Goal: Task Accomplishment & Management: Manage account settings

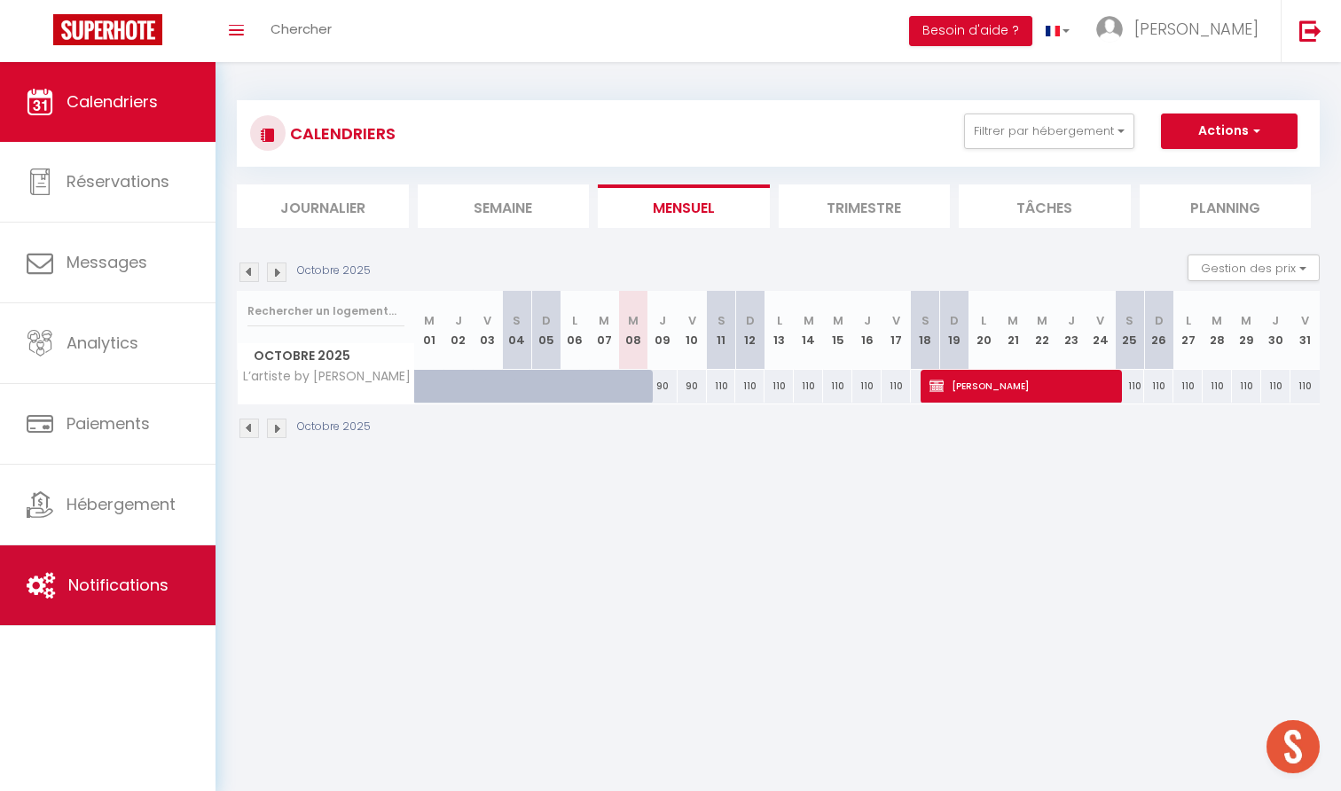
click at [145, 575] on link "Notifications" at bounding box center [108, 585] width 216 height 80
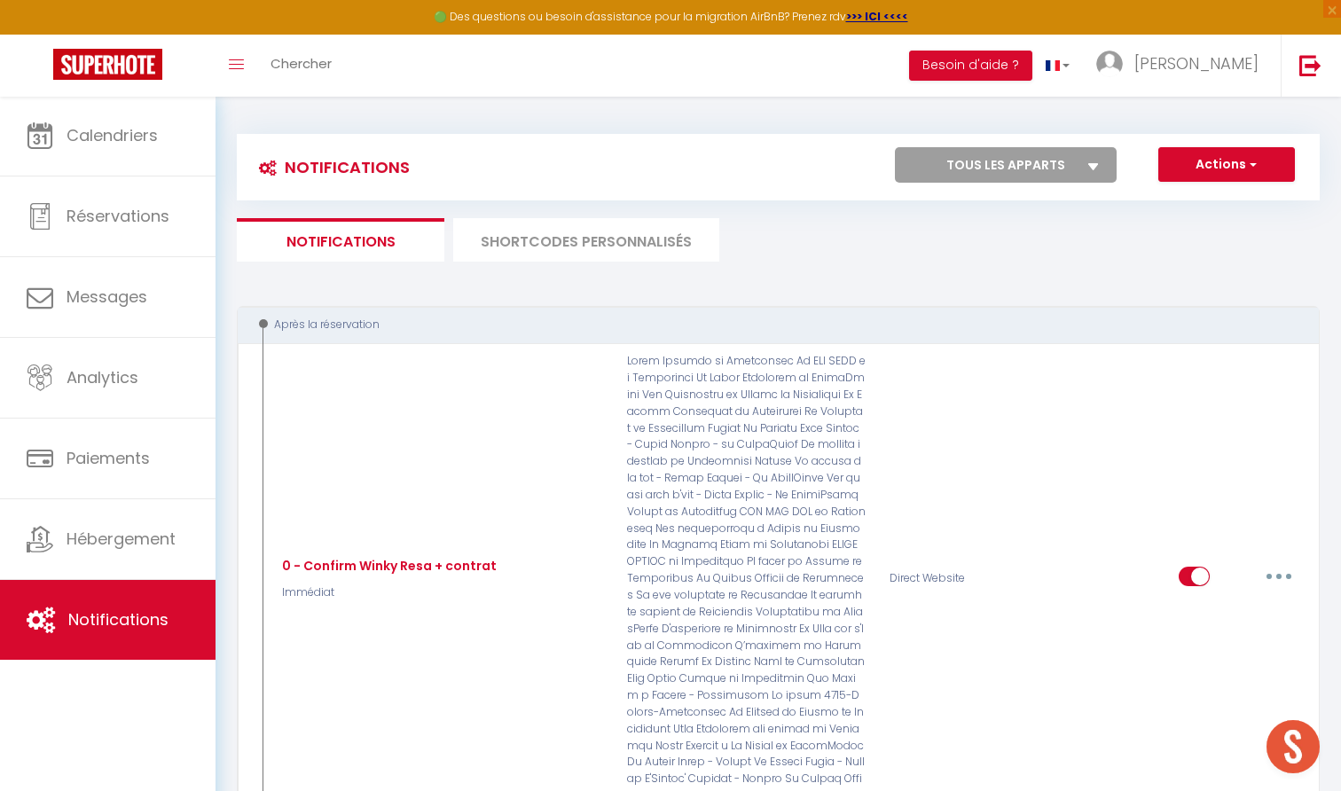
click at [585, 239] on li "SHORTCODES PERSONNALISÉS" at bounding box center [586, 239] width 266 height 43
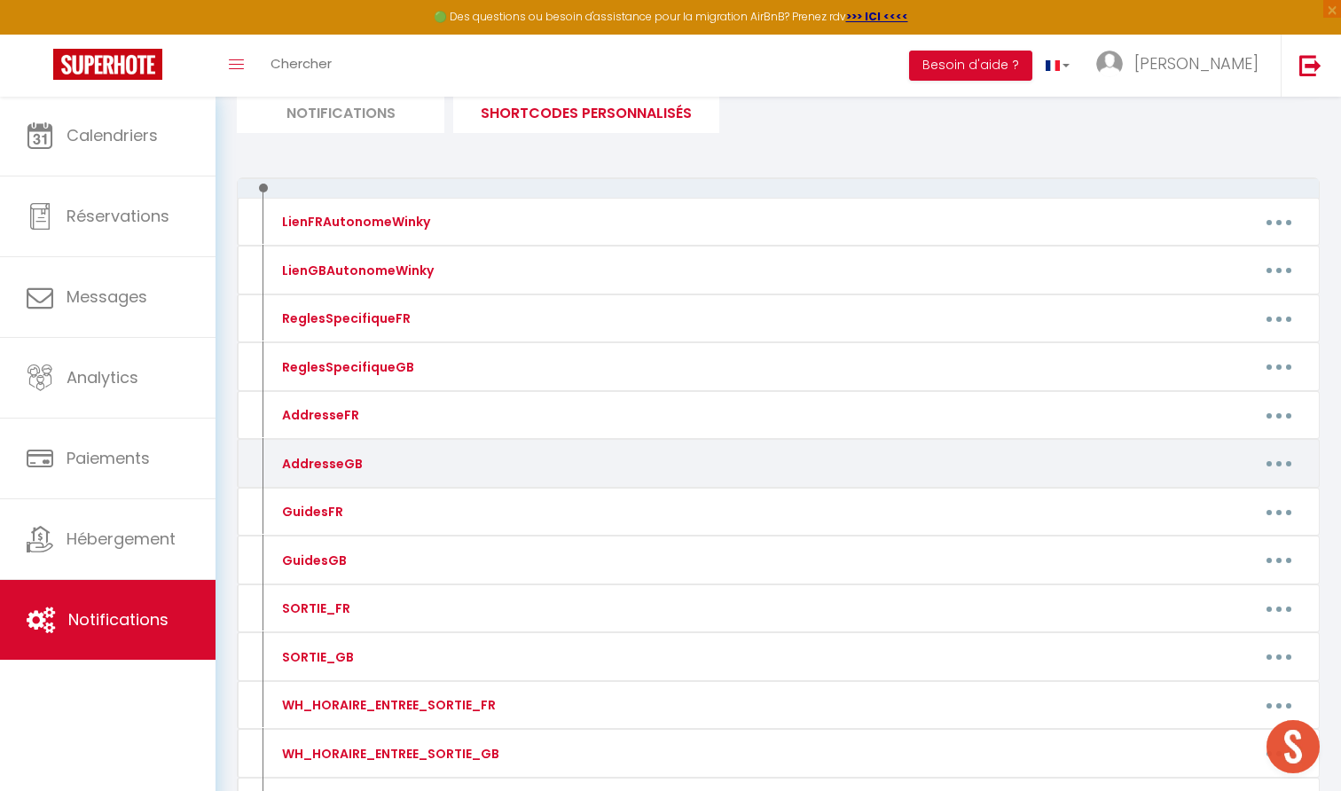
scroll to position [142, 0]
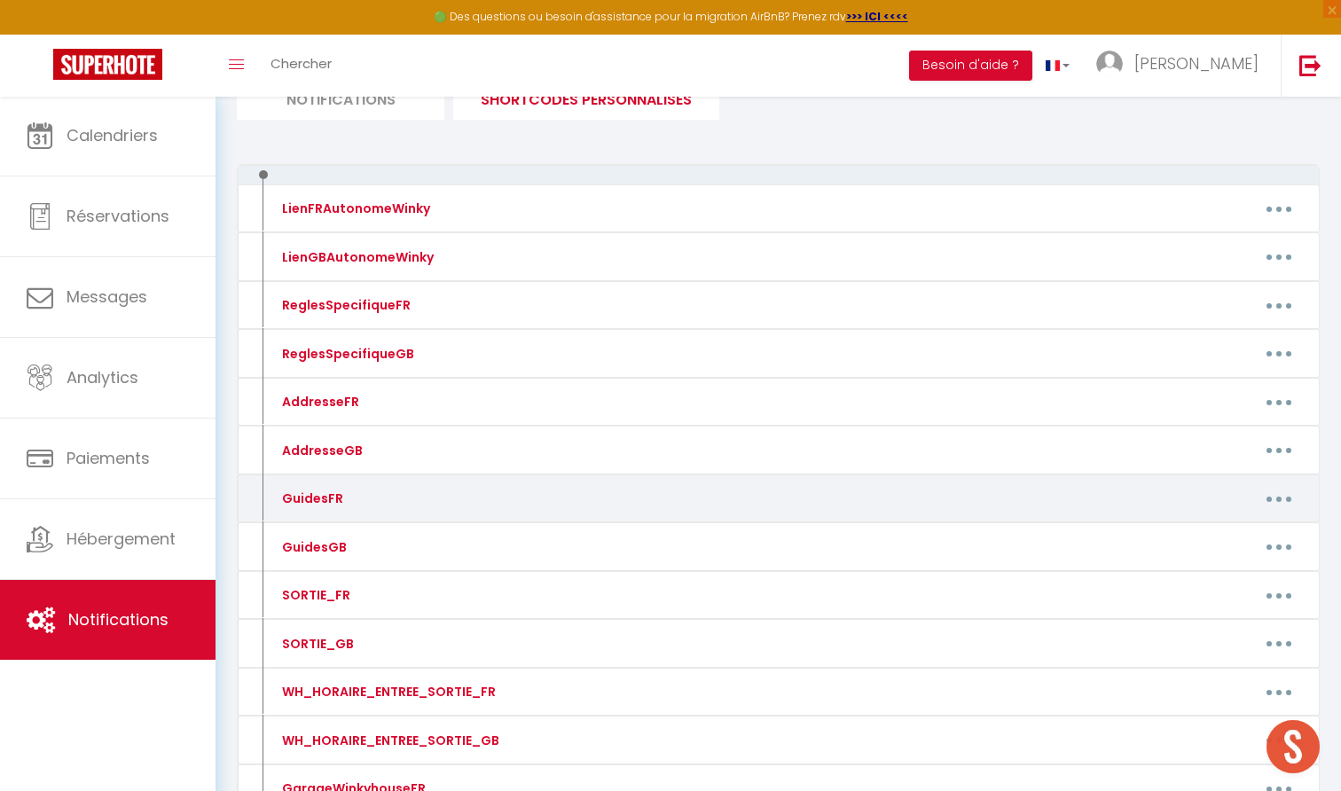
click at [1281, 497] on icon "button" at bounding box center [1278, 499] width 5 height 5
click at [1207, 539] on link "Editer" at bounding box center [1232, 539] width 131 height 30
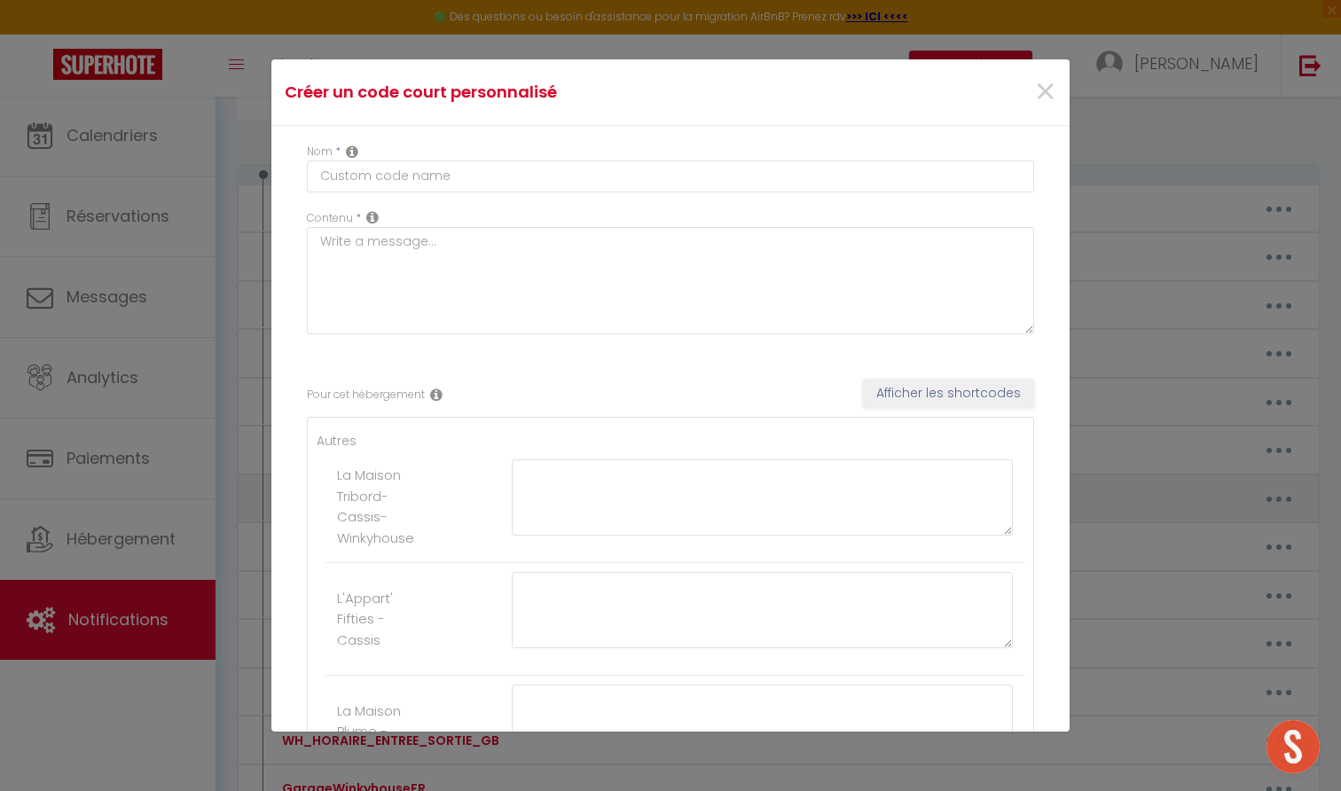
type input "GuidesFR"
type textarea "A votre arrivée, vous trouverez les informations sur les activités aux alentour…"
type textarea "Voici votre guide WinkyHouse avec des informations utiles pour préparer votre v…"
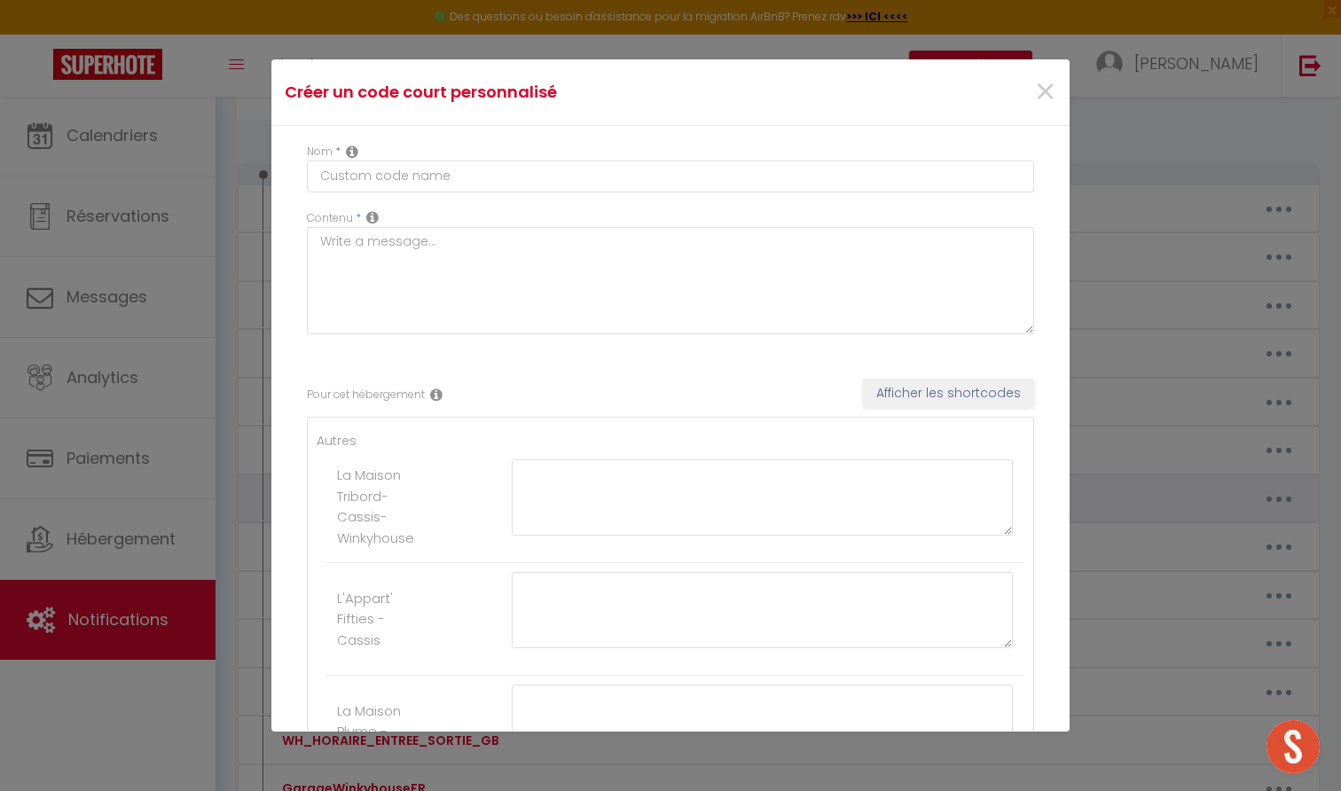
type textarea "Voici votre guide WinkyHouse avec des informations utiles pour préparer votre v…"
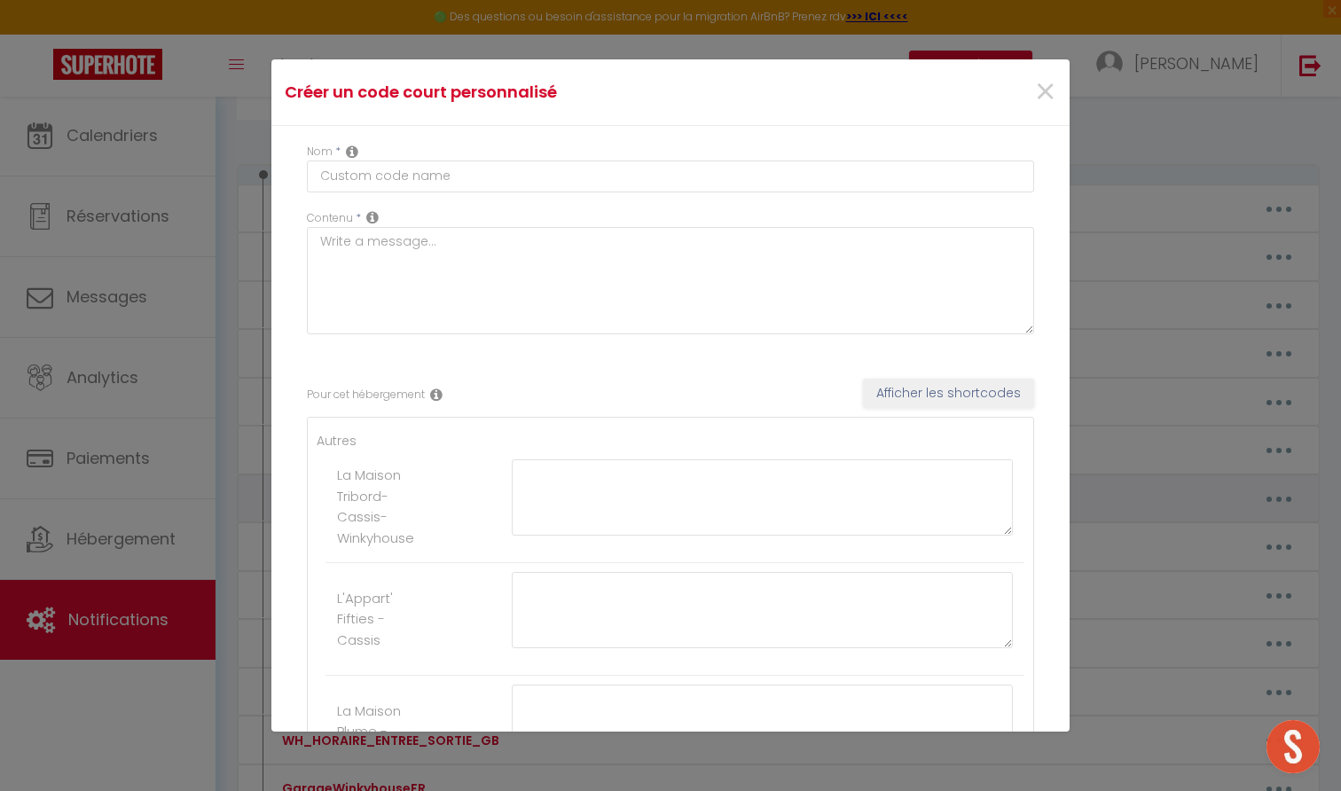
type textarea "Voici votre guide WinkyHouse avec des informations utiles pour préparer votre v…"
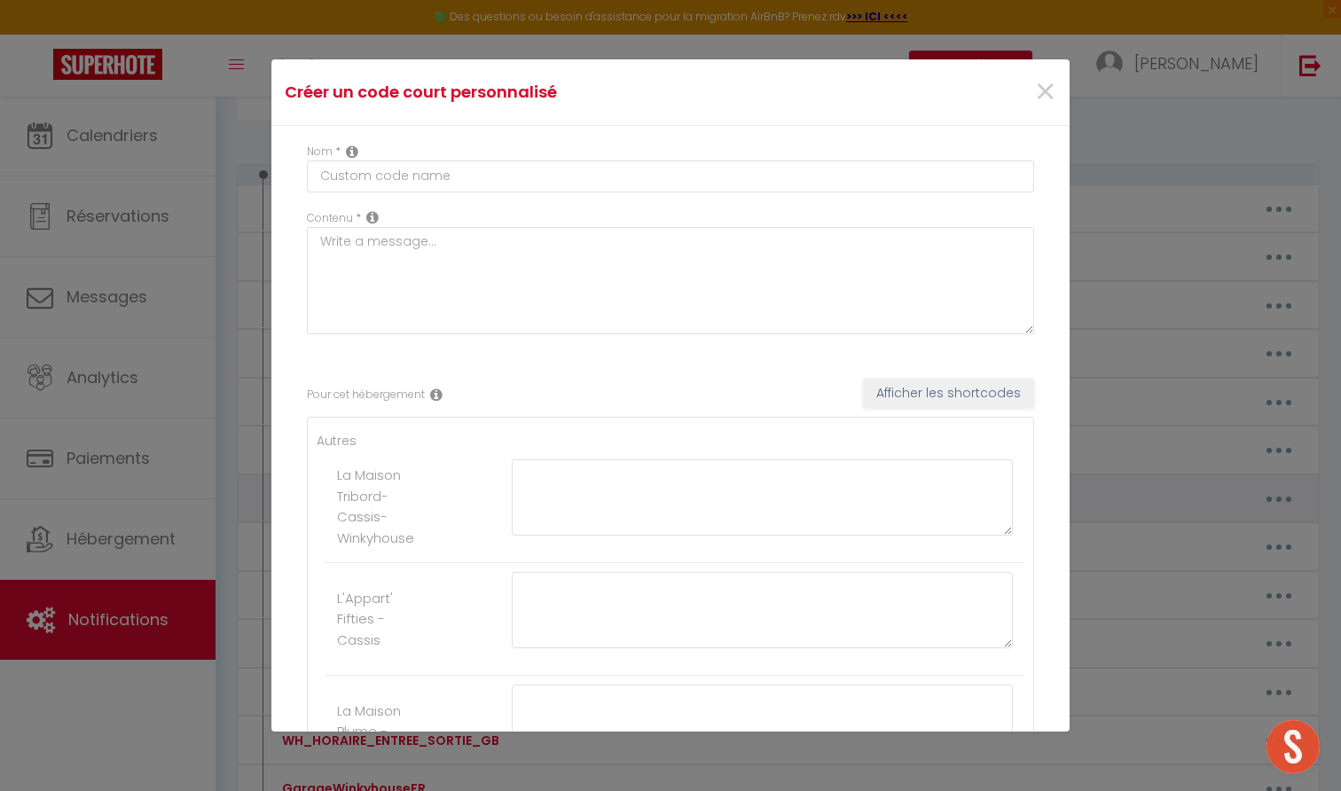
type textarea "Voici votre guide WinkyHouse avec des informations utiles pour préparer votre v…"
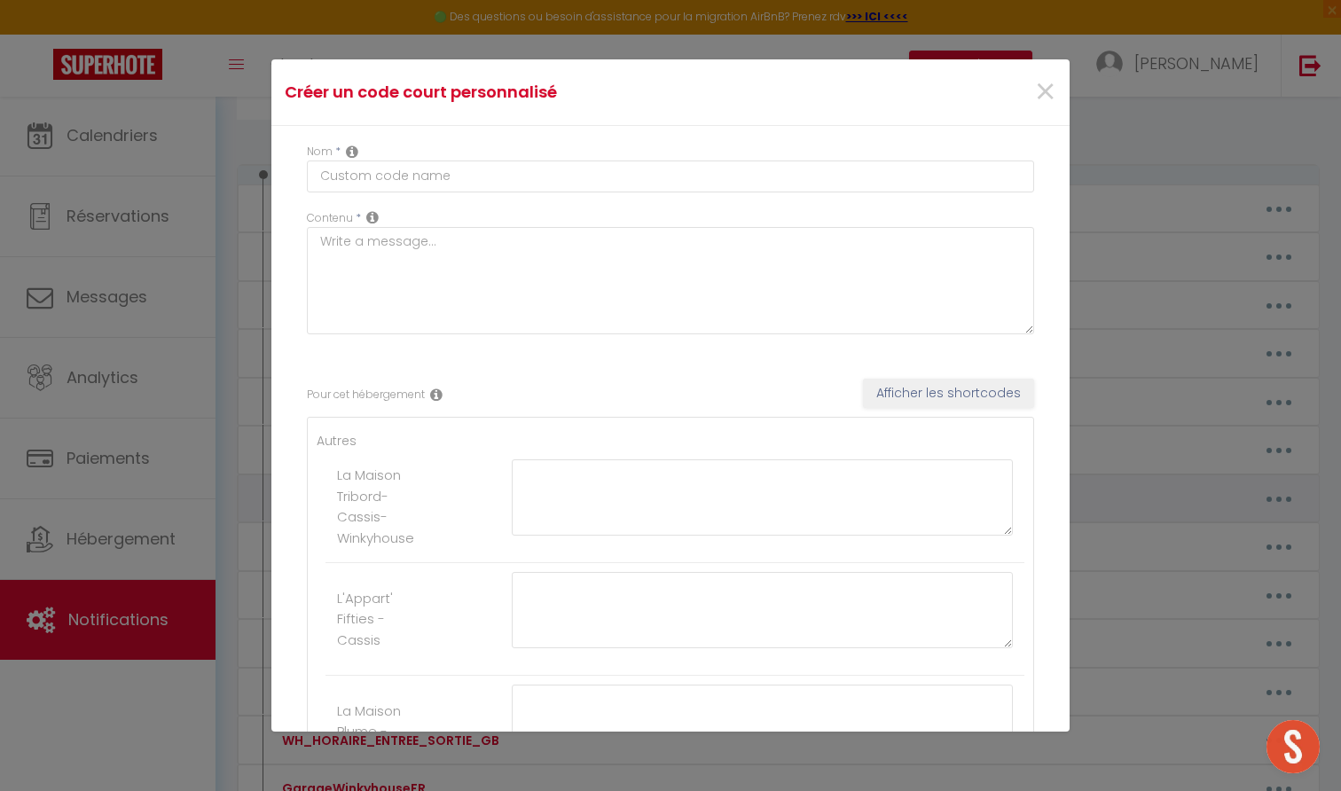
type textarea "Voici votre guide WinkyHouse avec des informations utiles pour préparer votre v…"
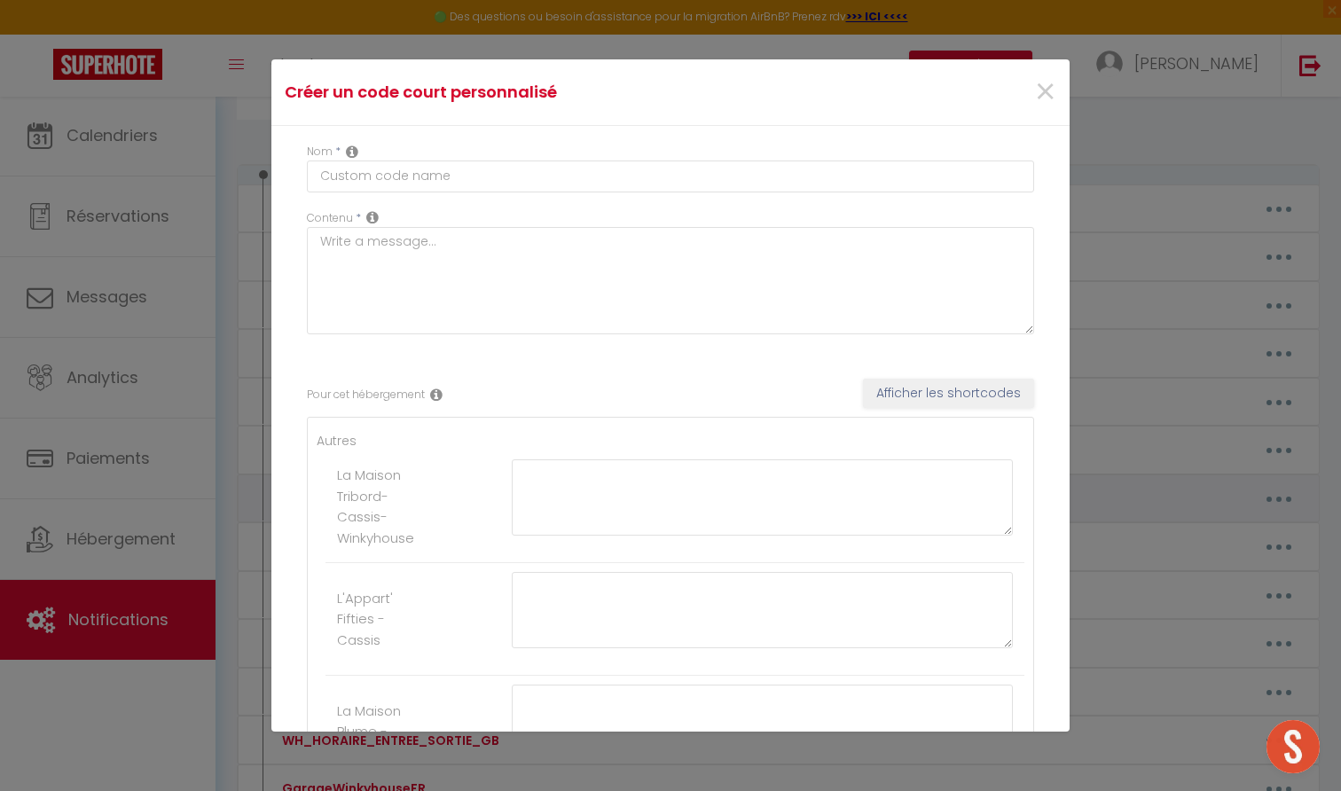
type textarea "Voici votre guide WinkyHouse avec des informations utiles pour préparer votre v…"
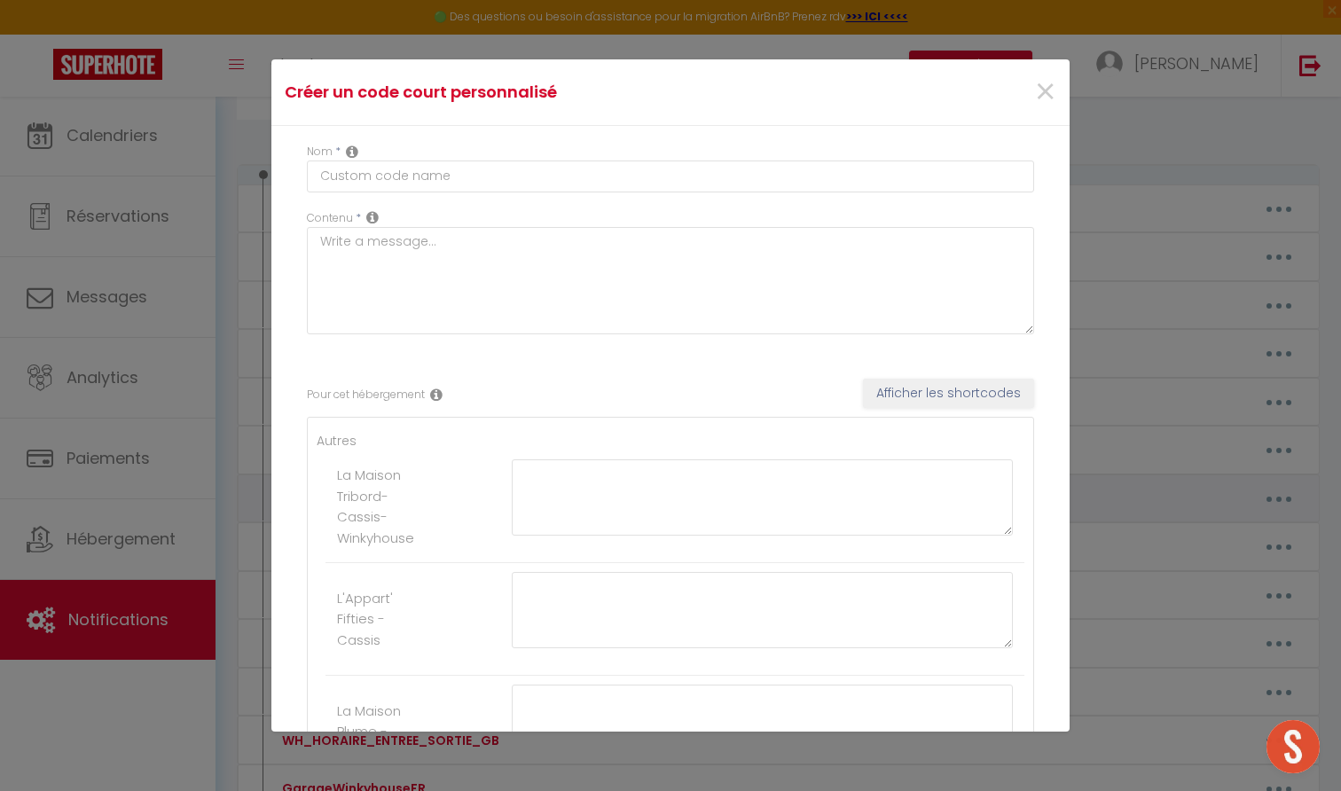
type textarea "Voici votre guide WinkyHouse avec des informations utiles pour préparer votre v…"
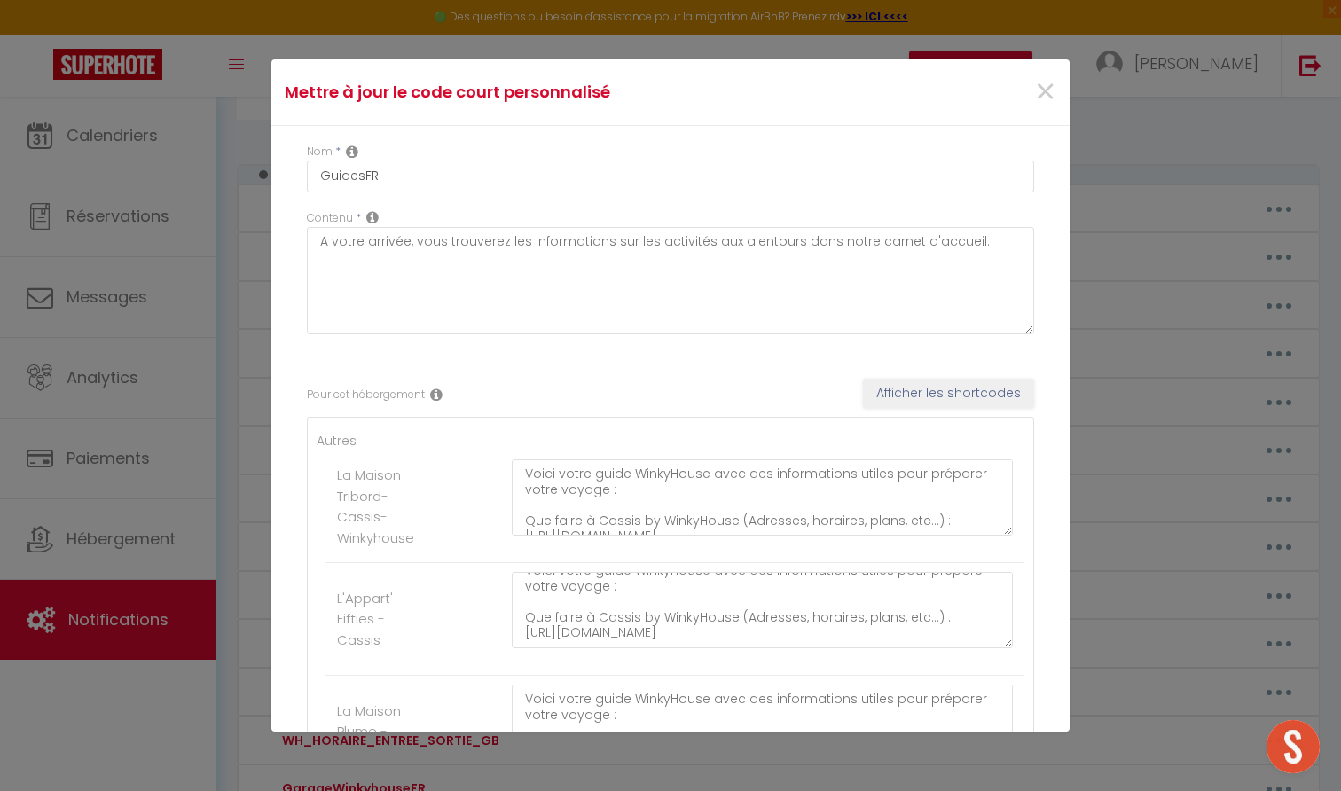
scroll to position [40, 0]
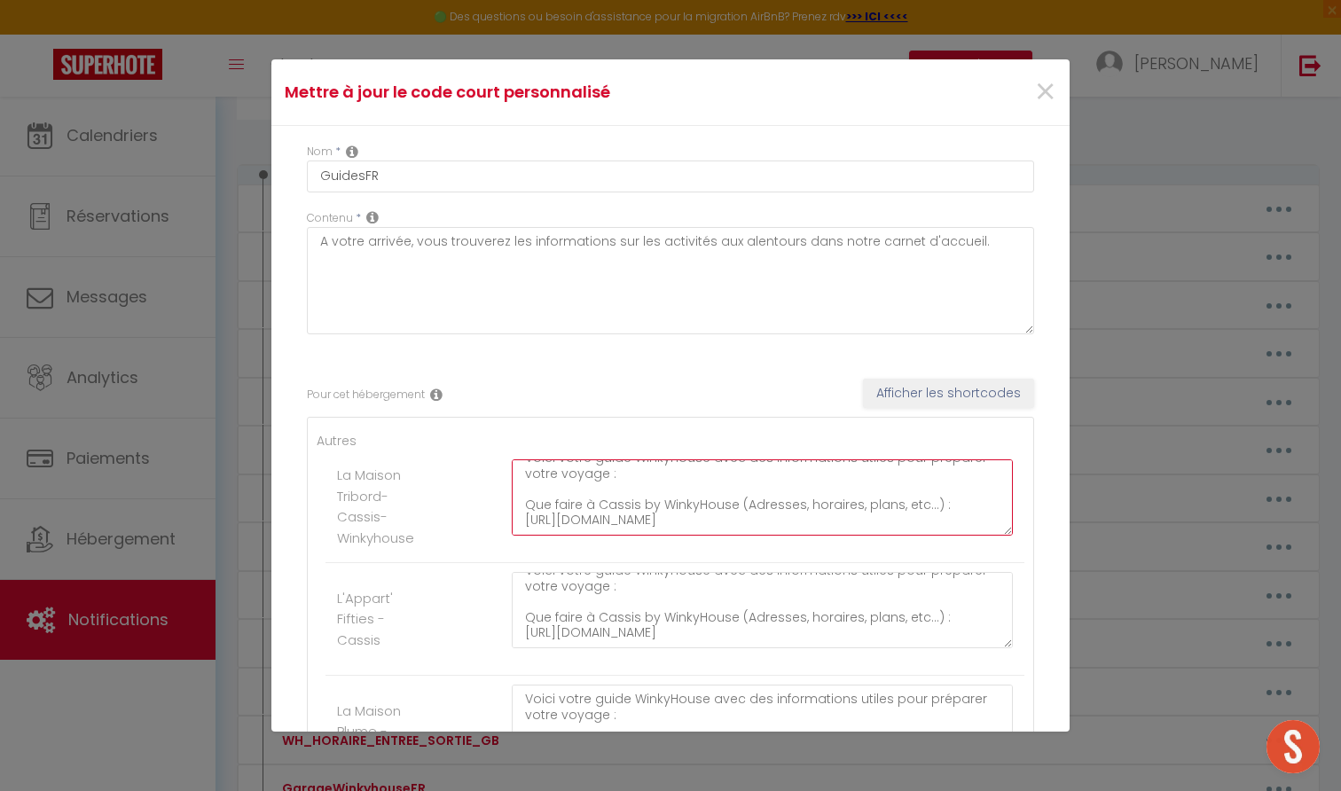
click at [642, 521] on textarea "Voici votre guide WinkyHouse avec des informations utiles pour préparer votre v…" at bounding box center [762, 497] width 501 height 76
click at [581, 517] on textarea "Voici votre guide WinkyHouse avec des informations utiles pour préparer votre v…" at bounding box center [762, 497] width 501 height 76
paste textarea "cf1dee25b90542d299d197702d48f8b4.pdf (English version : https://6ff2e4a2-cc34-4…"
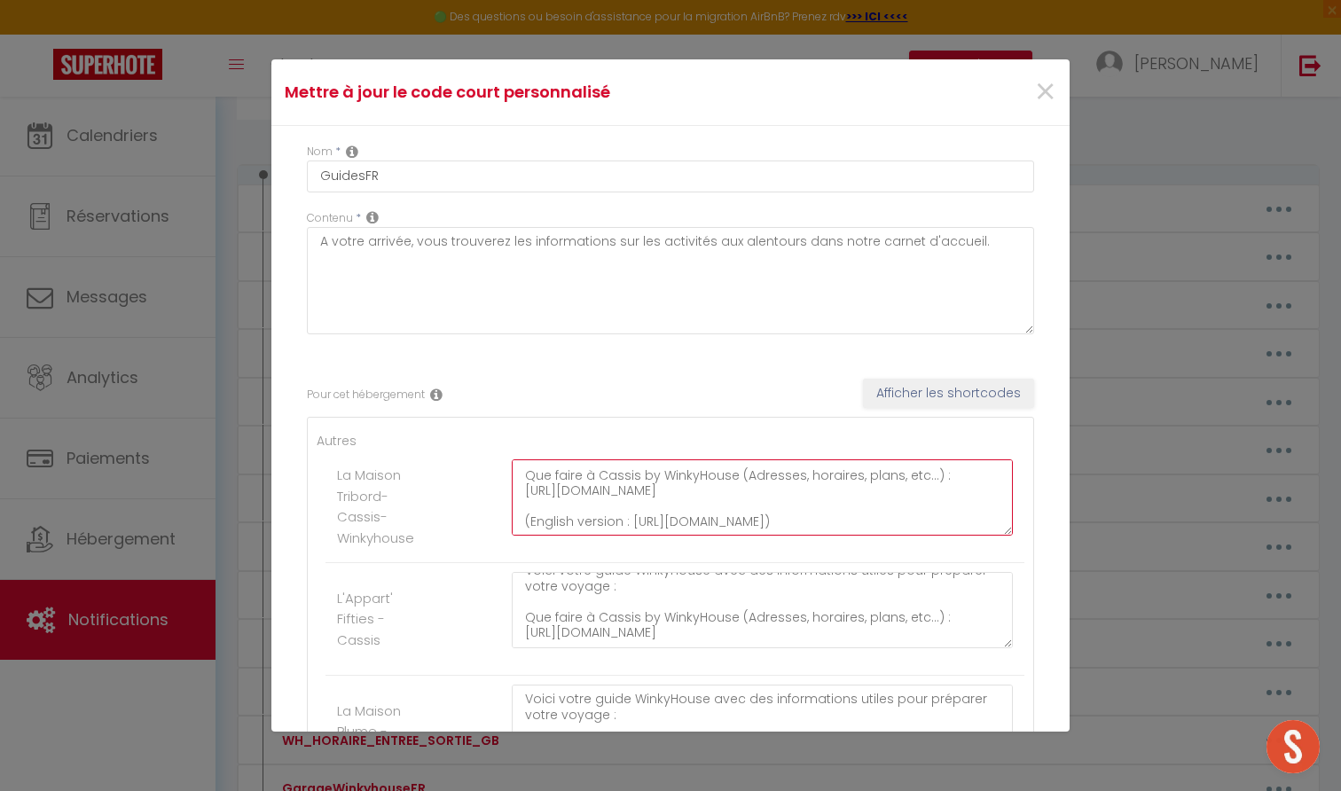
scroll to position [106, 0]
type textarea "Voici votre guide WinkyHouse avec des informations utiles pour préparer votre v…"
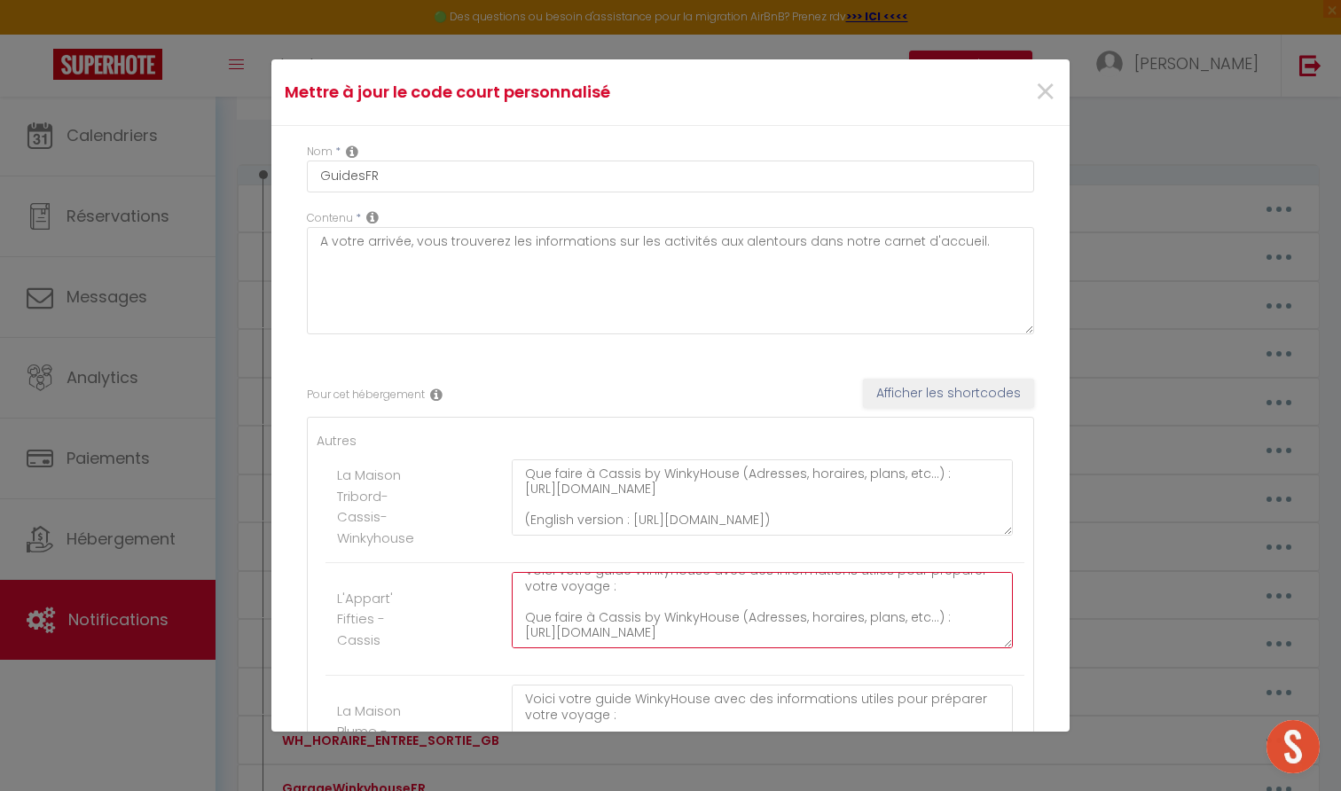
click at [728, 606] on textarea "Voici votre guide WinkyHouse avec des informations utiles pour préparer votre v…" at bounding box center [762, 610] width 501 height 76
paste textarea "cf1dee25b90542d299d197702d48f8b4.pdf (English version : https://6ff2e4a2-cc34-4…"
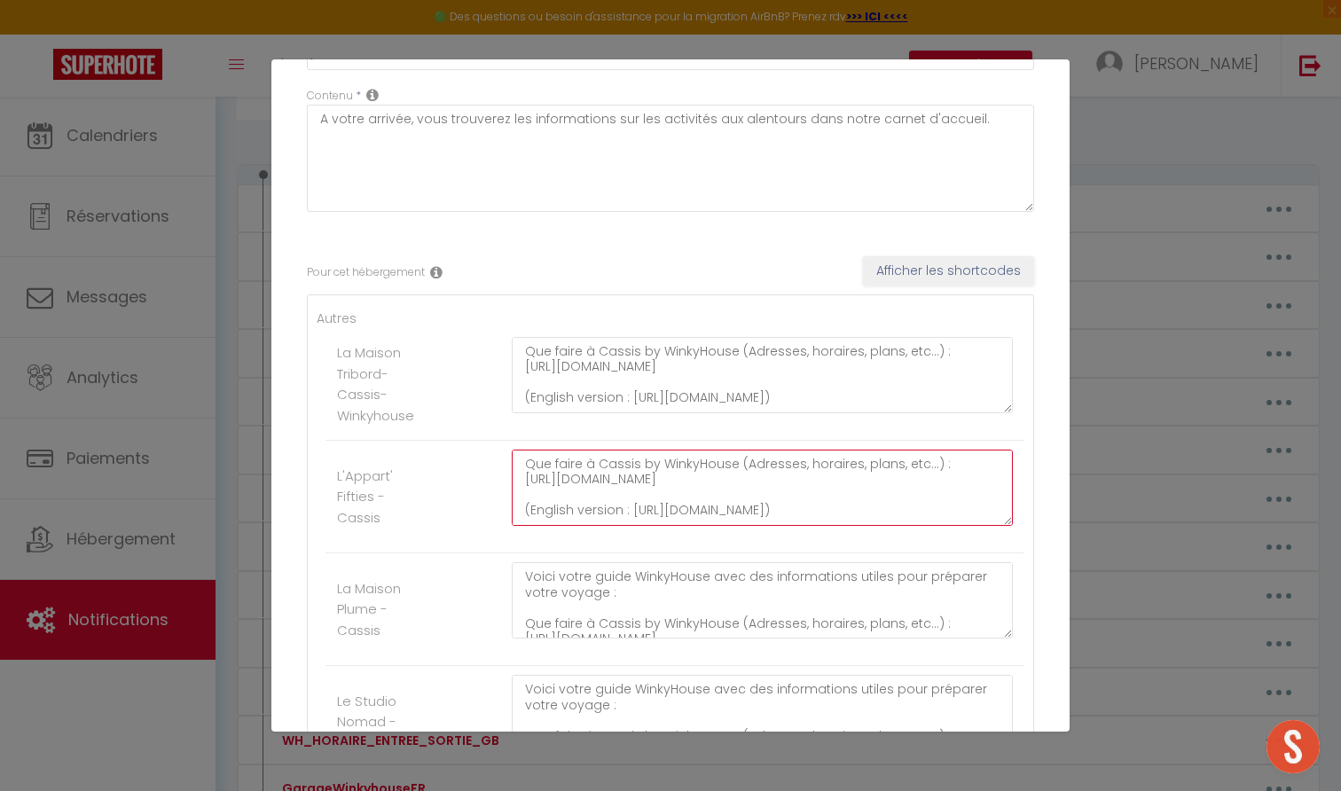
scroll to position [131, 0]
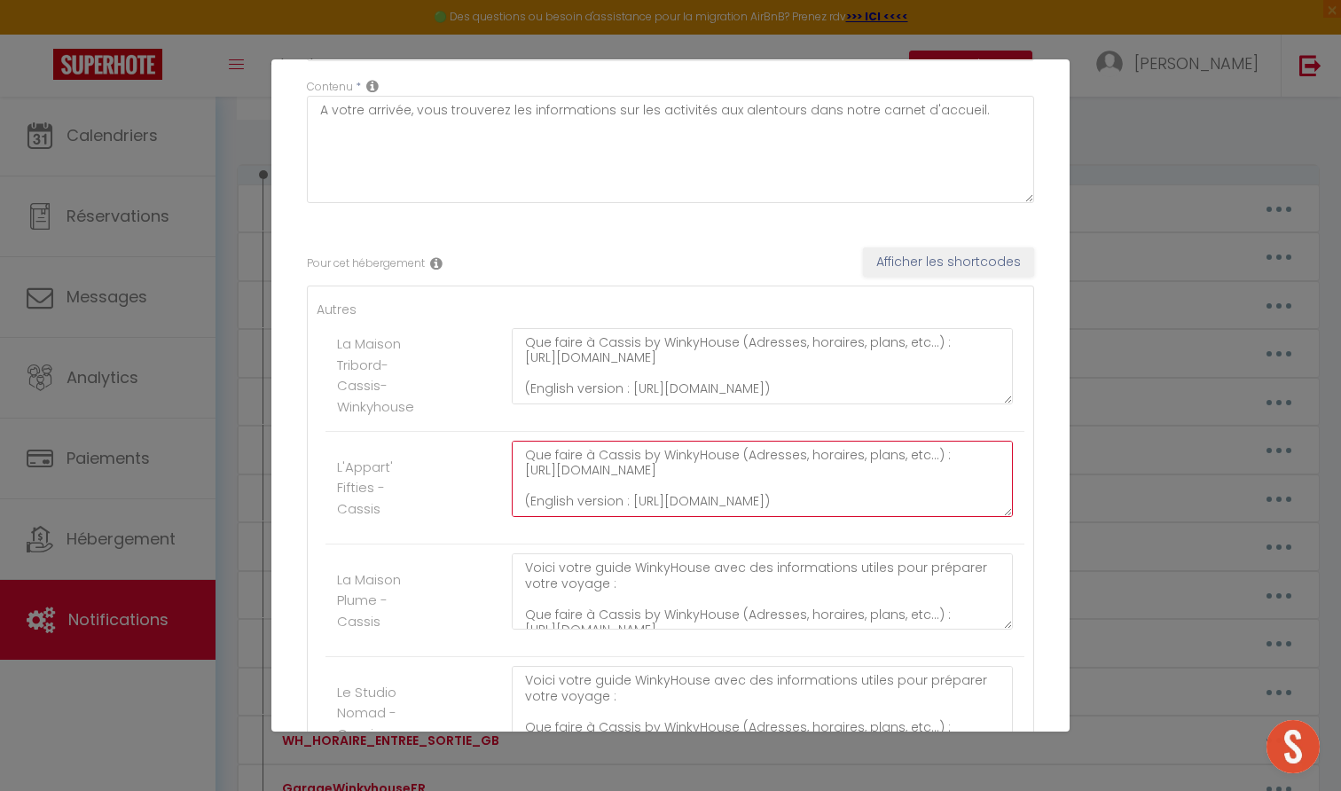
type textarea "Voici votre guide WinkyHouse avec des informations utiles pour préparer votre v…"
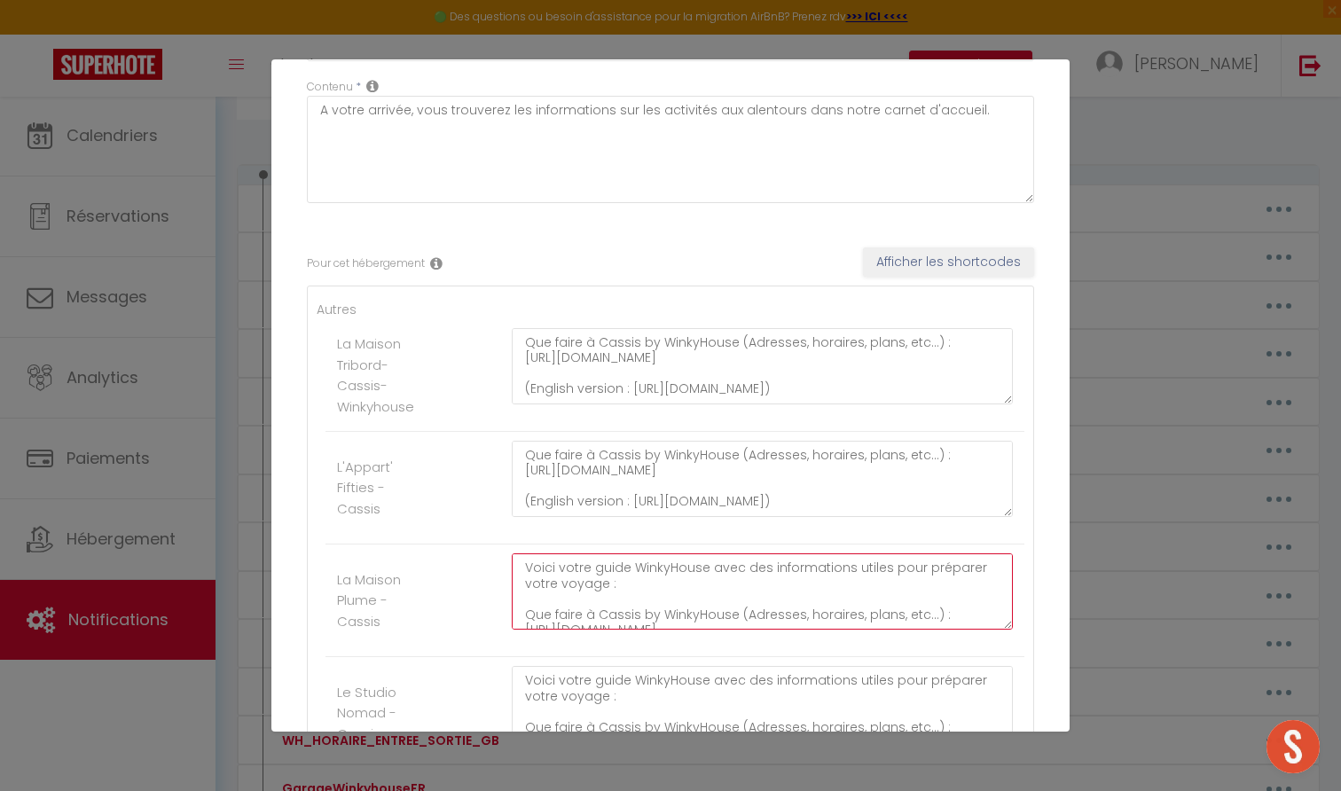
click at [728, 606] on textarea "Voici votre guide WinkyHouse avec des informations utiles pour préparer votre v…" at bounding box center [762, 591] width 501 height 76
paste textarea "cf1dee25b90542d299d197702d48f8b4.pdf (English version : https://6ff2e4a2-cc34-4…"
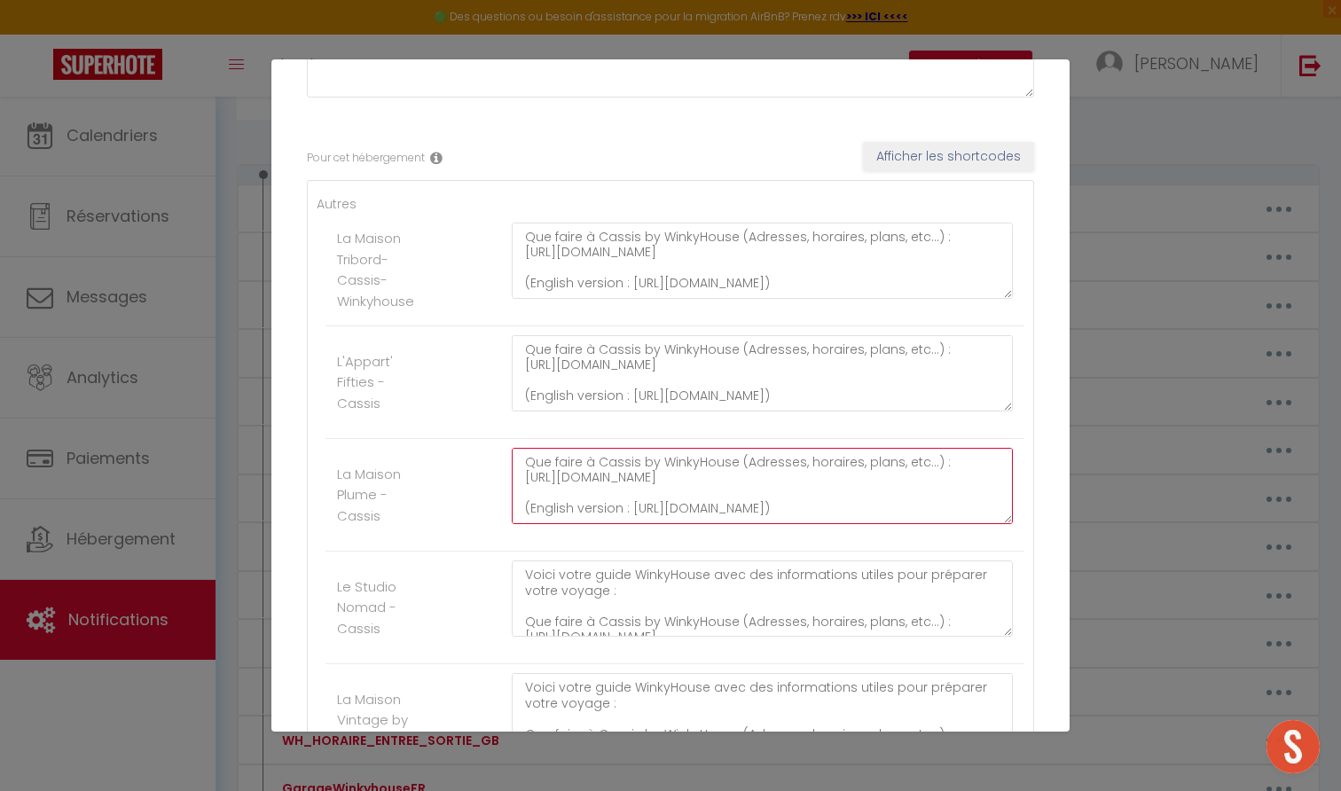
scroll to position [261, 0]
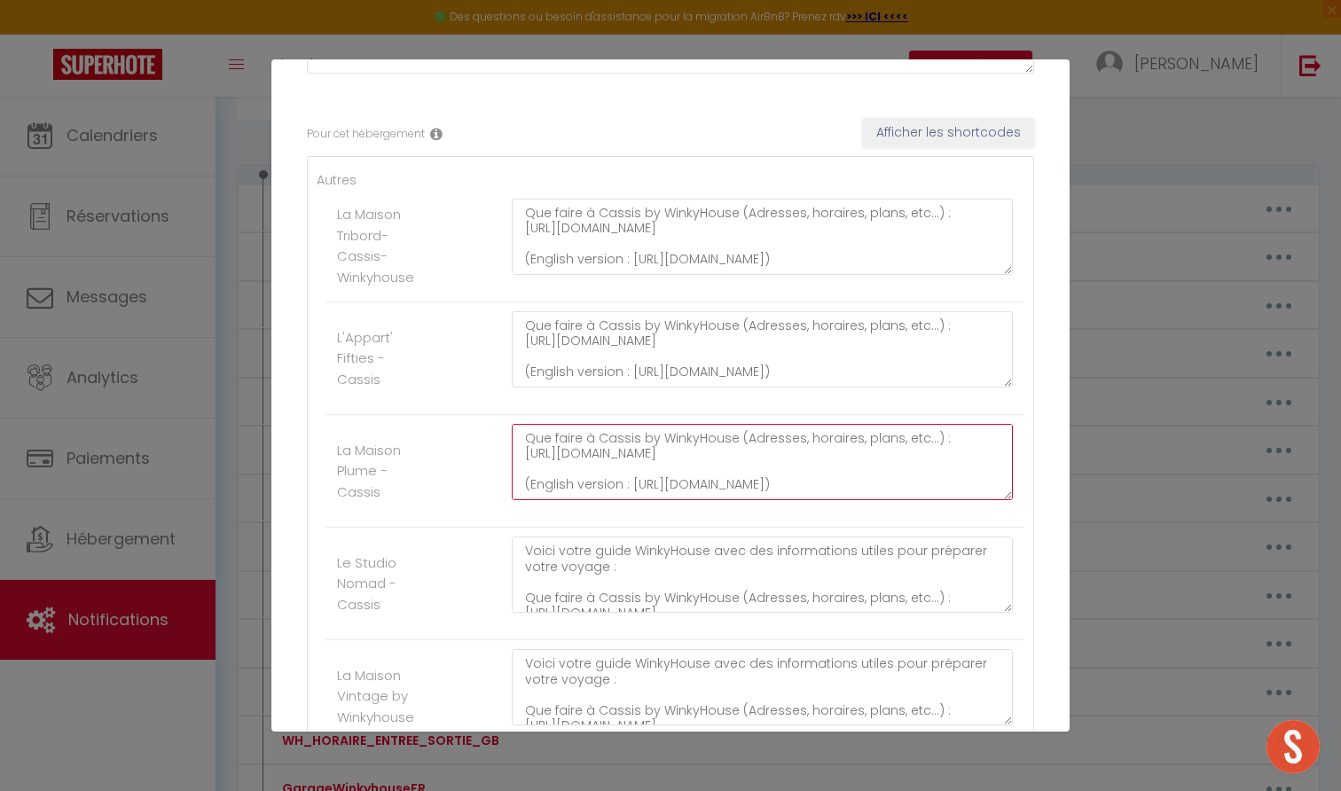
type textarea "Voici votre guide WinkyHouse avec des informations utiles pour préparer votre v…"
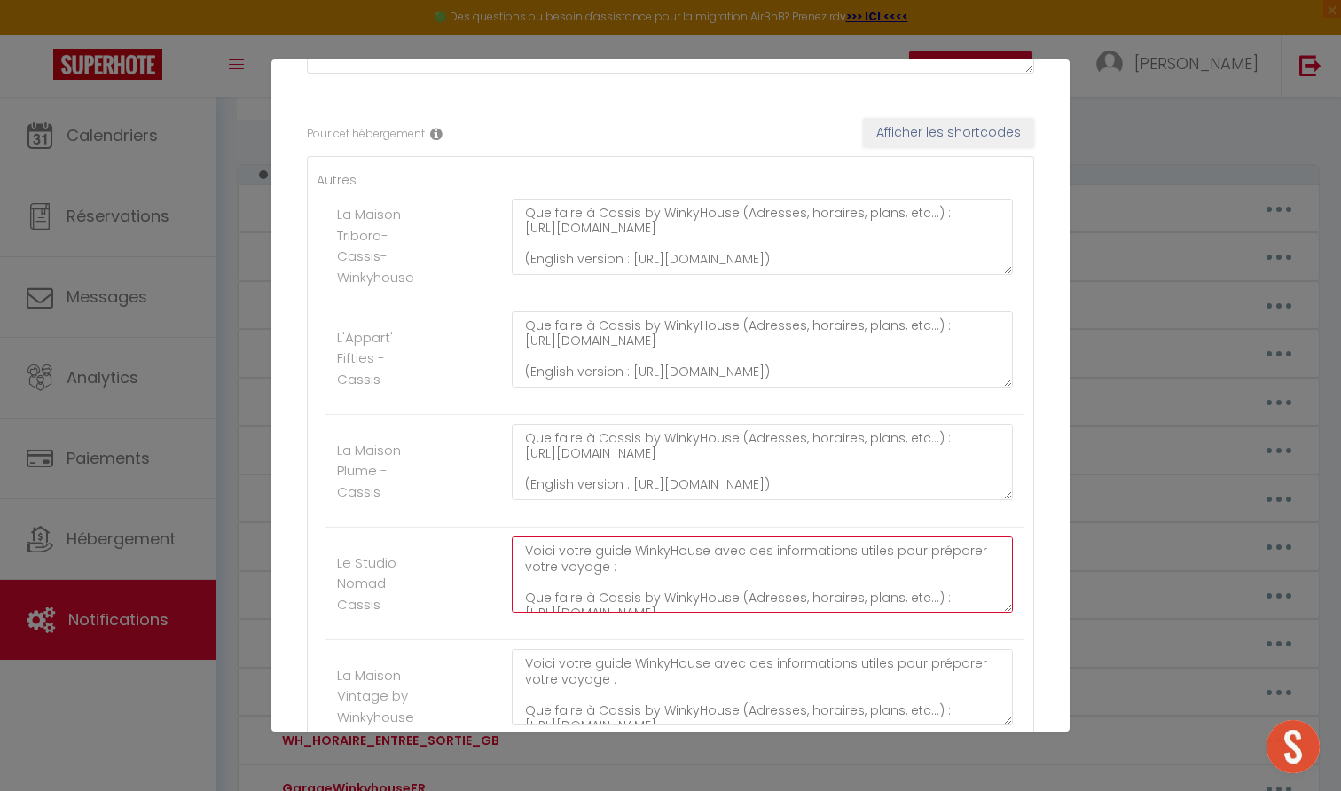
click at [727, 590] on textarea "Voici votre guide WinkyHouse avec des informations utiles pour préparer votre v…" at bounding box center [762, 575] width 501 height 76
paste textarea "cf1dee25b90542d299d197702d48f8b4.pdf (English version : https://6ff2e4a2-cc34-4…"
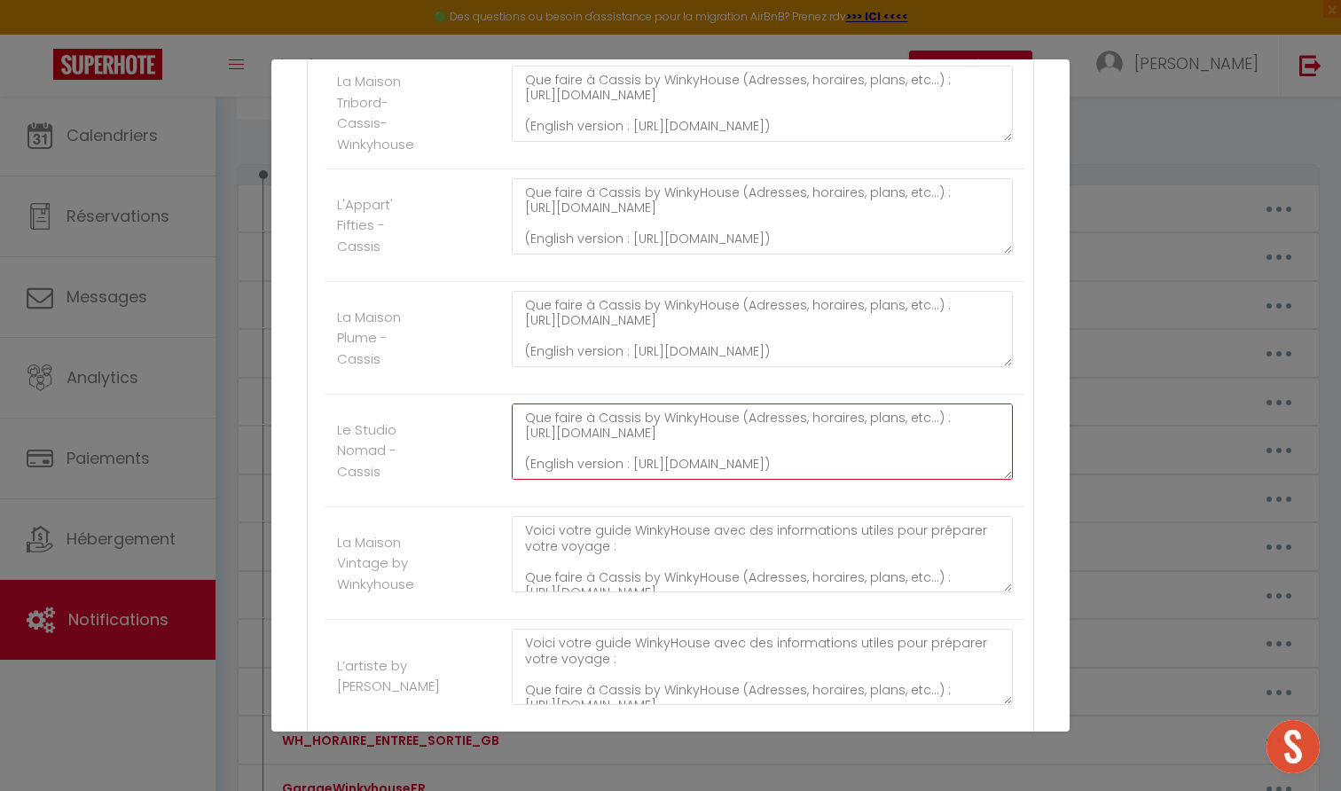
scroll to position [403, 0]
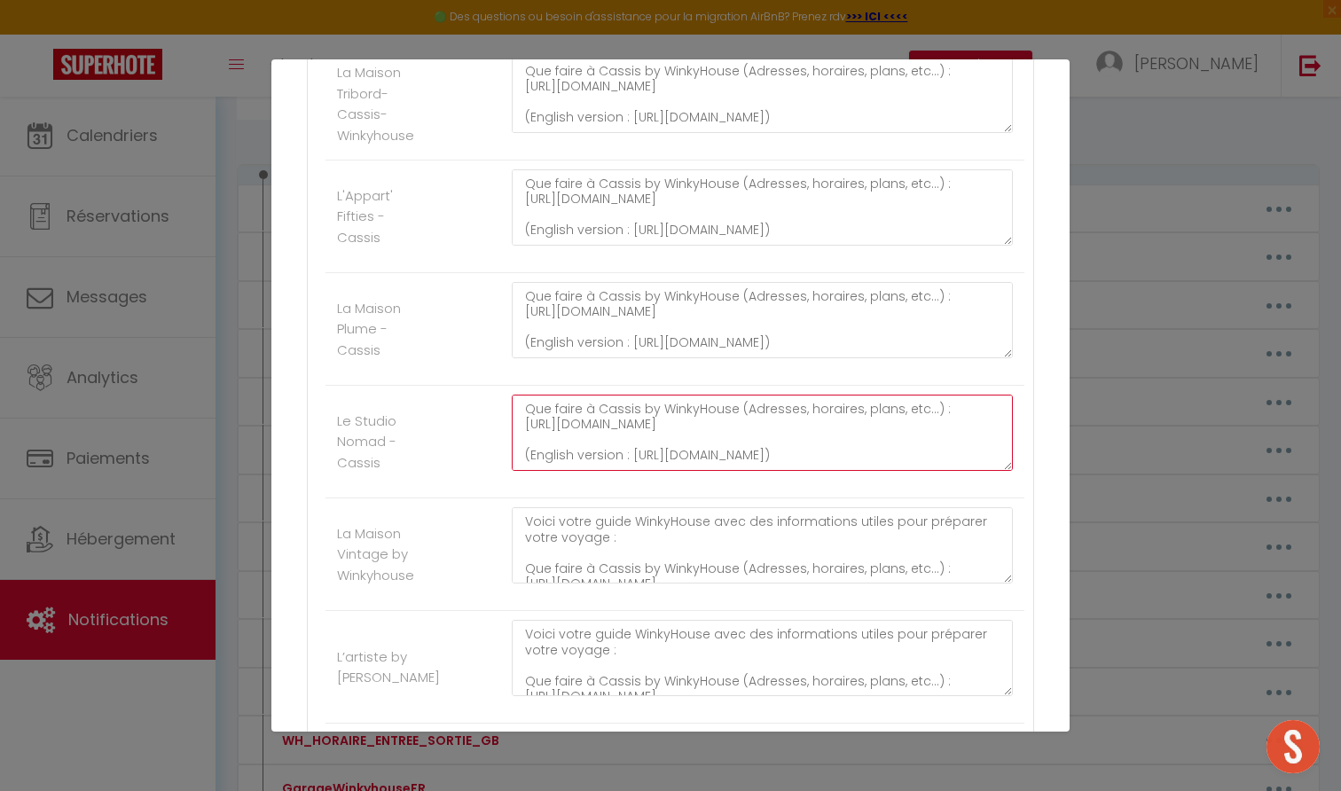
type textarea "Voici votre guide WinkyHouse avec des informations utiles pour préparer votre v…"
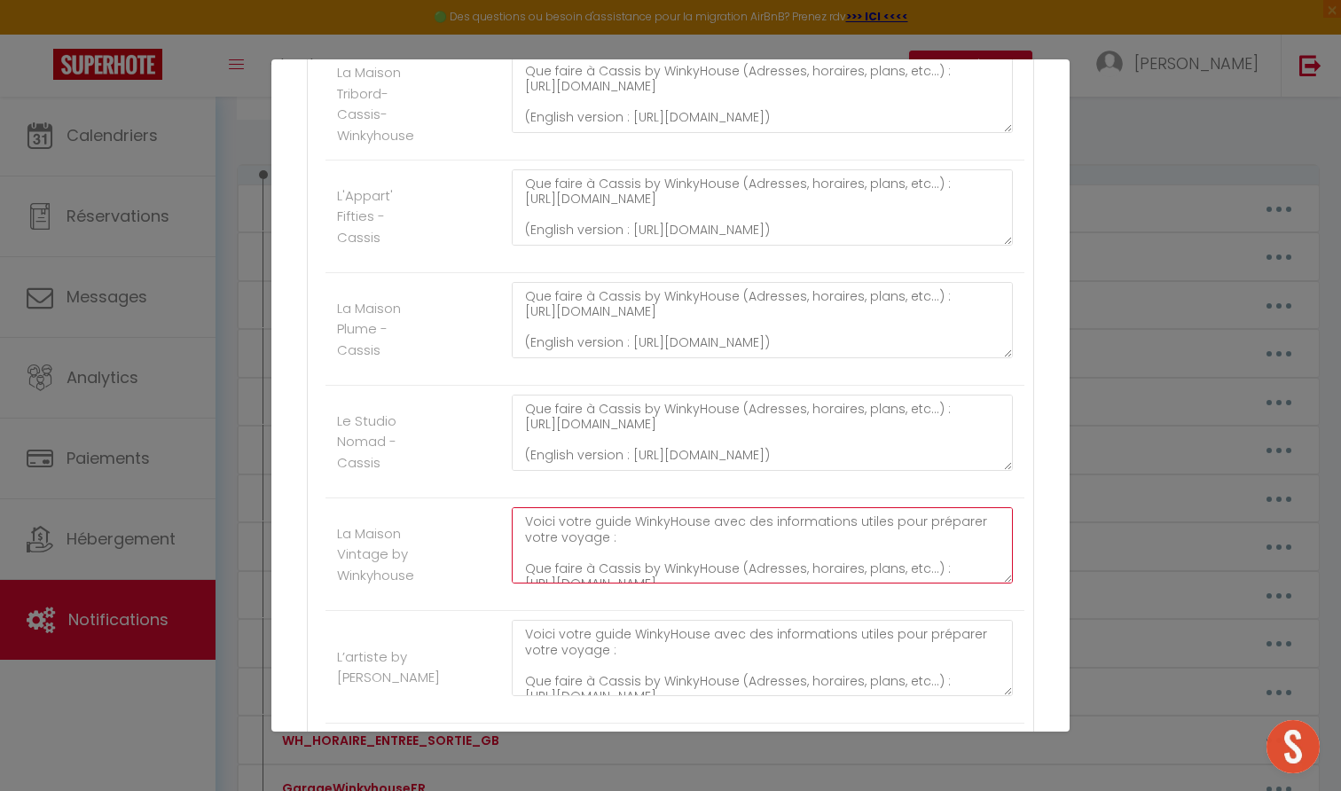
click at [722, 544] on textarea "Voici votre guide WinkyHouse avec des informations utiles pour préparer votre v…" at bounding box center [762, 545] width 501 height 76
paste textarea "cf1dee25b90542d299d197702d48f8b4.pdf (English version : https://6ff2e4a2-cc34-4…"
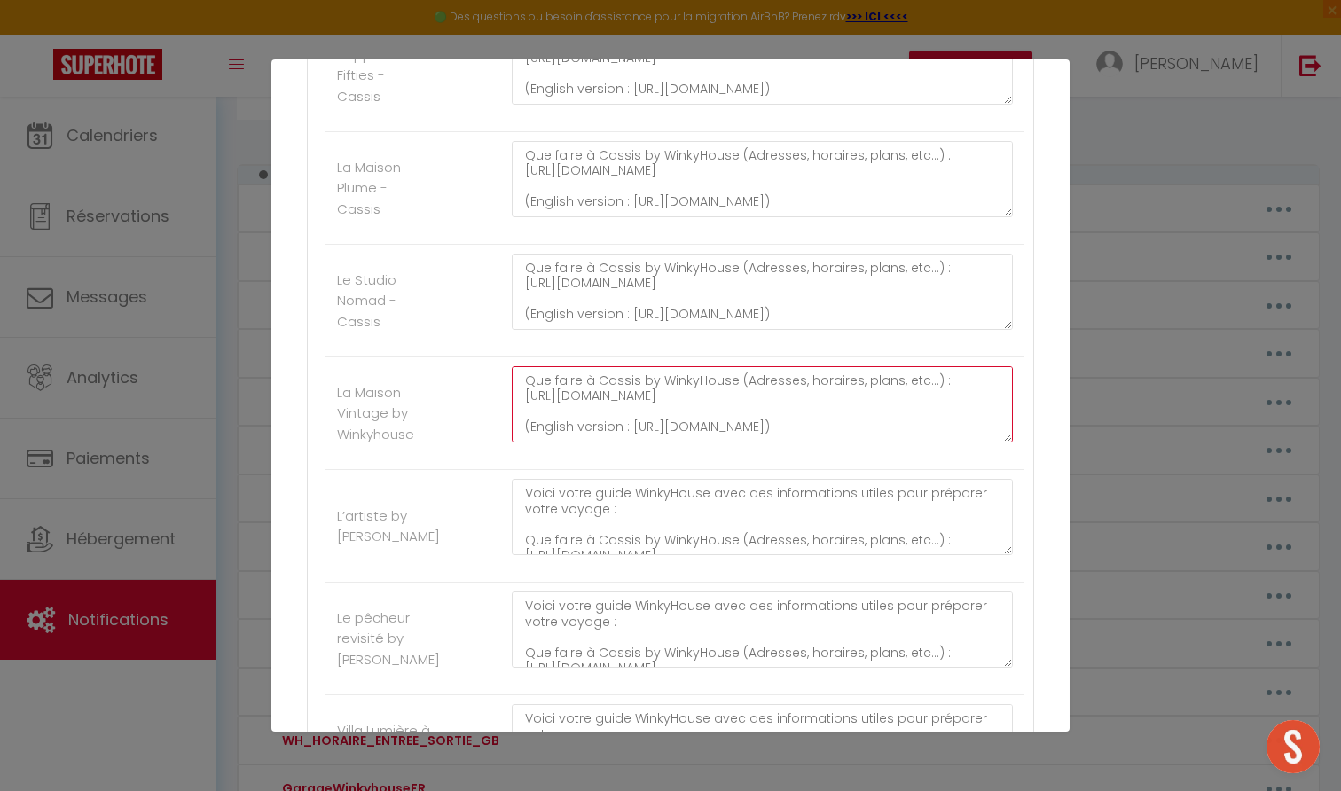
scroll to position [557, 0]
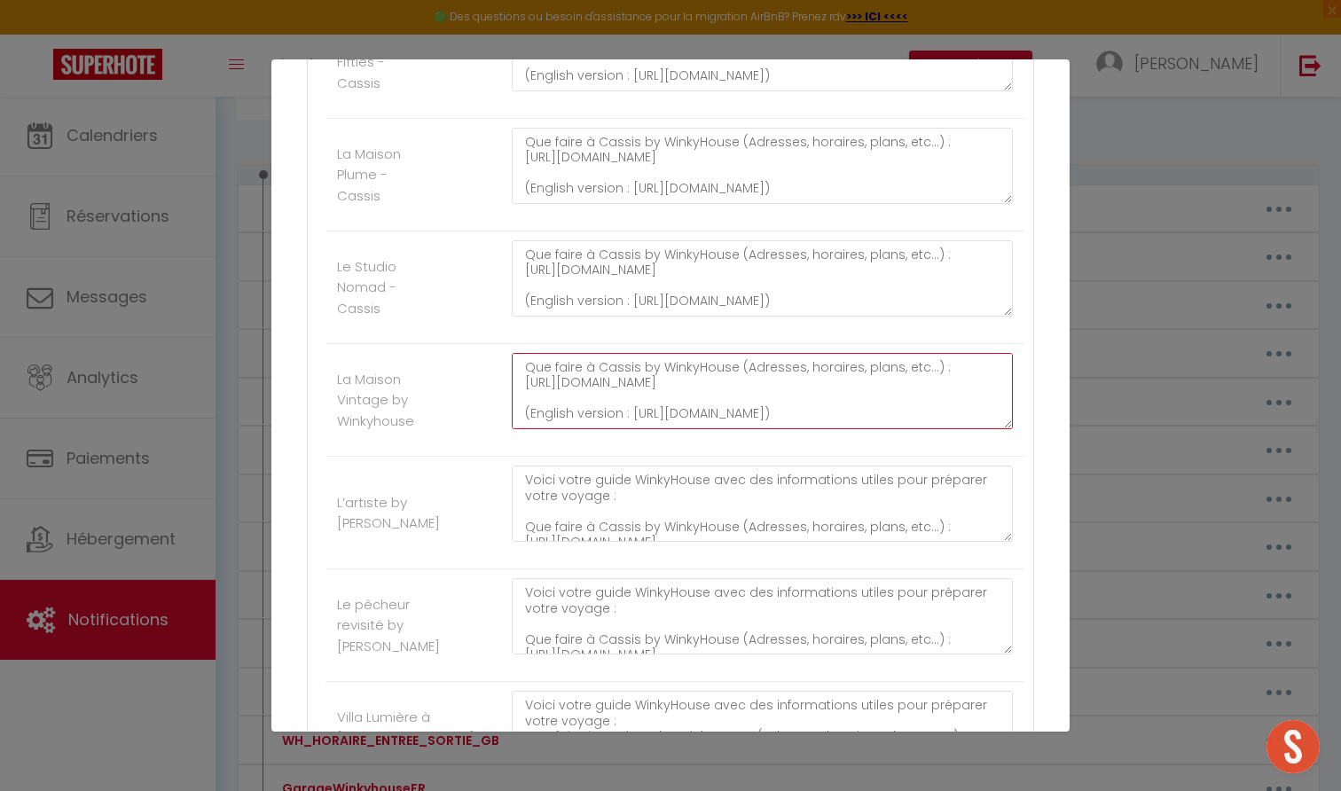
type textarea "Voici votre guide WinkyHouse avec des informations utiles pour préparer votre v…"
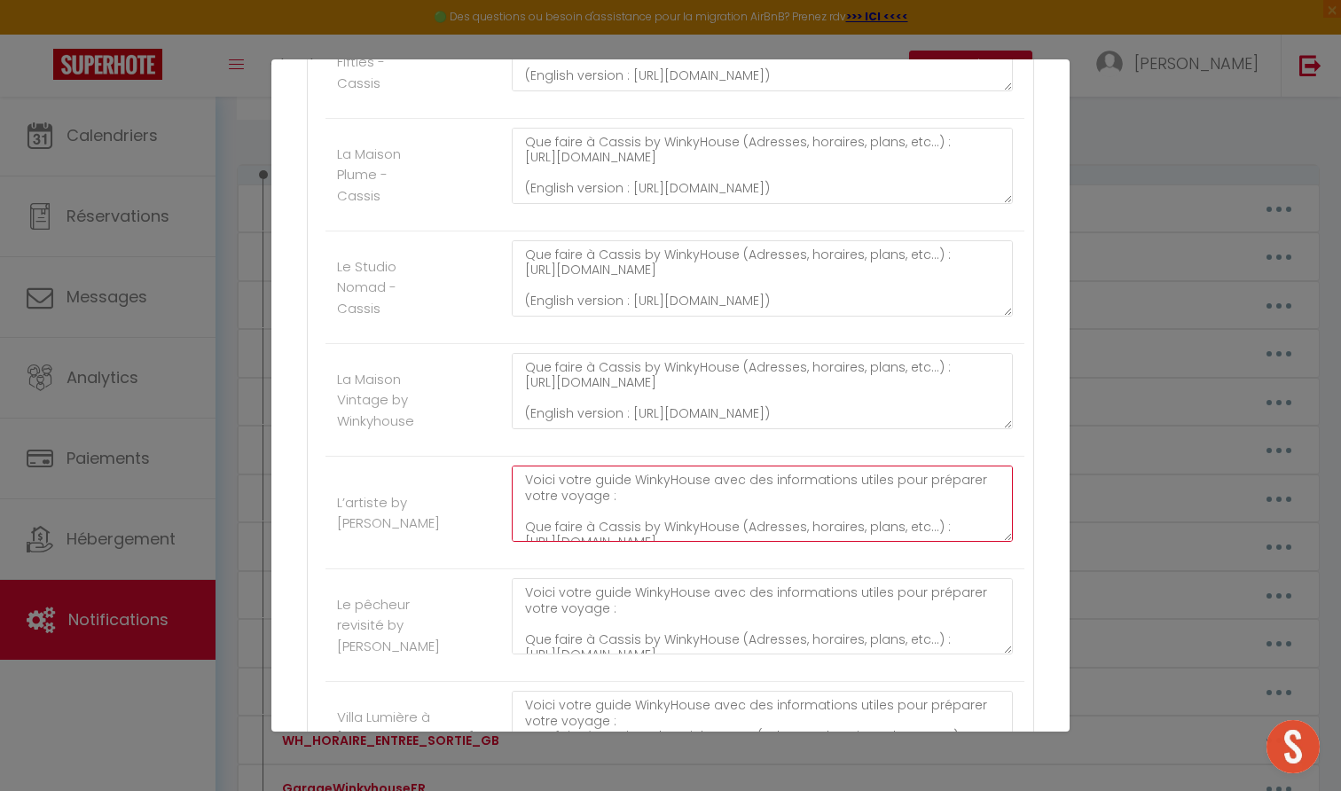
click at [714, 506] on textarea "Voici votre guide WinkyHouse avec des informations utiles pour préparer votre v…" at bounding box center [762, 504] width 501 height 76
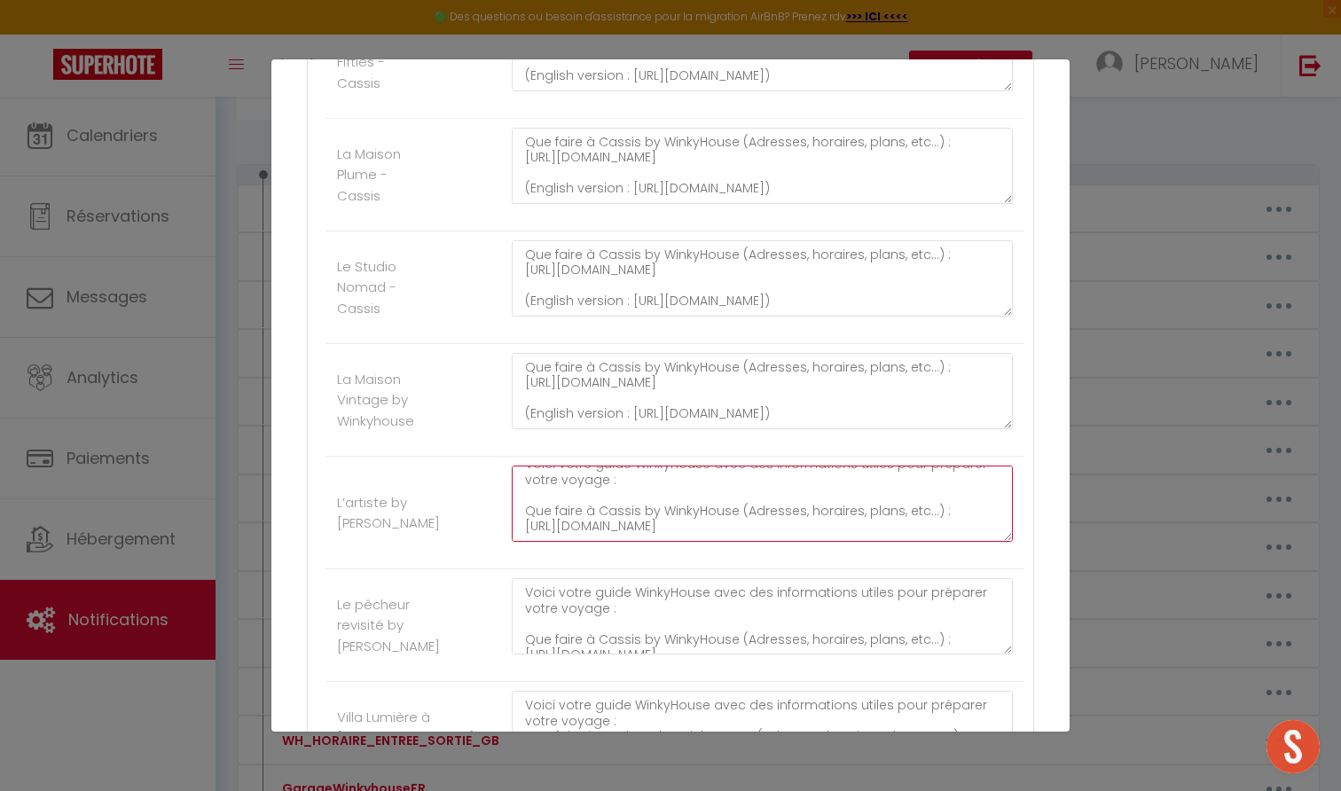
scroll to position [45, 0]
paste textarea "cf1dee25b90542d299d197702d48f8b4.pdf (English version : https://6ff2e4a2-cc34-4…"
type textarea "Voici votre guide WinkyHouse avec des informations utiles pour préparer votre v…"
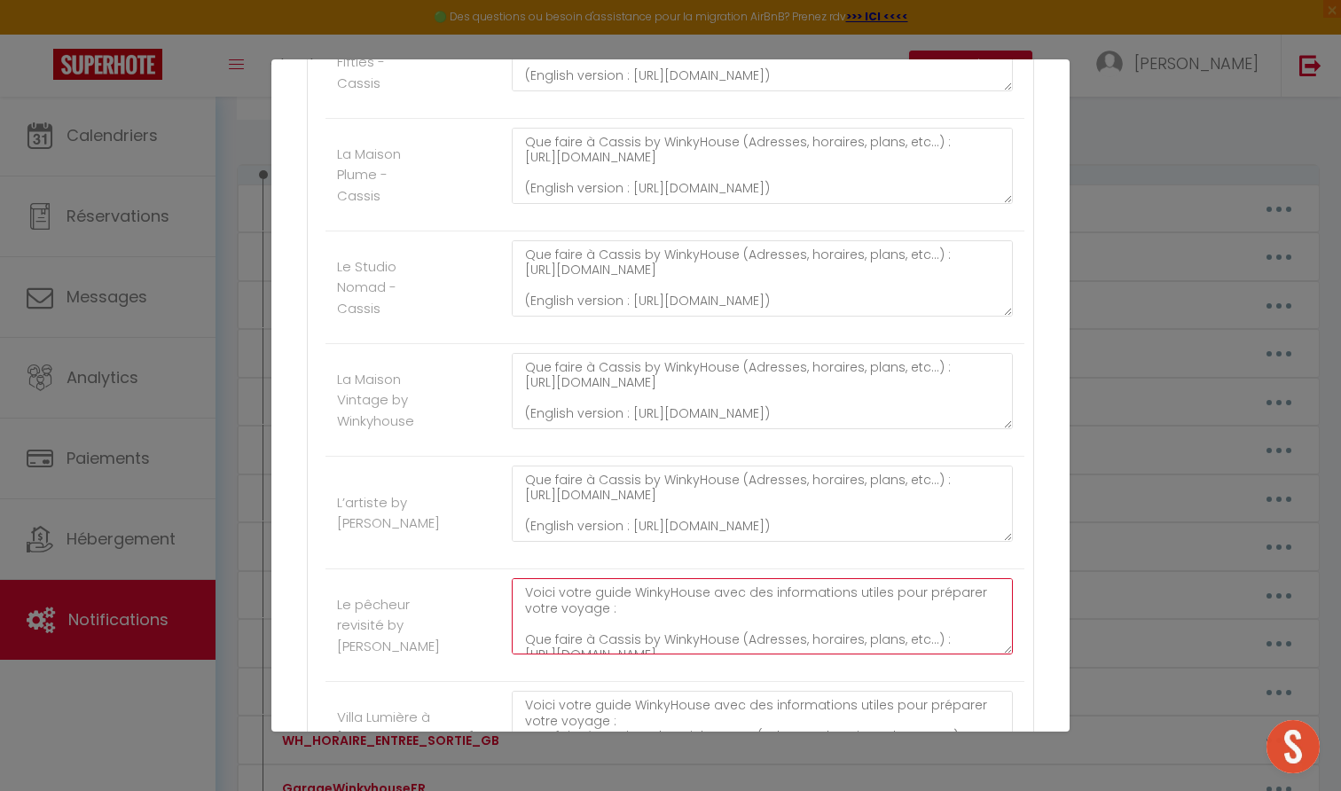
click at [697, 608] on textarea "Voici votre guide WinkyHouse avec des informations utiles pour préparer votre v…" at bounding box center [762, 616] width 501 height 76
paste textarea "cf1dee25b90542d299d197702d48f8b4.pdf (English version : https://6ff2e4a2-cc34-4…"
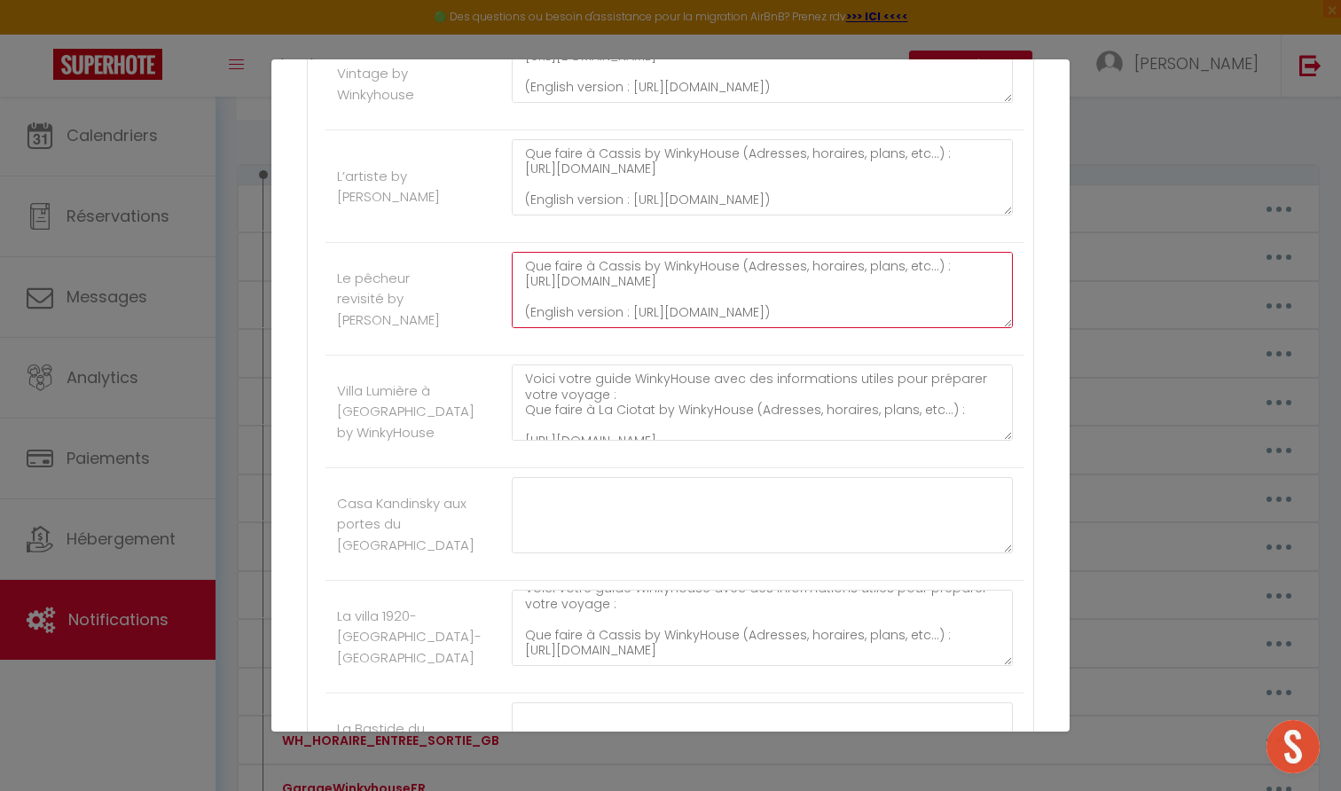
scroll to position [45, 0]
type textarea "Voici votre guide WinkyHouse avec des informations utiles pour préparer votre v…"
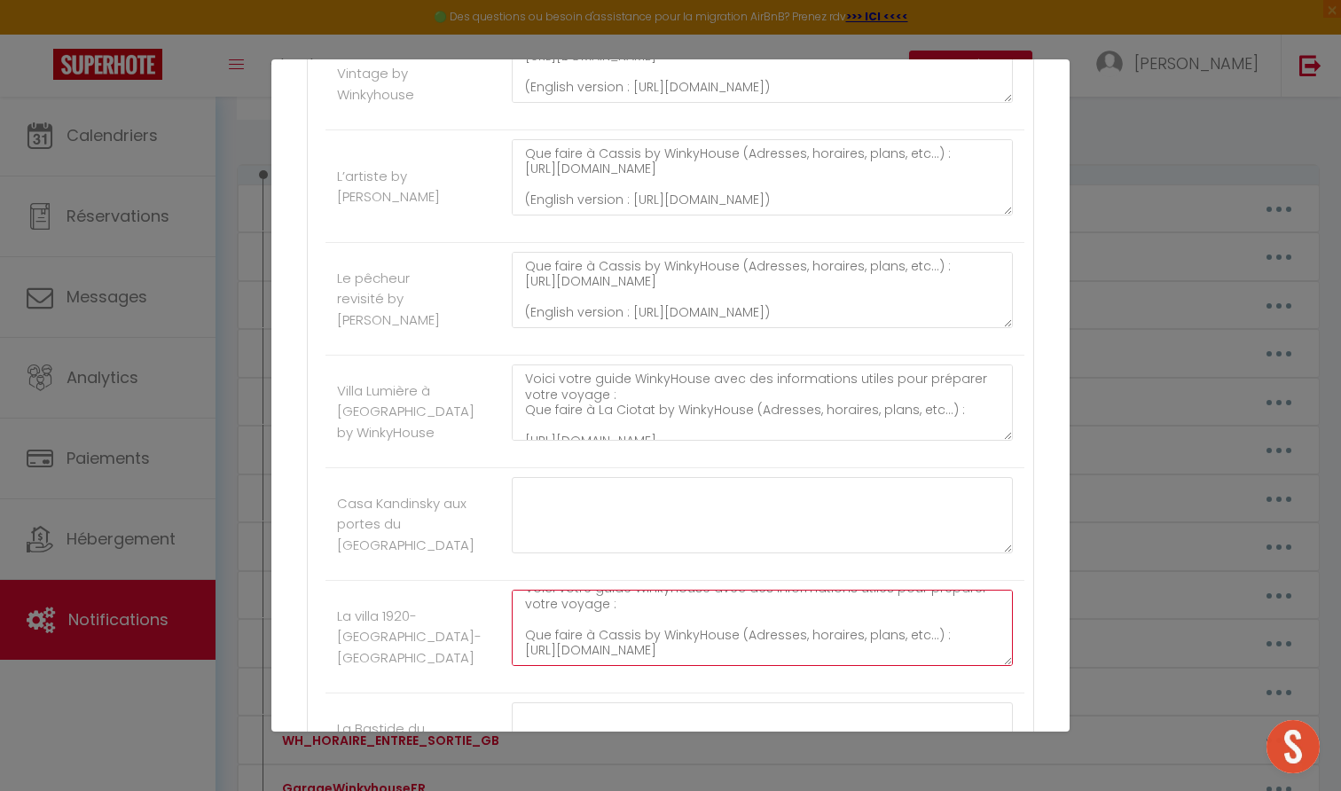
click at [685, 612] on textarea "Voici votre guide WinkyHouse avec des informations utiles pour préparer votre v…" at bounding box center [762, 628] width 501 height 76
paste textarea "cf1dee25b90542d299d197702d48f8b4.pdf (English version : https://6ff2e4a2-cc34-4…"
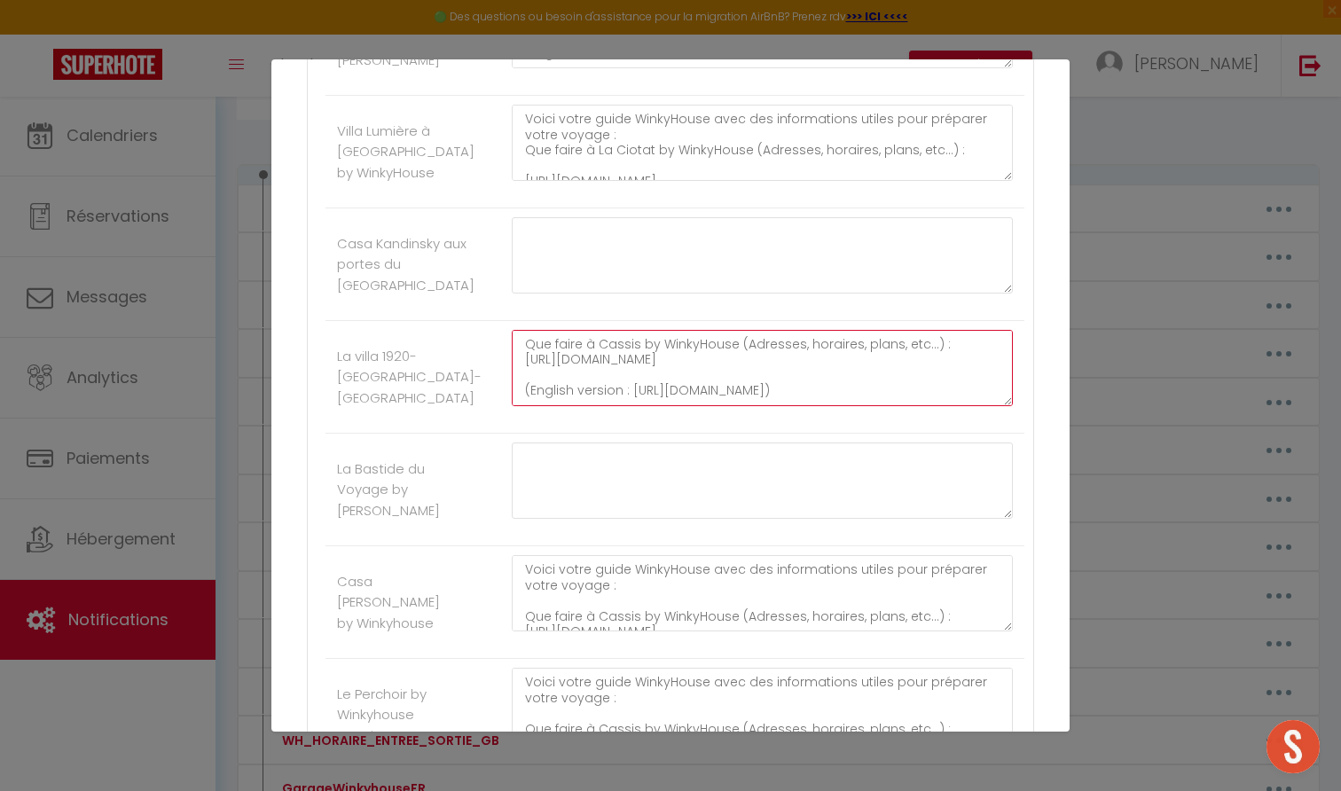
scroll to position [1146, 0]
type textarea "Voici votre guide WinkyHouse avec des informations utiles pour préparer votre v…"
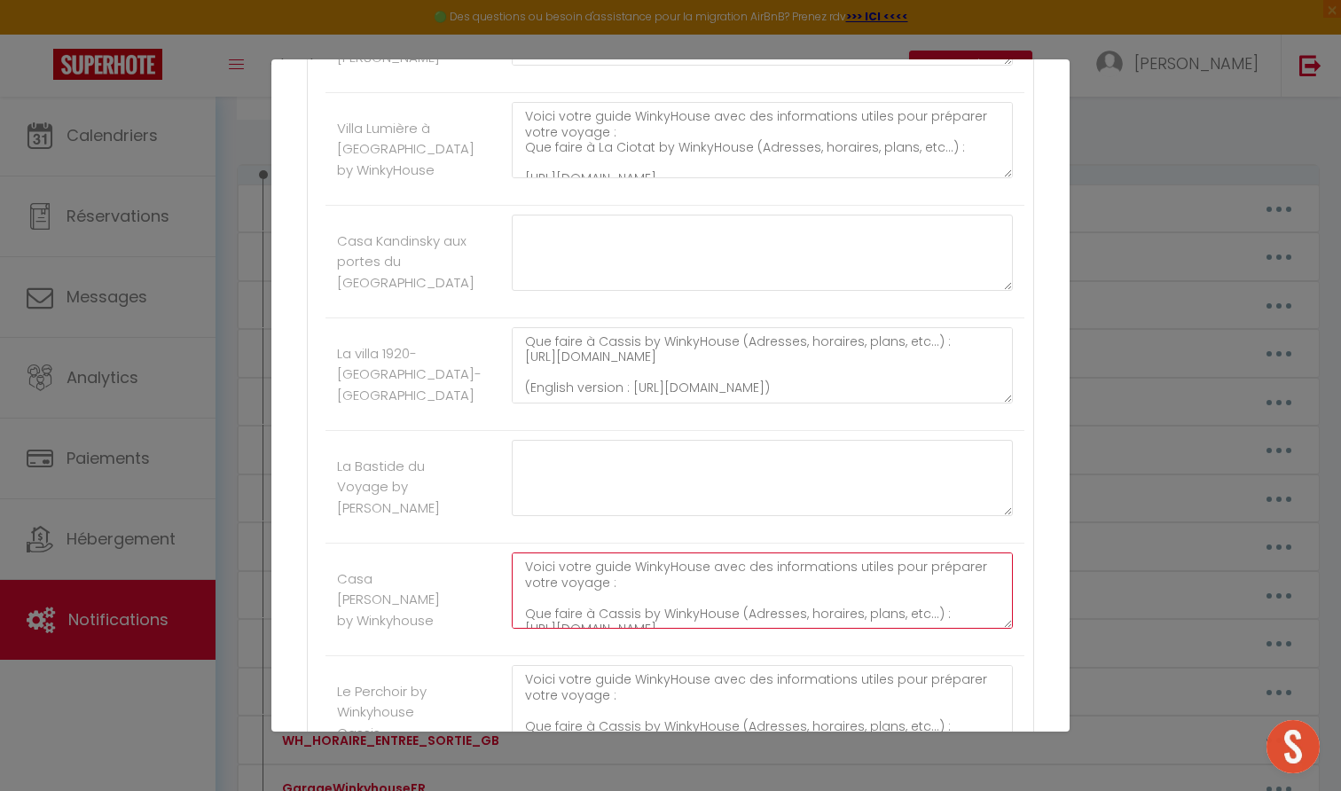
click at [677, 584] on textarea "Voici votre guide WinkyHouse avec des informations utiles pour préparer votre v…" at bounding box center [762, 591] width 501 height 76
paste textarea "cf1dee25b90542d299d197702d48f8b4.pdf (English version : https://6ff2e4a2-cc34-4…"
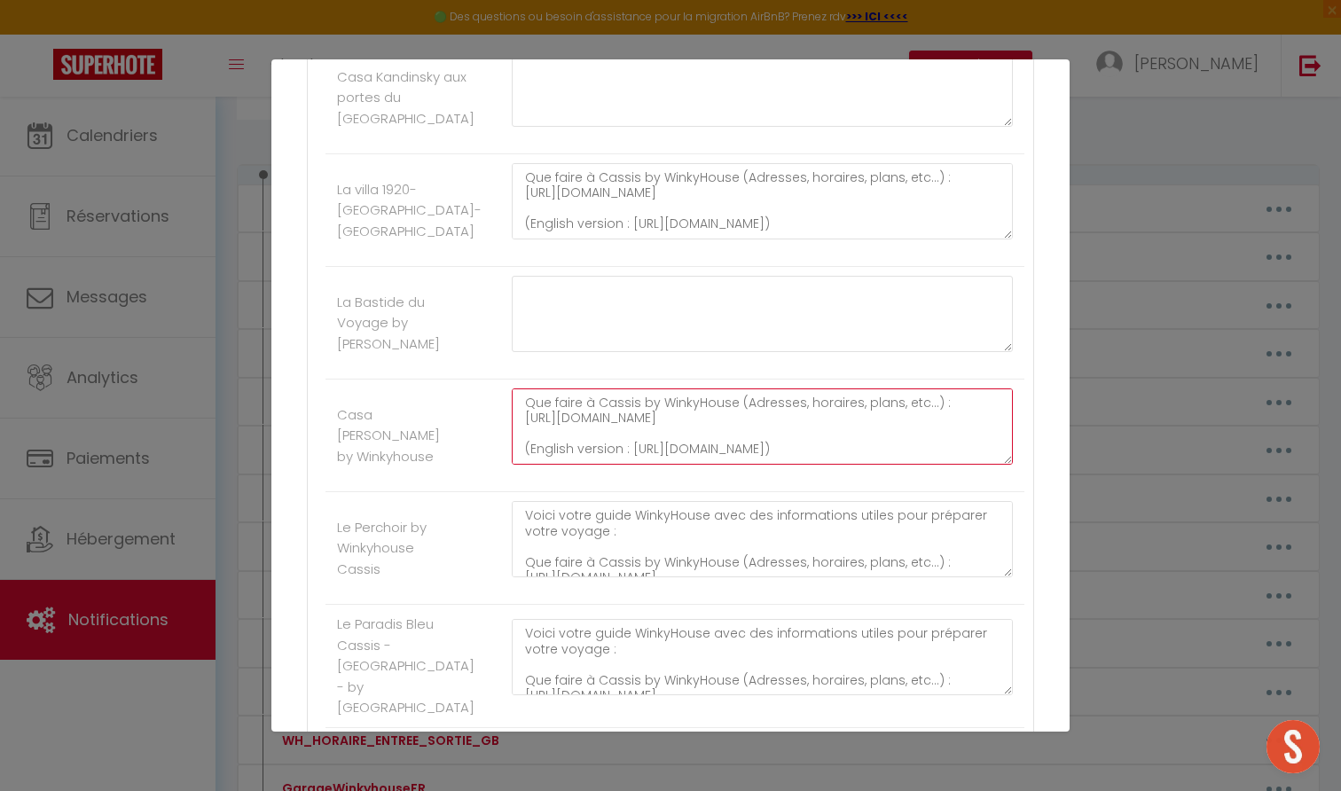
scroll to position [1325, 0]
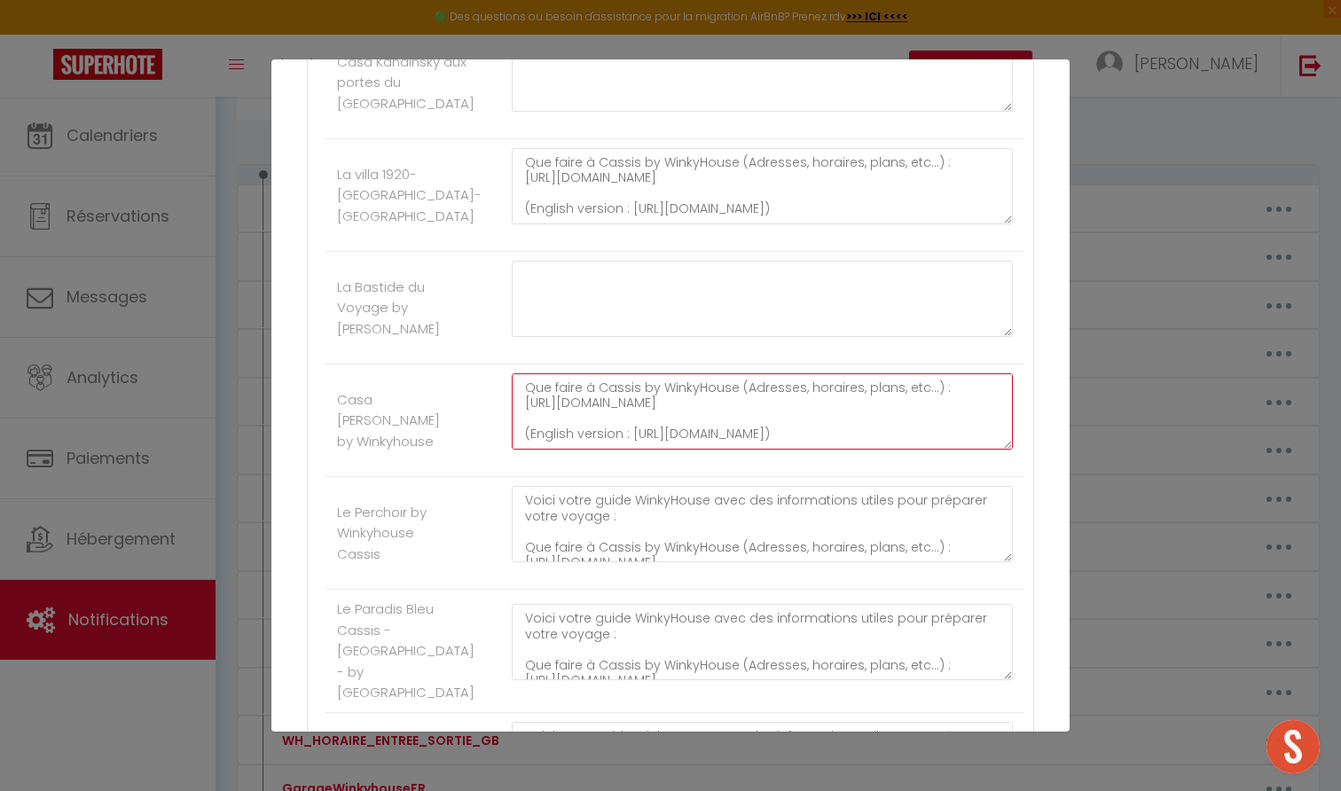
type textarea "Voici votre guide WinkyHouse avec des informations utiles pour préparer votre v…"
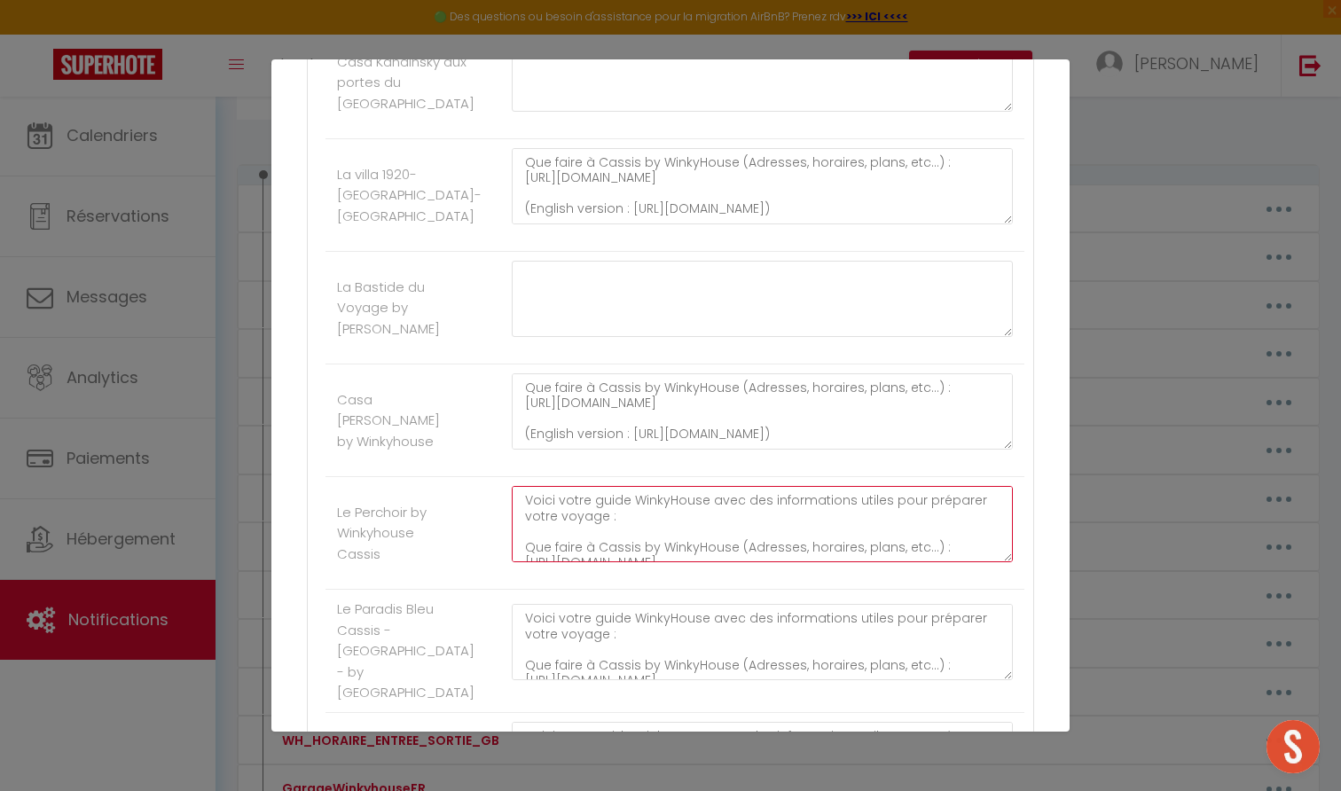
click at [672, 525] on textarea "Voici votre guide WinkyHouse avec des informations utiles pour préparer votre v…" at bounding box center [762, 524] width 501 height 76
paste textarea "cf1dee25b90542d299d197702d48f8b4.pdf (English version : https://6ff2e4a2-cc34-4…"
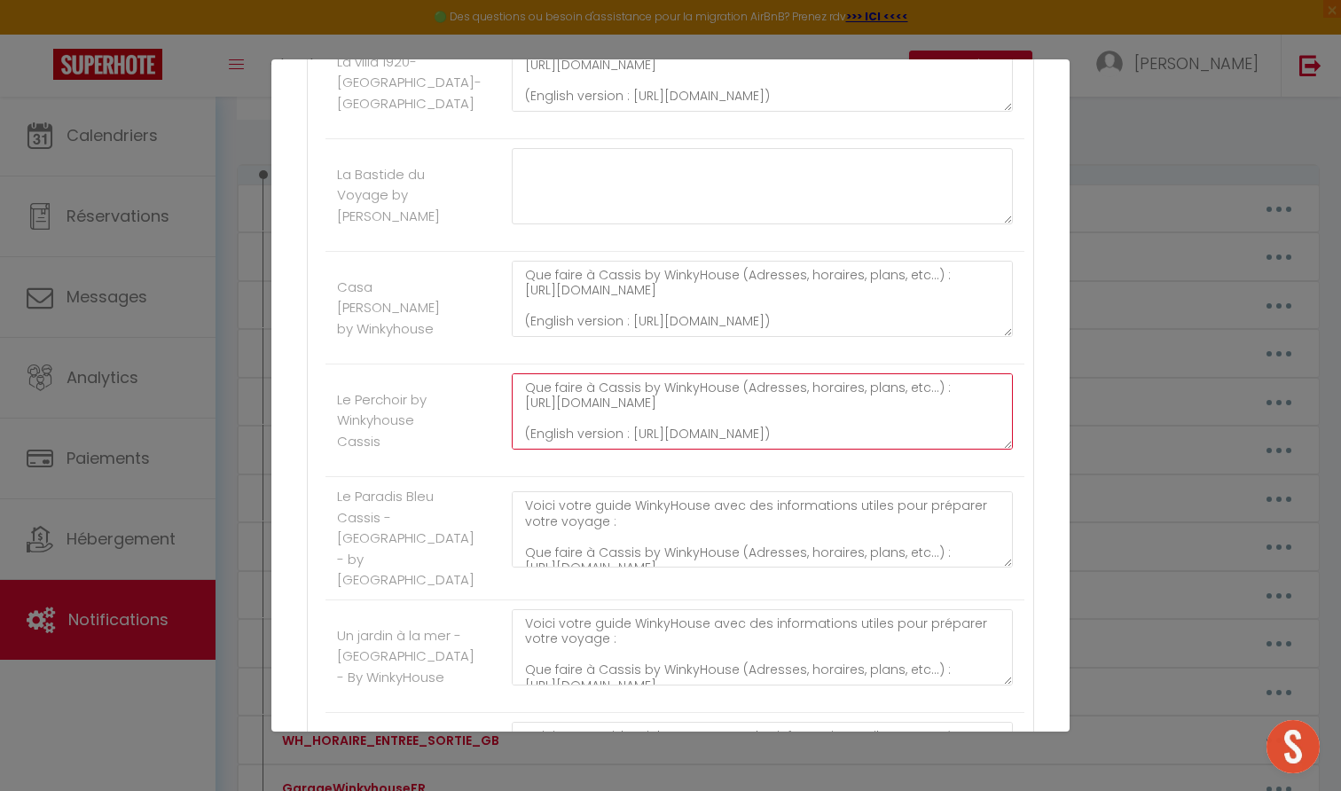
scroll to position [1443, 0]
type textarea "Voici votre guide WinkyHouse avec des informations utiles pour préparer votre v…"
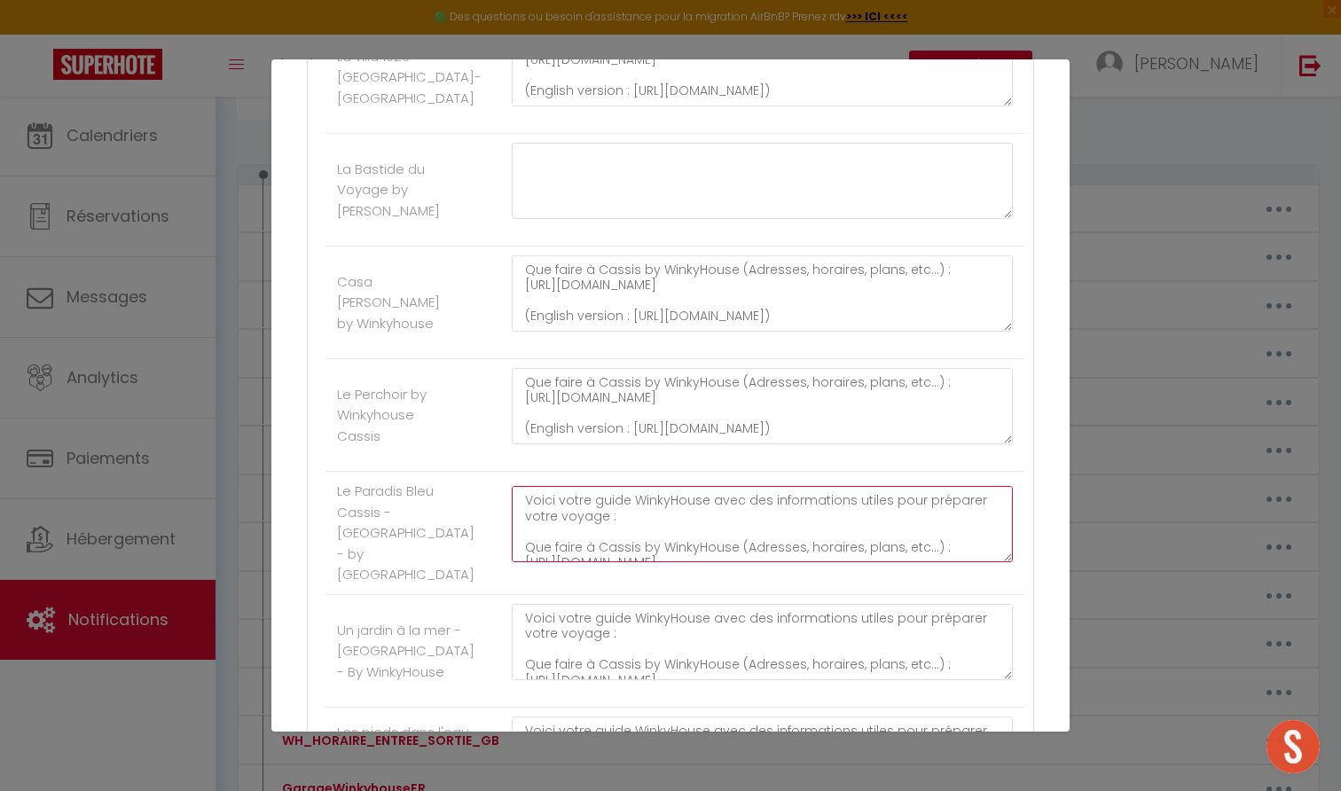
click at [671, 515] on textarea "Voici votre guide WinkyHouse avec des informations utiles pour préparer votre v…" at bounding box center [762, 524] width 501 height 76
paste textarea "cf1dee25b90542d299d197702d48f8b4.pdf (English version : https://6ff2e4a2-cc34-4…"
type textarea "Voici votre guide WinkyHouse avec des informations utiles pour préparer votre v…"
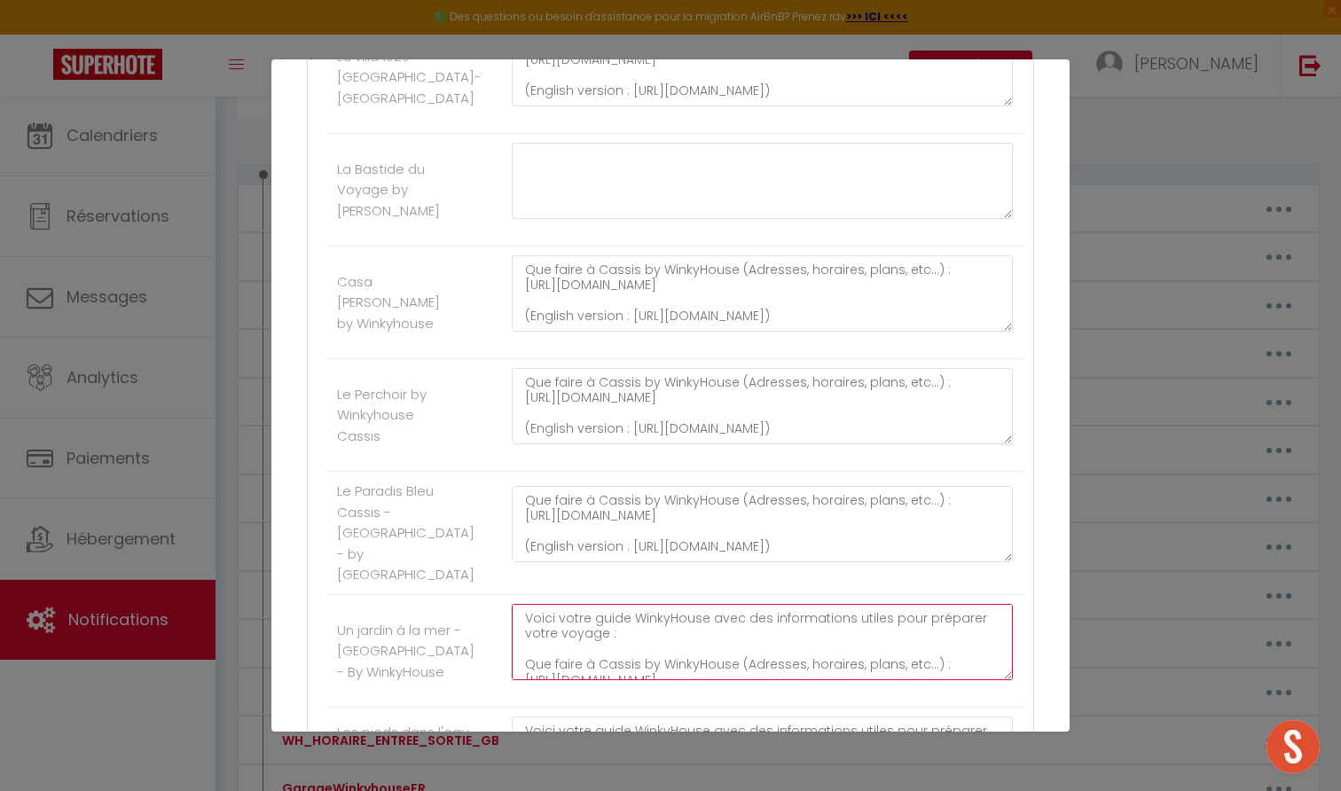
click at [658, 628] on textarea "Voici votre guide WinkyHouse avec des informations utiles pour préparer votre v…" at bounding box center [762, 642] width 501 height 76
paste textarea "cf1dee25b90542d299d197702d48f8b4.pdf (English version : https://6ff2e4a2-cc34-4…"
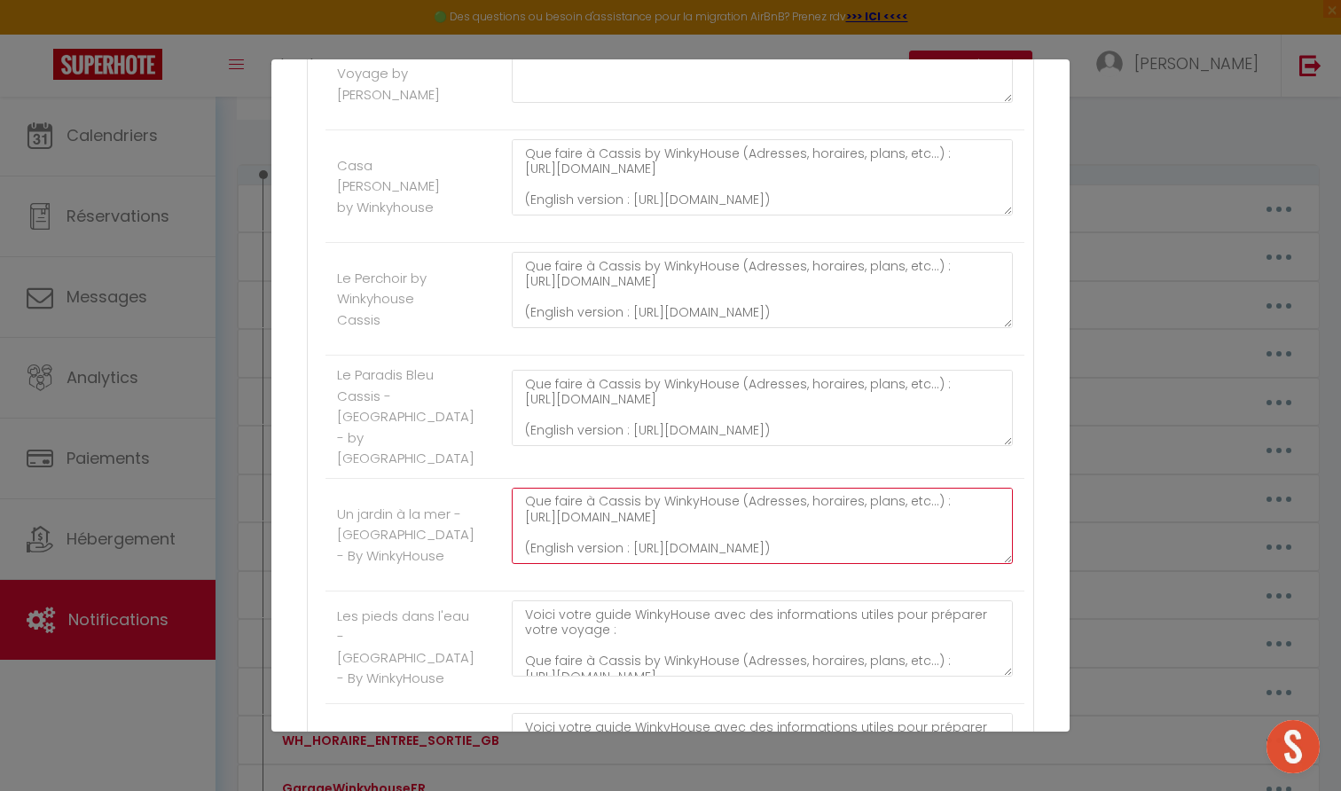
scroll to position [1577, 0]
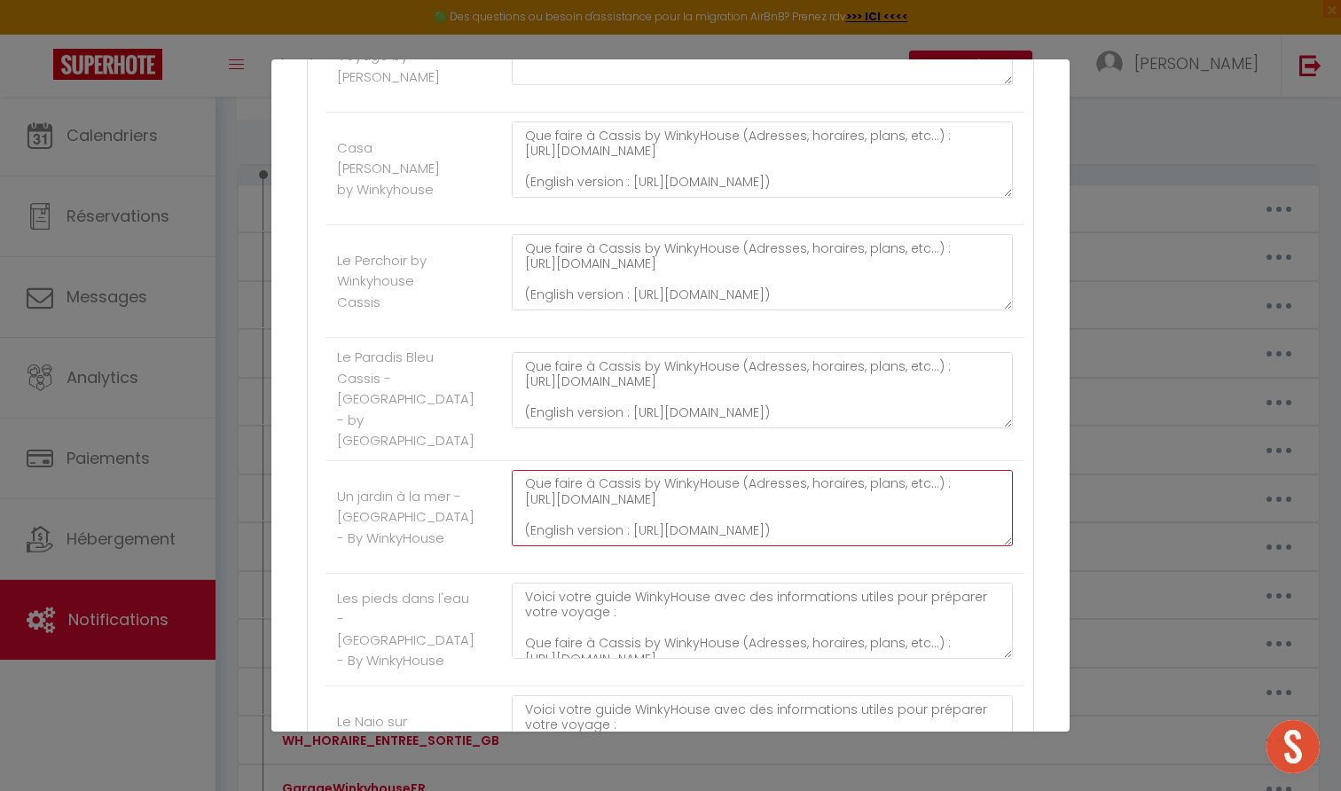
type textarea "Voici votre guide WinkyHouse avec des informations utiles pour préparer votre v…"
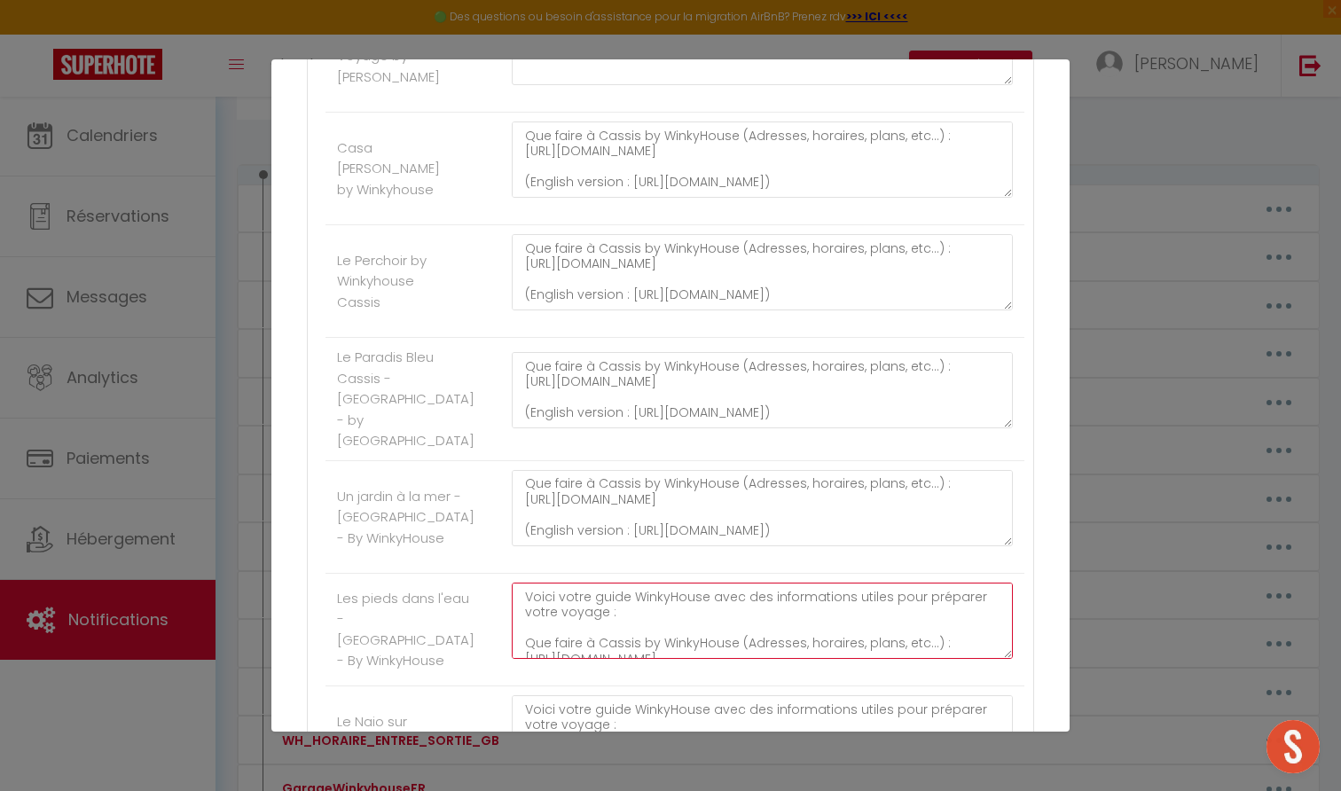
click at [650, 607] on textarea "Voici votre guide WinkyHouse avec des informations utiles pour préparer votre v…" at bounding box center [762, 621] width 501 height 76
paste textarea "cf1dee25b90542d299d197702d48f8b4.pdf (English version : https://6ff2e4a2-cc34-4…"
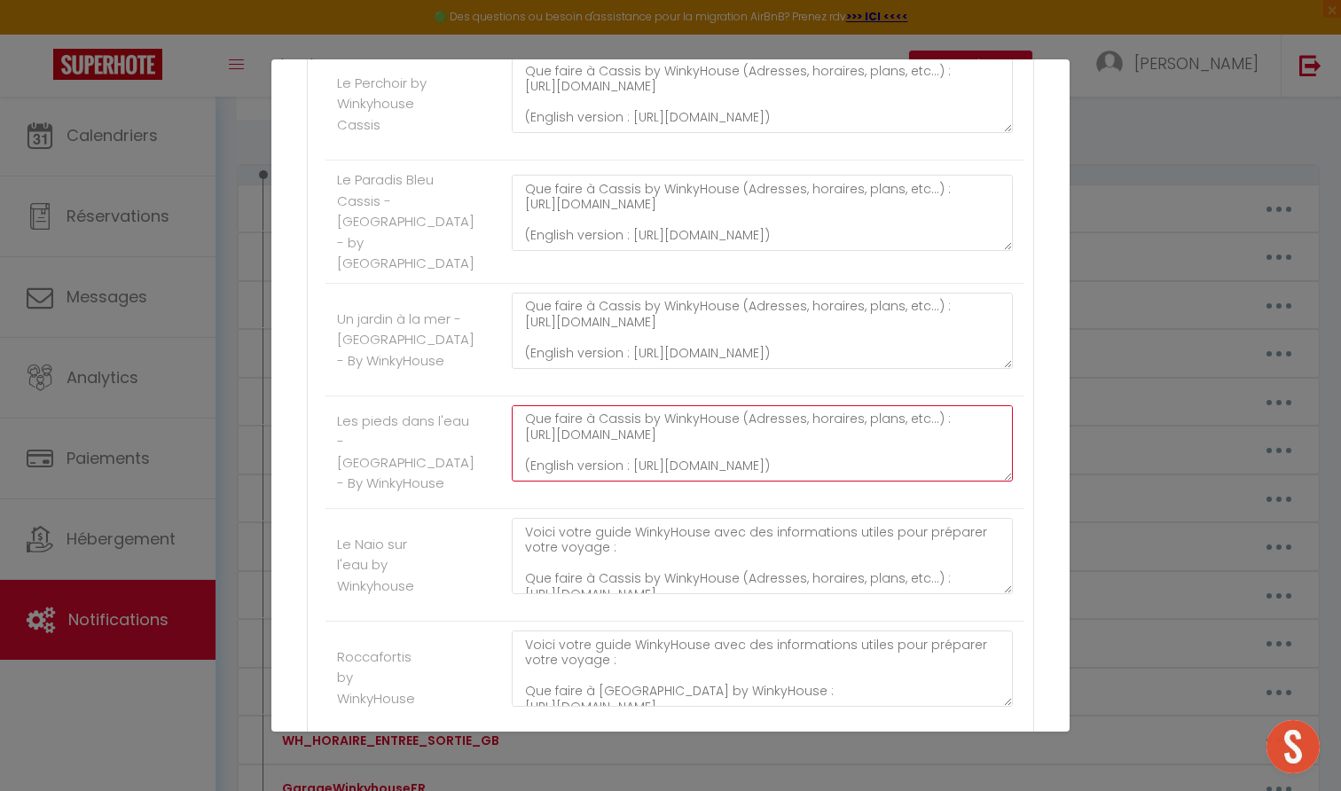
scroll to position [1768, 0]
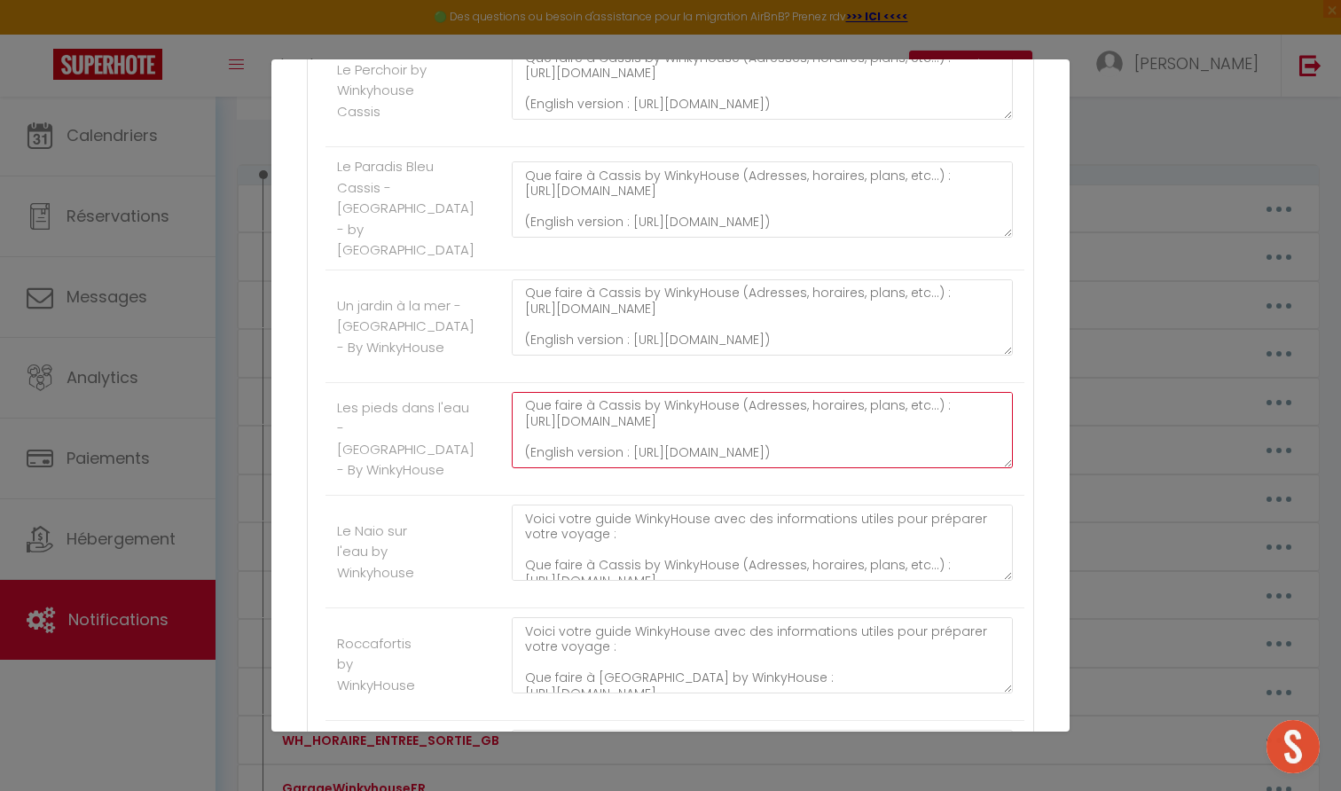
type textarea "Voici votre guide WinkyHouse avec des informations utiles pour préparer votre v…"
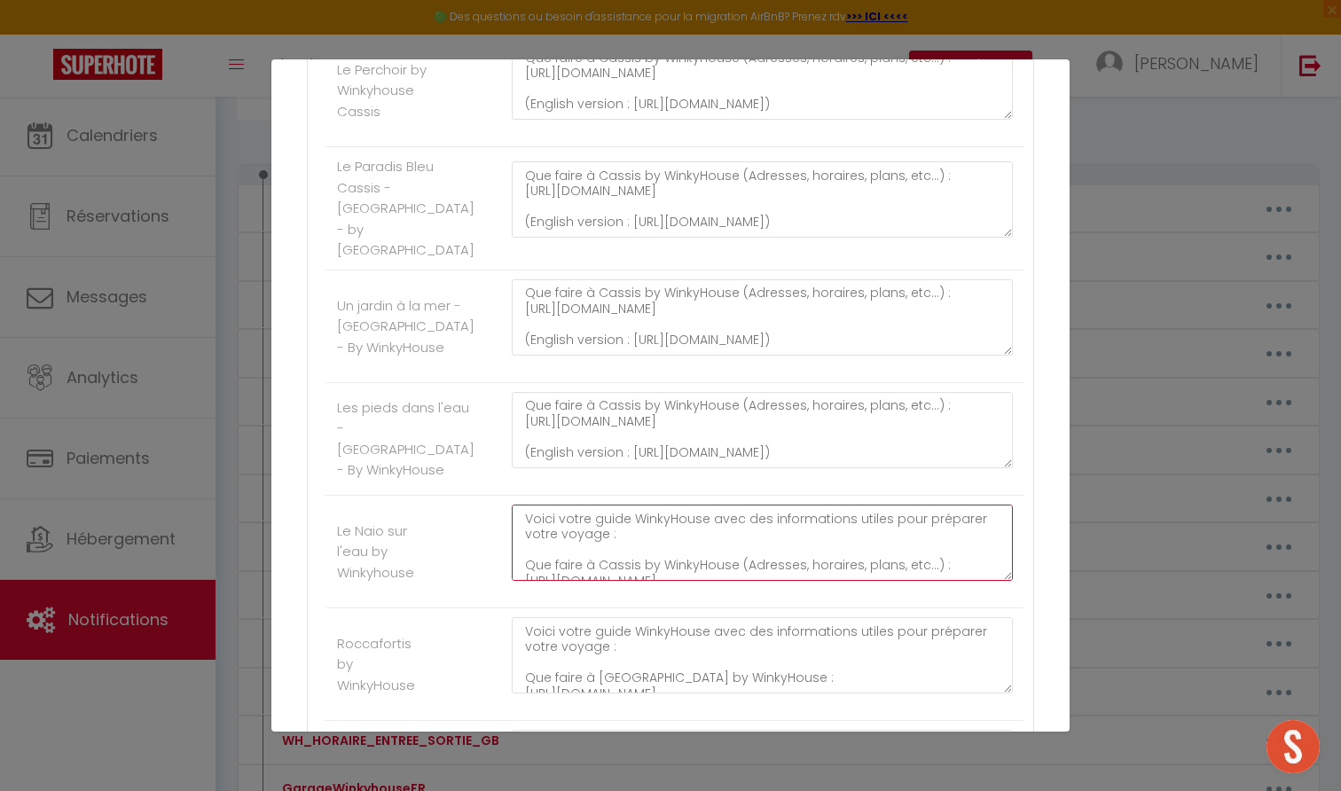
click at [639, 545] on textarea "Voici votre guide WinkyHouse avec des informations utiles pour préparer votre v…" at bounding box center [762, 543] width 501 height 76
paste textarea "cf1dee25b90542d299d197702d48f8b4.pdf (English version : https://6ff2e4a2-cc34-4…"
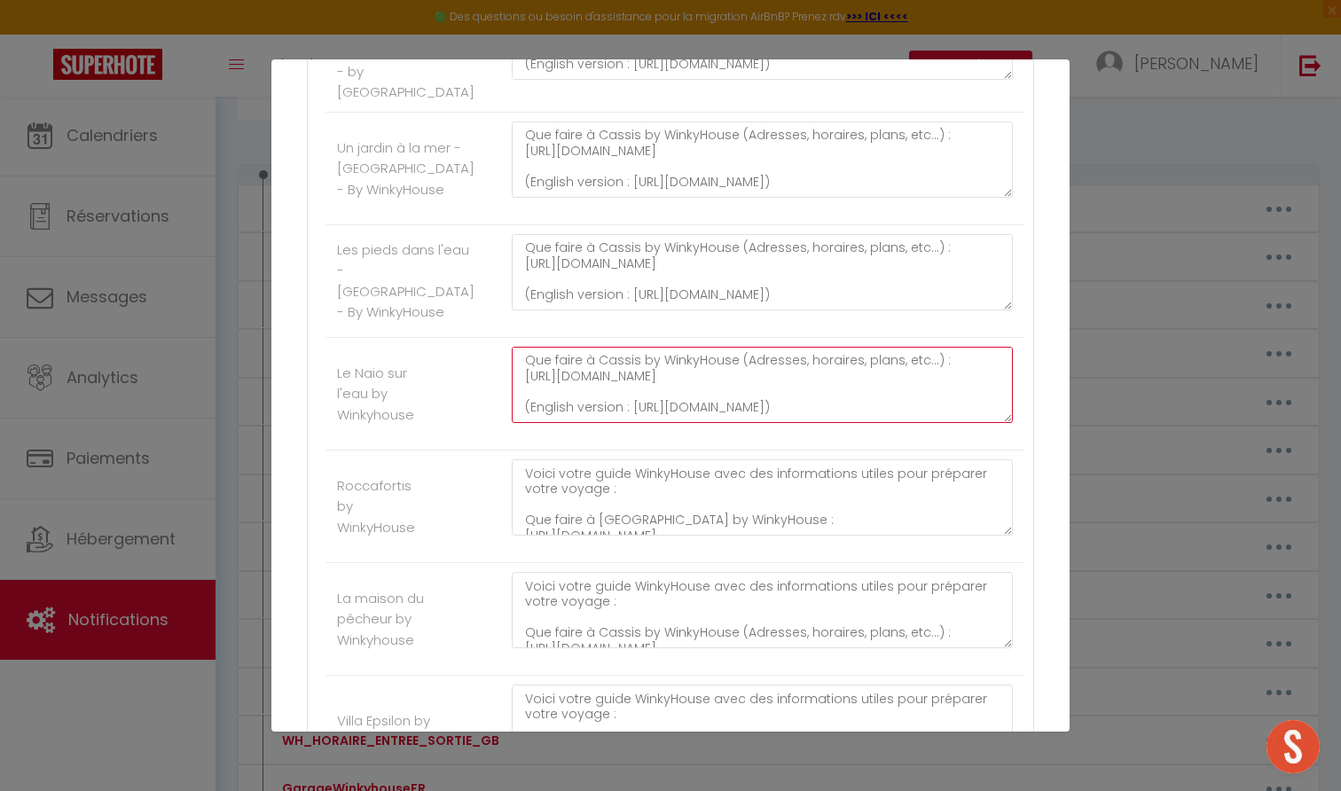
scroll to position [1934, 0]
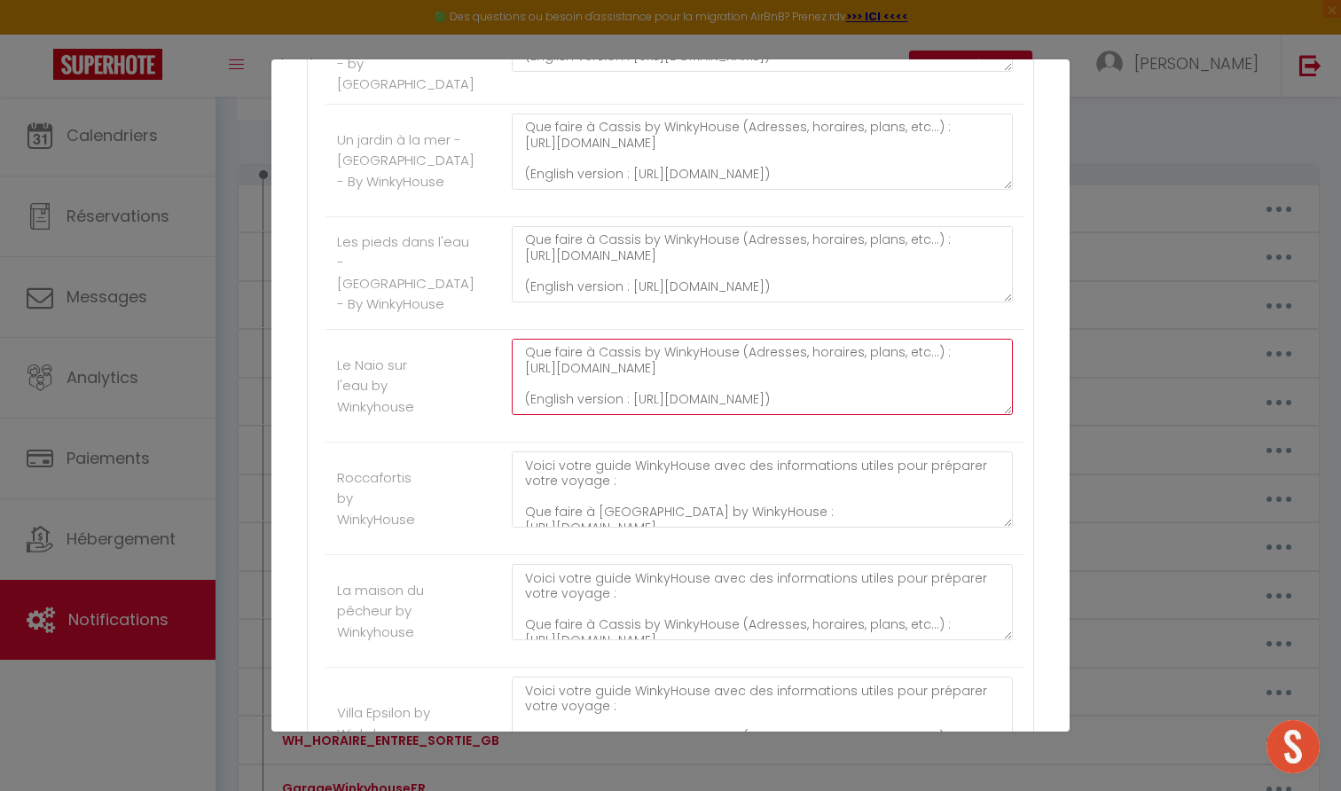
type textarea "Voici votre guide WinkyHouse avec des informations utiles pour préparer votre v…"
click at [635, 511] on div "Voici votre guide WinkyHouse avec des informations utiles pour préparer votre v…" at bounding box center [762, 498] width 524 height 94
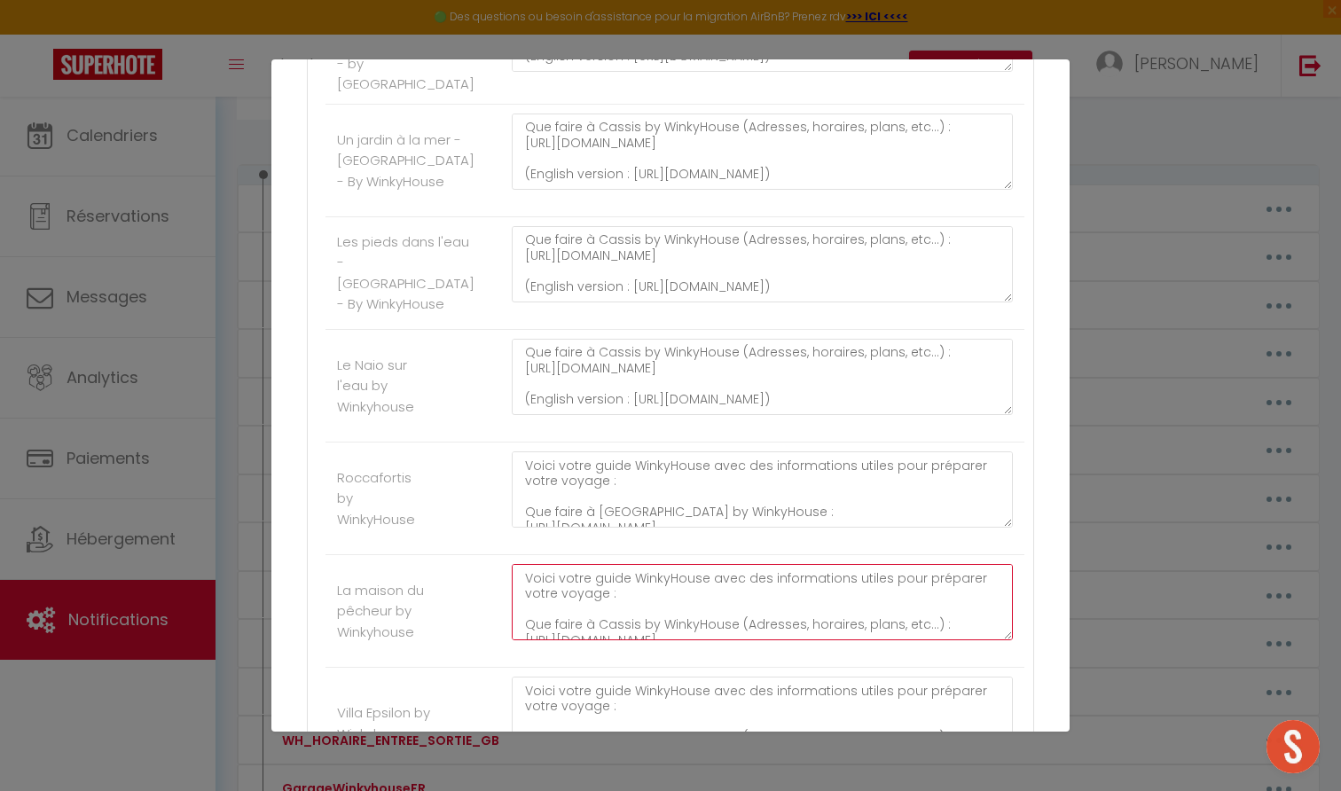
click at [632, 588] on textarea "Voici votre guide WinkyHouse avec des informations utiles pour préparer votre v…" at bounding box center [762, 602] width 501 height 76
paste textarea "cf1dee25b90542d299d197702d48f8b4.pdf (English version : https://6ff2e4a2-cc34-4…"
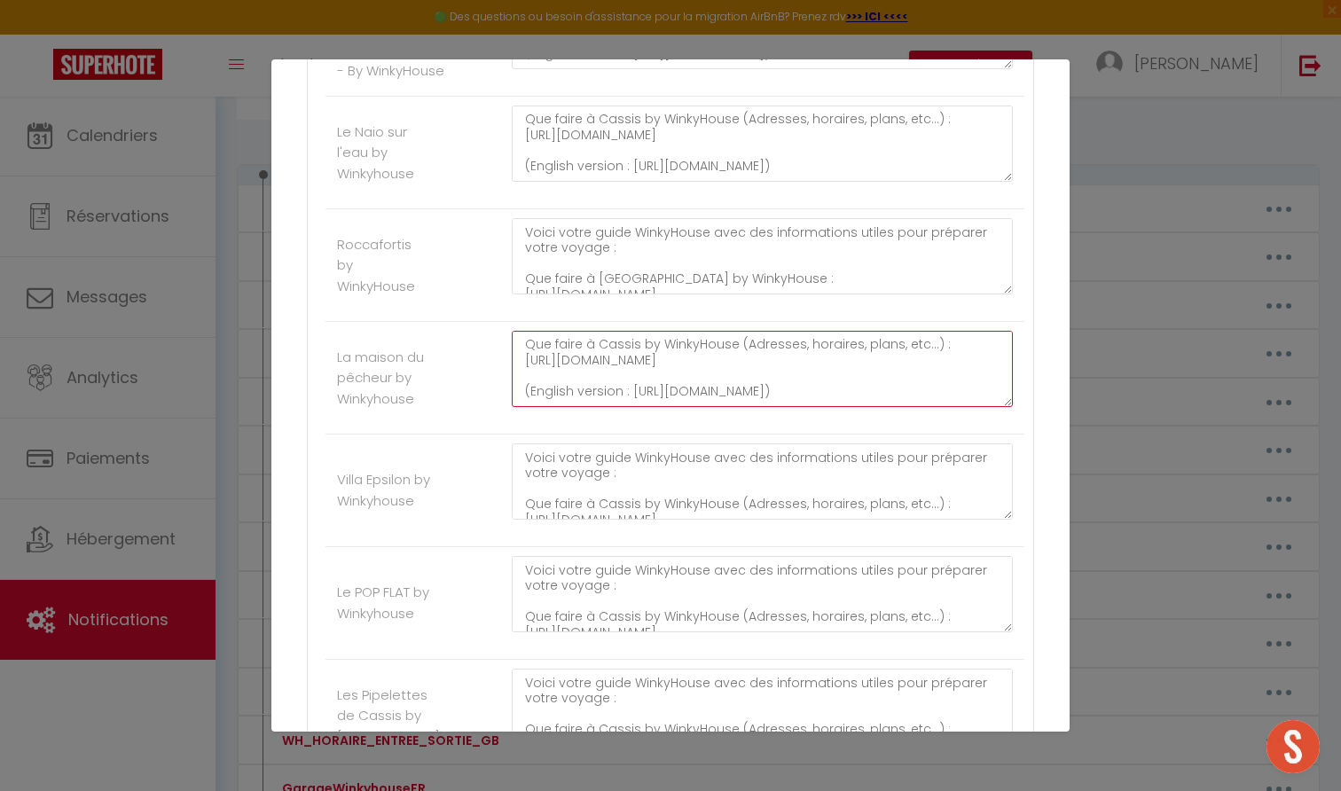
scroll to position [2183, 0]
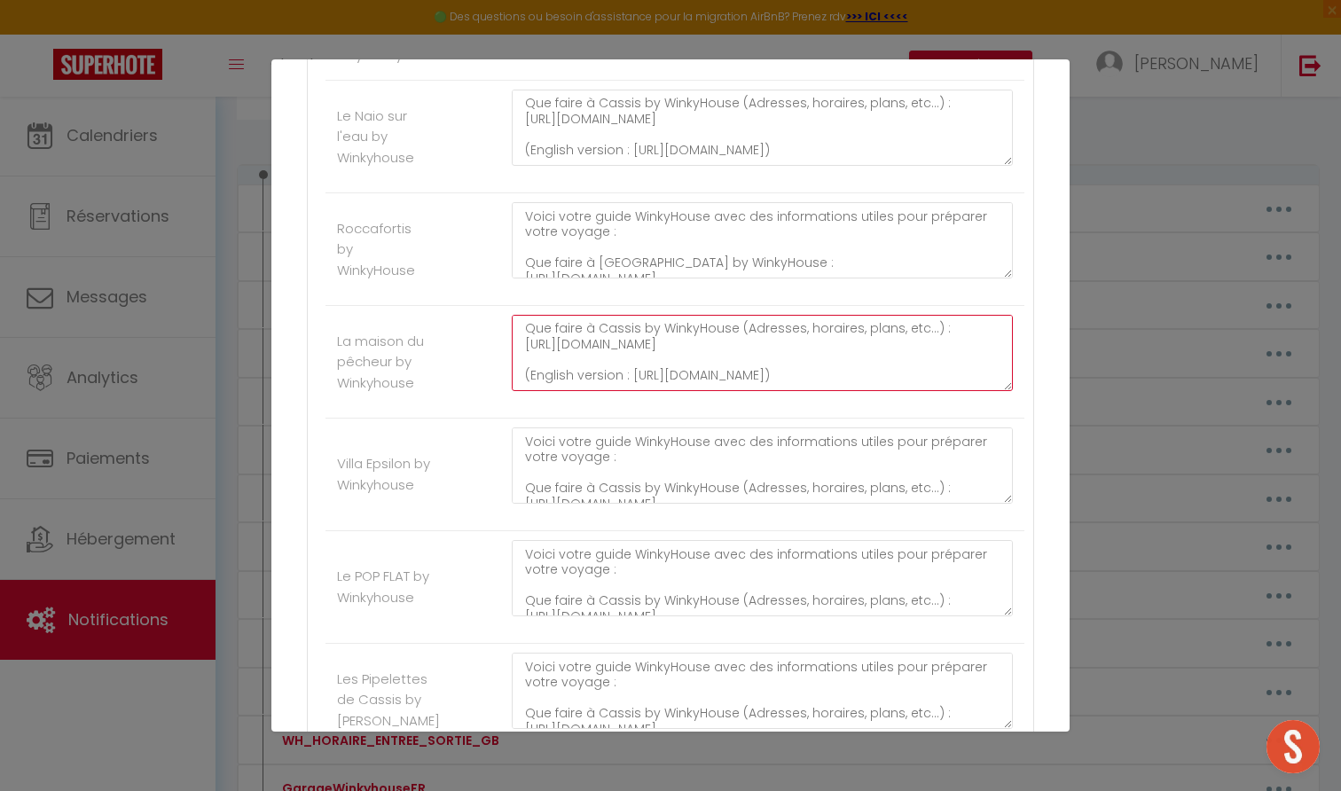
type textarea "Voici votre guide WinkyHouse avec des informations utiles pour préparer votre v…"
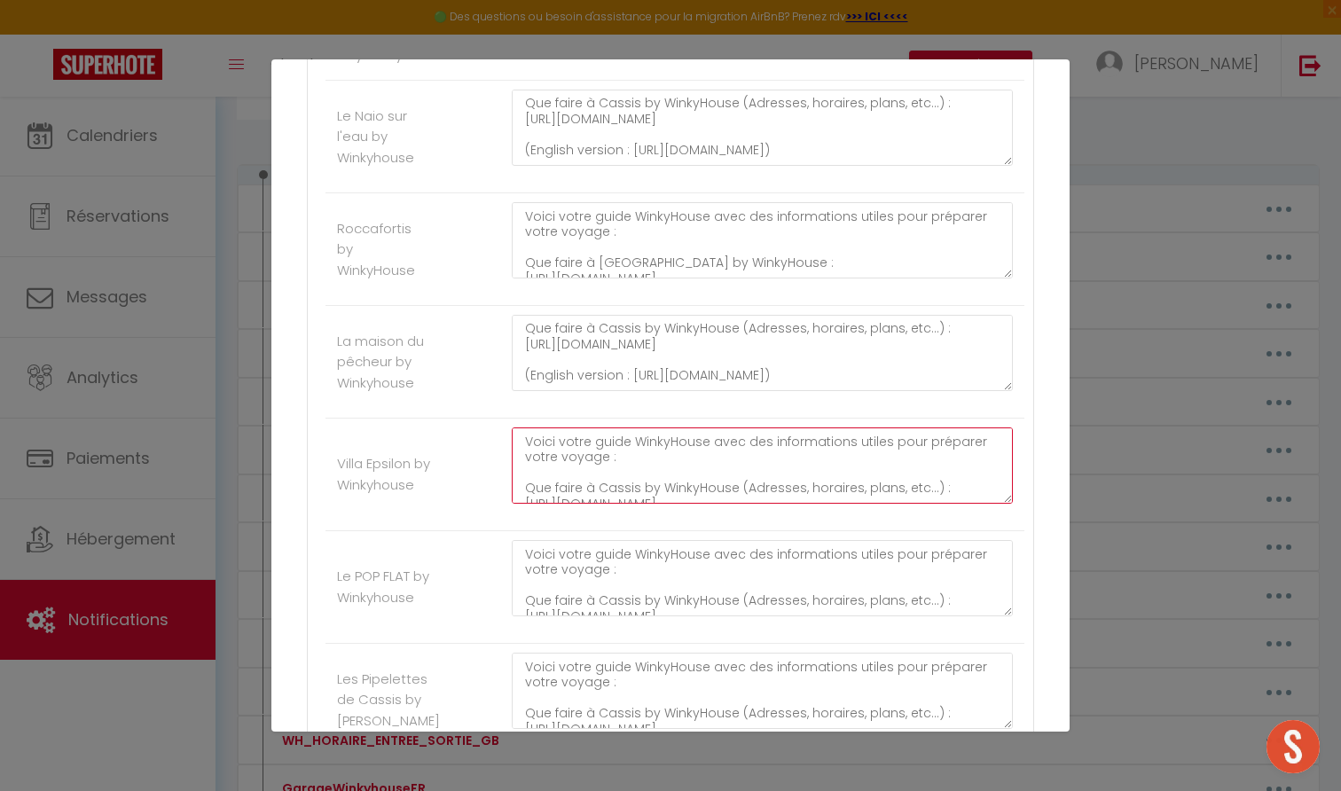
click at [611, 459] on textarea "Voici votre guide WinkyHouse avec des informations utiles pour préparer votre v…" at bounding box center [762, 466] width 501 height 76
paste textarea "cf1dee25b90542d299d197702d48f8b4.pdf (English version : https://6ff2e4a2-cc34-4…"
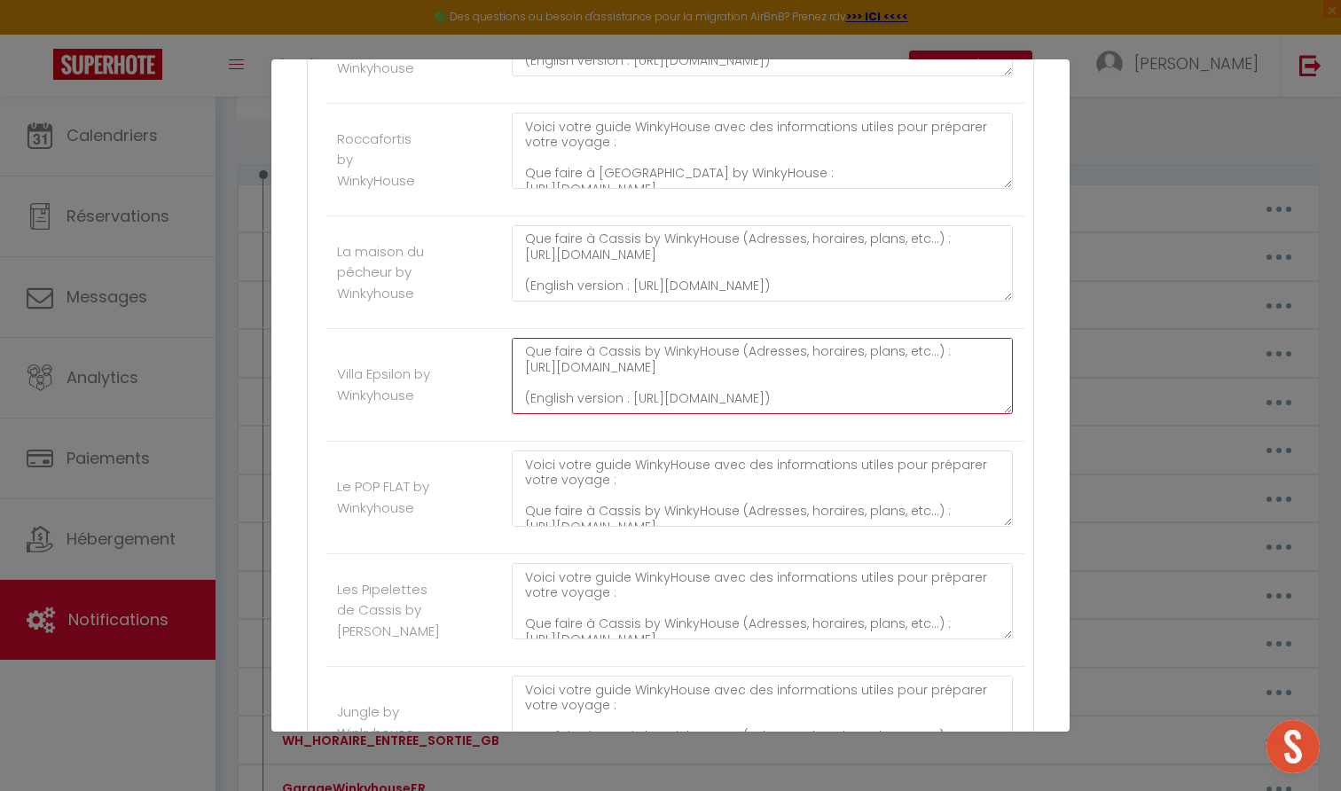
scroll to position [0, 0]
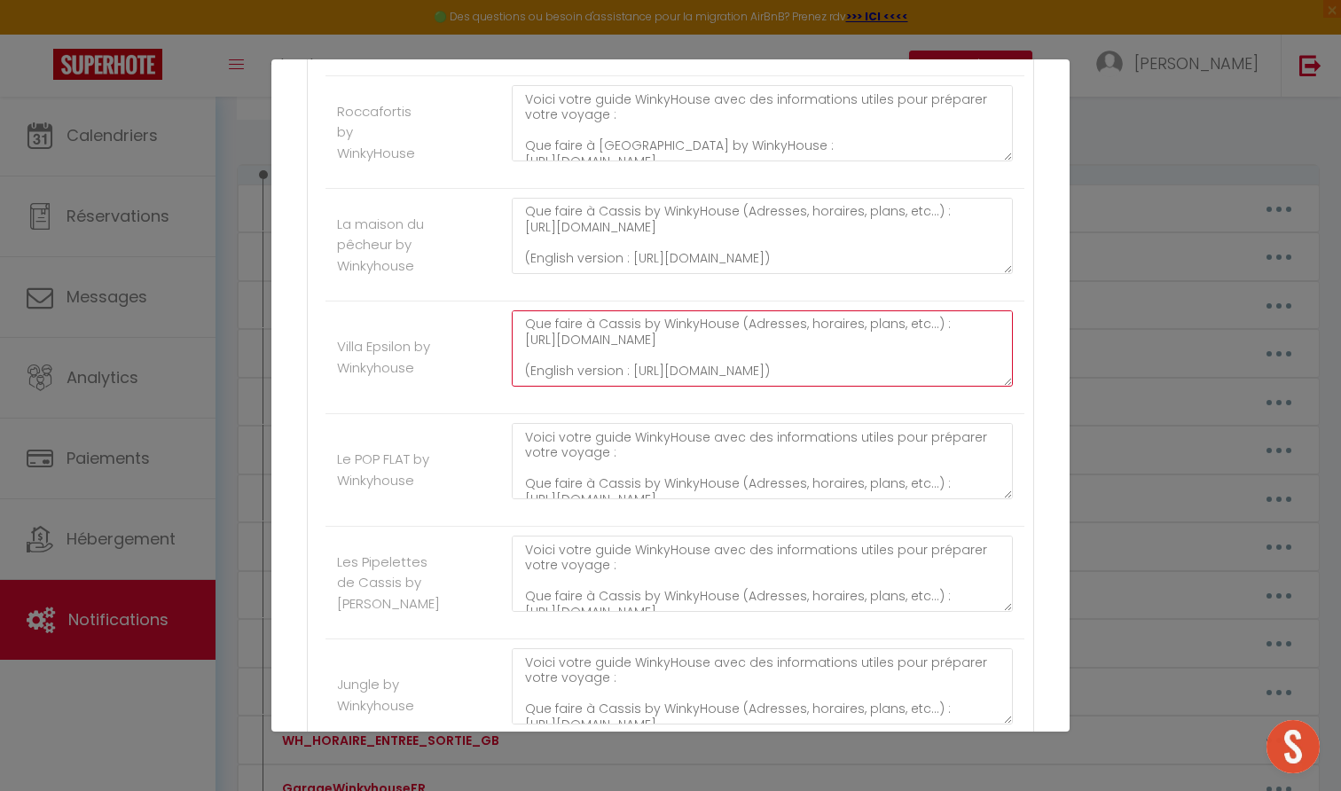
type textarea "Voici votre guide WinkyHouse avec des informations utiles pour préparer votre v…"
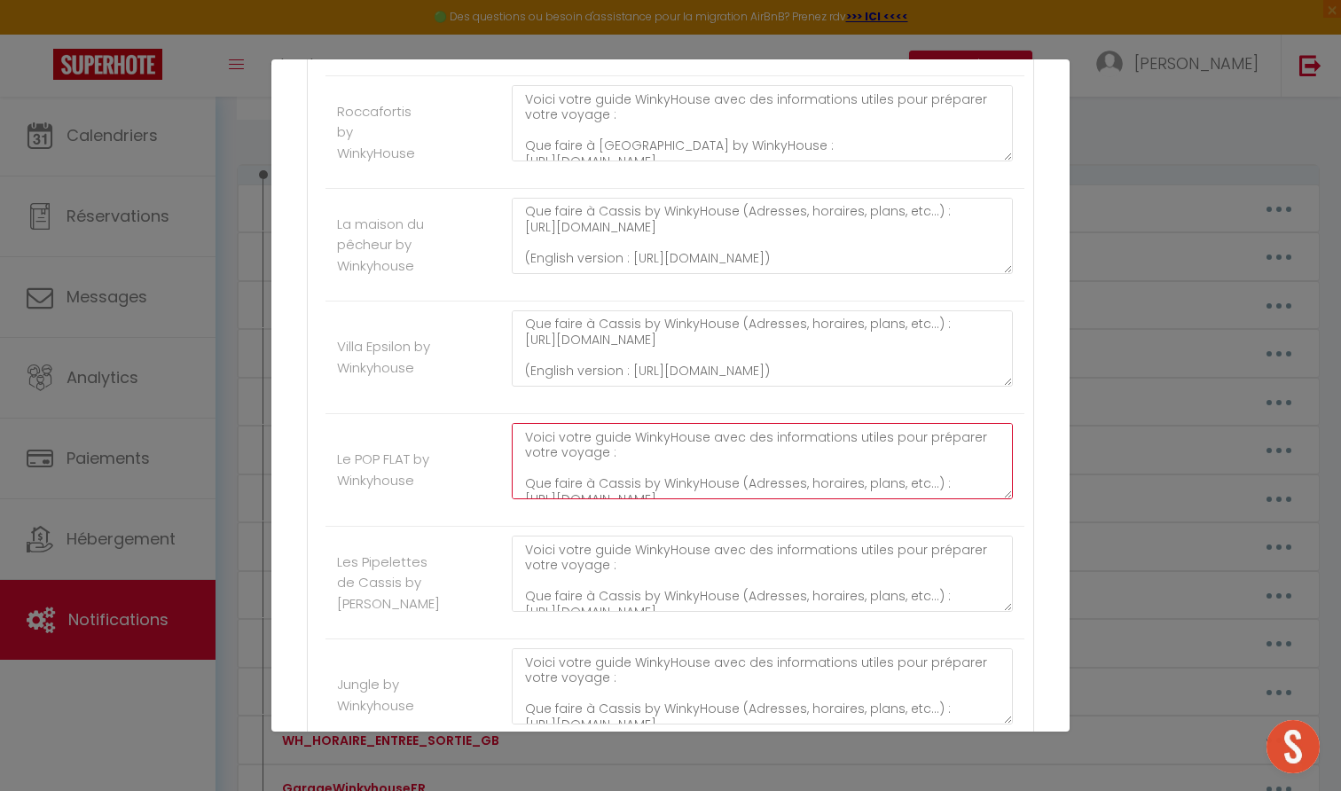
click at [611, 459] on textarea "Voici votre guide WinkyHouse avec des informations utiles pour préparer votre v…" at bounding box center [762, 461] width 501 height 76
paste textarea "cf1dee25b90542d299d197702d48f8b4.pdf (English version : https://6ff2e4a2-cc34-4…"
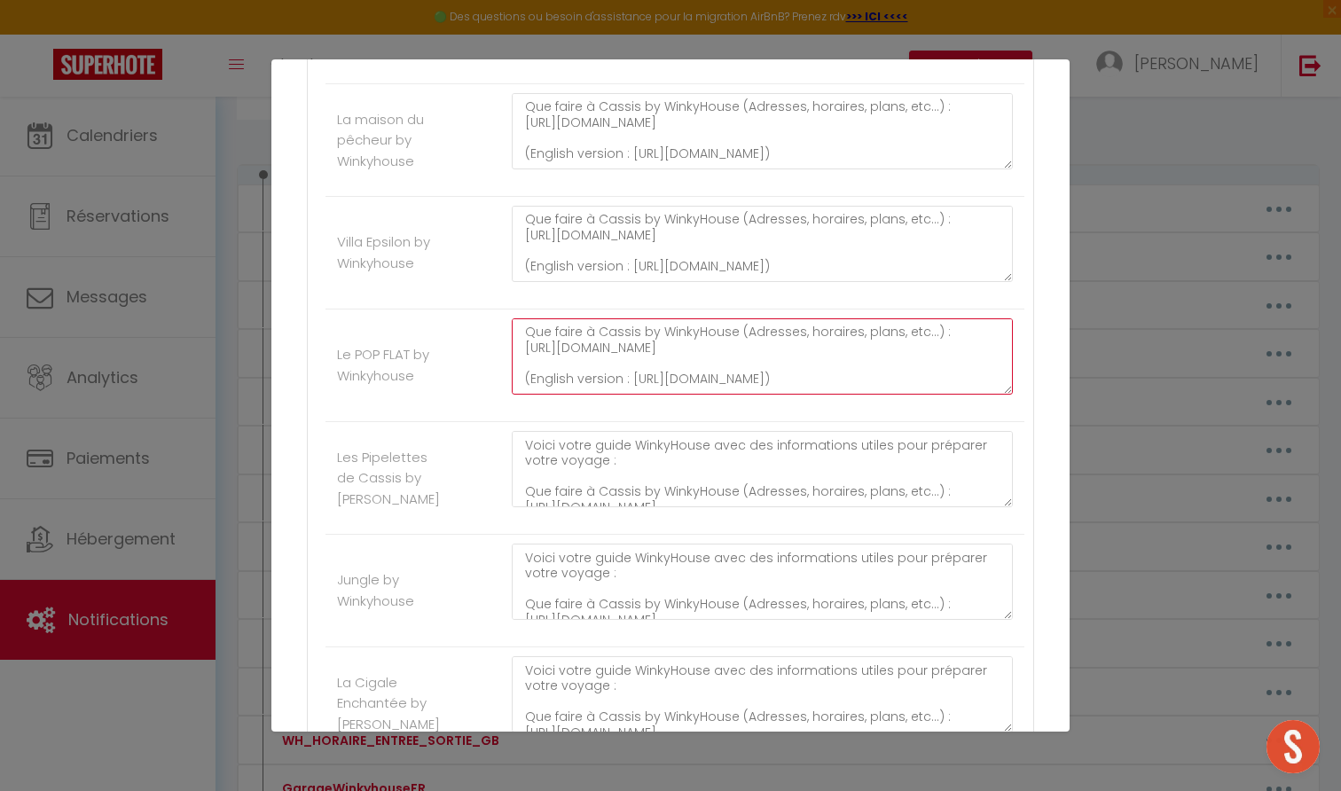
type textarea "Voici votre guide WinkyHouse avec des informations utiles pour préparer votre v…"
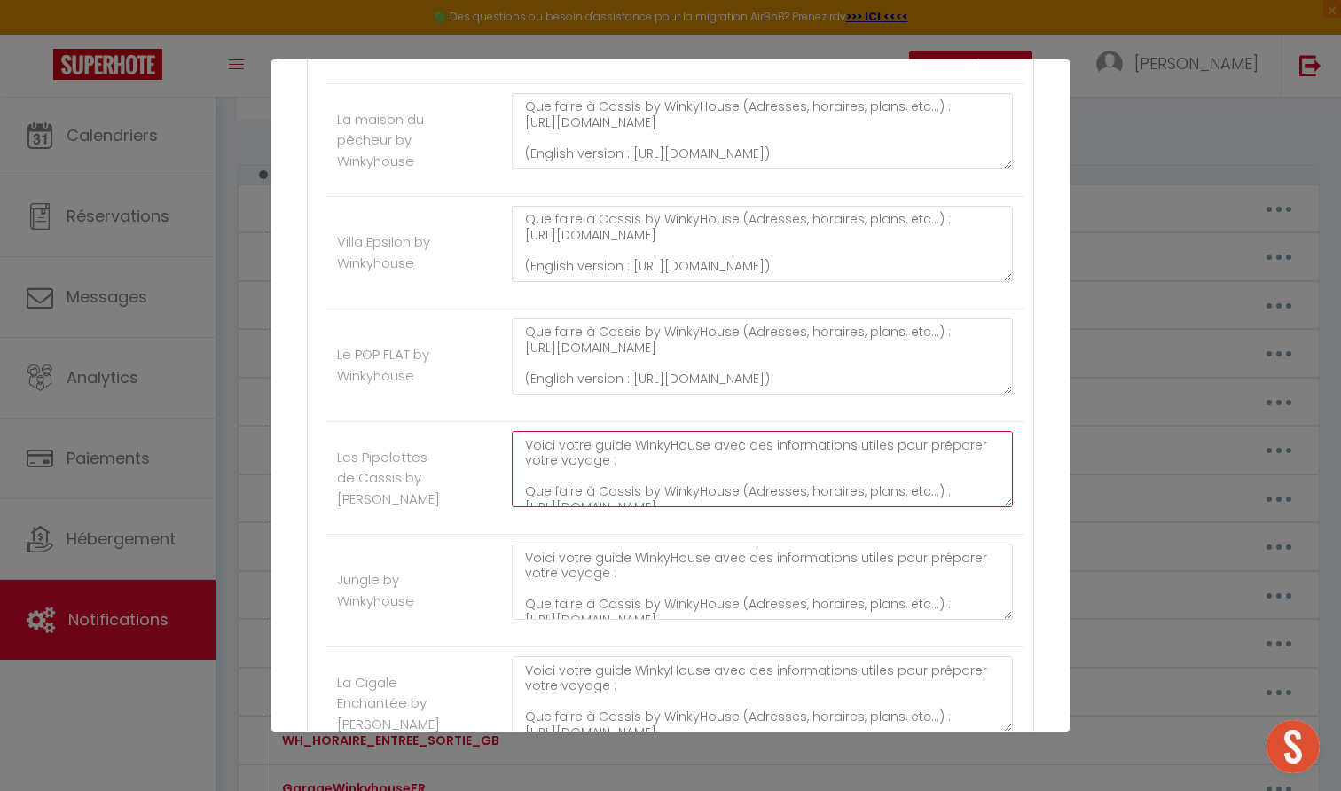
click at [611, 459] on textarea "Voici votre guide WinkyHouse avec des informations utiles pour préparer votre v…" at bounding box center [762, 469] width 501 height 76
paste textarea "cf1dee25b90542d299d197702d48f8b4.pdf (English version : https://6ff2e4a2-cc34-4…"
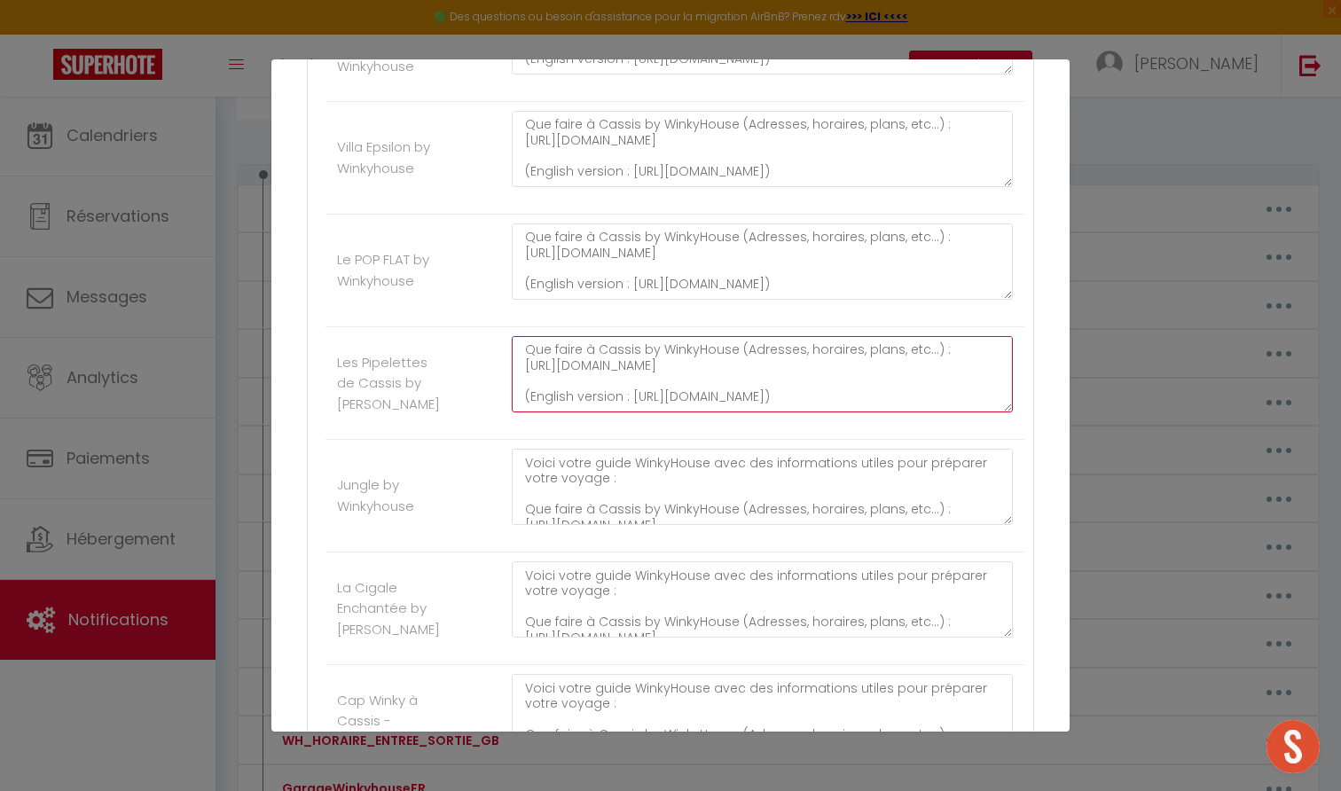
type textarea "Voici votre guide WinkyHouse avec des informations utiles pour préparer votre v…"
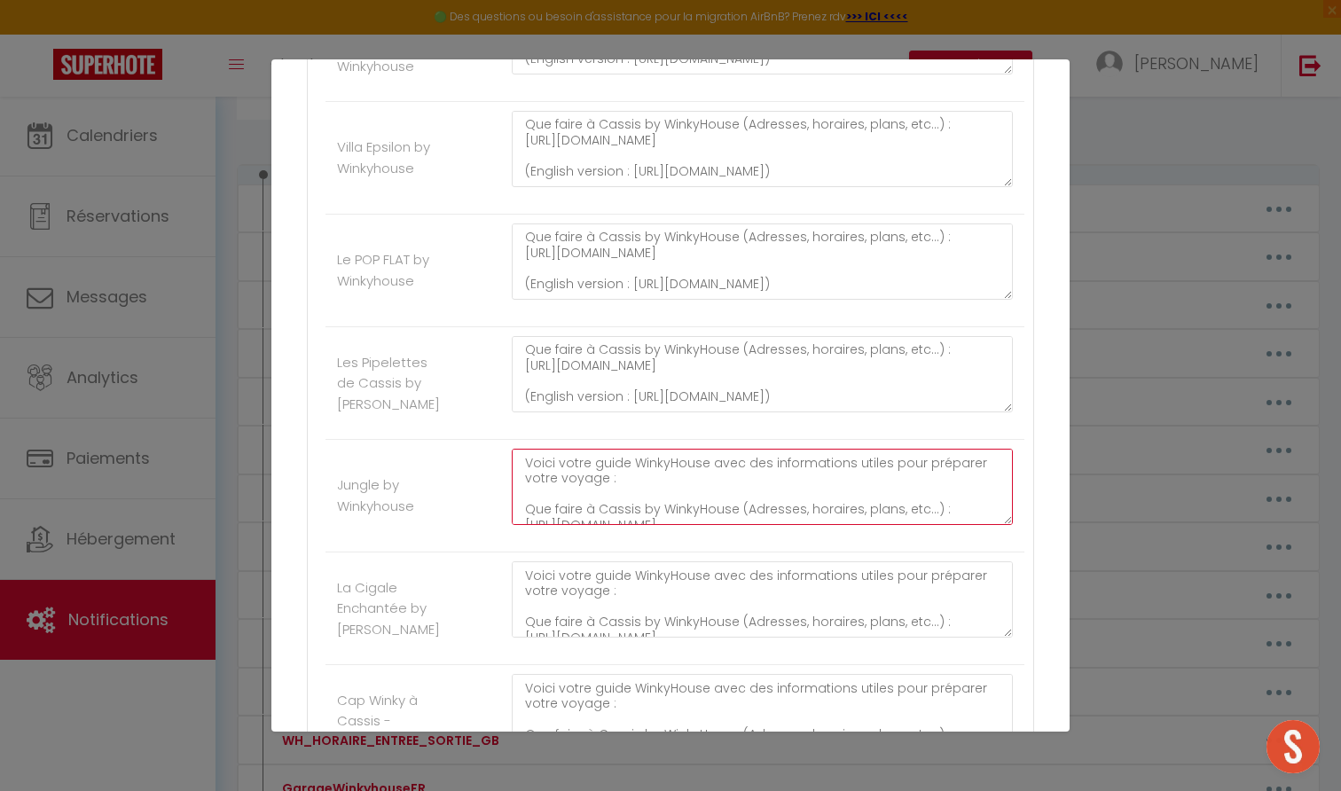
click at [611, 459] on textarea "Voici votre guide WinkyHouse avec des informations utiles pour préparer votre v…" at bounding box center [762, 487] width 501 height 76
paste textarea "cf1dee25b90542d299d197702d48f8b4.pdf (English version : https://6ff2e4a2-cc34-4…"
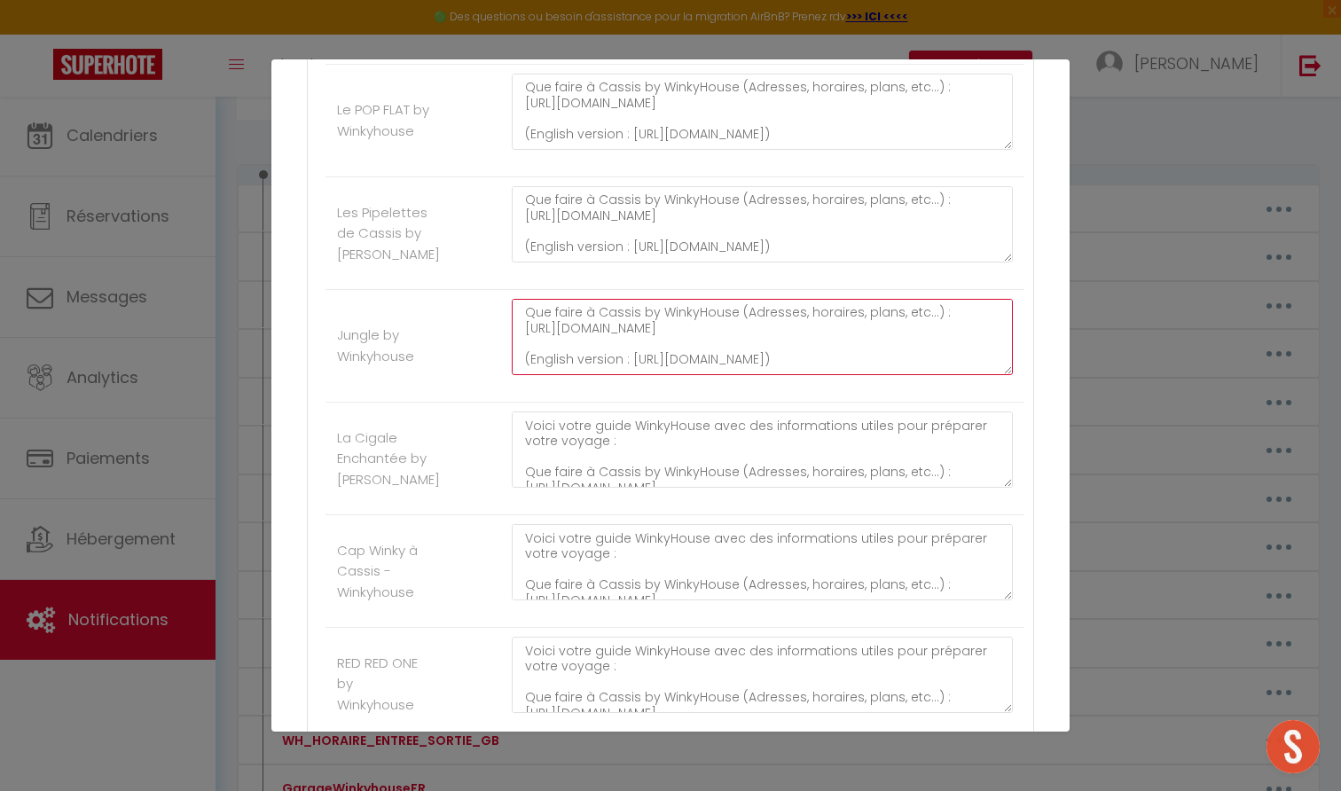
type textarea "Voici votre guide WinkyHouse avec des informations utiles pour préparer votre v…"
click at [611, 459] on div "Voici votre guide WinkyHouse avec des informations utiles pour préparer votre v…" at bounding box center [762, 459] width 524 height 94
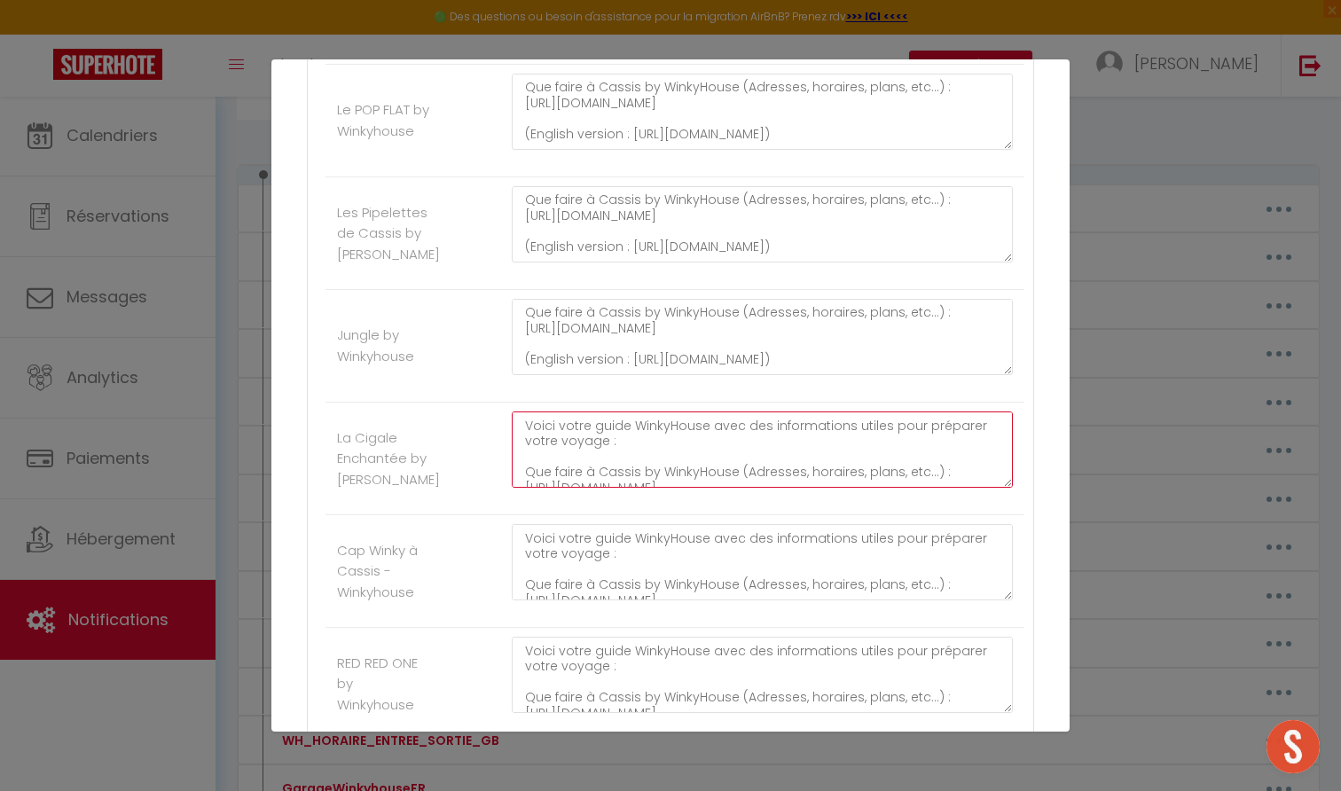
click at [611, 440] on textarea "Voici votre guide WinkyHouse avec des informations utiles pour préparer votre v…" at bounding box center [762, 450] width 501 height 76
paste textarea "cf1dee25b90542d299d197702d48f8b4.pdf (English version : https://6ff2e4a2-cc34-4…"
type textarea "Voici votre guide WinkyHouse avec des informations utiles pour préparer votre v…"
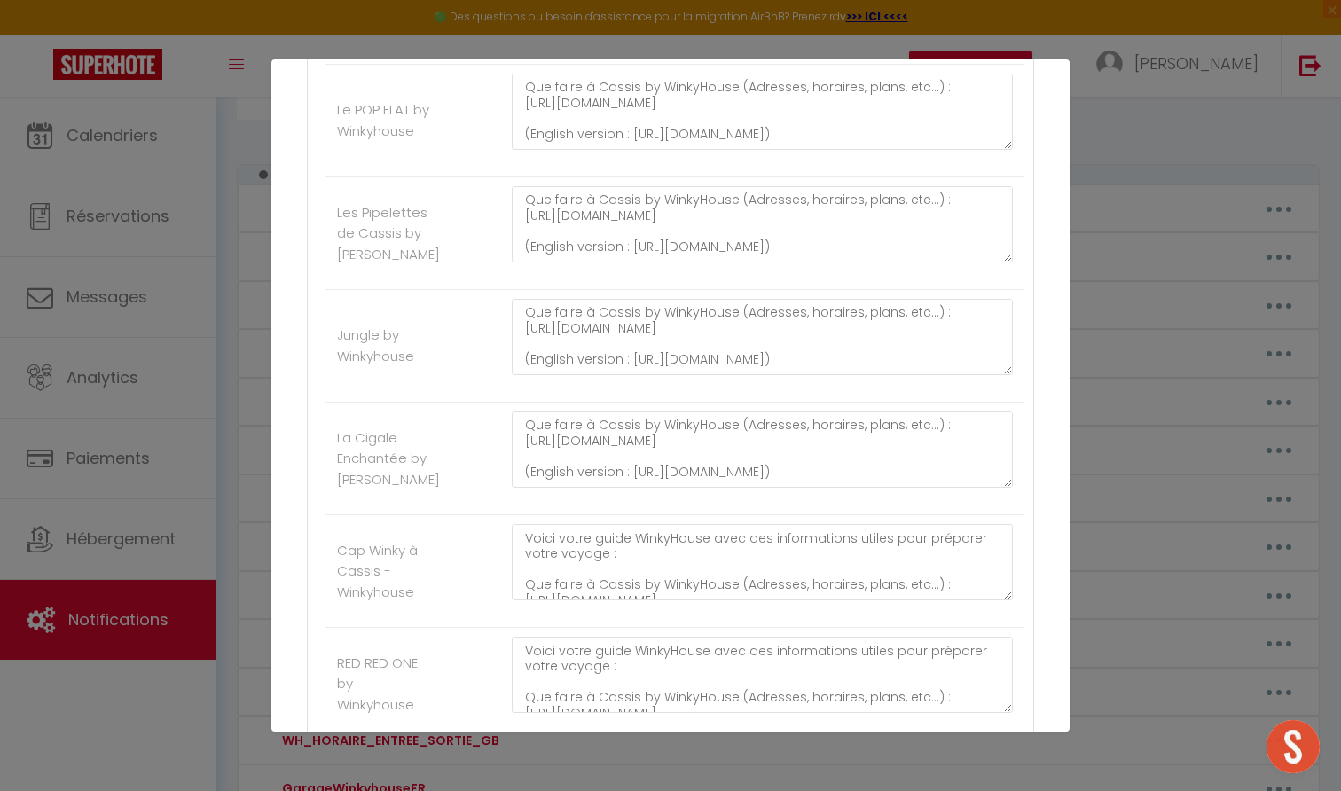
click at [615, 563] on div "Voici votre guide WinkyHouse avec des informations utiles pour préparer votre v…" at bounding box center [762, 571] width 524 height 94
click at [615, 546] on textarea "Voici votre guide WinkyHouse avec des informations utiles pour préparer votre v…" at bounding box center [762, 562] width 501 height 76
paste textarea "cf1dee25b90542d299d197702d48f8b4.pdf (English version : https://6ff2e4a2-cc34-4…"
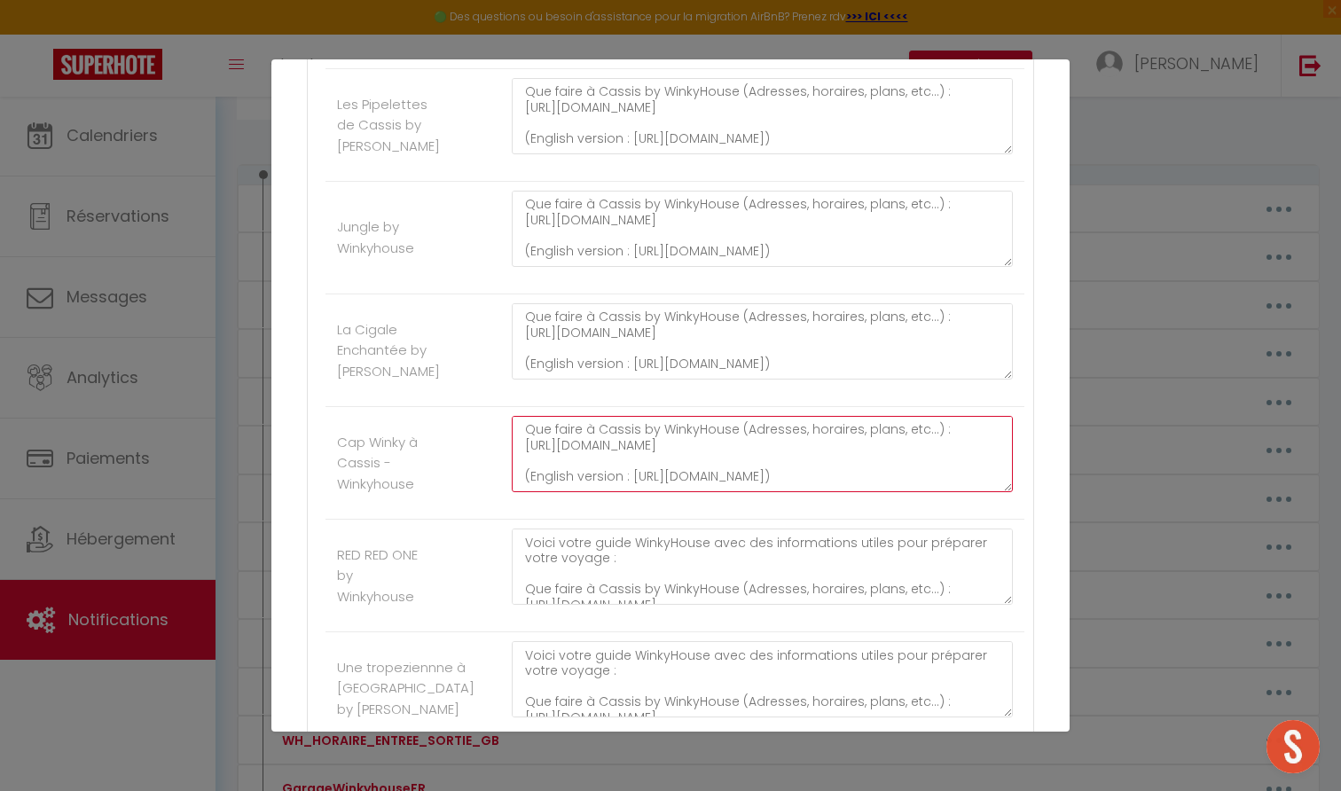
type textarea "Voici votre guide WinkyHouse avec des informations utiles pour préparer votre v…"
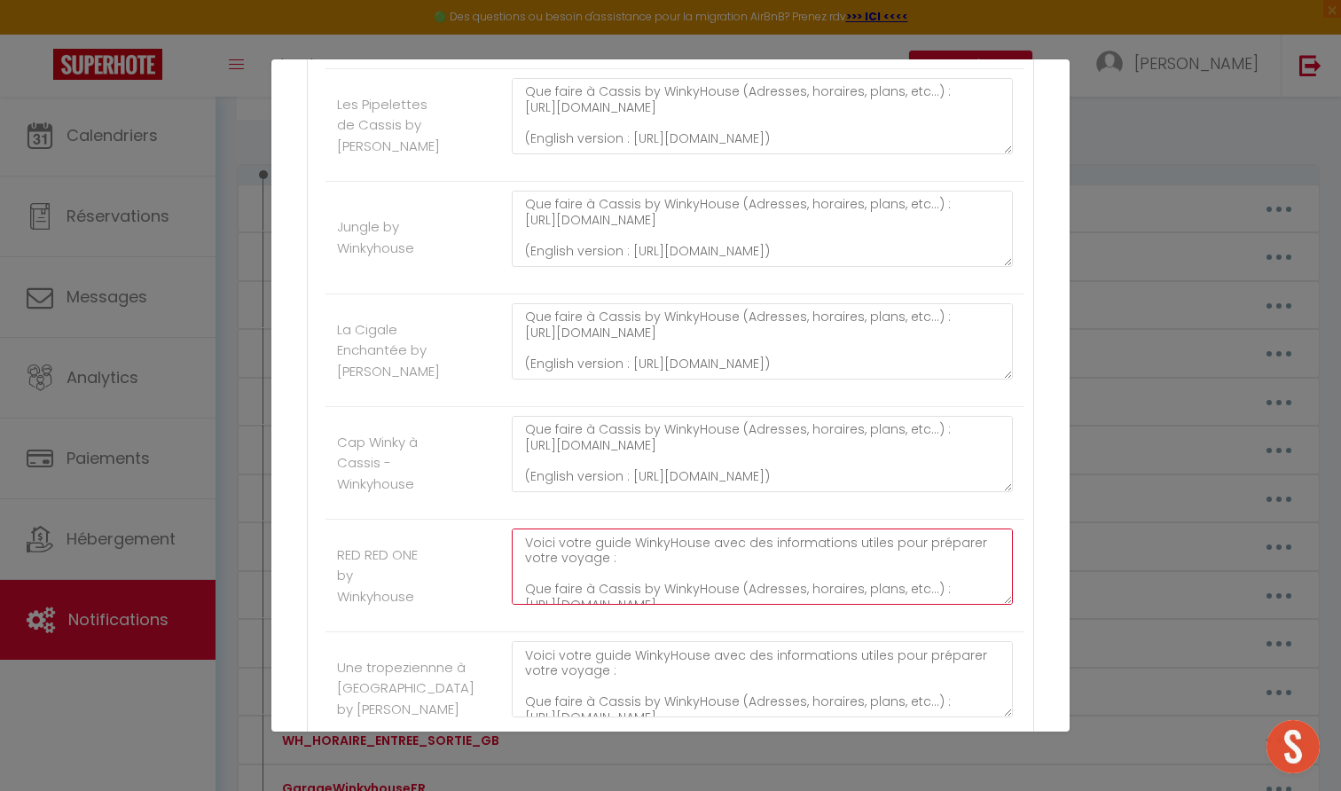
click at [615, 543] on textarea "Voici votre guide WinkyHouse avec des informations utiles pour préparer votre v…" at bounding box center [762, 567] width 501 height 76
paste textarea "cf1dee25b90542d299d197702d48f8b4.pdf (English version : https://6ff2e4a2-cc34-4…"
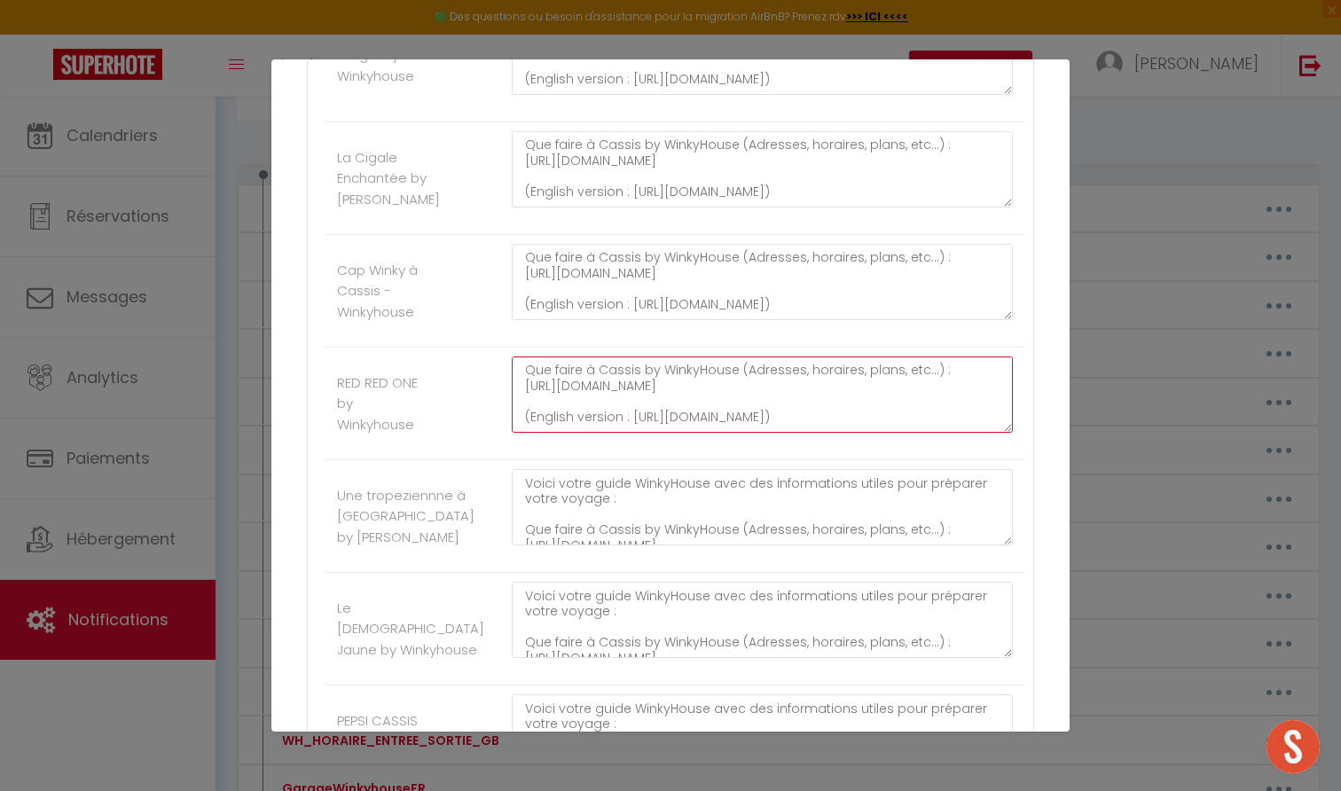
type textarea "Voici votre guide WinkyHouse avec des informations utiles pour préparer votre v…"
click at [610, 506] on div "Voici votre guide WinkyHouse avec des informations utiles pour préparer votre v…" at bounding box center [762, 516] width 524 height 94
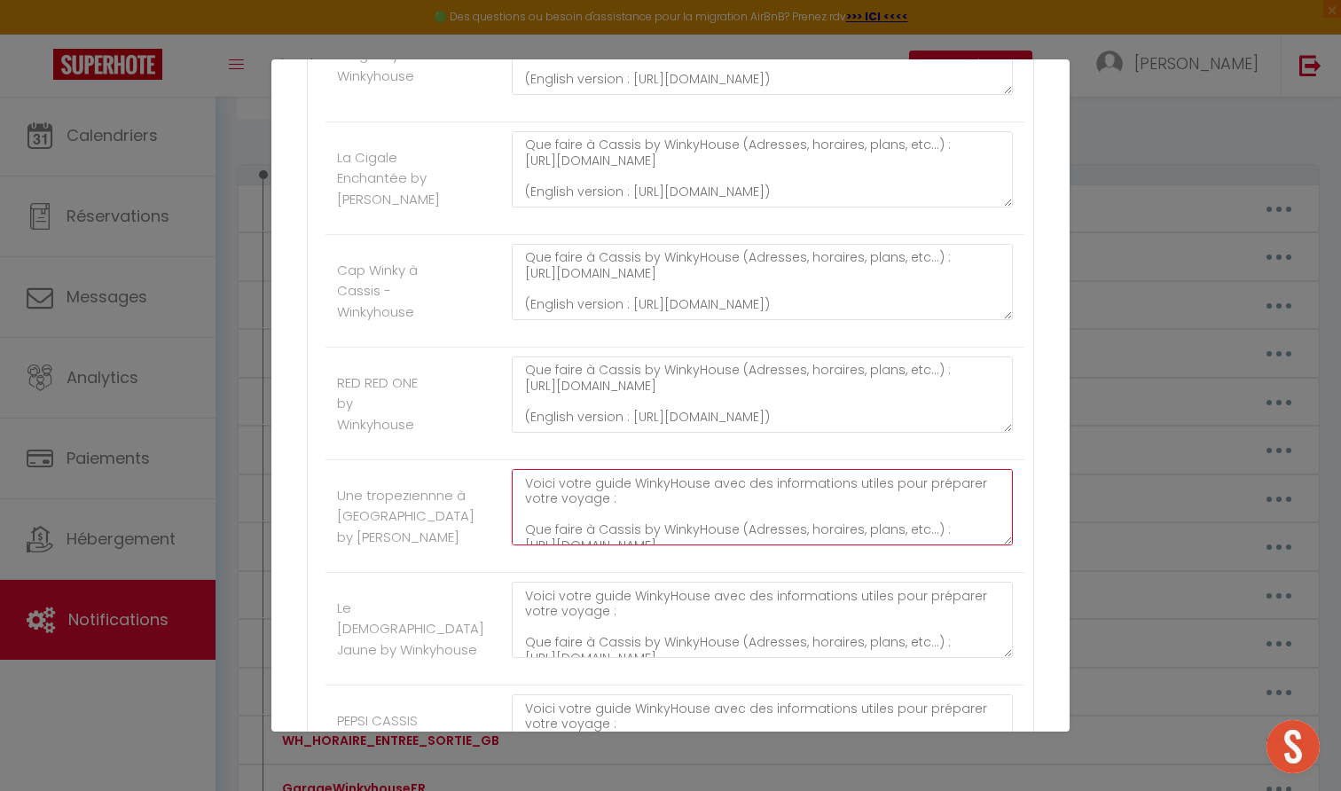
click at [608, 491] on textarea "Voici votre guide WinkyHouse avec des informations utiles pour préparer votre v…" at bounding box center [762, 507] width 501 height 76
paste textarea "cf1dee25b90542d299d197702d48f8b4.pdf (English version : https://6ff2e4a2-cc34-4…"
type textarea "Voici votre guide WinkyHouse avec des informations utiles pour préparer votre v…"
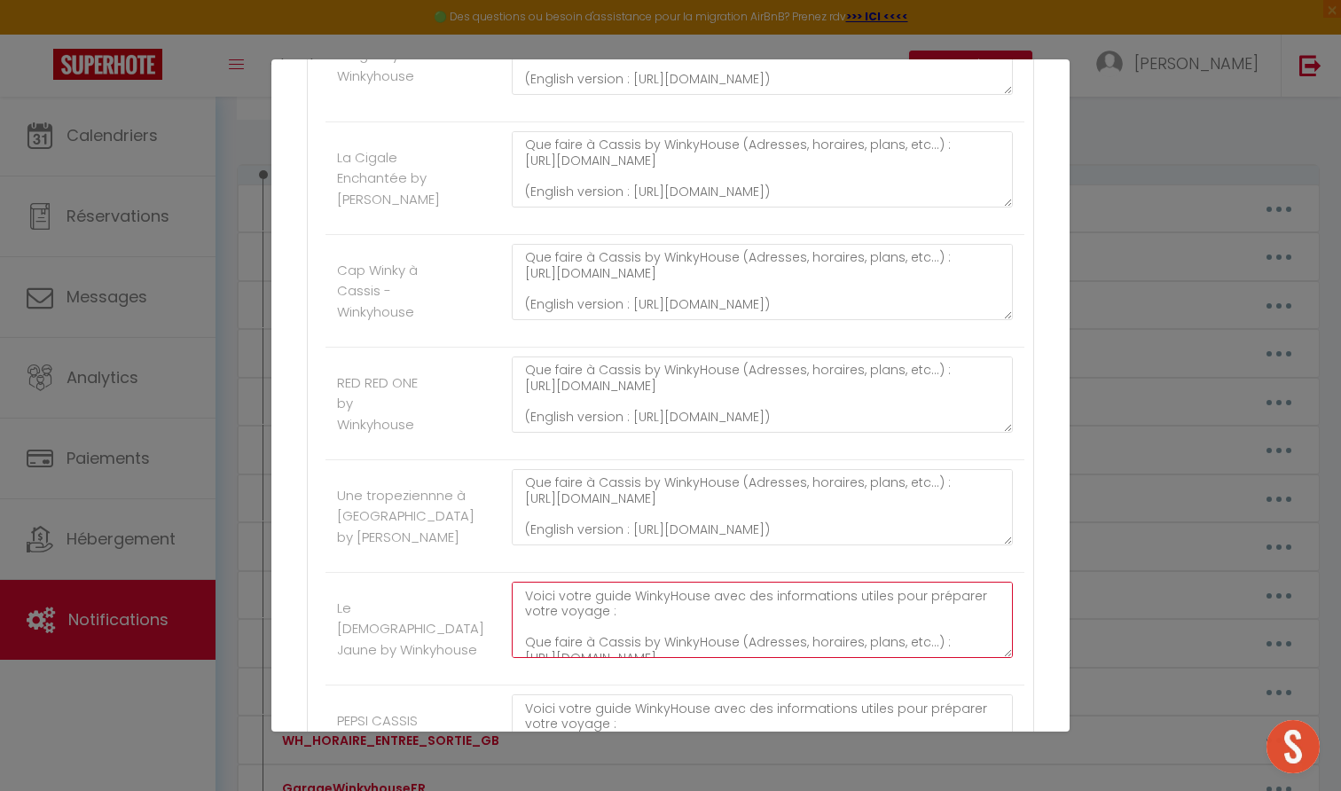
click at [606, 596] on textarea "Voici votre guide WinkyHouse avec des informations utiles pour préparer votre v…" at bounding box center [762, 620] width 501 height 76
paste textarea "cf1dee25b90542d299d197702d48f8b4.pdf (English version : https://6ff2e4a2-cc34-4…"
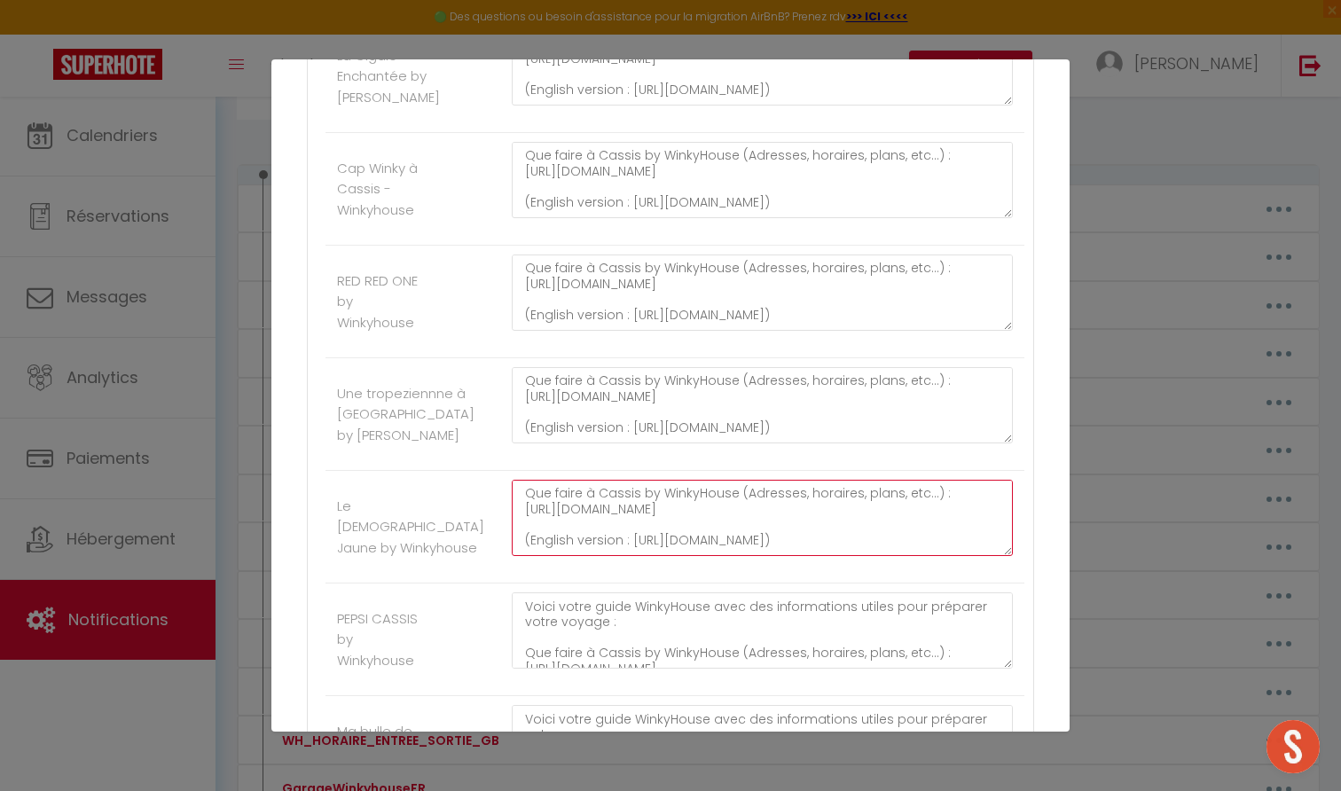
type textarea "Voici votre guide WinkyHouse avec des informations utiles pour préparer votre v…"
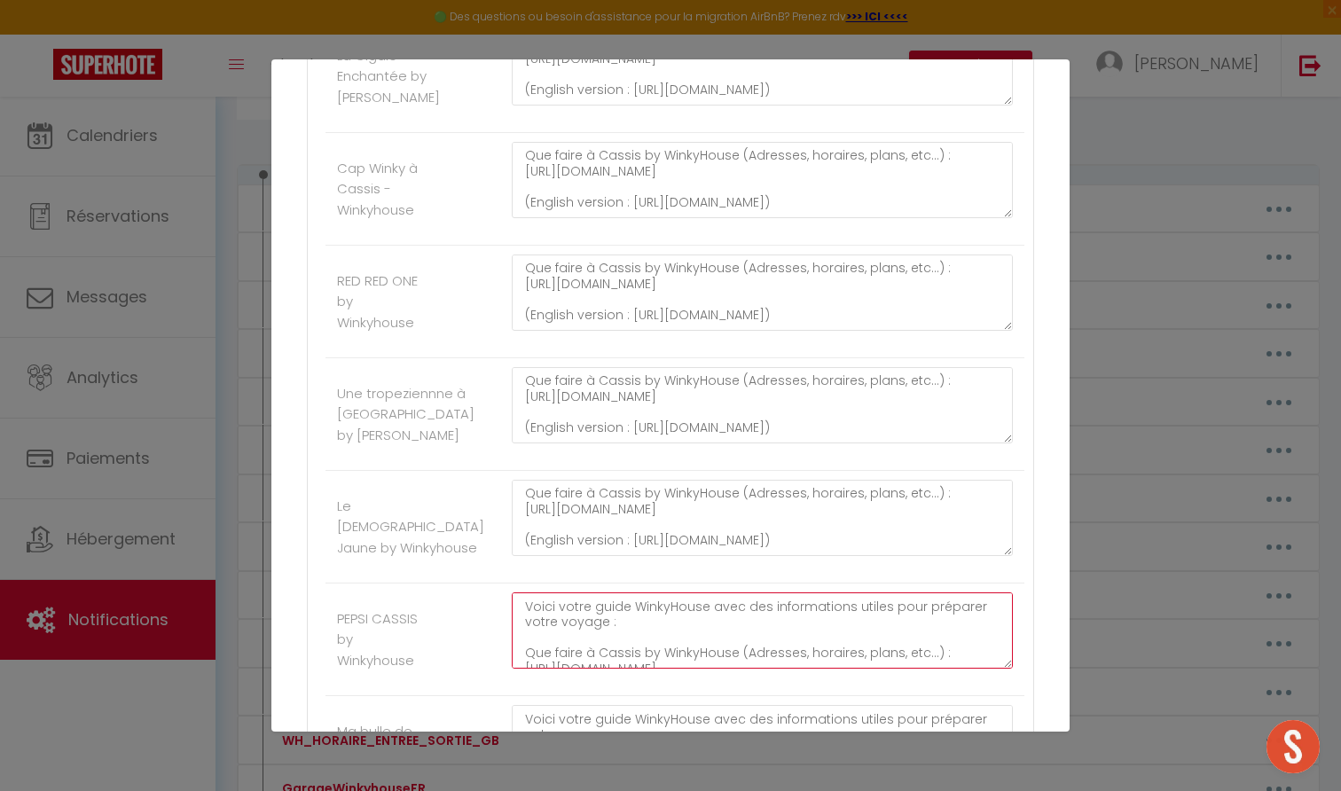
click at [606, 596] on textarea "Voici votre guide WinkyHouse avec des informations utiles pour préparer votre v…" at bounding box center [762, 630] width 501 height 76
paste textarea "cf1dee25b90542d299d197702d48f8b4.pdf (English version : https://6ff2e4a2-cc34-4…"
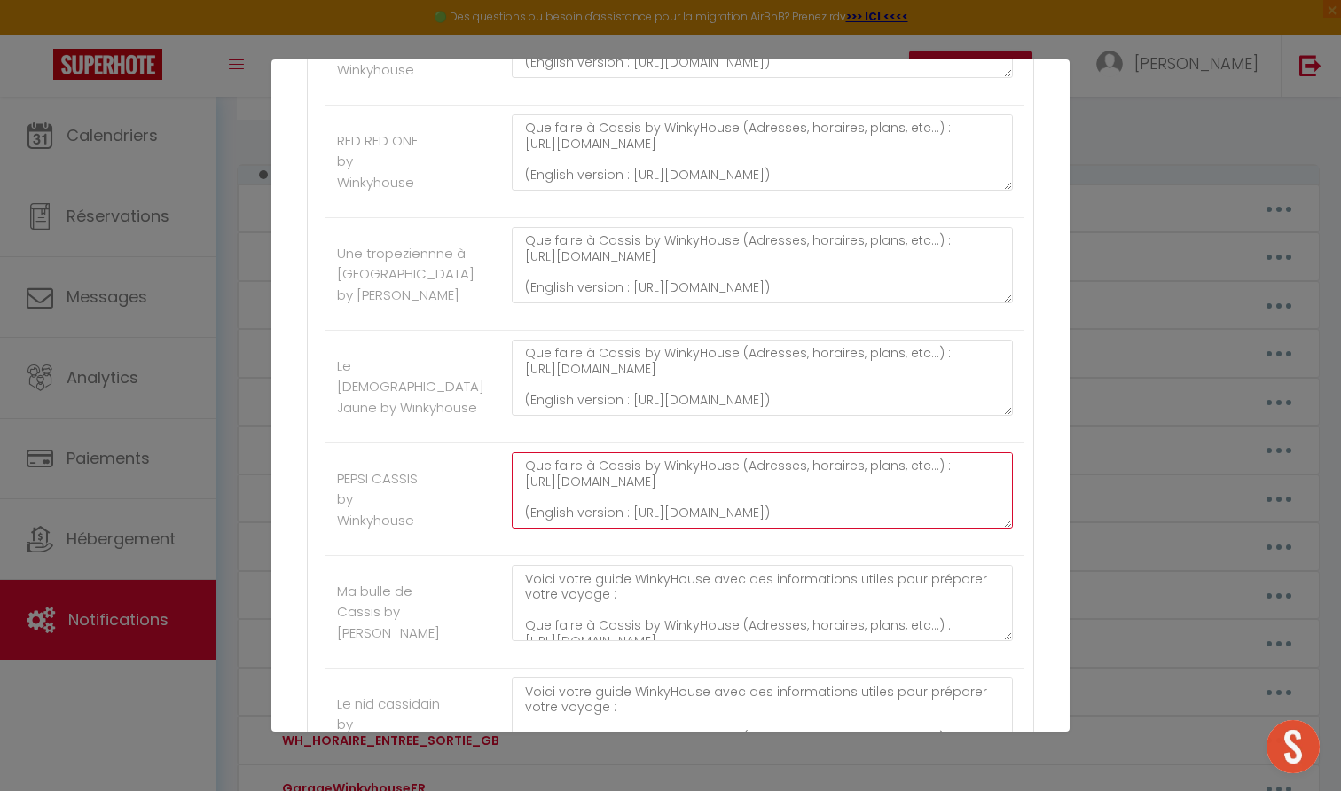
type textarea "Voici votre guide WinkyHouse avec des informations utiles pour préparer votre v…"
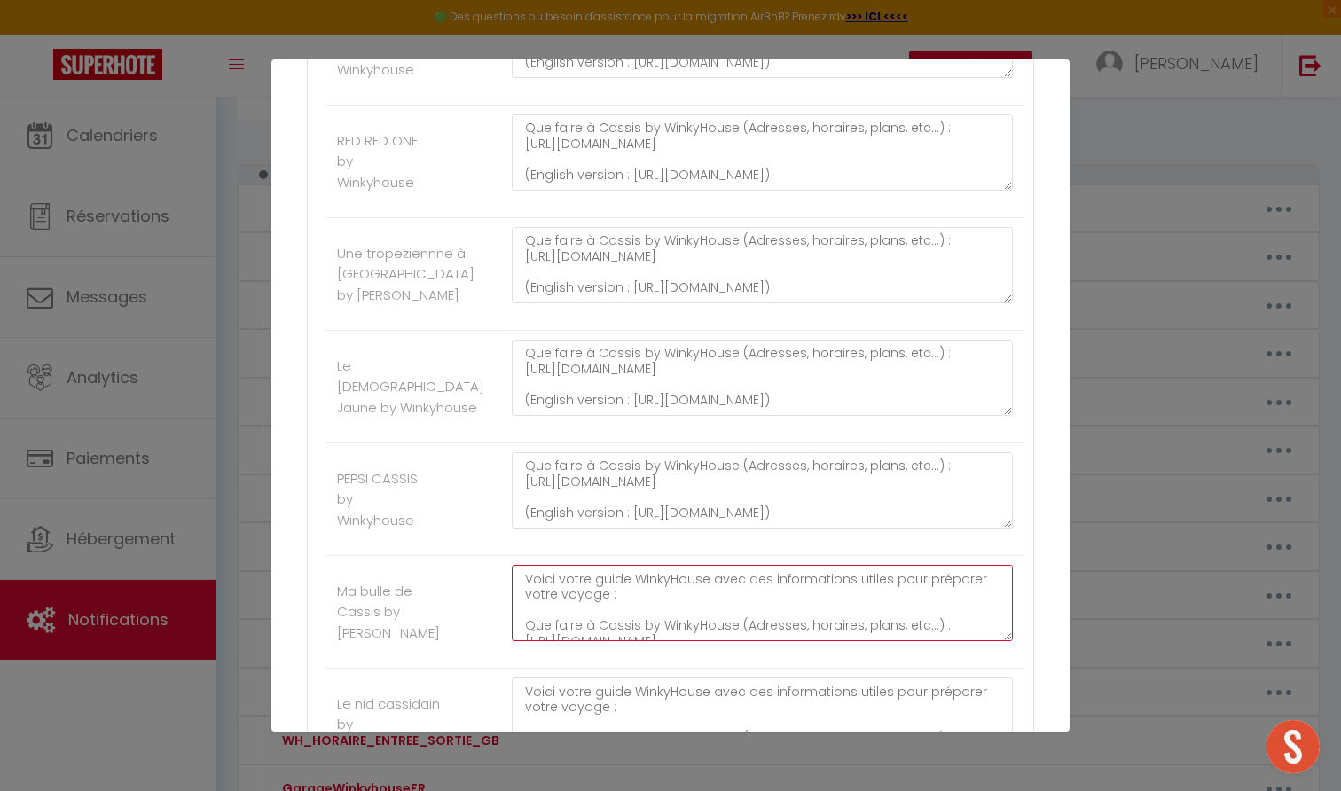
click at [605, 574] on textarea "Voici votre guide WinkyHouse avec des informations utiles pour préparer votre v…" at bounding box center [762, 603] width 501 height 76
paste textarea "cf1dee25b90542d299d197702d48f8b4.pdf (English version : https://6ff2e4a2-cc34-4…"
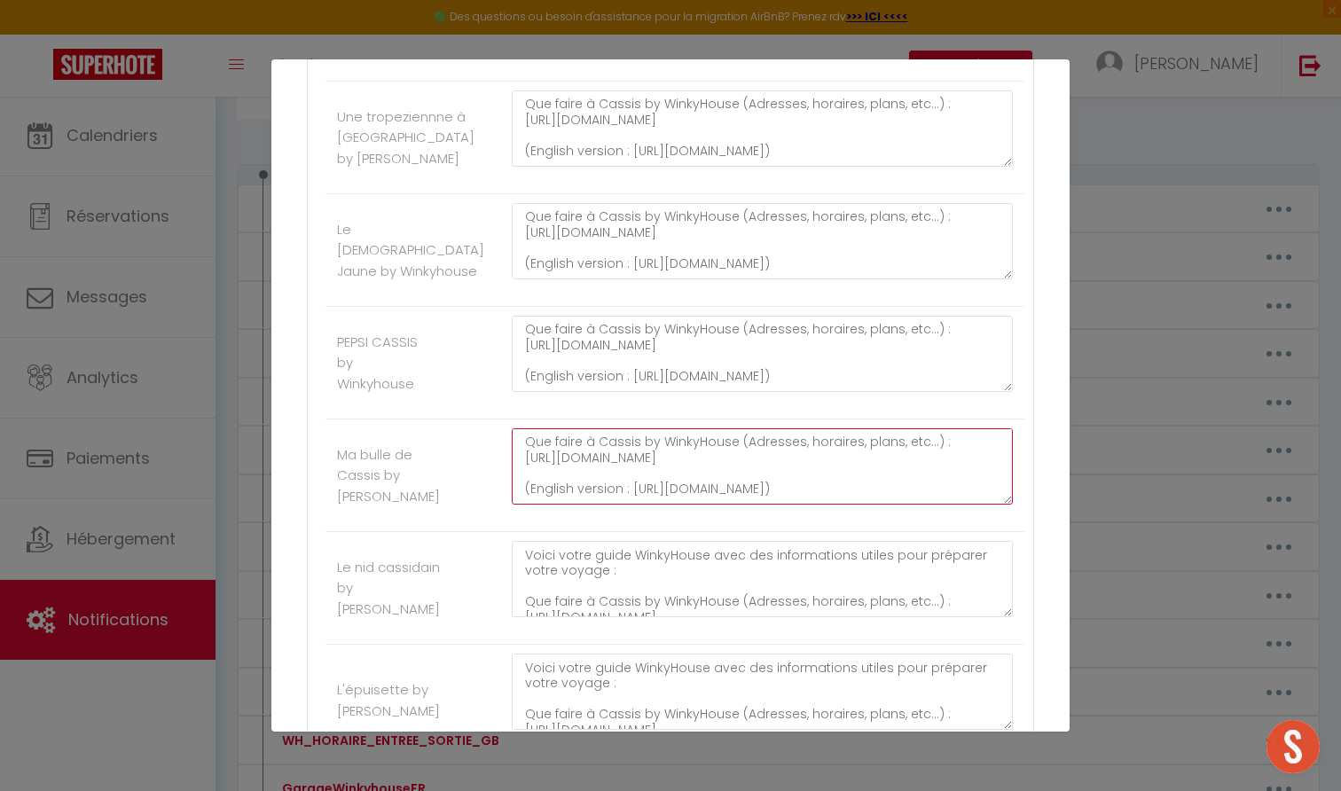
type textarea "Voici votre guide WinkyHouse avec des informations utiles pour préparer votre v…"
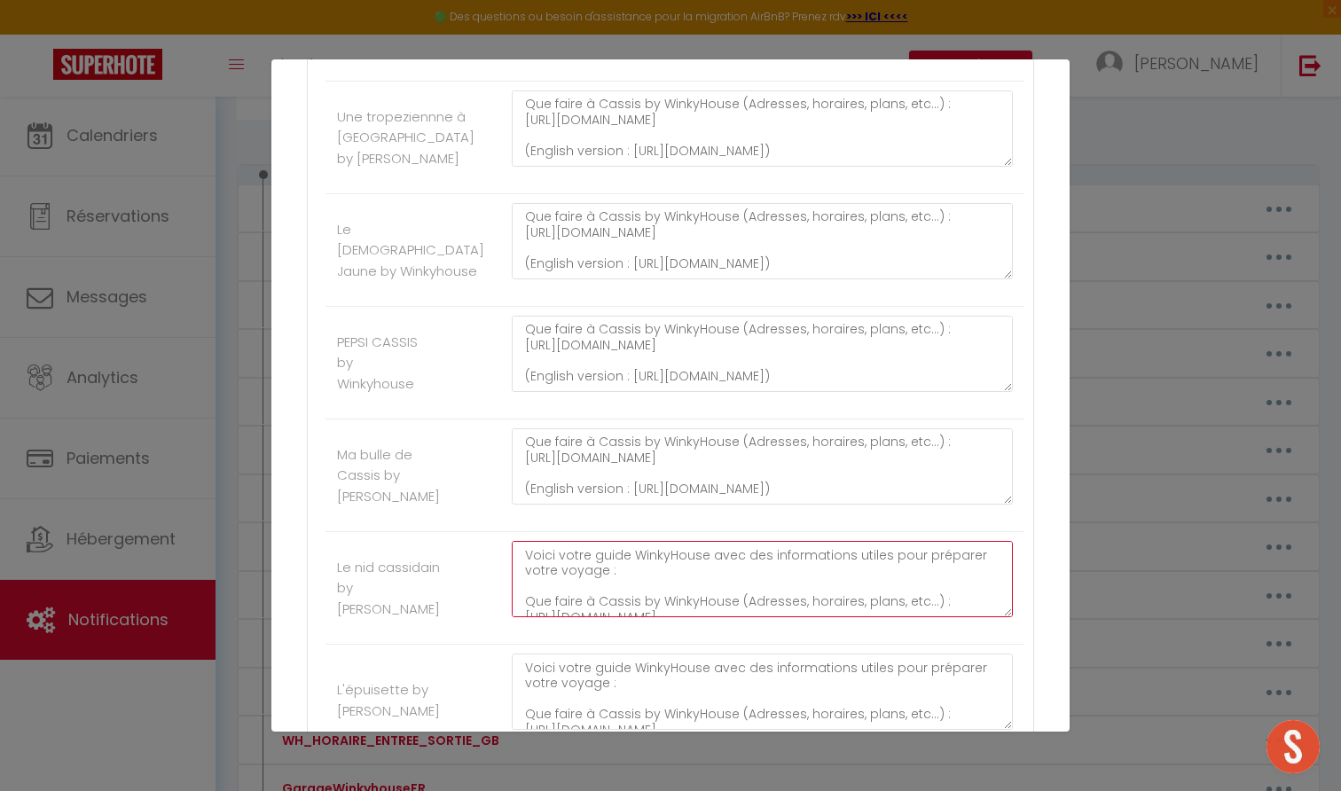
click at [603, 547] on textarea "Voici votre guide WinkyHouse avec des informations utiles pour préparer votre v…" at bounding box center [762, 579] width 501 height 76
paste textarea "cf1dee25b90542d299d197702d48f8b4.pdf (English version : https://6ff2e4a2-cc34-4…"
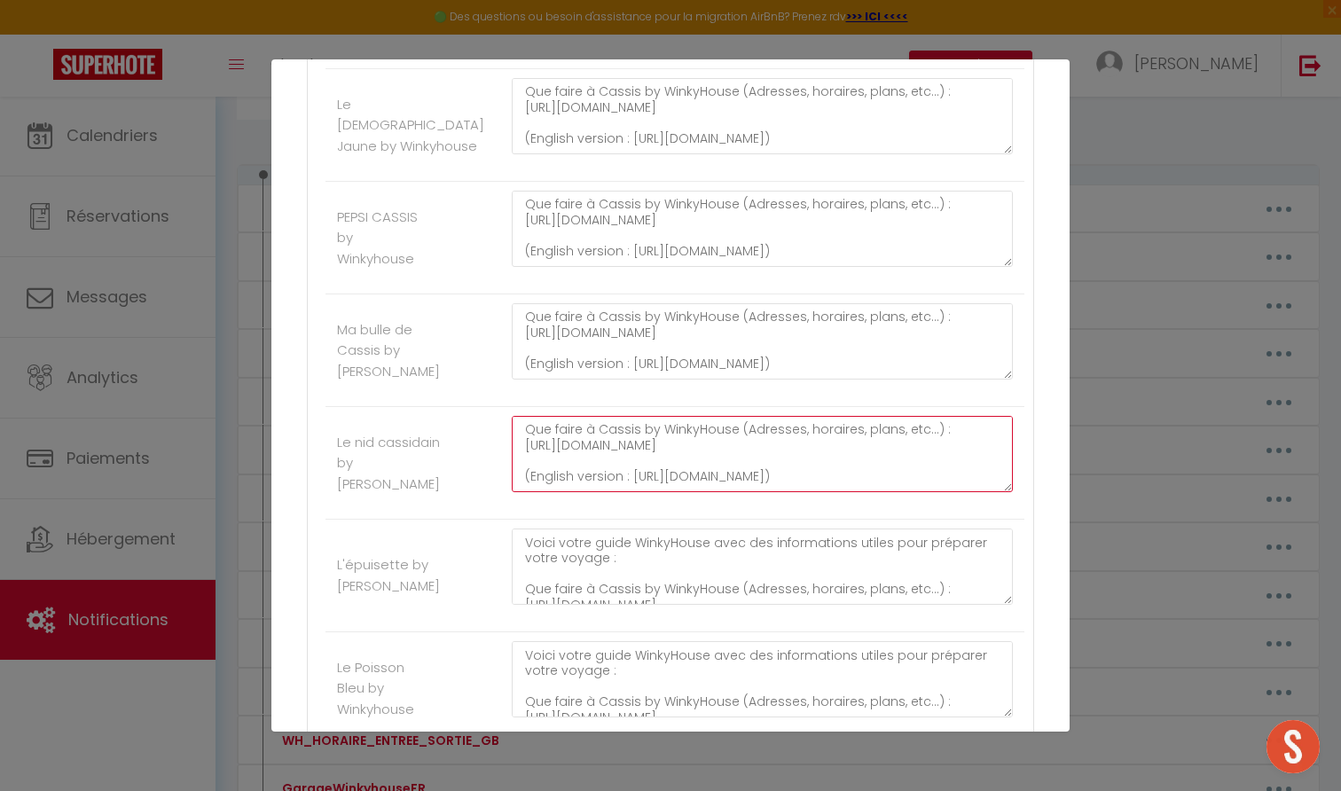
type textarea "Voici votre guide WinkyHouse avec des informations utiles pour préparer votre v…"
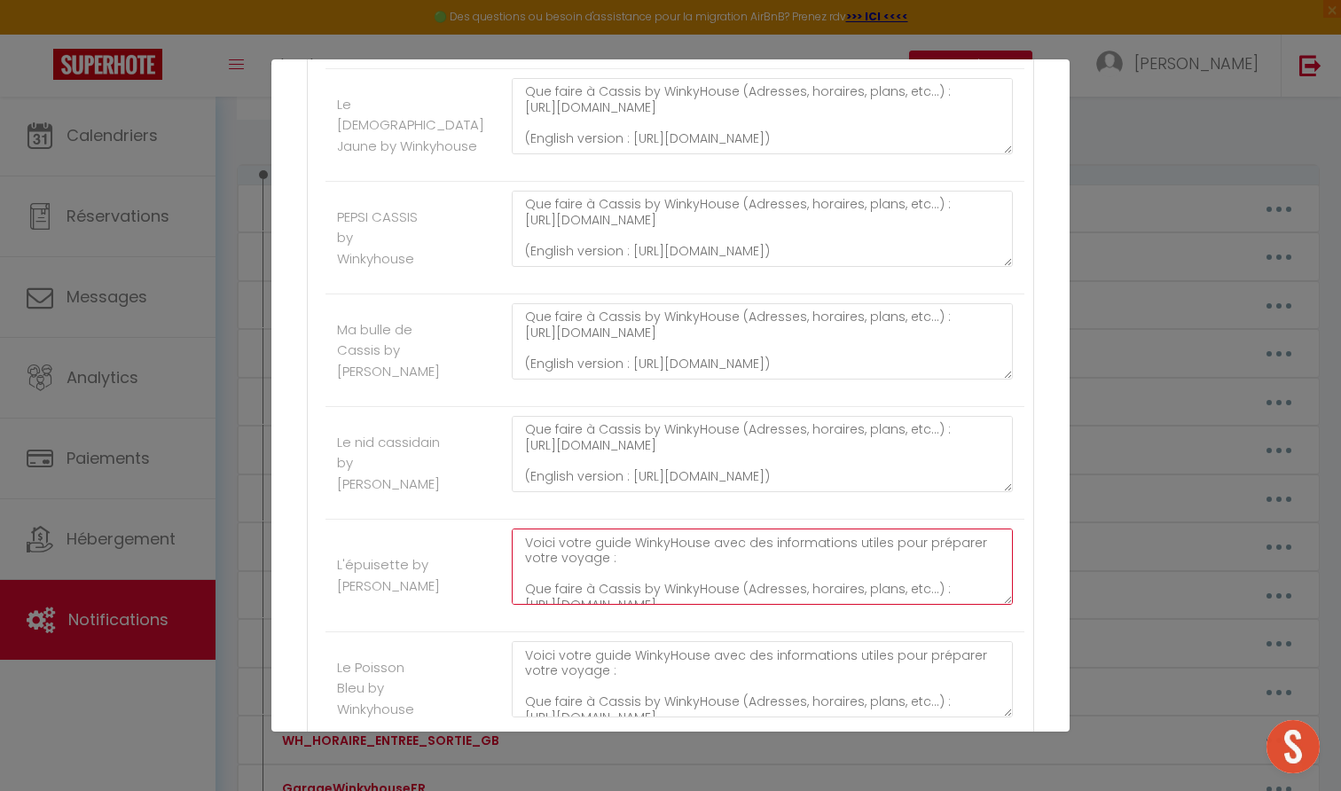
click at [603, 540] on textarea "Voici votre guide WinkyHouse avec des informations utiles pour préparer votre v…" at bounding box center [762, 567] width 501 height 76
paste textarea "cf1dee25b90542d299d197702d48f8b4.pdf (English version : https://6ff2e4a2-cc34-4…"
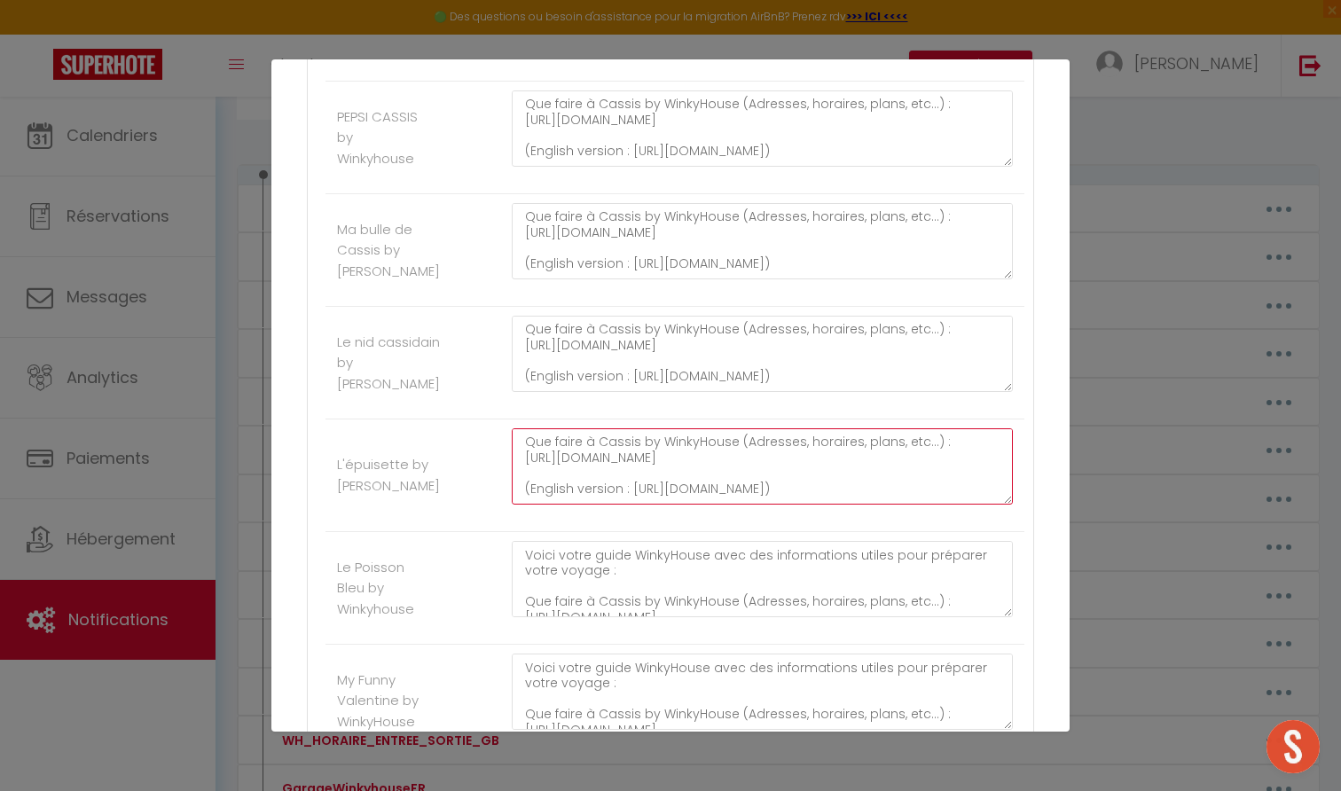
type textarea "Voici votre guide WinkyHouse avec des informations utiles pour préparer votre v…"
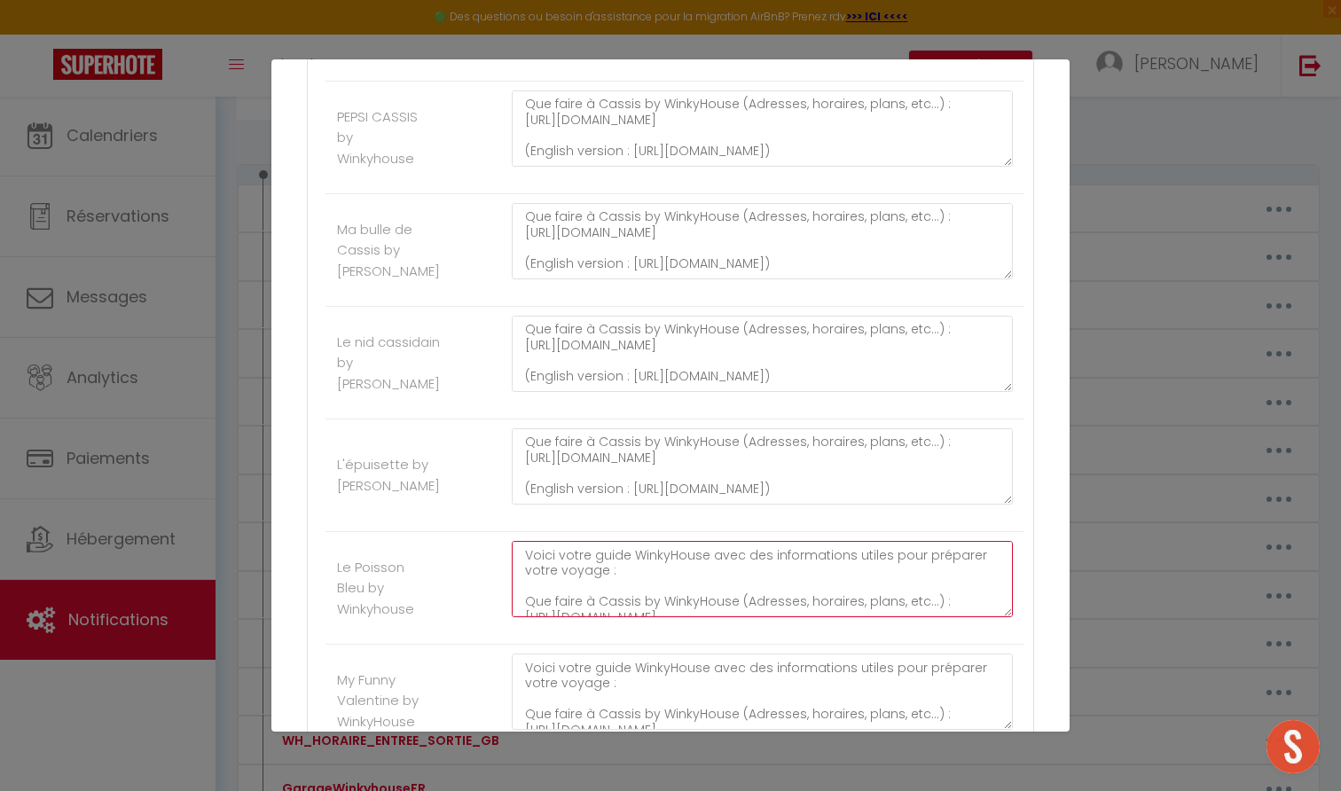
click at [603, 541] on textarea "Voici votre guide WinkyHouse avec des informations utiles pour préparer votre v…" at bounding box center [762, 579] width 501 height 76
paste textarea "cf1dee25b90542d299d197702d48f8b4.pdf (English version : https://6ff2e4a2-cc34-4…"
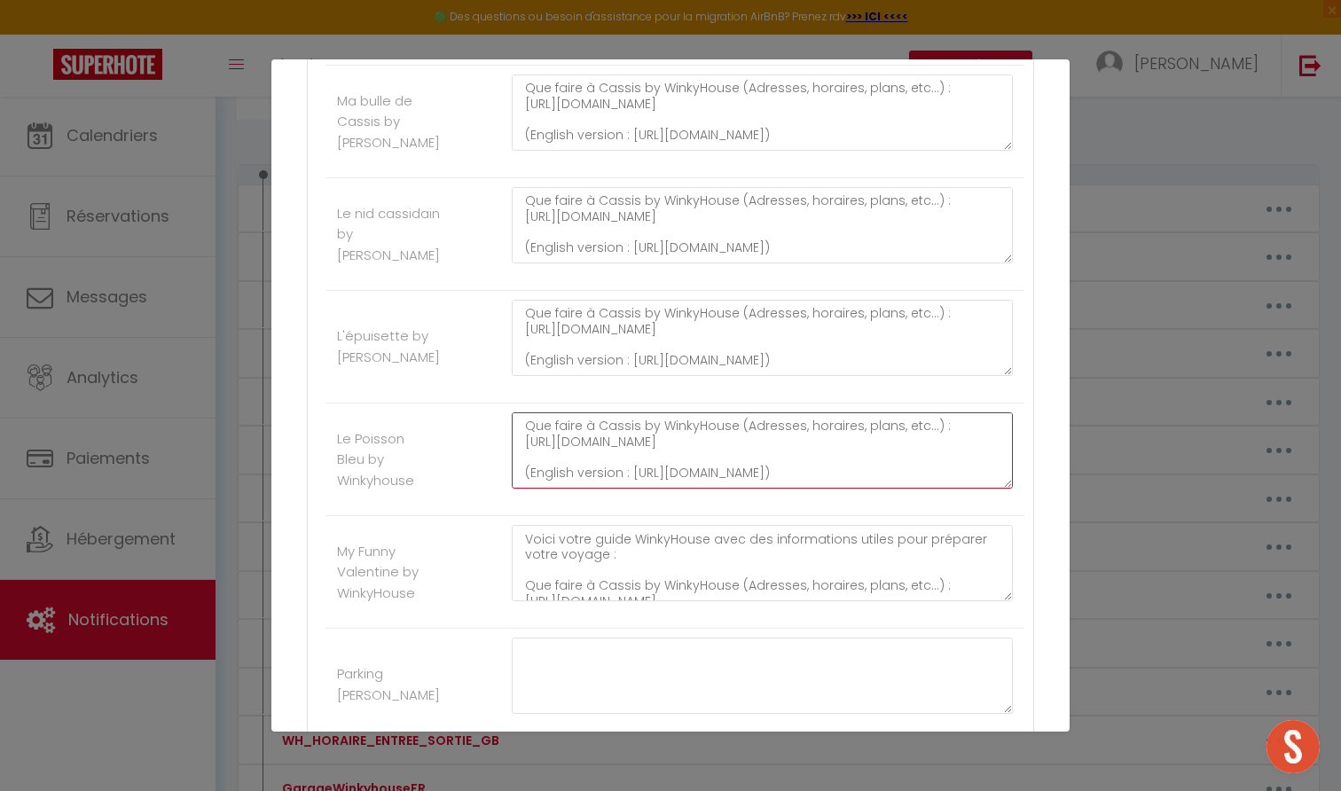
type textarea "Voici votre guide WinkyHouse avec des informations utiles pour préparer votre v…"
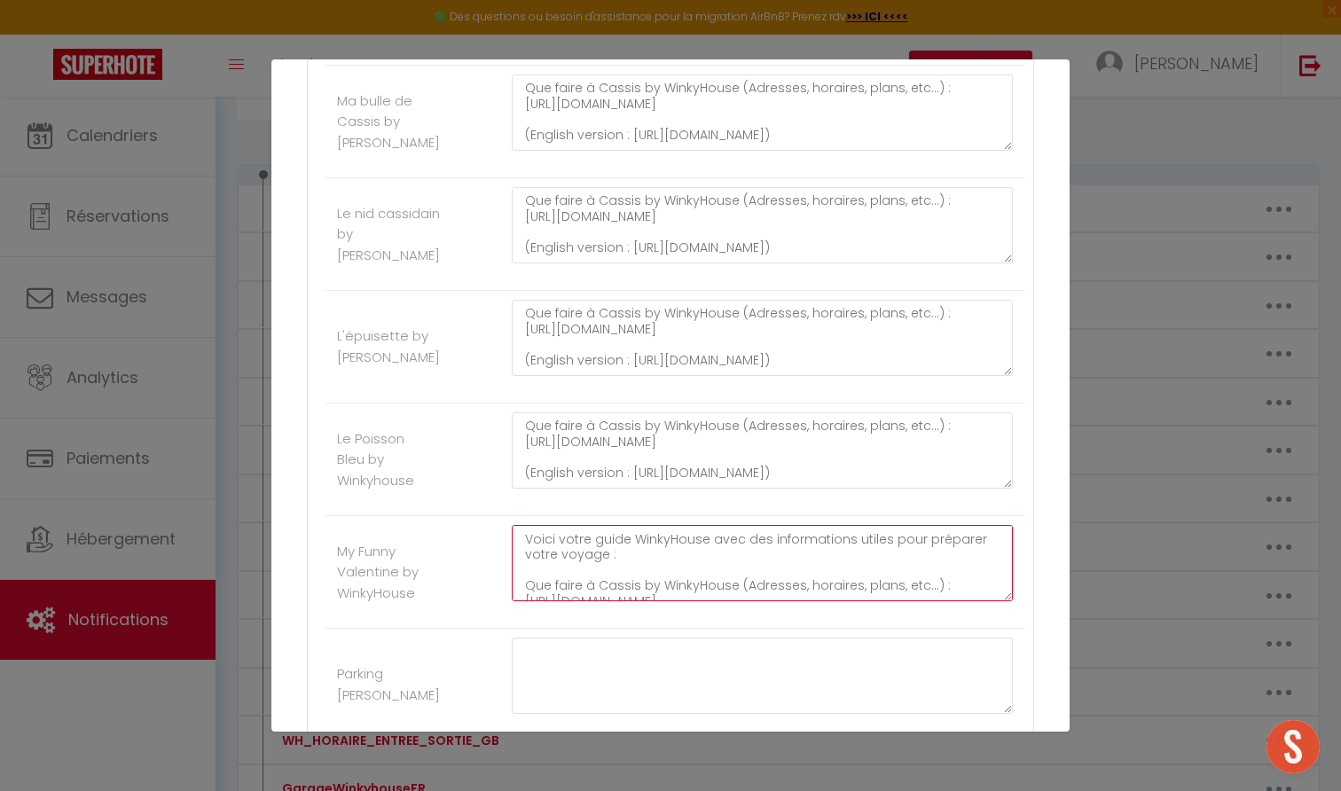
click at [603, 531] on textarea "Voici votre guide WinkyHouse avec des informations utiles pour préparer votre v…" at bounding box center [762, 563] width 501 height 76
paste textarea "cf1dee25b90542d299d197702d48f8b4.pdf (English version : https://6ff2e4a2-cc34-4…"
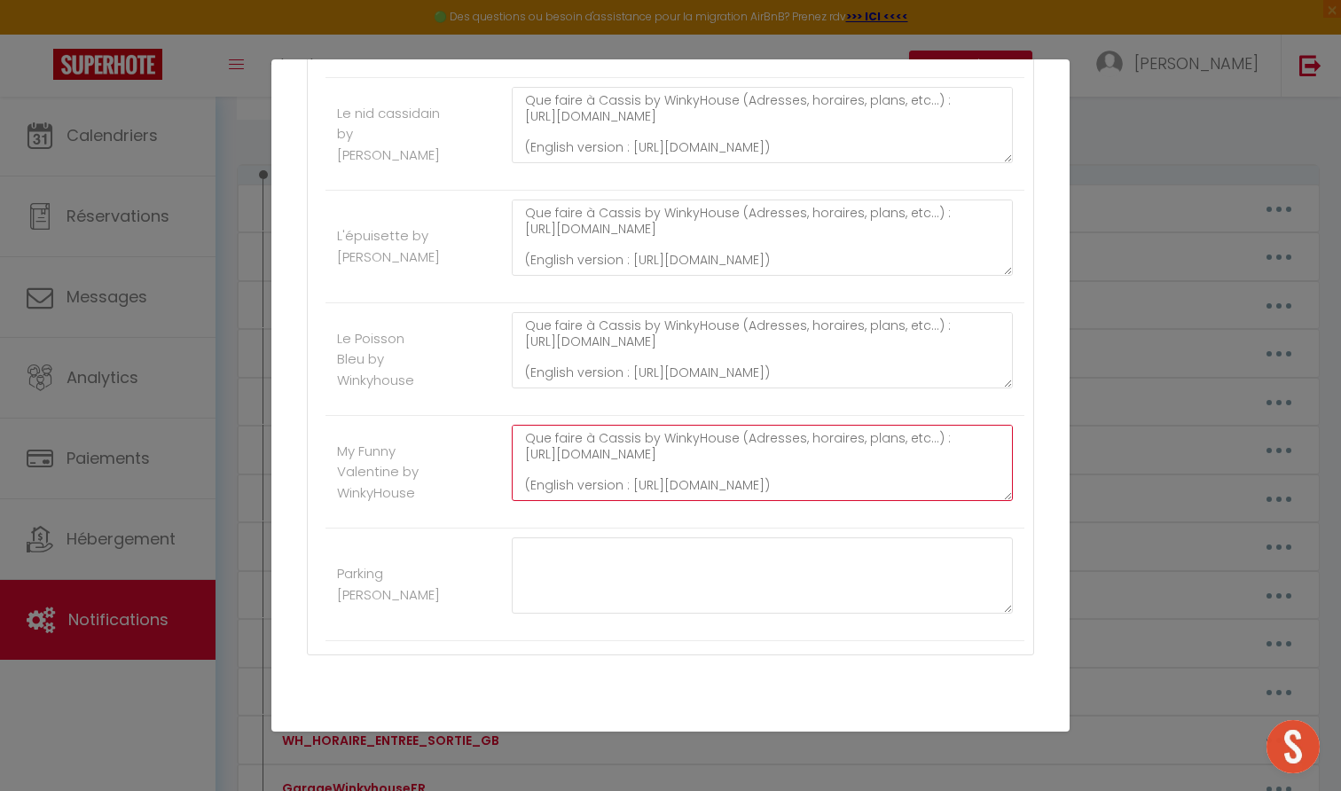
type textarea "Voici votre guide WinkyHouse avec des informations utiles pour préparer votre v…"
click at [705, 741] on button "Mettre à jour" at bounding box center [709, 756] width 106 height 30
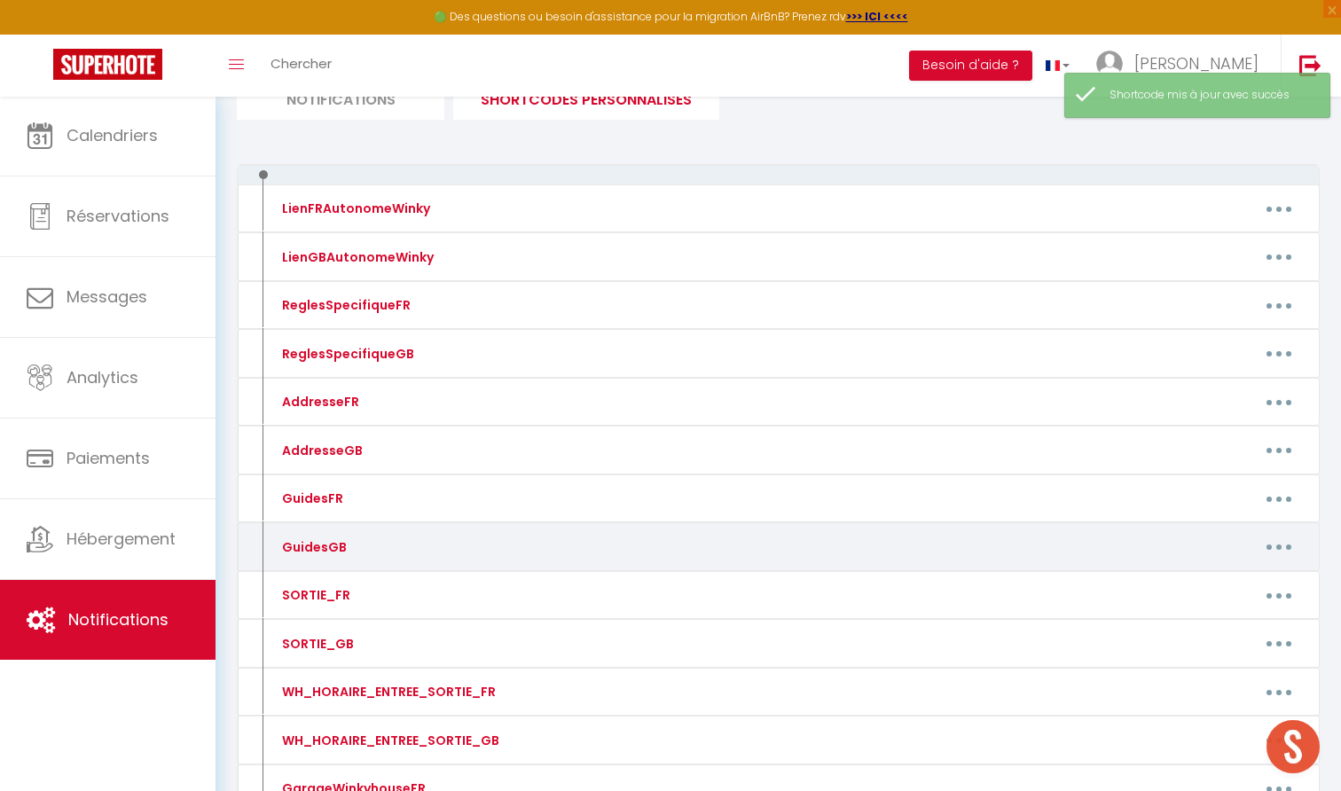
click at [1273, 539] on button "button" at bounding box center [1279, 547] width 50 height 28
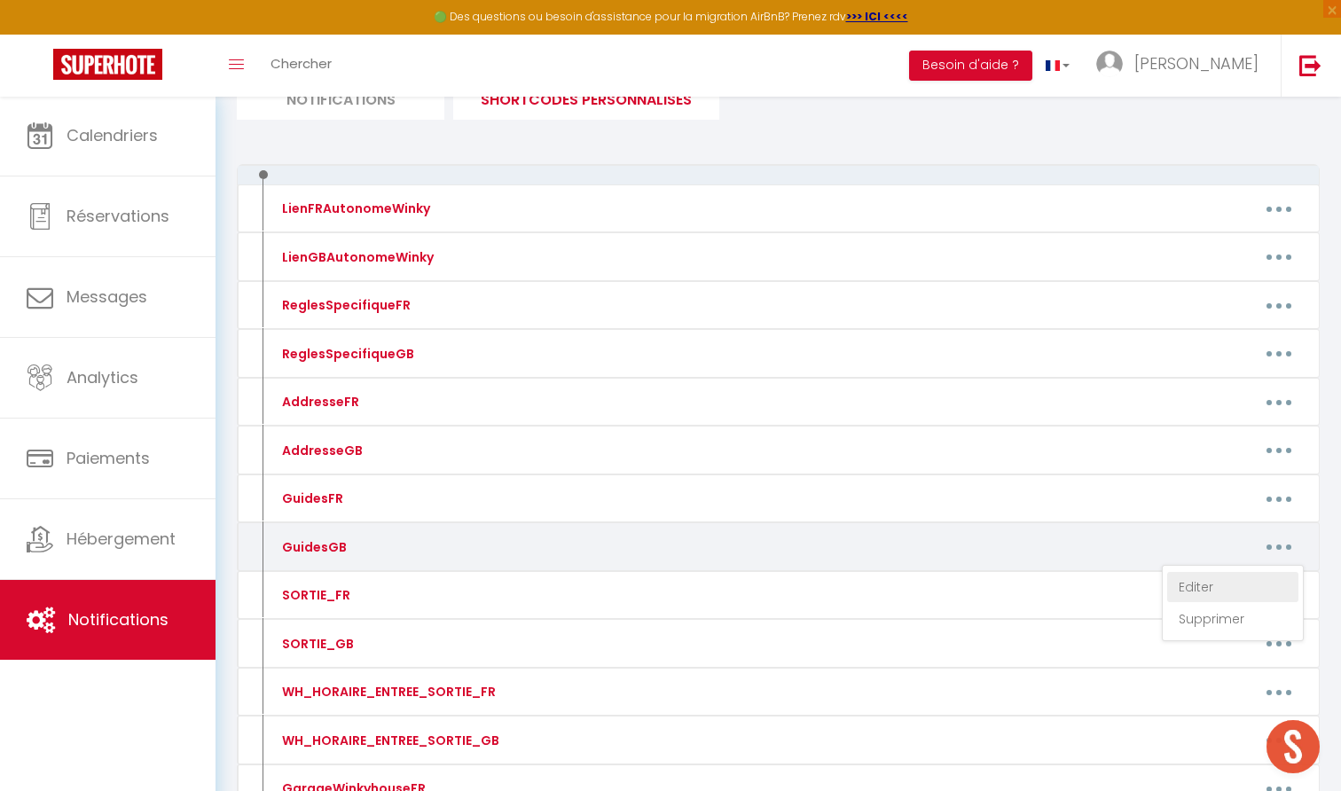
click at [1207, 580] on link "Editer" at bounding box center [1232, 587] width 131 height 30
type input "GuidesGB"
type textarea "Upon arrival, you will find information on activities in the surrounding area i…"
type textarea "Here is your WinkyHouse guide with useful information to prepare your trip: Wha…"
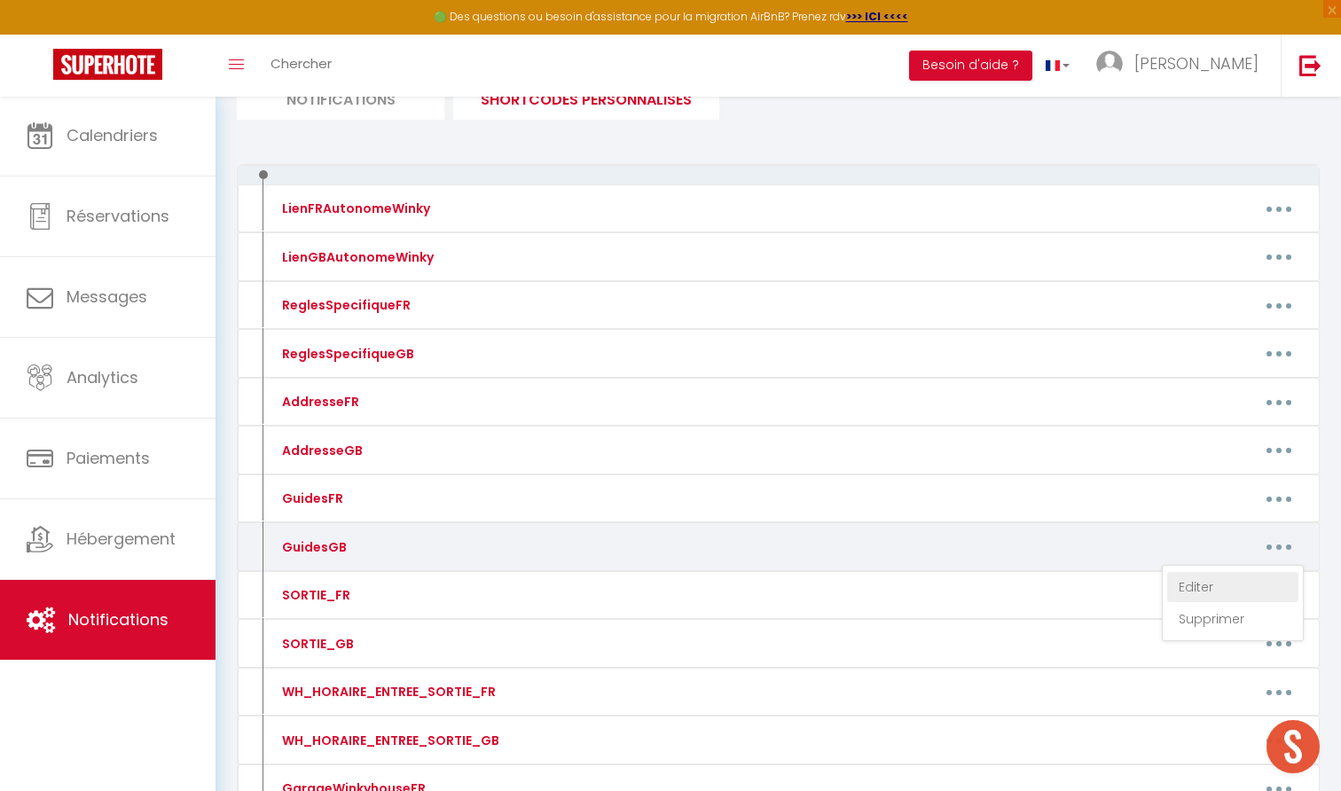
type textarea "Here is your WinkyHouse guide with useful information to prepare your trip: Wha…"
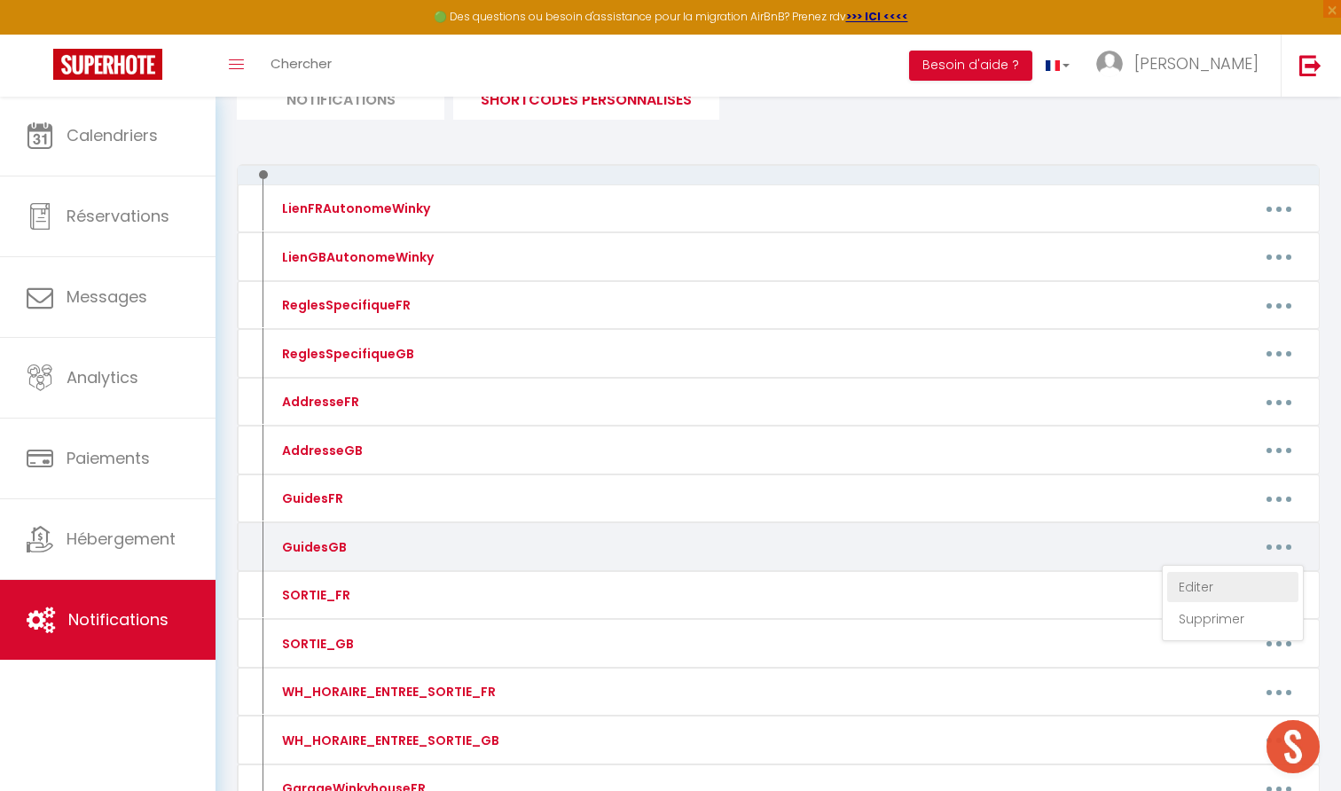
type textarea "Here's your WinkyHouse guide with useful information to help you plan your trip…"
type textarea "Here is your WinkyHouse guide with useful information to prepare your trip: Wha…"
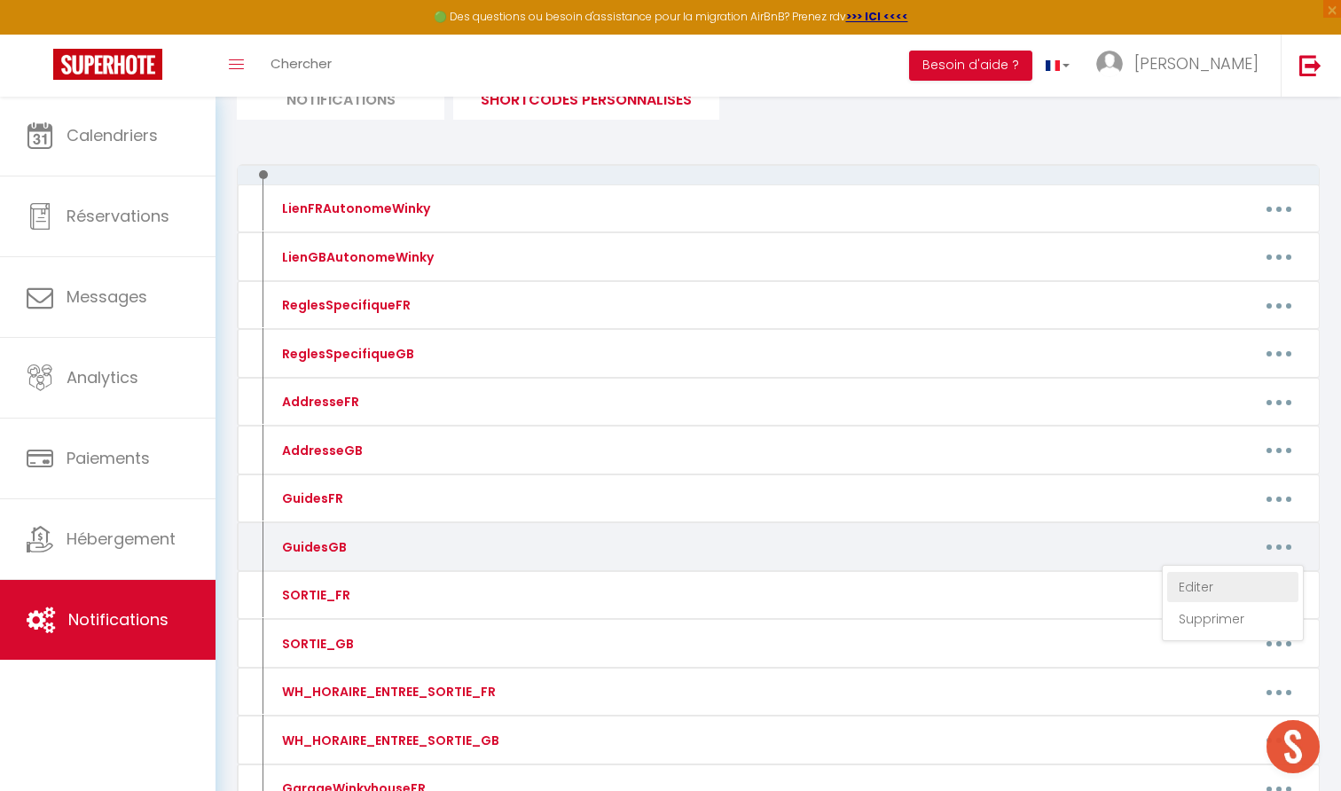
type textarea "Here is your WinkyHouse guide with useful information to prepare your trip: Wha…"
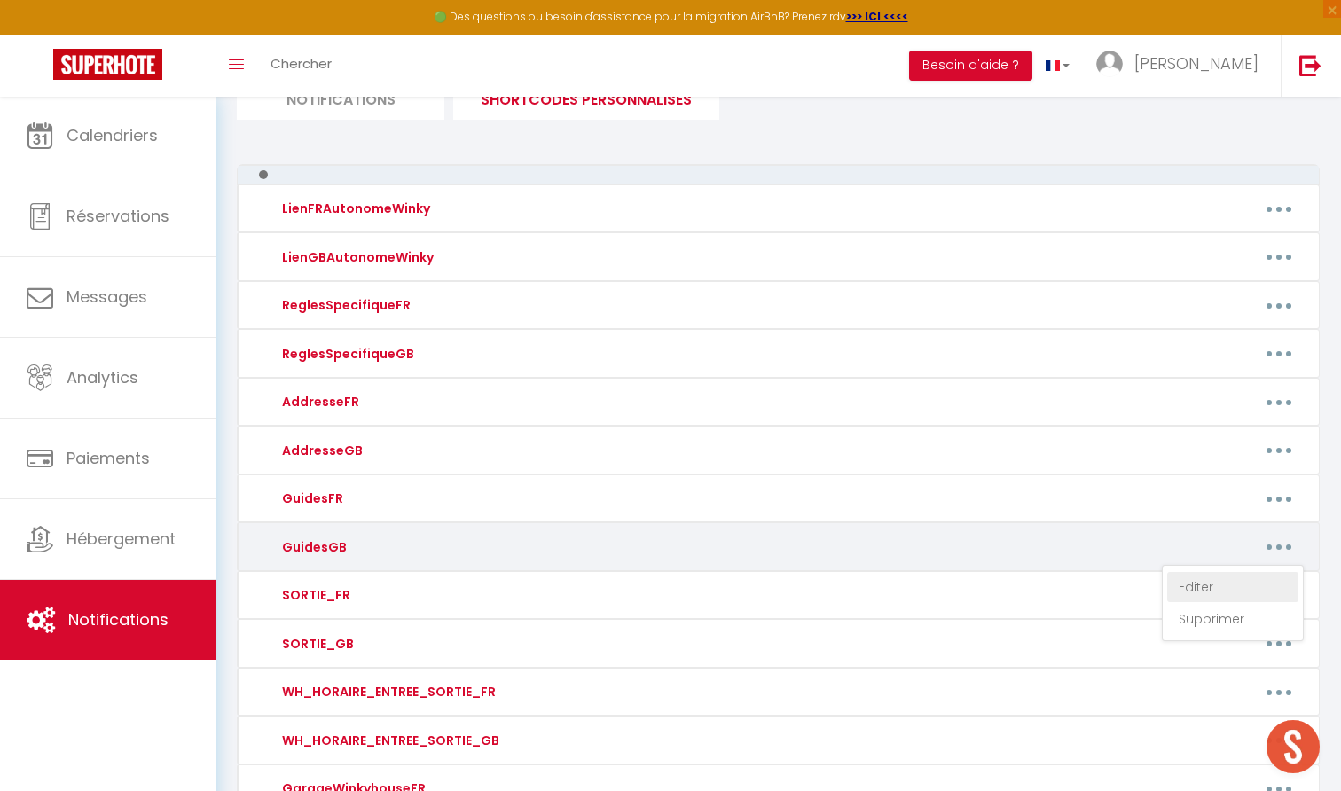
type textarea "Here is your WinkyHouse guide with useful information to prepare your trip: Wha…"
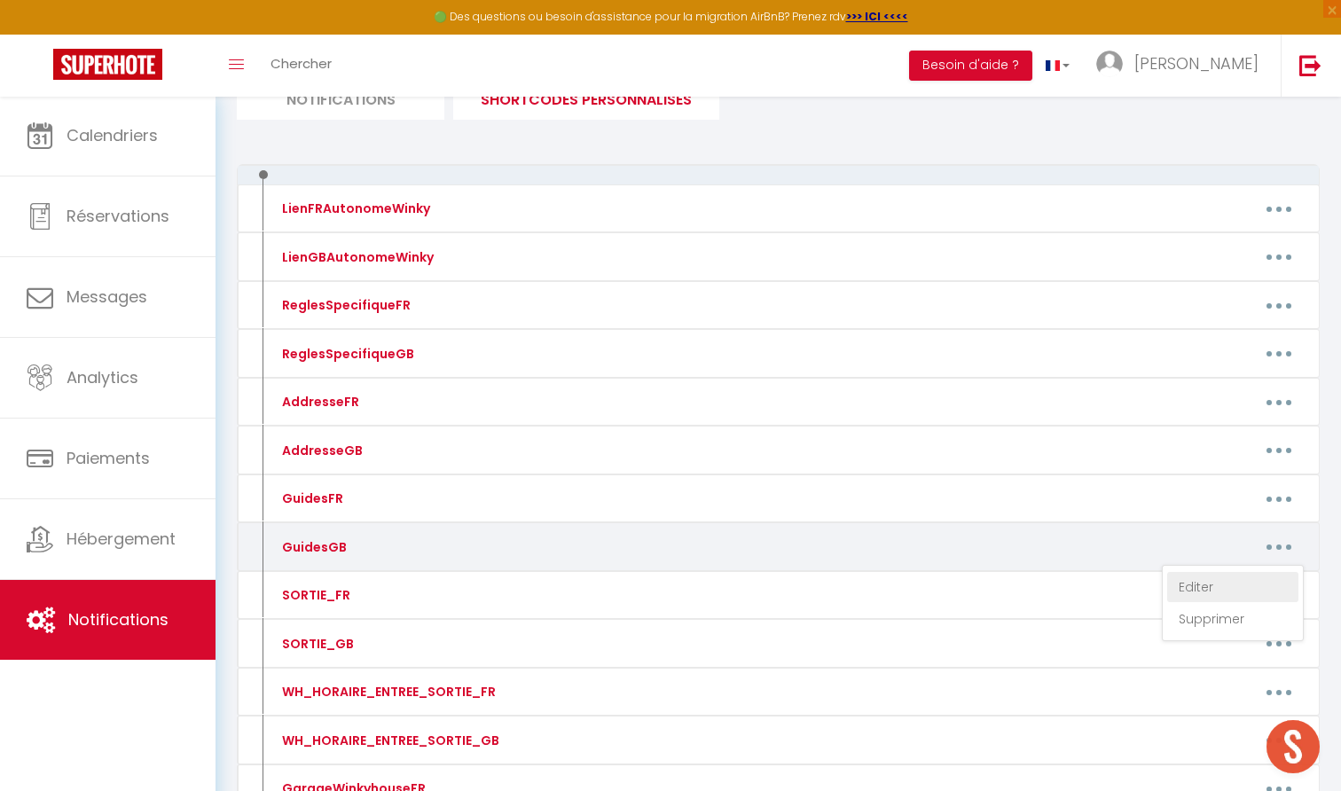
type textarea "Here is your WinkyHouse guide with useful information to prepare your trip: Wha…"
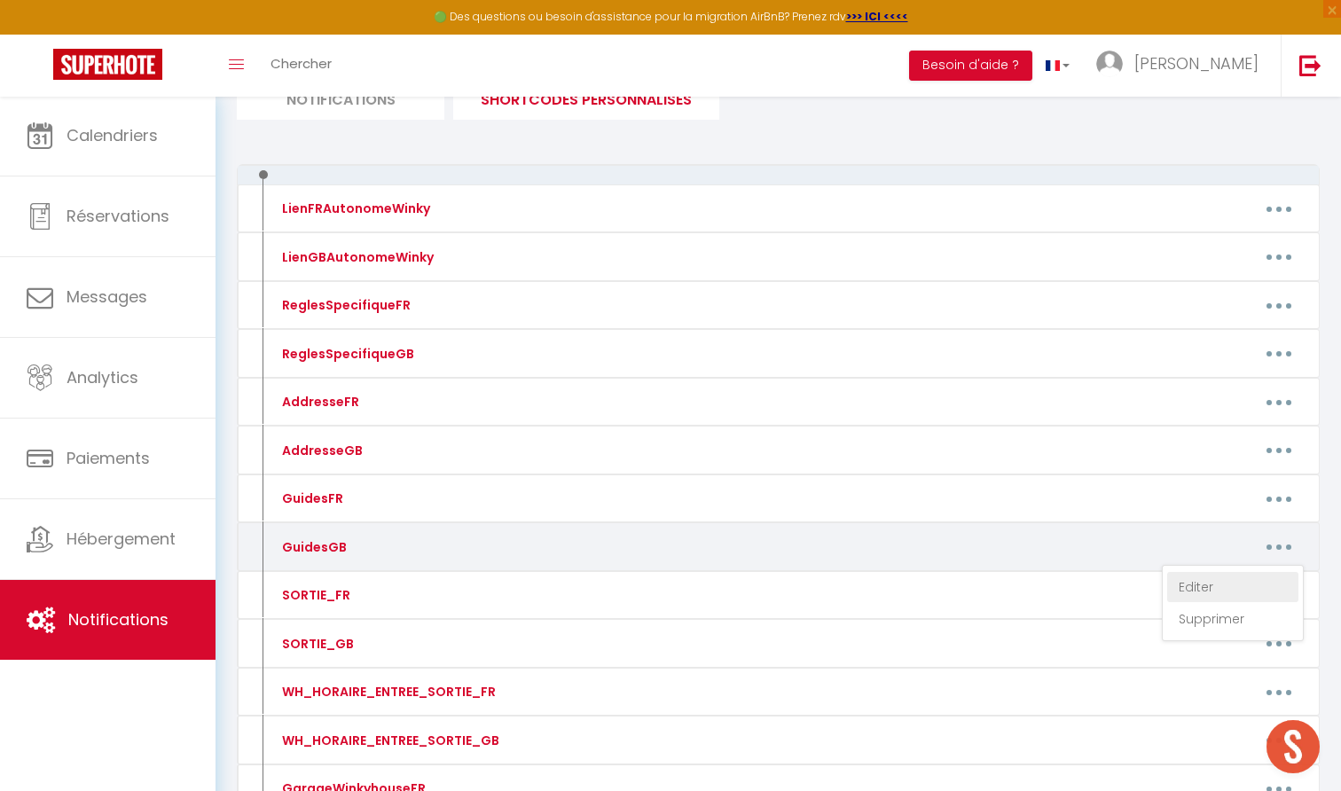
type textarea "Here is your WinkyHouse guide with useful information to prepare your trip: Wha…"
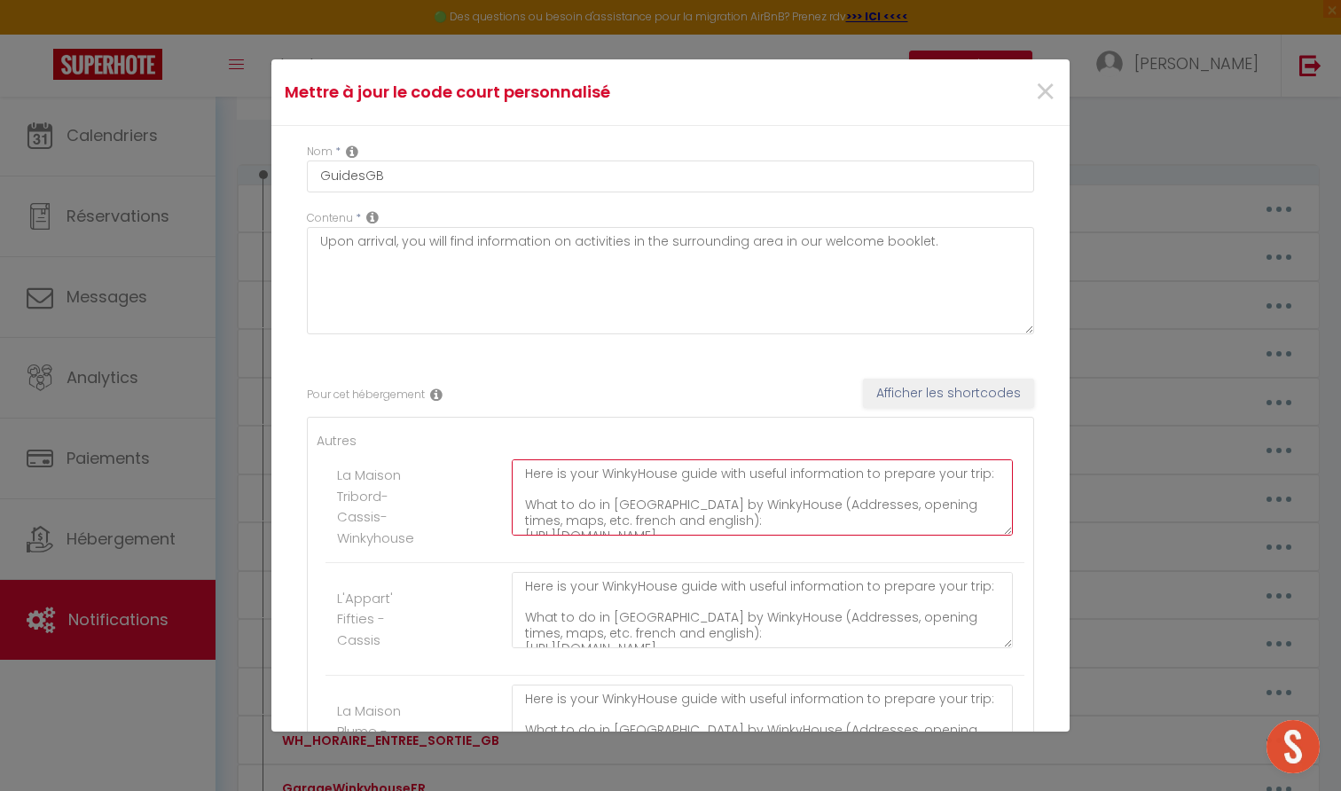
click at [843, 515] on textarea "Here is your WinkyHouse guide with useful information to prepare your trip: Wha…" at bounding box center [762, 497] width 501 height 76
paste textarea "): https://6ff2e4a2-cc34-4802-ae22-cc81feb20fa7.filesusr.com/ugd/b377c5_f6f604b…"
type textarea "Here is your WinkyHouse guide with useful information to prepare your trip: Wha…"
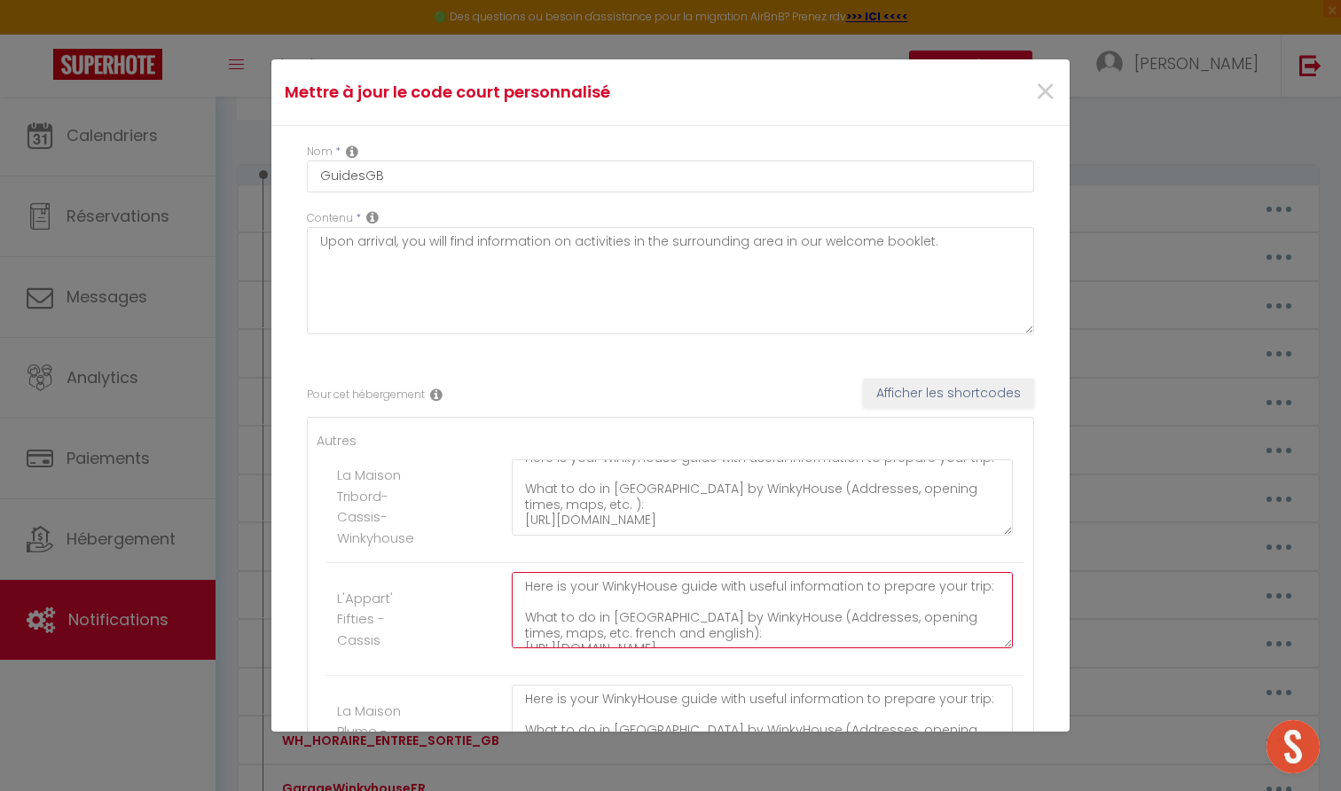
click at [690, 619] on textarea "Here is your WinkyHouse guide with useful information to prepare your trip: Wha…" at bounding box center [762, 610] width 501 height 76
paste textarea "): https://6ff2e4a2-cc34-4802-ae22-cc81feb20fa7.filesusr.com/ugd/b377c5_f6f604b…"
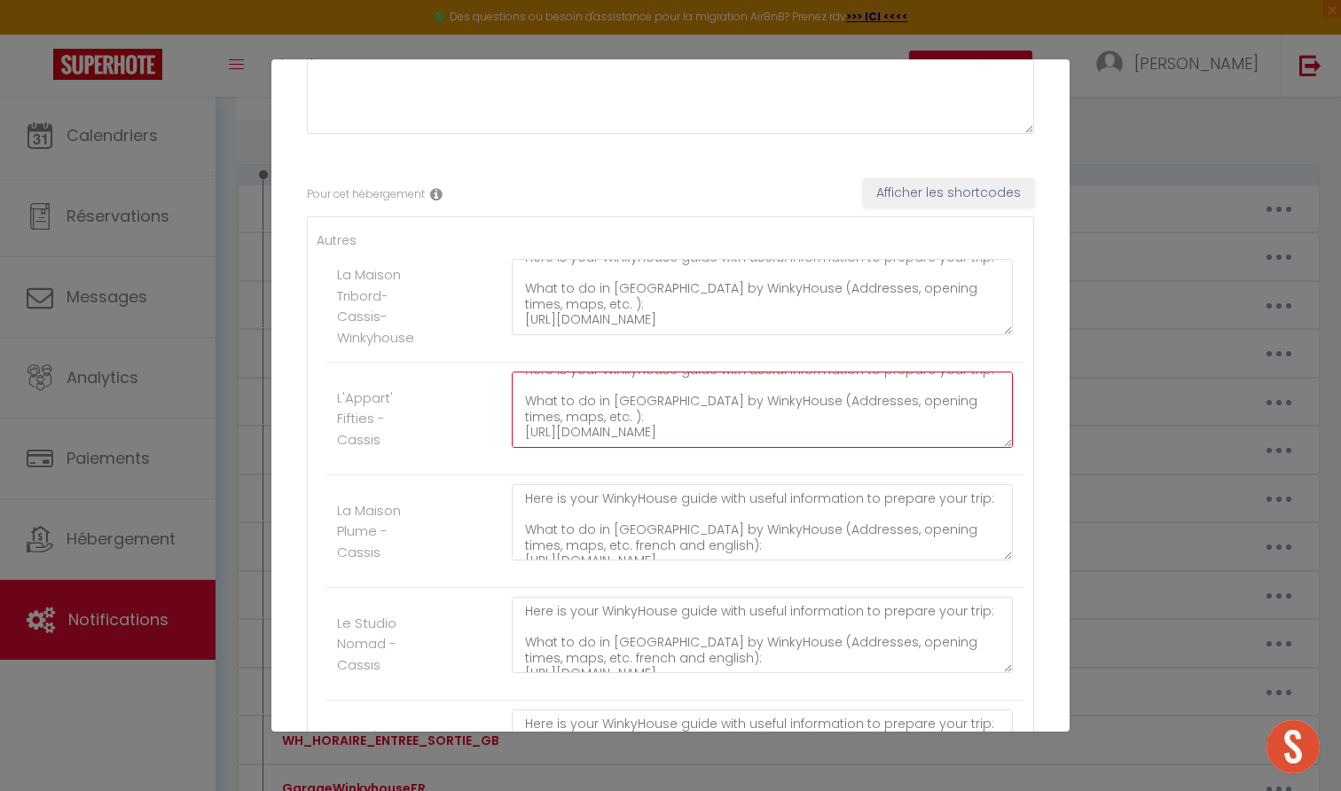
type textarea "Here is your WinkyHouse guide with useful information to prepare your trip: Wha…"
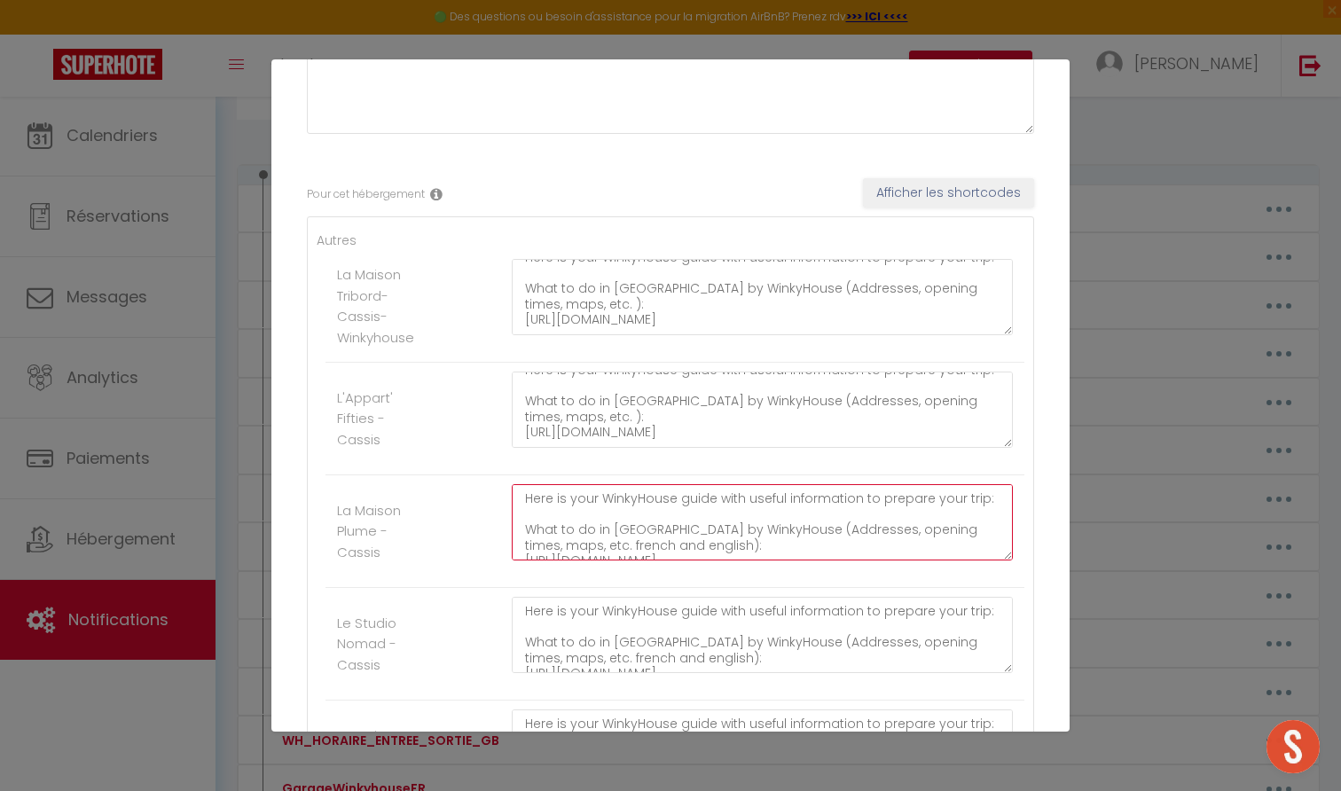
click at [686, 530] on textarea "Here is your WinkyHouse guide with useful information to prepare your trip: Wha…" at bounding box center [762, 522] width 501 height 76
paste textarea "): https://6ff2e4a2-cc34-4802-ae22-cc81feb20fa7.filesusr.com/ugd/b377c5_f6f604b…"
type textarea "Here is your WinkyHouse guide with useful information to prepare your trip: Wha…"
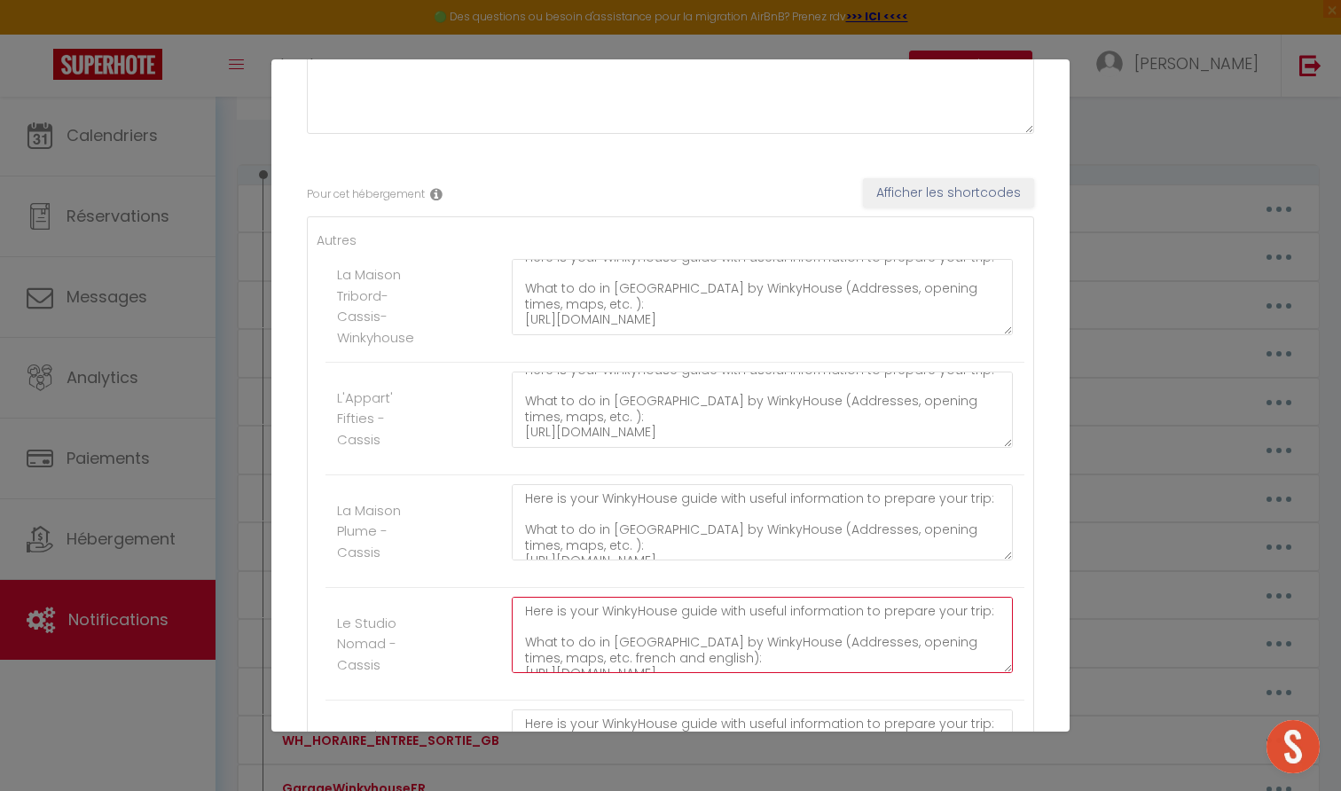
click at [678, 623] on textarea "Here is your WinkyHouse guide with useful information to prepare your trip: Wha…" at bounding box center [762, 635] width 501 height 76
paste textarea "): https://6ff2e4a2-cc34-4802-ae22-cc81feb20fa7.filesusr.com/ugd/b377c5_f6f604b…"
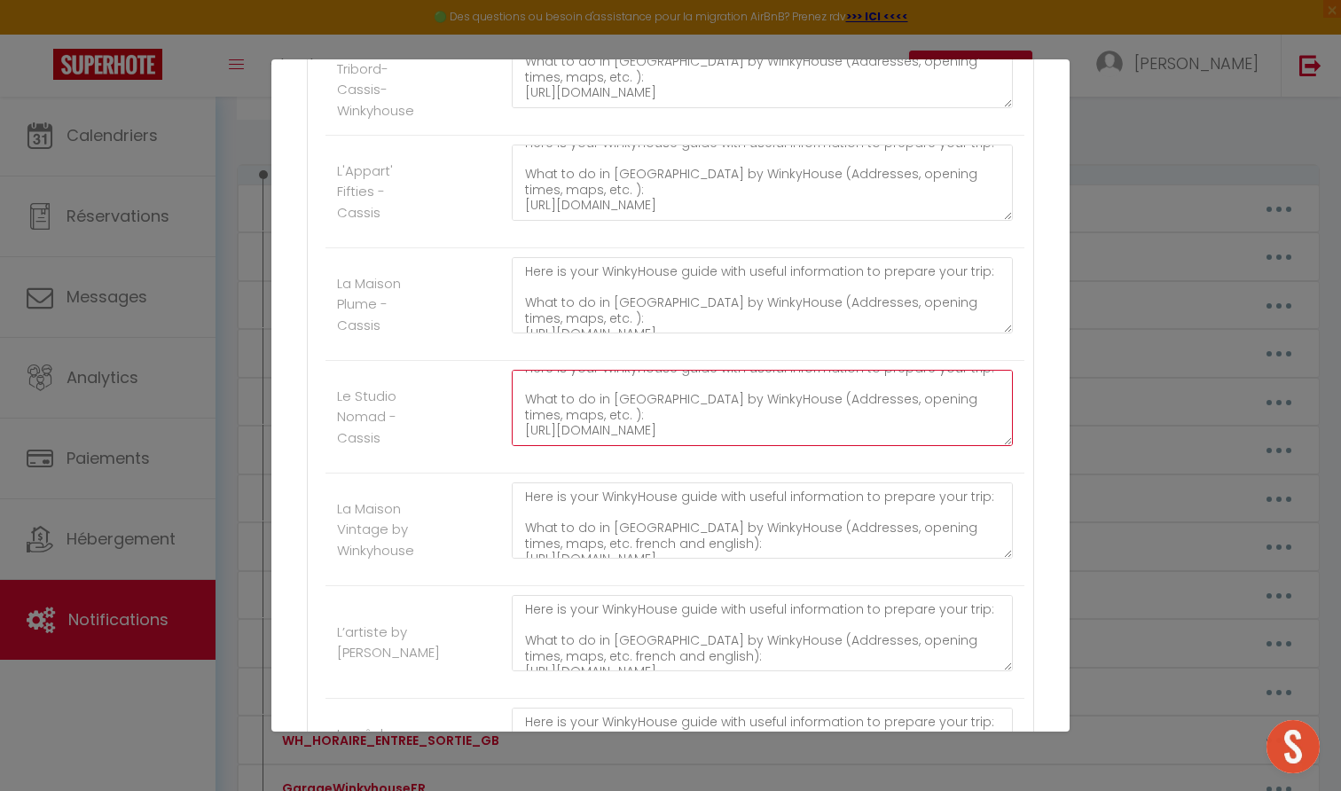
type textarea "Here is your WinkyHouse guide with useful information to prepare your trip: Wha…"
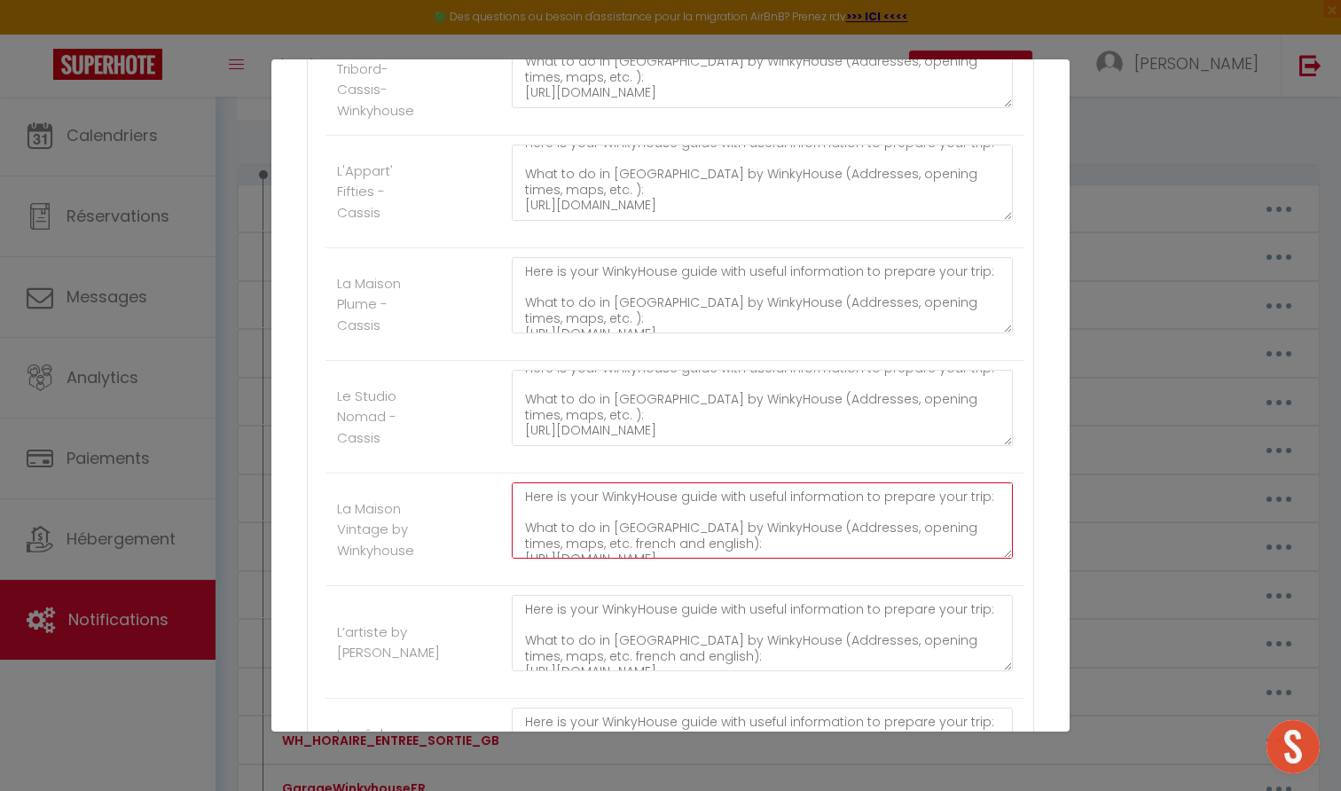
click at [668, 546] on textarea "Here is your WinkyHouse guide with useful information to prepare your trip: Wha…" at bounding box center [762, 521] width 501 height 76
paste textarea "): https://6ff2e4a2-cc34-4802-ae22-cc81feb20fa7.filesusr.com/ugd/b377c5_f6f604b…"
type textarea "Here is your WinkyHouse guide with useful information to prepare your trip: Wha…"
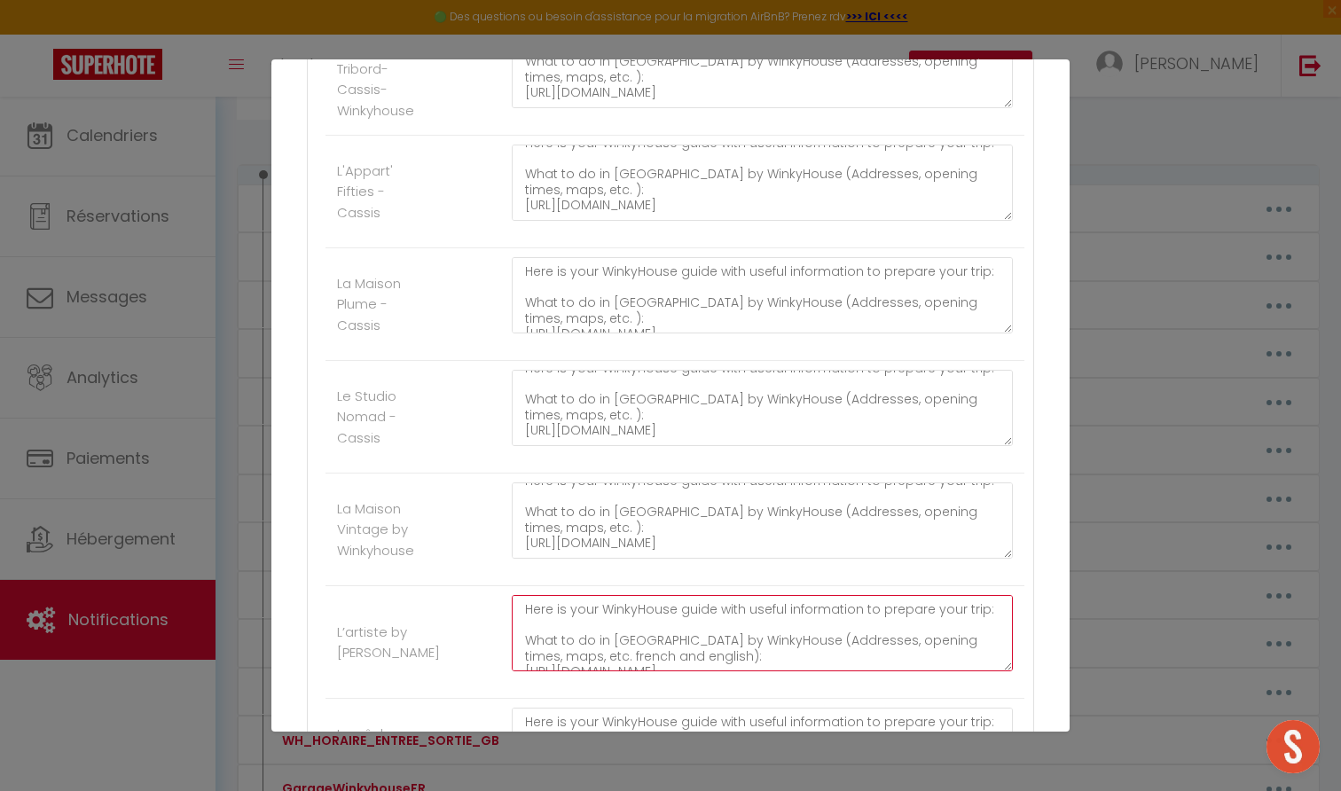
click at [666, 632] on textarea "Here is your WinkyHouse guide with useful information to prepare your trip: Wha…" at bounding box center [762, 633] width 501 height 76
paste textarea "): https://6ff2e4a2-cc34-4802-ae22-cc81feb20fa7.filesusr.com/ugd/b377c5_f6f604b…"
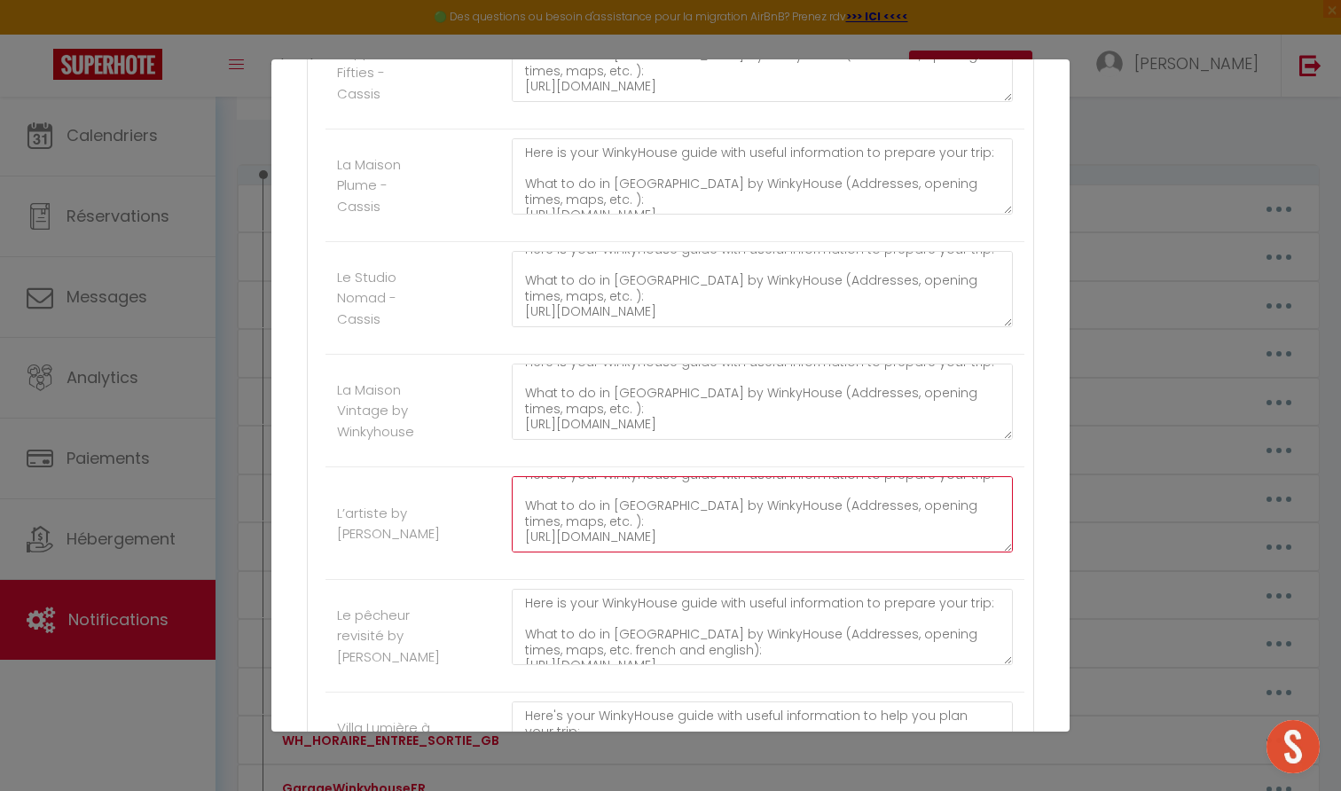
scroll to position [560, 0]
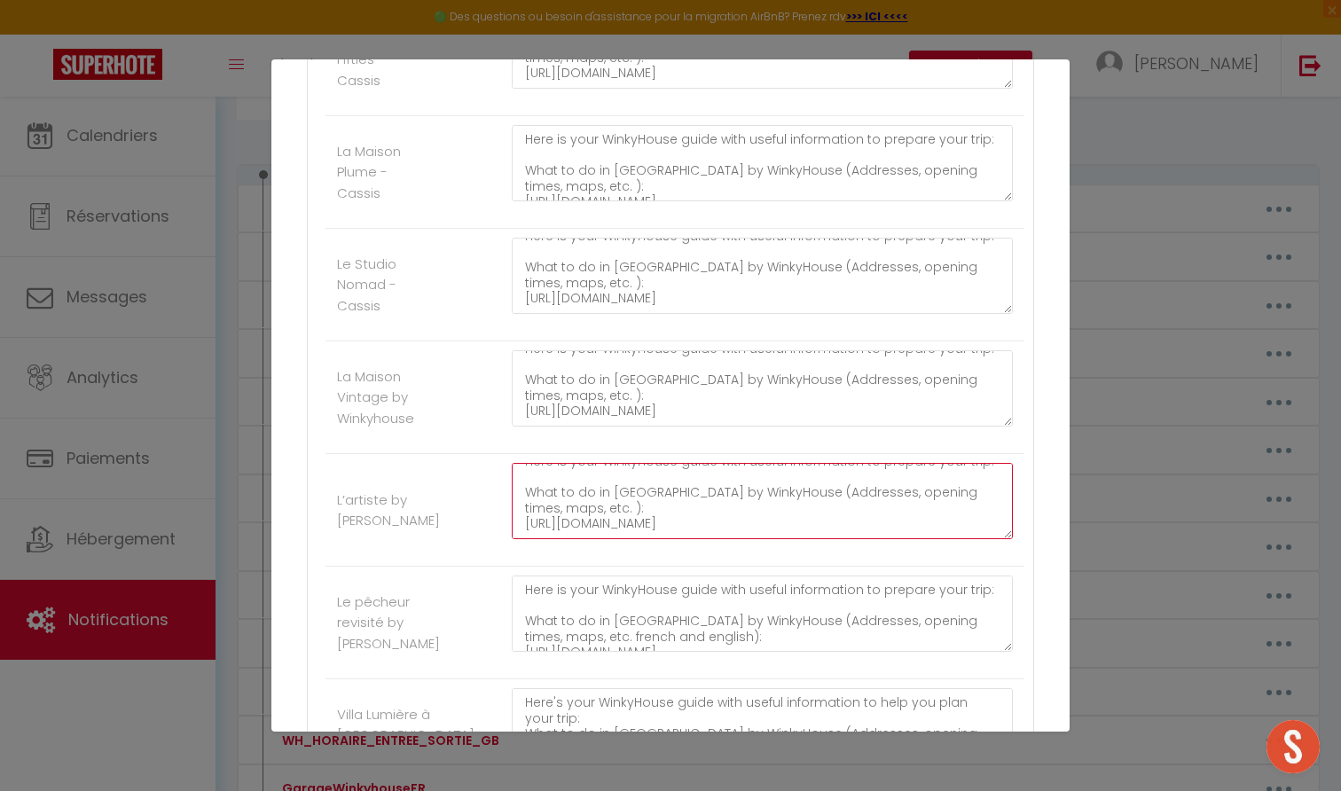
type textarea "Here is your WinkyHouse guide with useful information to prepare your trip: Wha…"
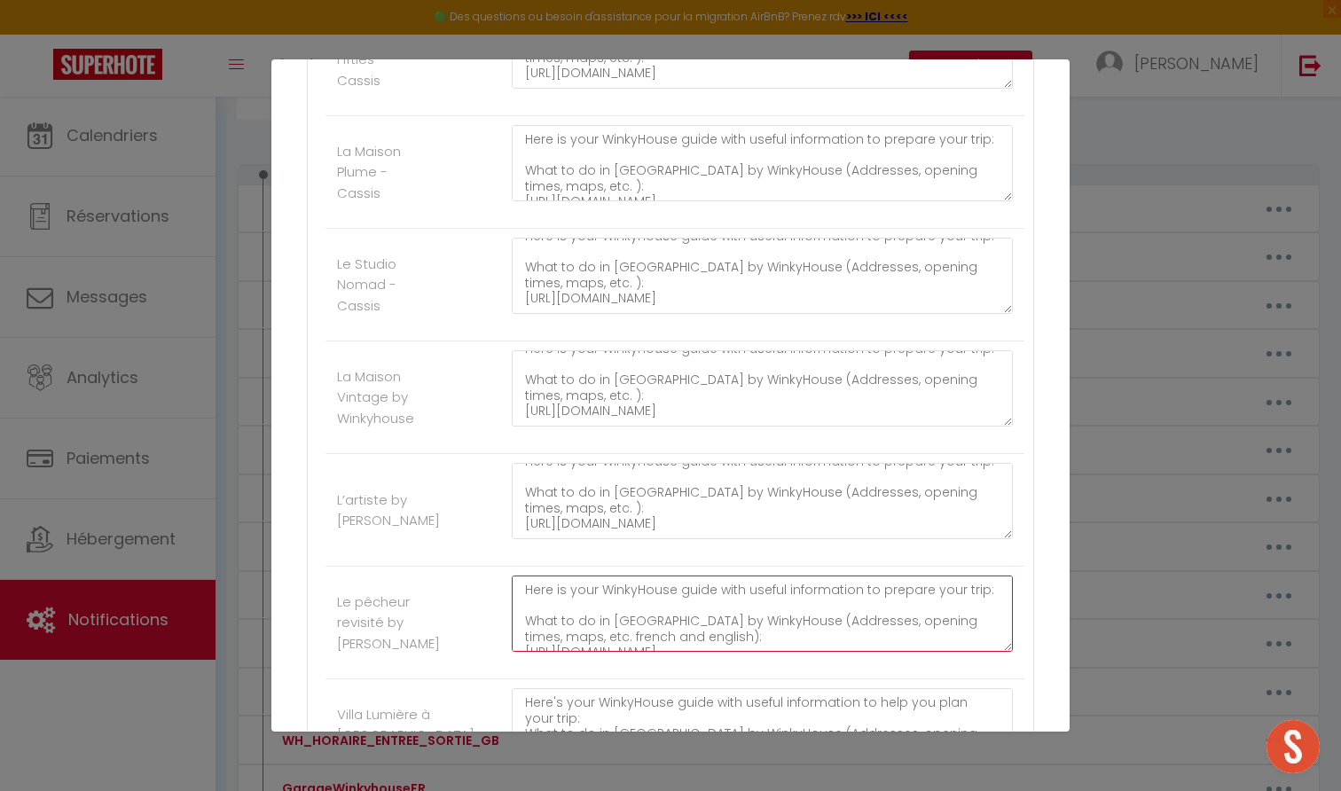
click at [668, 618] on textarea "Here is your WinkyHouse guide with useful information to prepare your trip: Wha…" at bounding box center [762, 614] width 501 height 76
paste textarea "): https://6ff2e4a2-cc34-4802-ae22-cc81feb20fa7.filesusr.com/ugd/b377c5_f6f604b…"
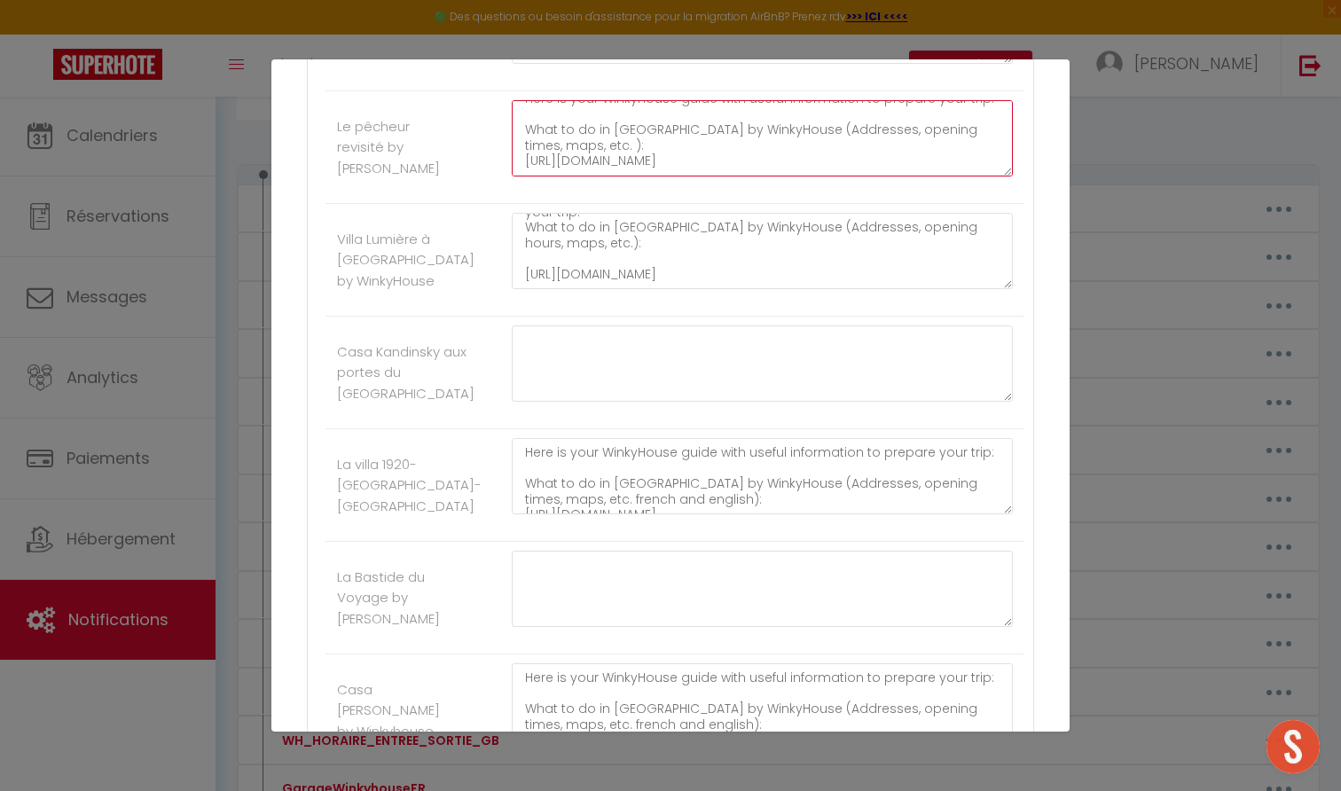
scroll to position [1040, 0]
type textarea "Here is your WinkyHouse guide with useful information to prepare your trip: Wha…"
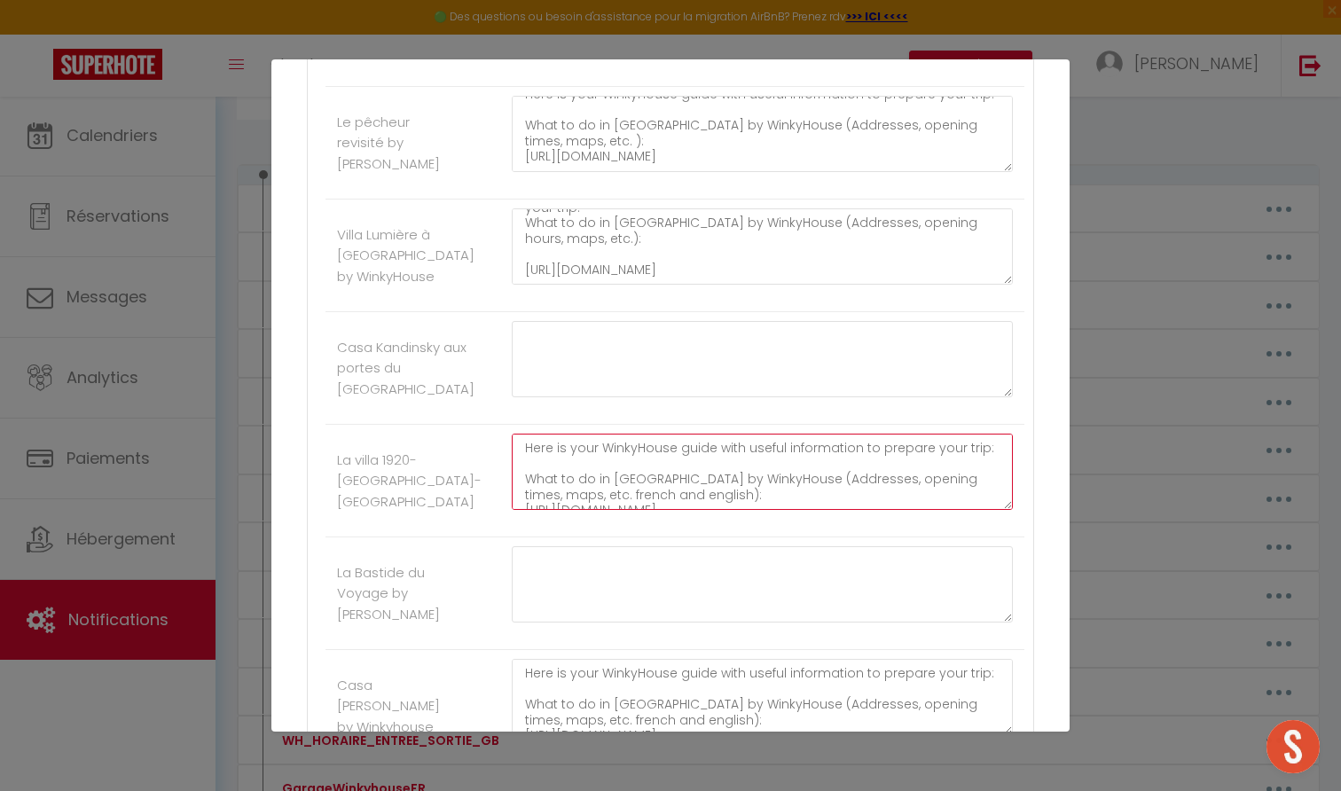
click at [653, 471] on textarea "Here is your WinkyHouse guide with useful information to prepare your trip: Wha…" at bounding box center [762, 472] width 501 height 76
paste textarea "): https://6ff2e4a2-cc34-4802-ae22-cc81feb20fa7.filesusr.com/ugd/b377c5_f6f604b…"
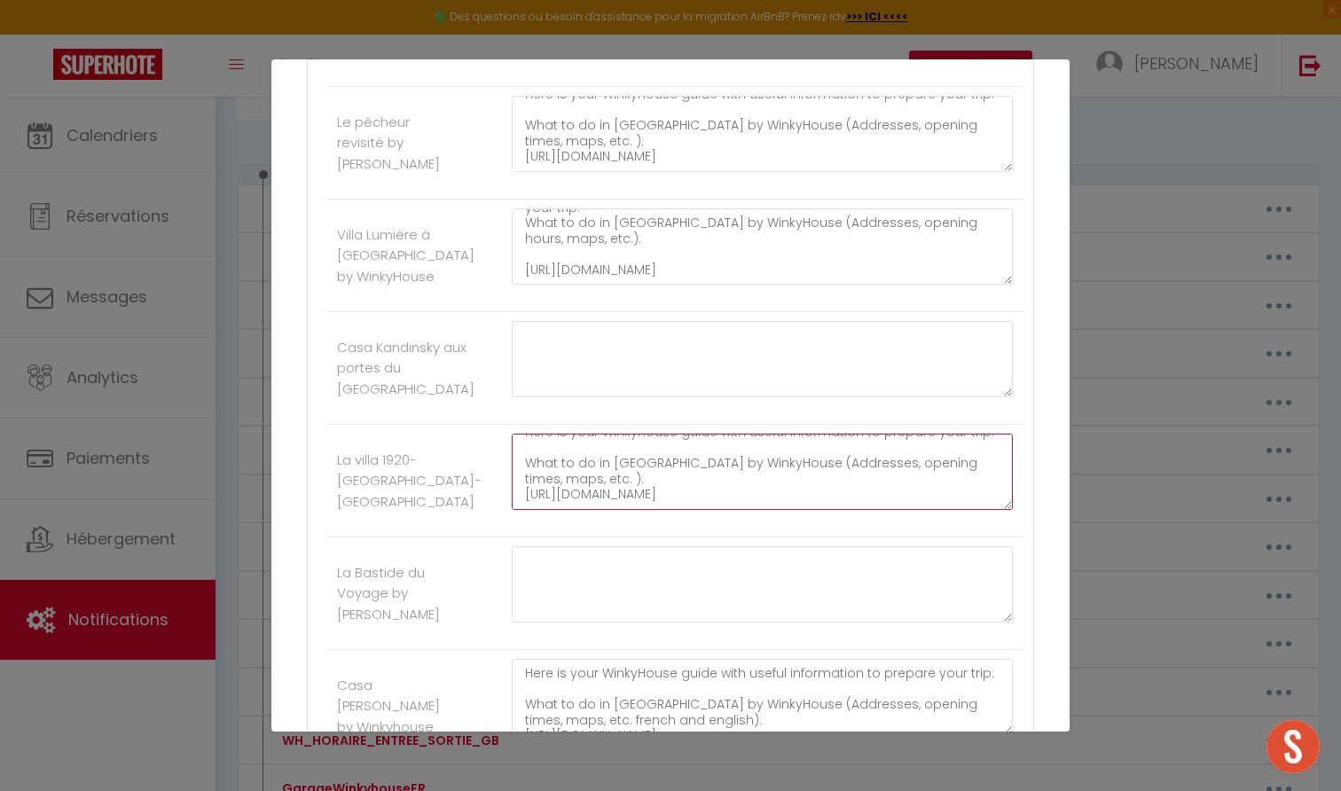
type textarea "Here is your WinkyHouse guide with useful information to prepare your trip: Wha…"
click at [632, 663] on textarea "Here is your WinkyHouse guide with useful information to prepare your trip: Wha…" at bounding box center [762, 697] width 501 height 76
paste textarea "): https://6ff2e4a2-cc34-4802-ae22-cc81feb20fa7.filesusr.com/ugd/b377c5_f6f604b…"
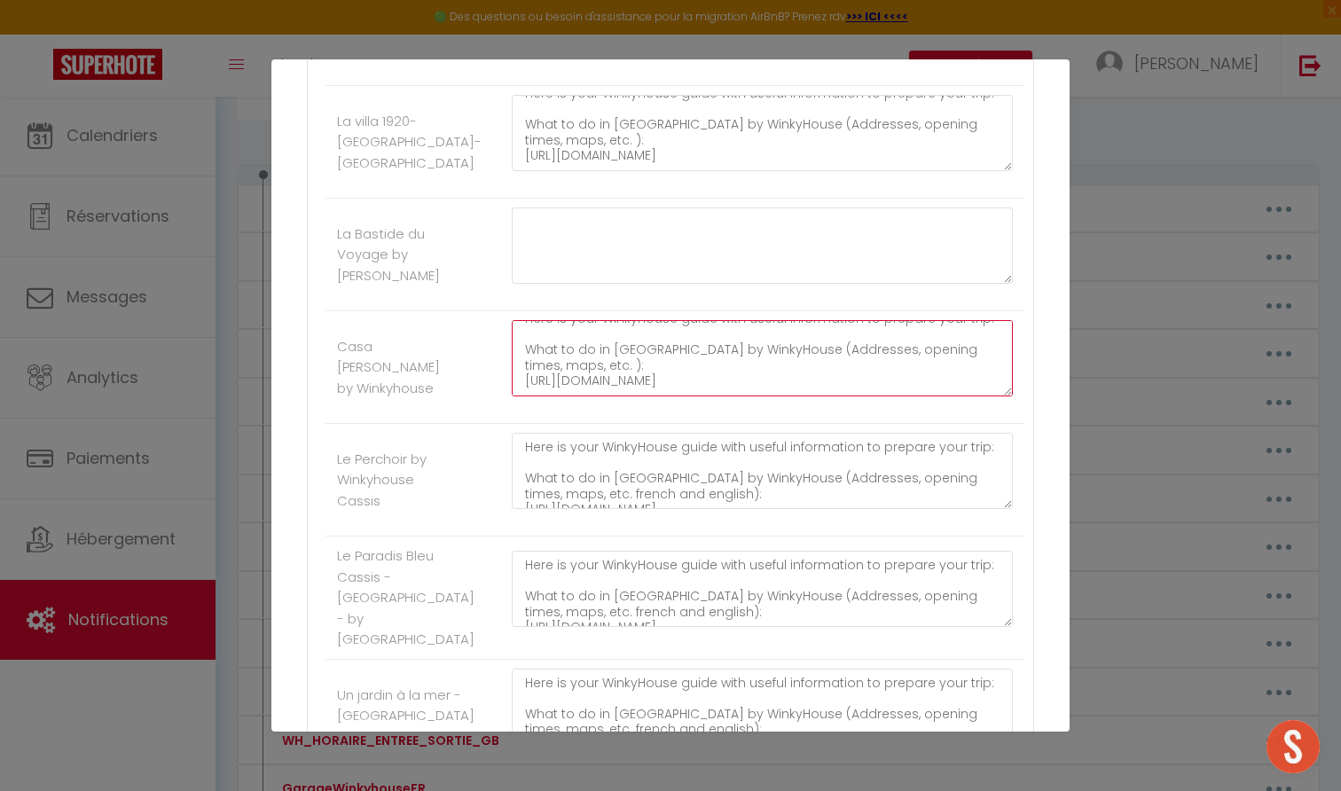
scroll to position [1420, 0]
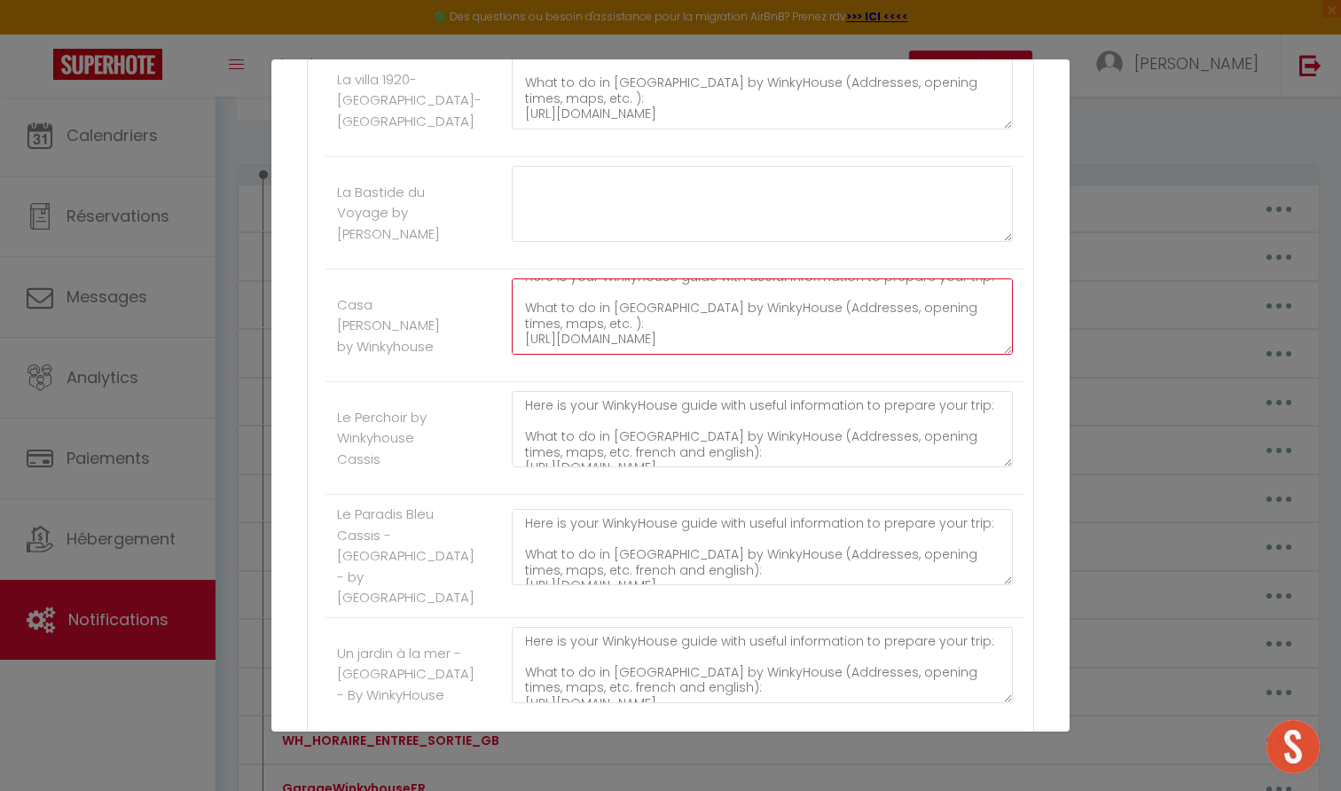
type textarea "Here is your WinkyHouse guide with useful information to prepare your trip: Wha…"
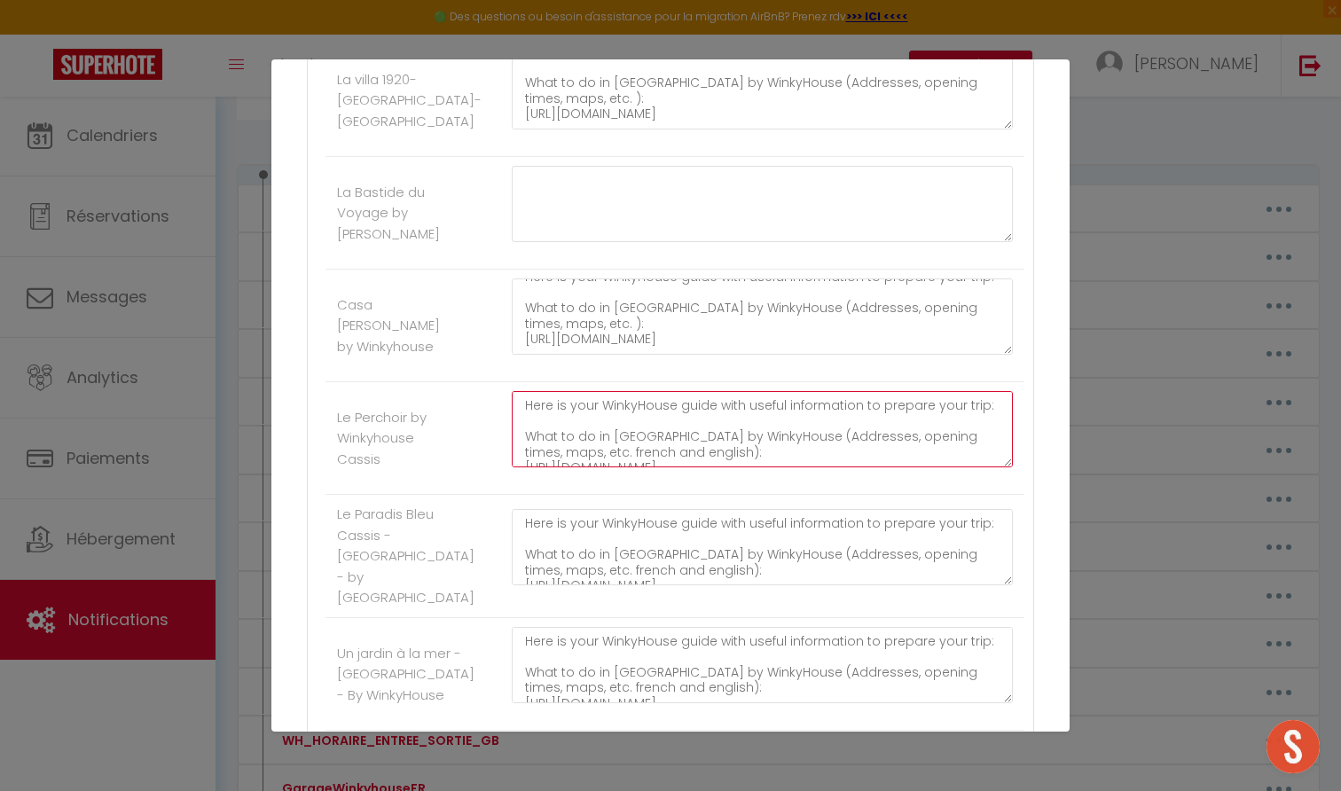
click at [608, 429] on textarea "Here is your WinkyHouse guide with useful information to prepare your trip: Wha…" at bounding box center [762, 429] width 501 height 76
paste textarea "): https://6ff2e4a2-cc34-4802-ae22-cc81feb20fa7.filesusr.com/ugd/b377c5_f6f604b…"
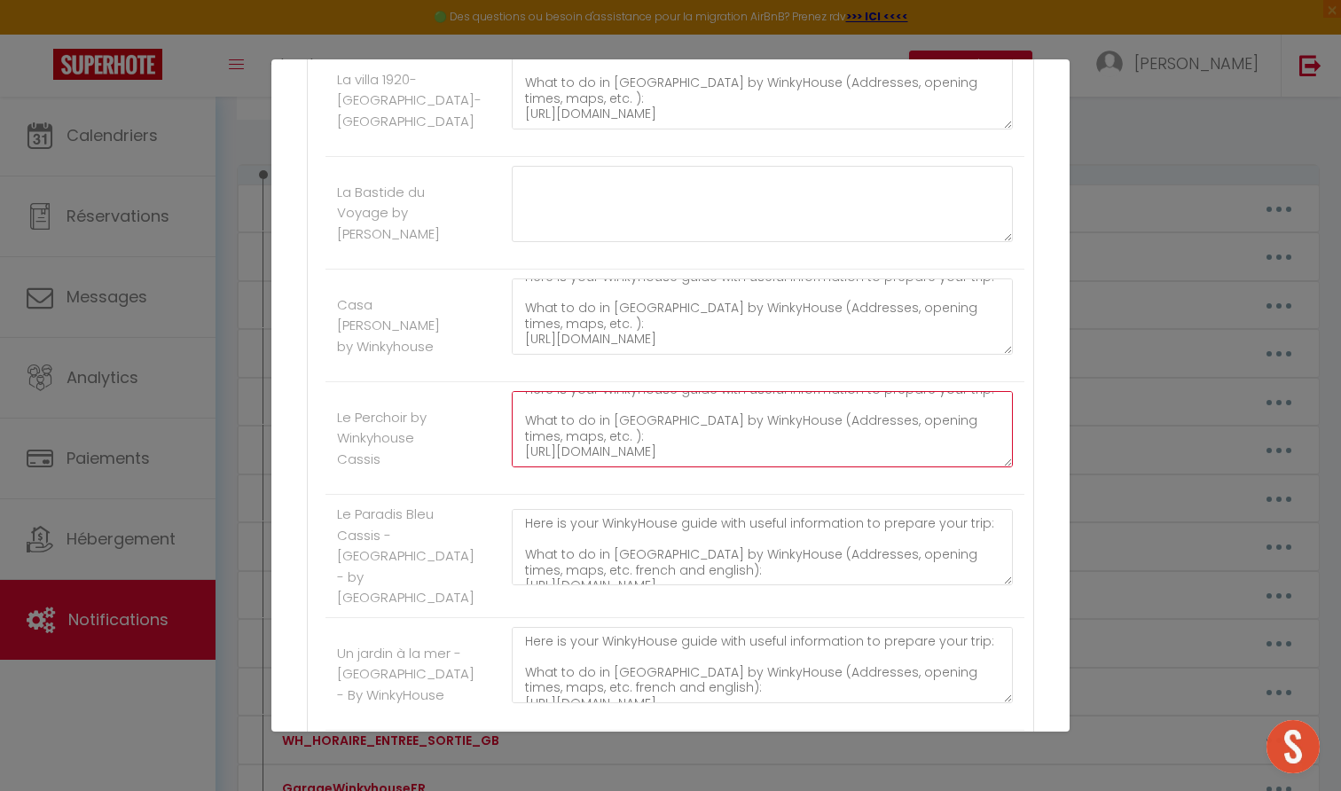
type textarea "Here is your WinkyHouse guide with useful information to prepare your trip: Wha…"
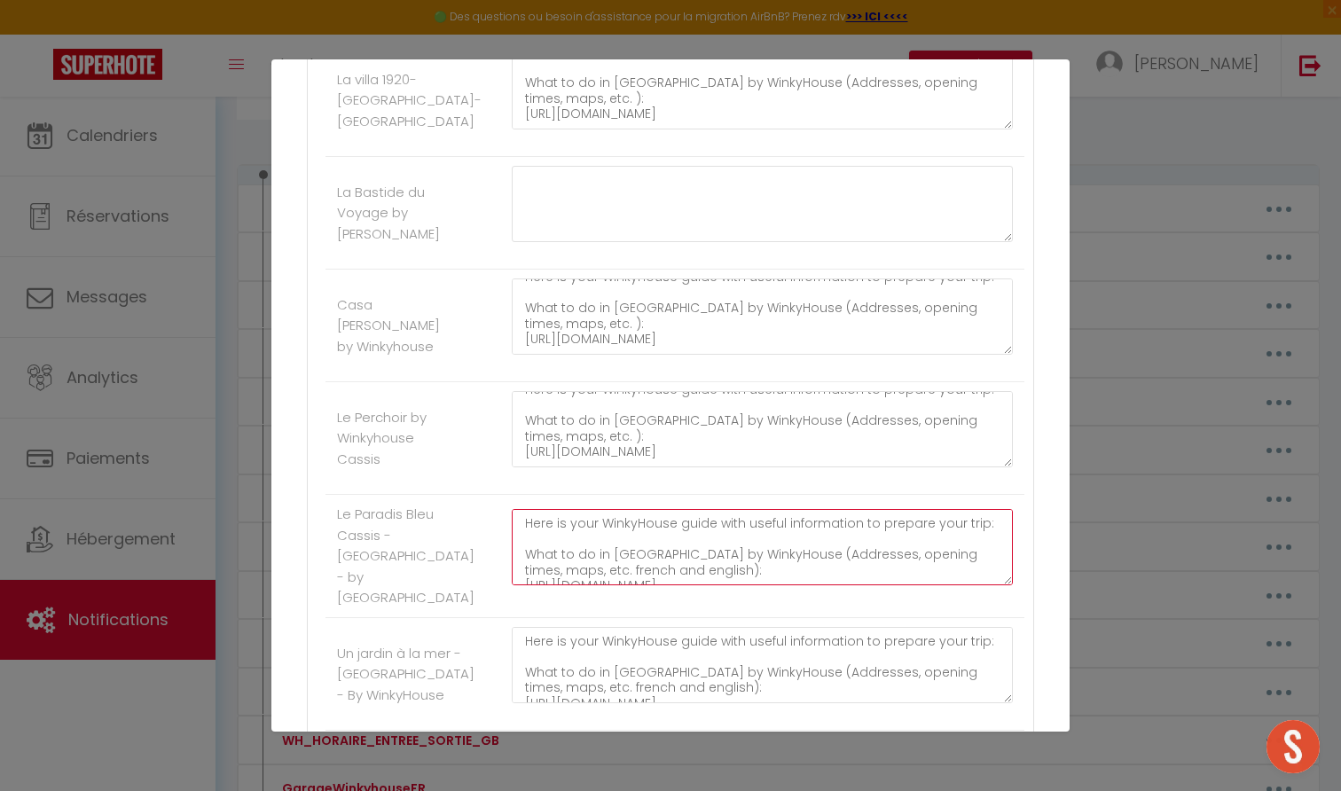
click at [599, 537] on textarea "Here is your WinkyHouse guide with useful information to prepare your trip: Wha…" at bounding box center [762, 547] width 501 height 76
paste textarea "): https://6ff2e4a2-cc34-4802-ae22-cc81feb20fa7.filesusr.com/ugd/b377c5_f6f604b…"
type textarea "Here is your WinkyHouse guide with useful information to prepare your trip: Wha…"
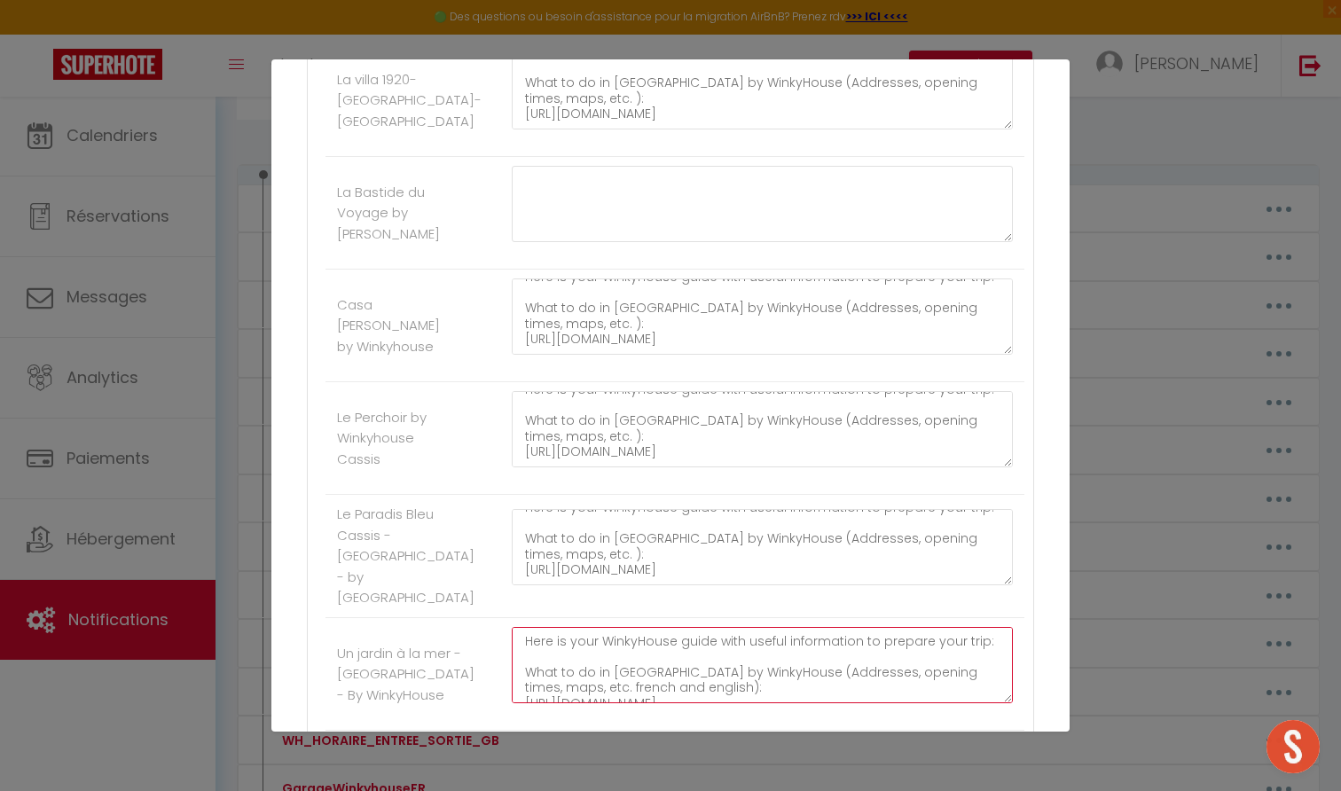
click at [593, 643] on textarea "Here is your WinkyHouse guide with useful information to prepare your trip: Wha…" at bounding box center [762, 665] width 501 height 76
paste textarea "): https://6ff2e4a2-cc34-4802-ae22-cc81feb20fa7.filesusr.com/ugd/b377c5_f6f604b…"
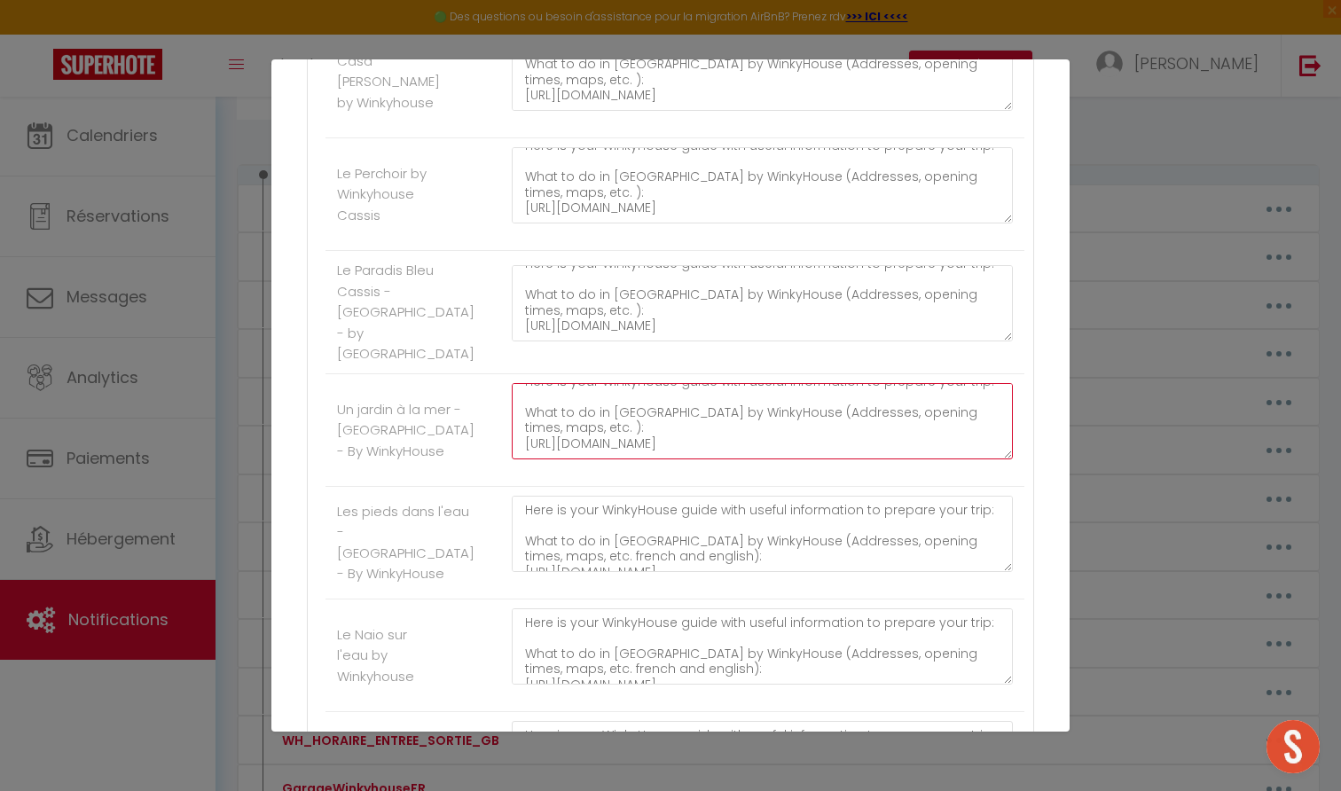
scroll to position [1676, 0]
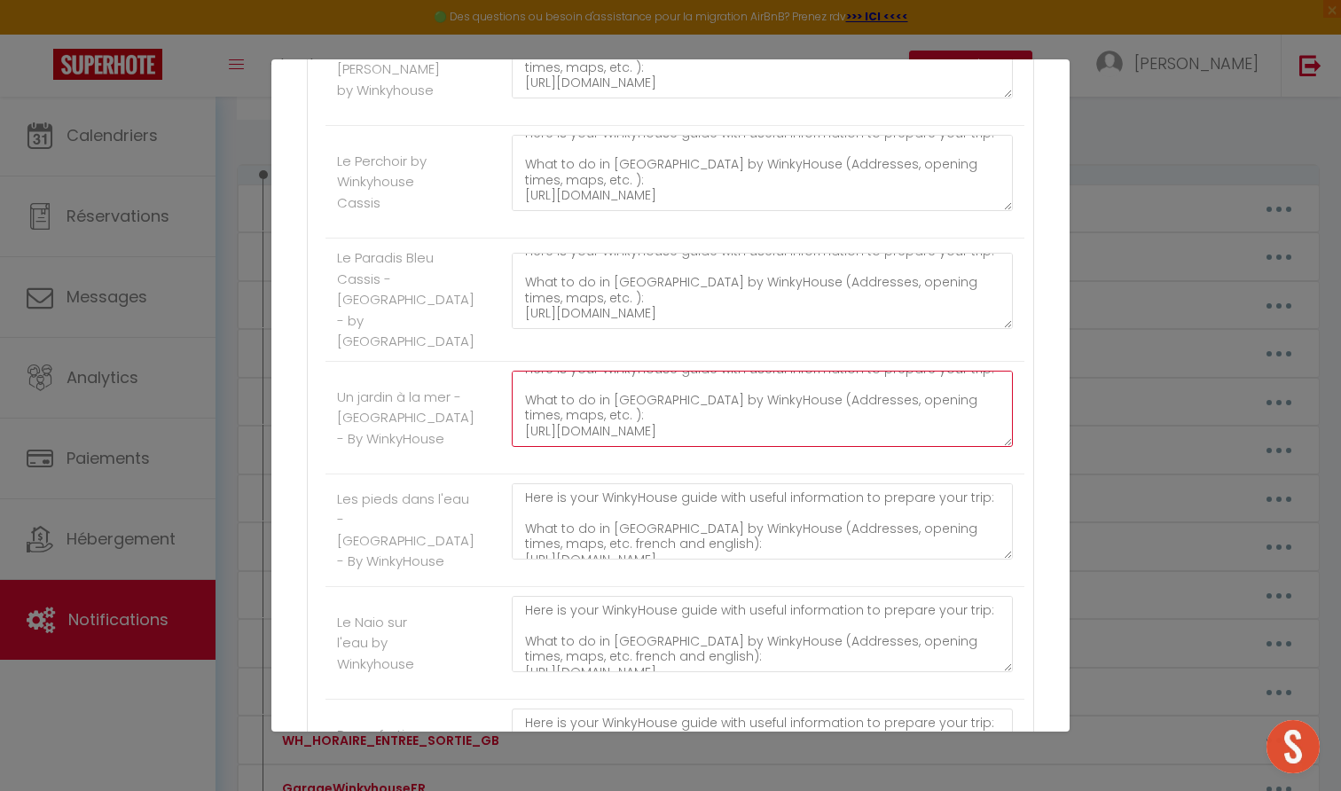
type textarea "Here is your WinkyHouse guide with useful information to prepare your trip: Wha…"
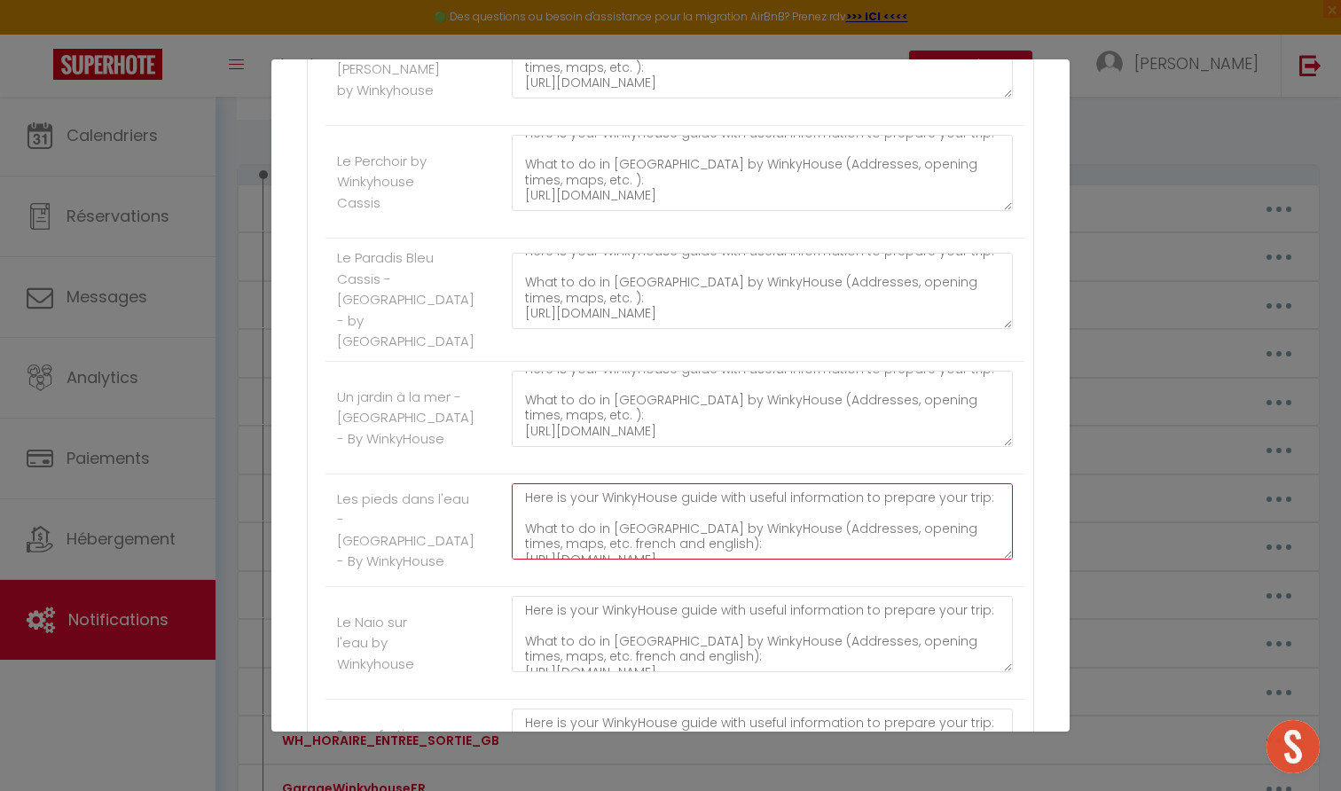
click at [590, 519] on textarea "Here is your WinkyHouse guide with useful information to prepare your trip: Wha…" at bounding box center [762, 521] width 501 height 76
paste textarea "): https://6ff2e4a2-cc34-4802-ae22-cc81feb20fa7.filesusr.com/ugd/b377c5_f6f604b…"
type textarea "Here is your WinkyHouse guide with useful information to prepare your trip: Wha…"
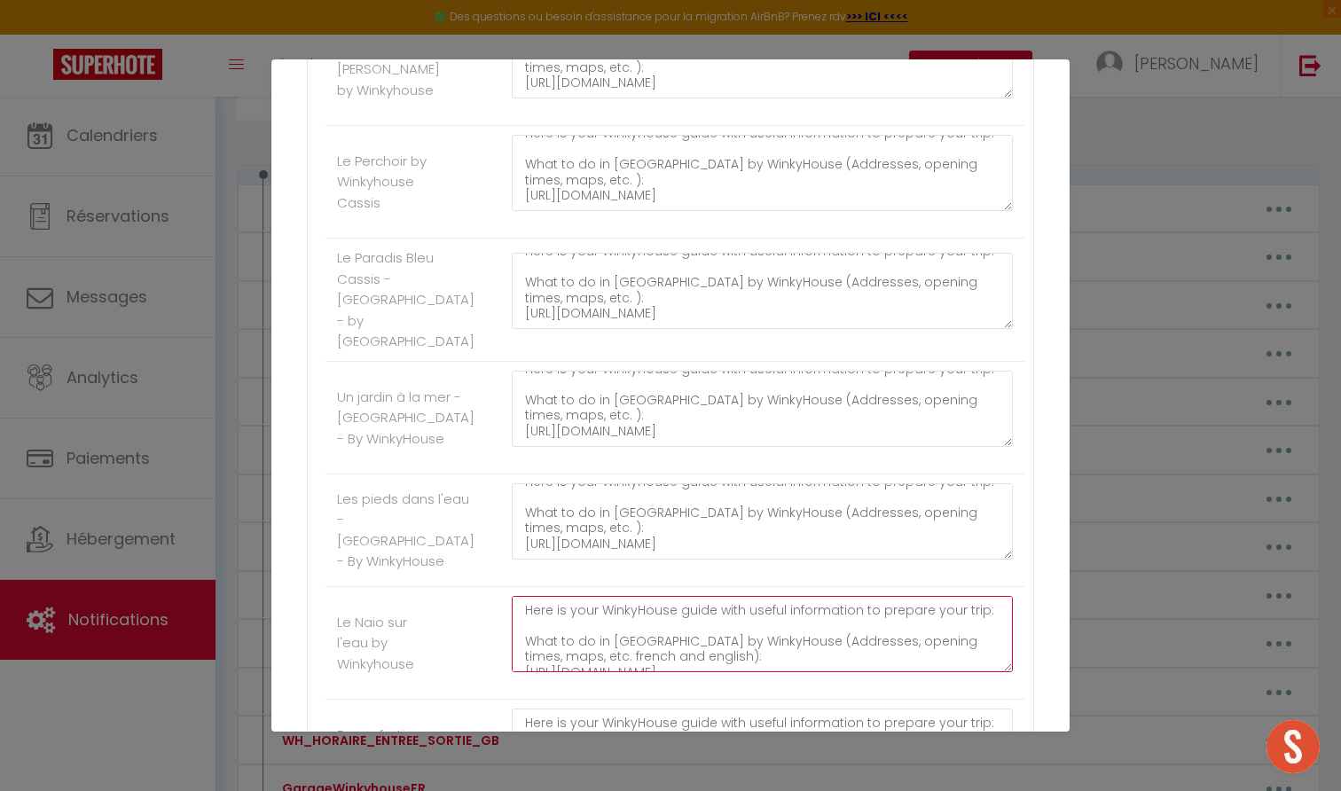
click at [599, 625] on textarea "Here is your WinkyHouse guide with useful information to prepare your trip: Wha…" at bounding box center [762, 634] width 501 height 76
paste textarea "): https://6ff2e4a2-cc34-4802-ae22-cc81feb20fa7.filesusr.com/ugd/b377c5_f6f604b…"
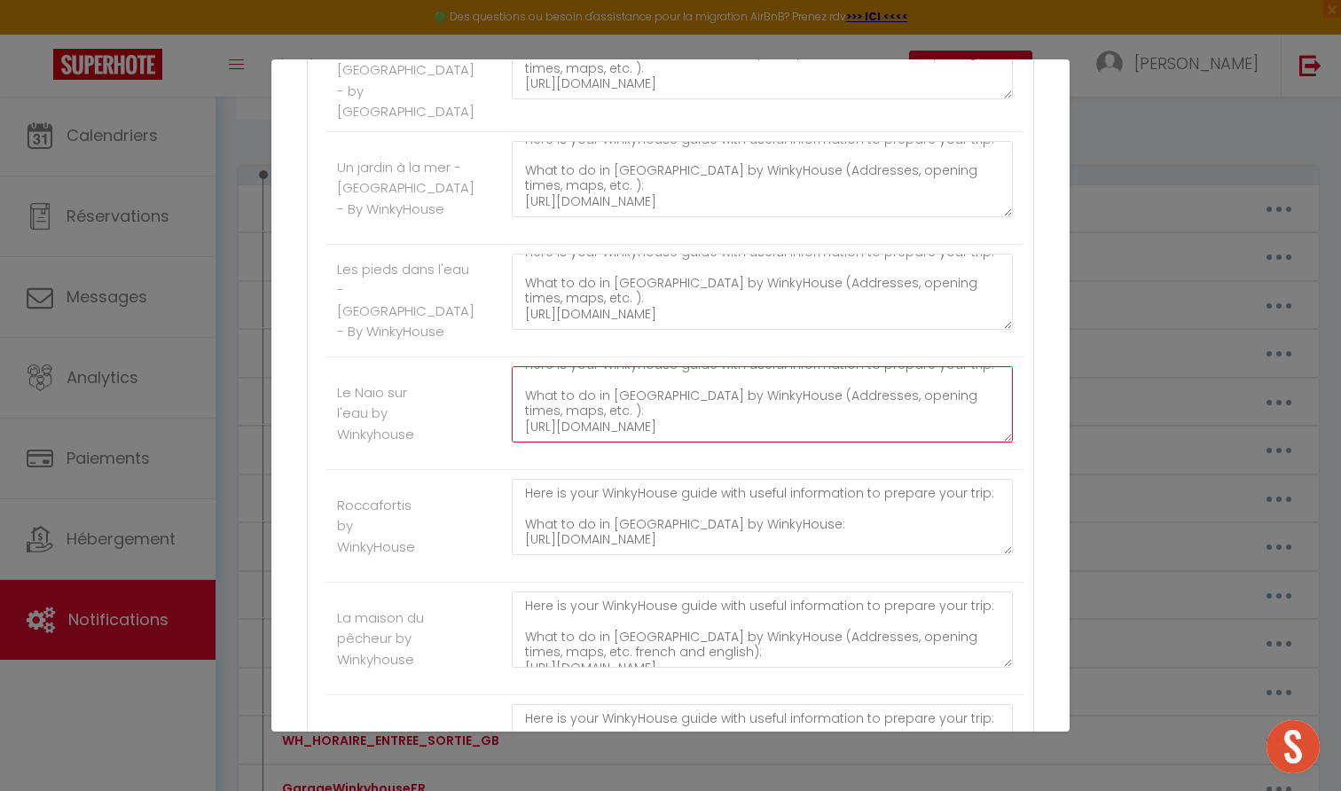
scroll to position [1916, 0]
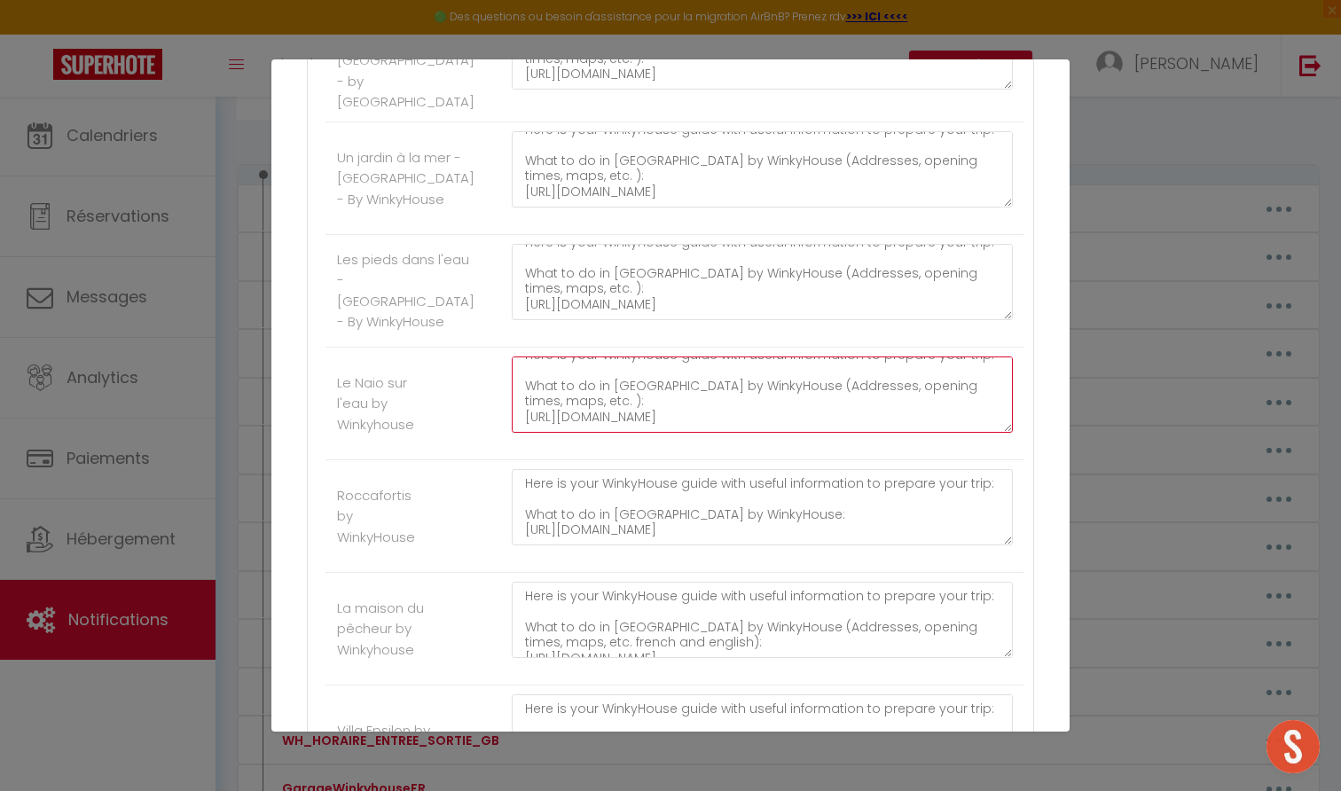
type textarea "Here is your WinkyHouse guide with useful information to prepare your trip: Wha…"
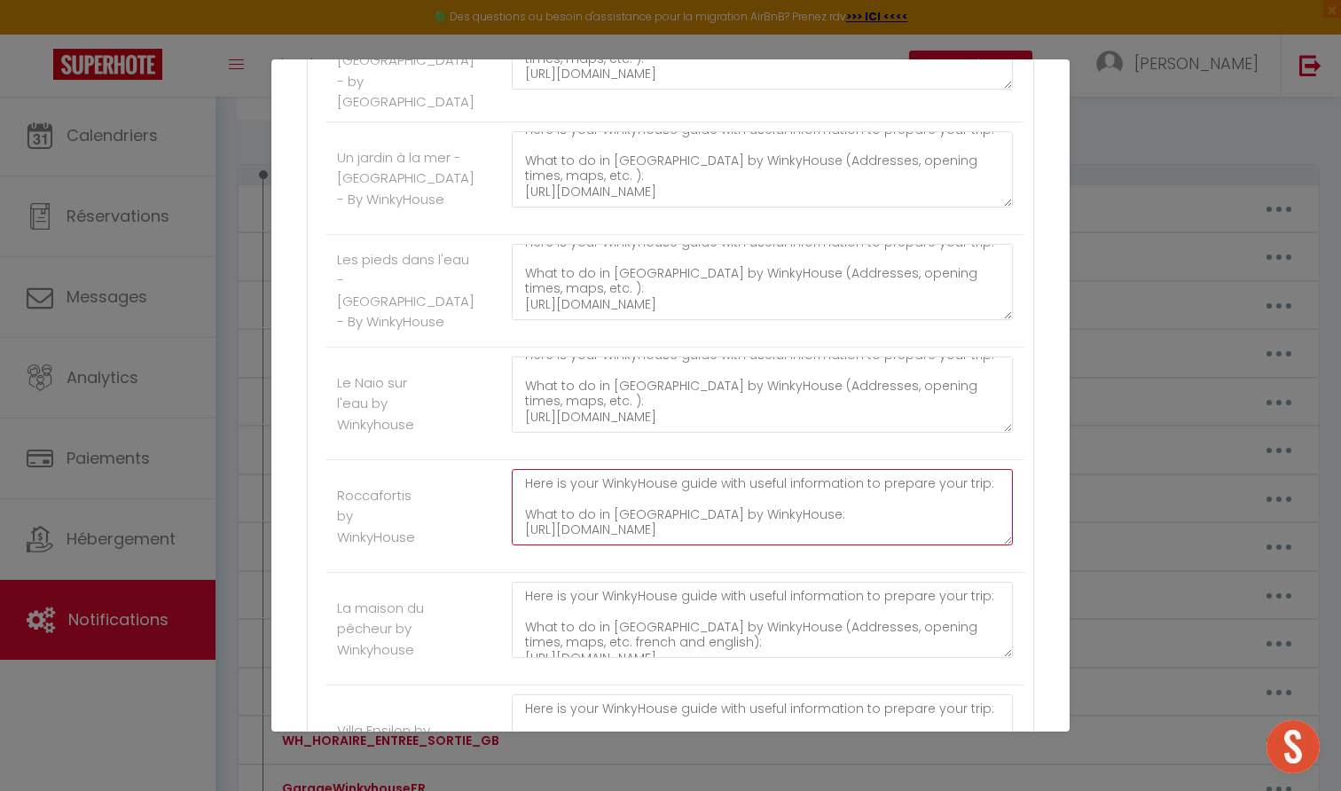
click at [599, 506] on textarea "Here is your WinkyHouse guide with useful information to prepare your trip: Wha…" at bounding box center [762, 507] width 501 height 76
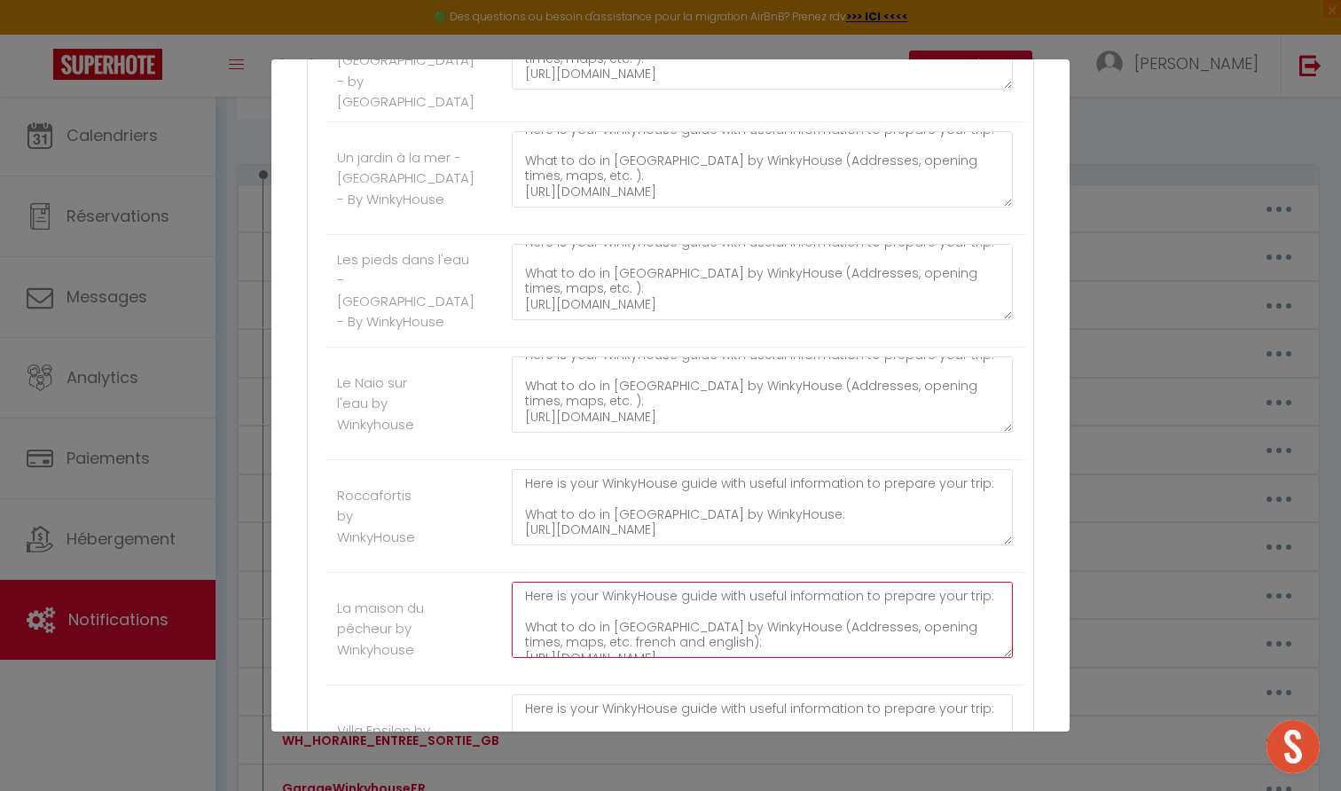
click at [601, 591] on textarea "Here is your WinkyHouse guide with useful information to prepare your trip: Wha…" at bounding box center [762, 620] width 501 height 76
paste textarea "): https://6ff2e4a2-cc34-4802-ae22-cc81feb20fa7.filesusr.com/ugd/b377c5_f6f604b…"
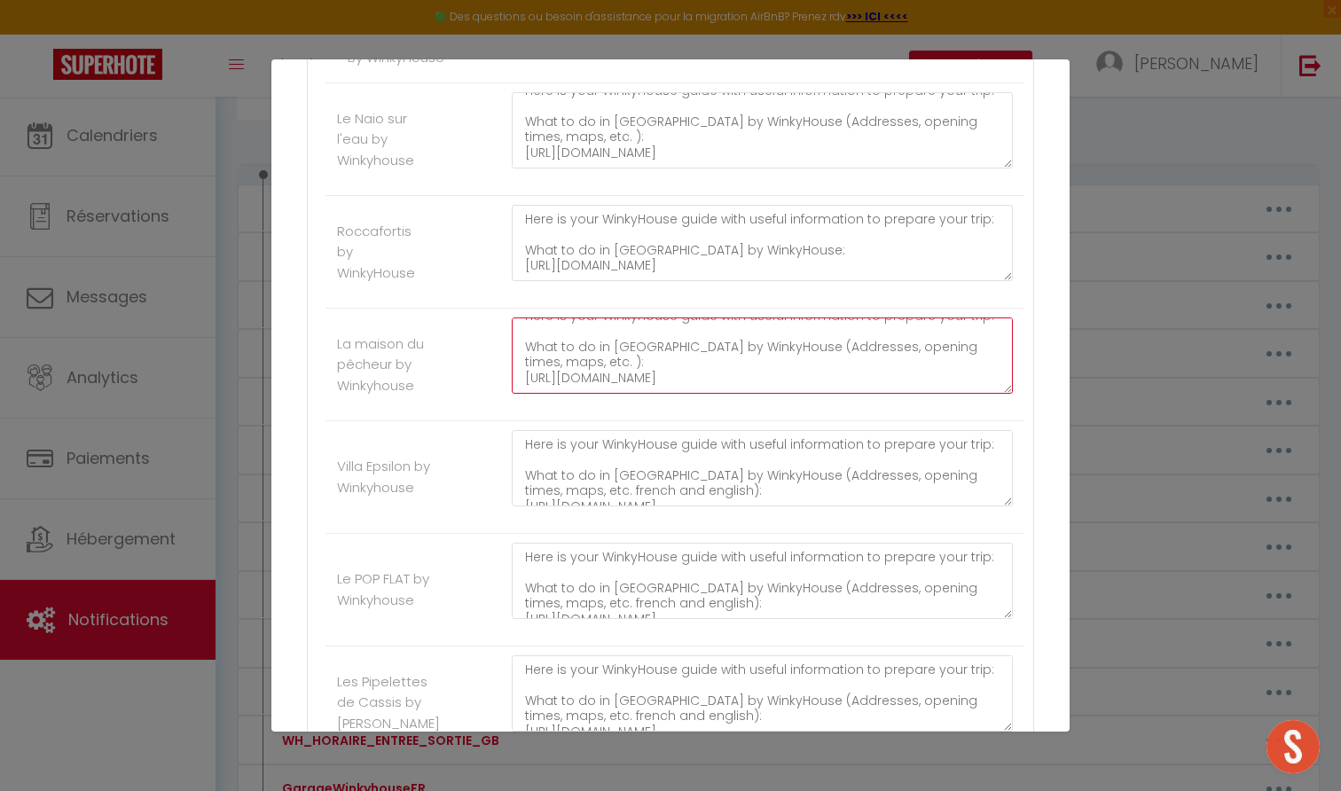
scroll to position [2196, 0]
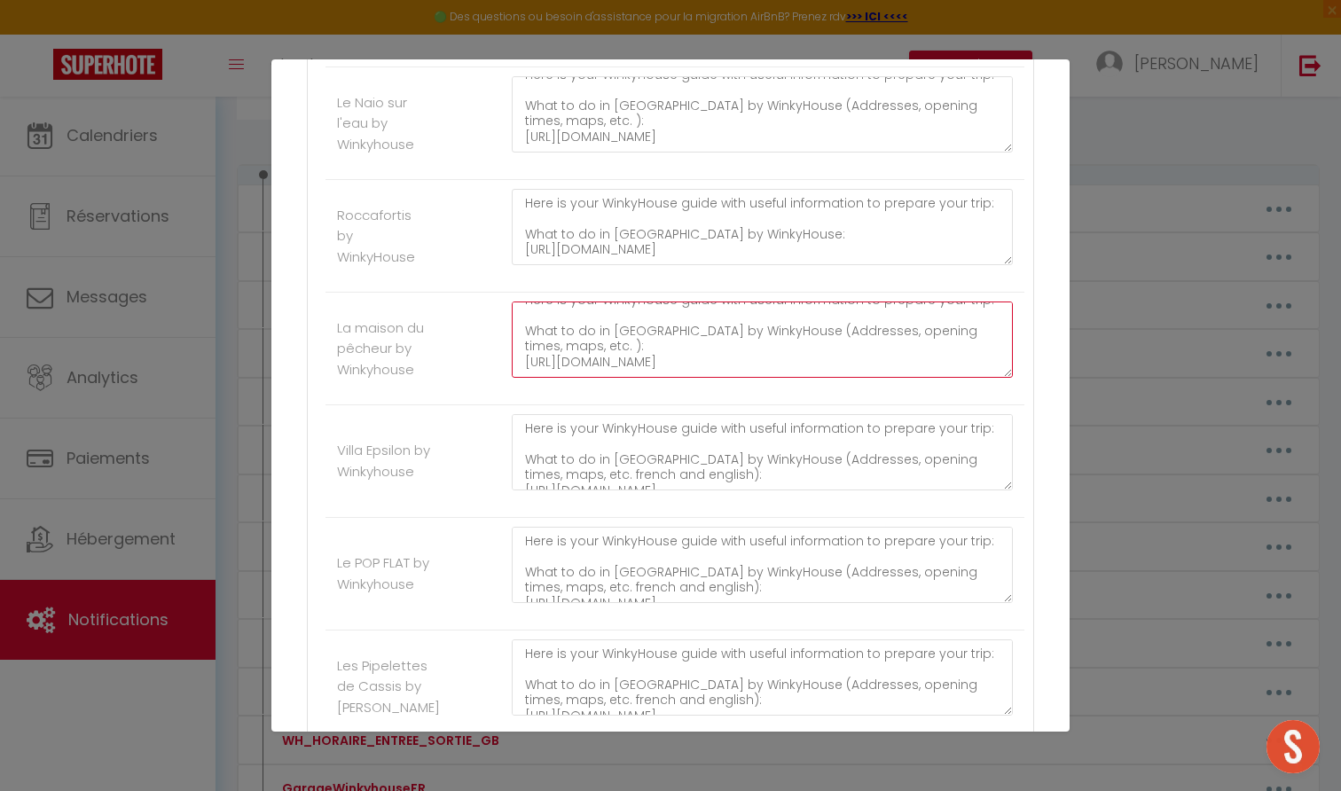
type textarea "Here is your WinkyHouse guide with useful information to prepare your trip: Wha…"
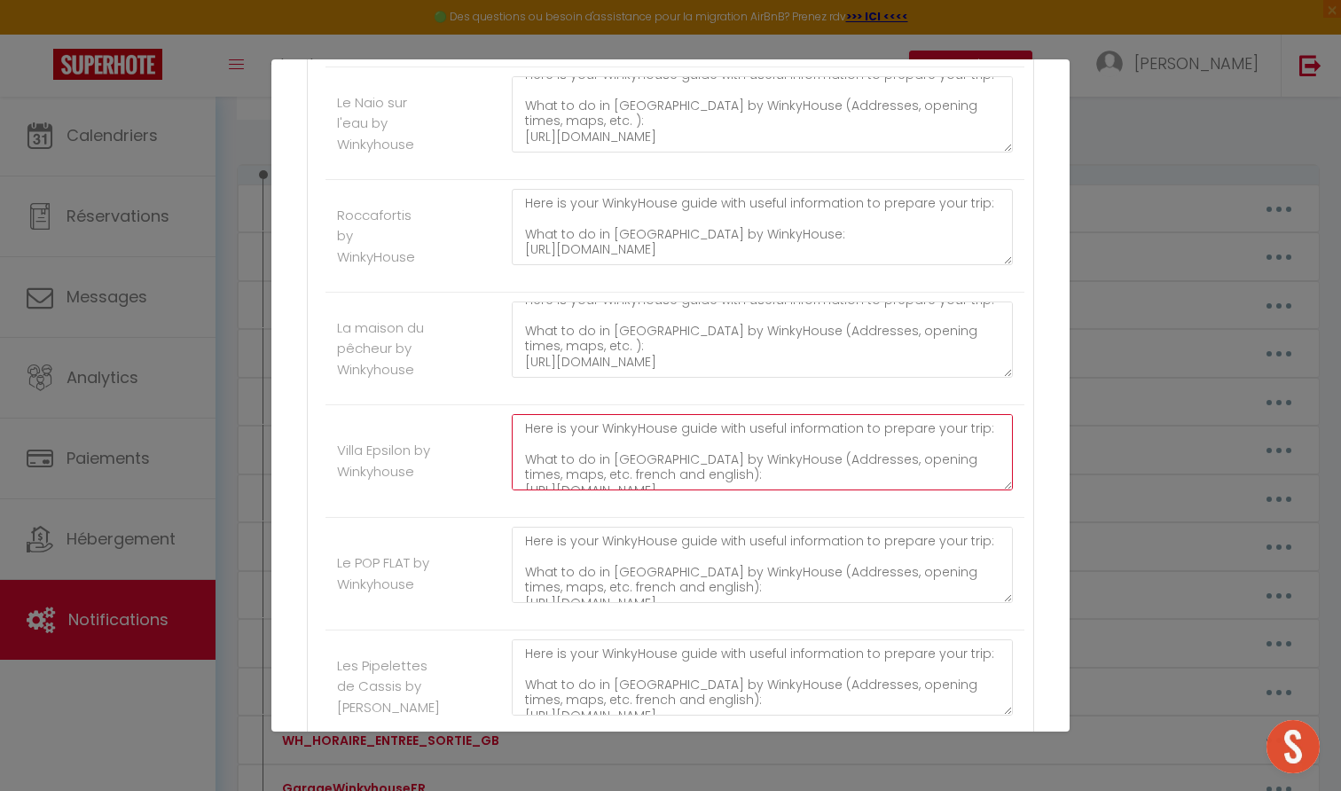
click at [592, 439] on textarea "Here is your WinkyHouse guide with useful information to prepare your trip: Wha…" at bounding box center [762, 452] width 501 height 76
paste textarea "): https://6ff2e4a2-cc34-4802-ae22-cc81feb20fa7.filesusr.com/ugd/b377c5_f6f604b…"
type textarea "Here is your WinkyHouse guide with useful information to prepare your trip: Wha…"
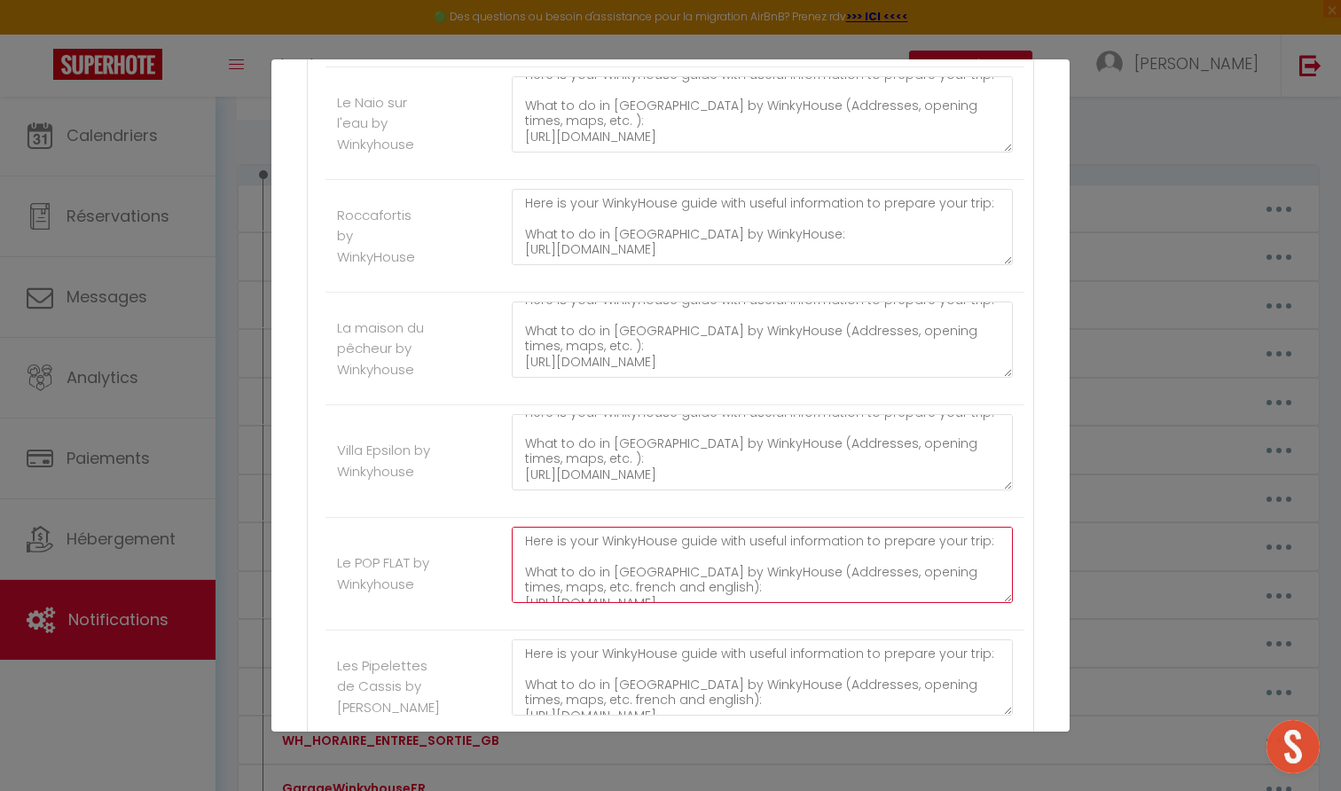
click at [591, 554] on textarea "Here is your WinkyHouse guide with useful information to prepare your trip: Wha…" at bounding box center [762, 565] width 501 height 76
paste textarea "): https://6ff2e4a2-cc34-4802-ae22-cc81feb20fa7.filesusr.com/ugd/b377c5_f6f604b…"
type textarea "Here is your WinkyHouse guide with useful information to prepare your trip: Wha…"
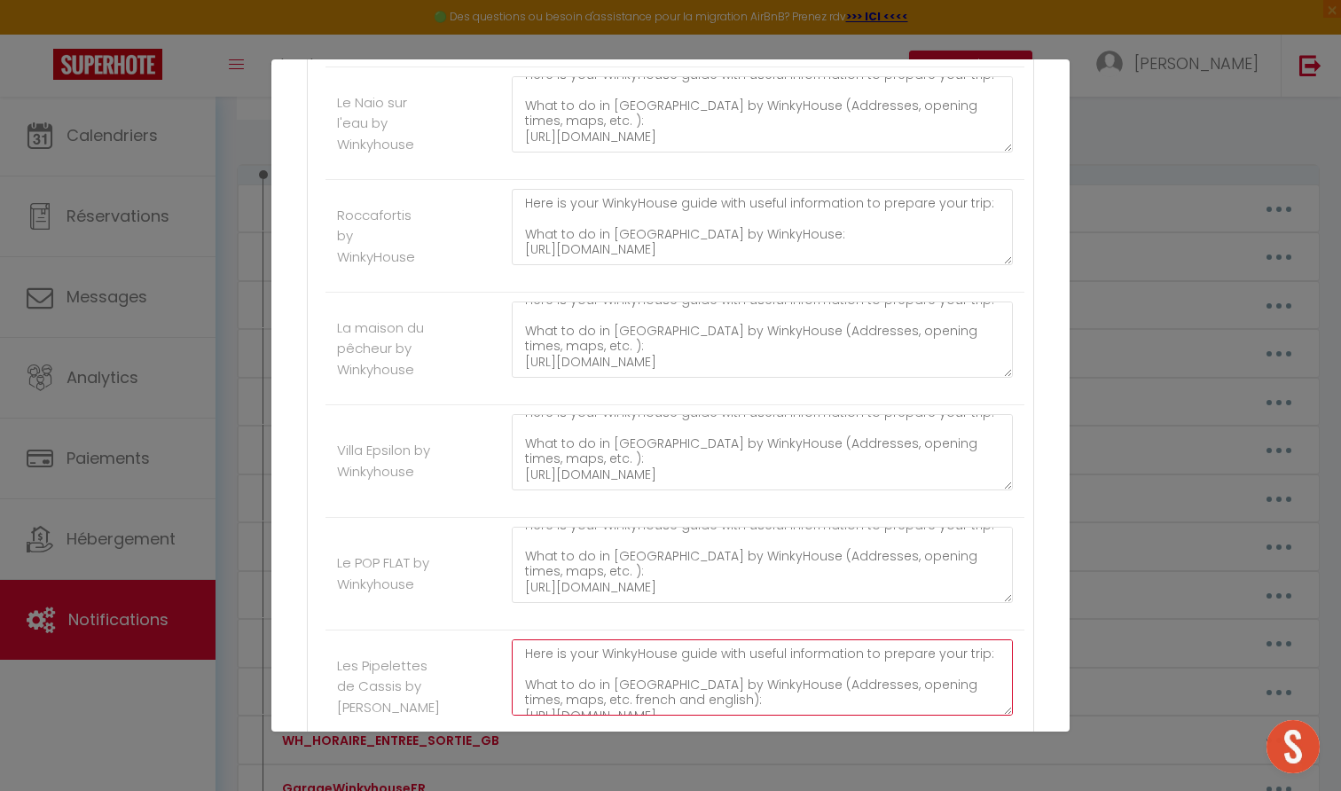
click at [592, 668] on textarea "Here is your WinkyHouse guide with useful information to prepare your trip: Wha…" at bounding box center [762, 677] width 501 height 76
paste textarea "): https://6ff2e4a2-cc34-4802-ae22-cc81feb20fa7.filesusr.com/ugd/b377c5_f6f604b…"
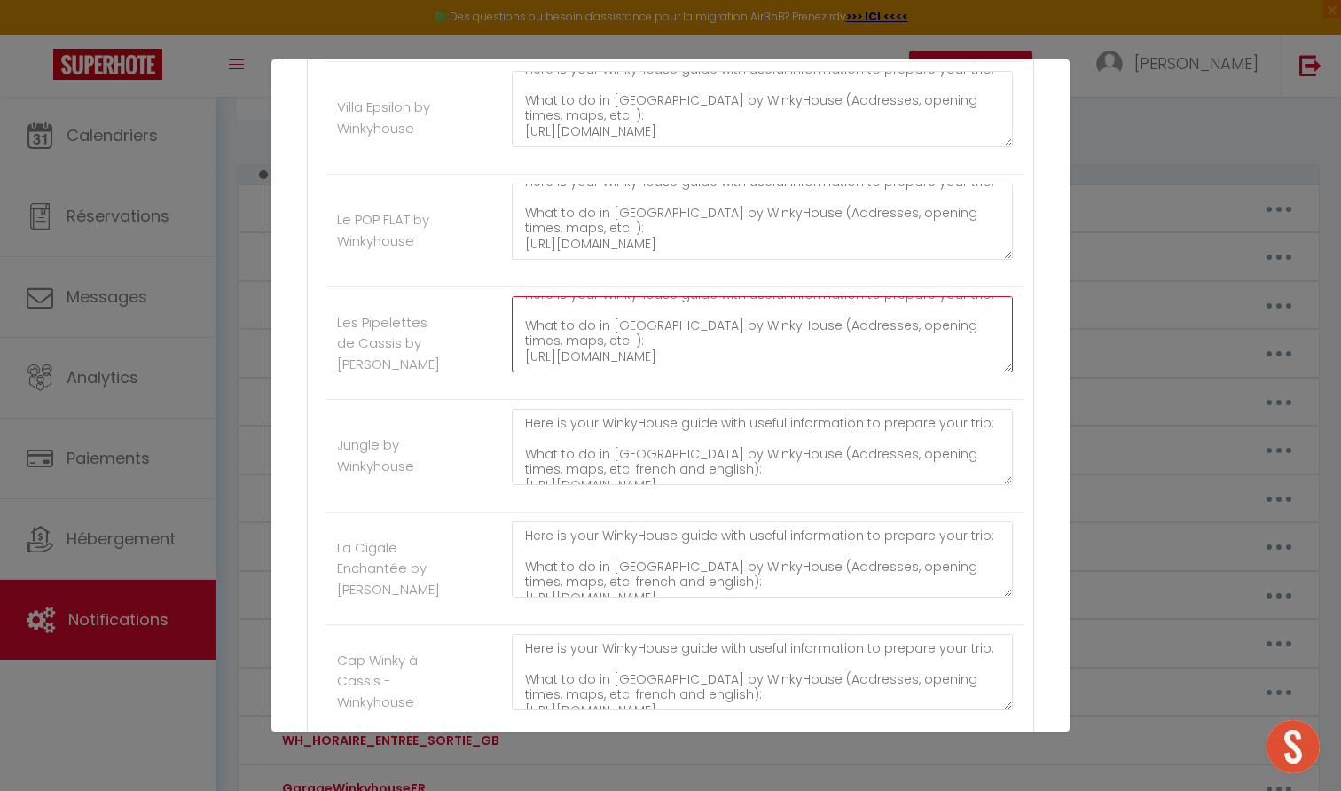
type textarea "Here is your WinkyHouse guide with useful information to prepare your trip: Wha…"
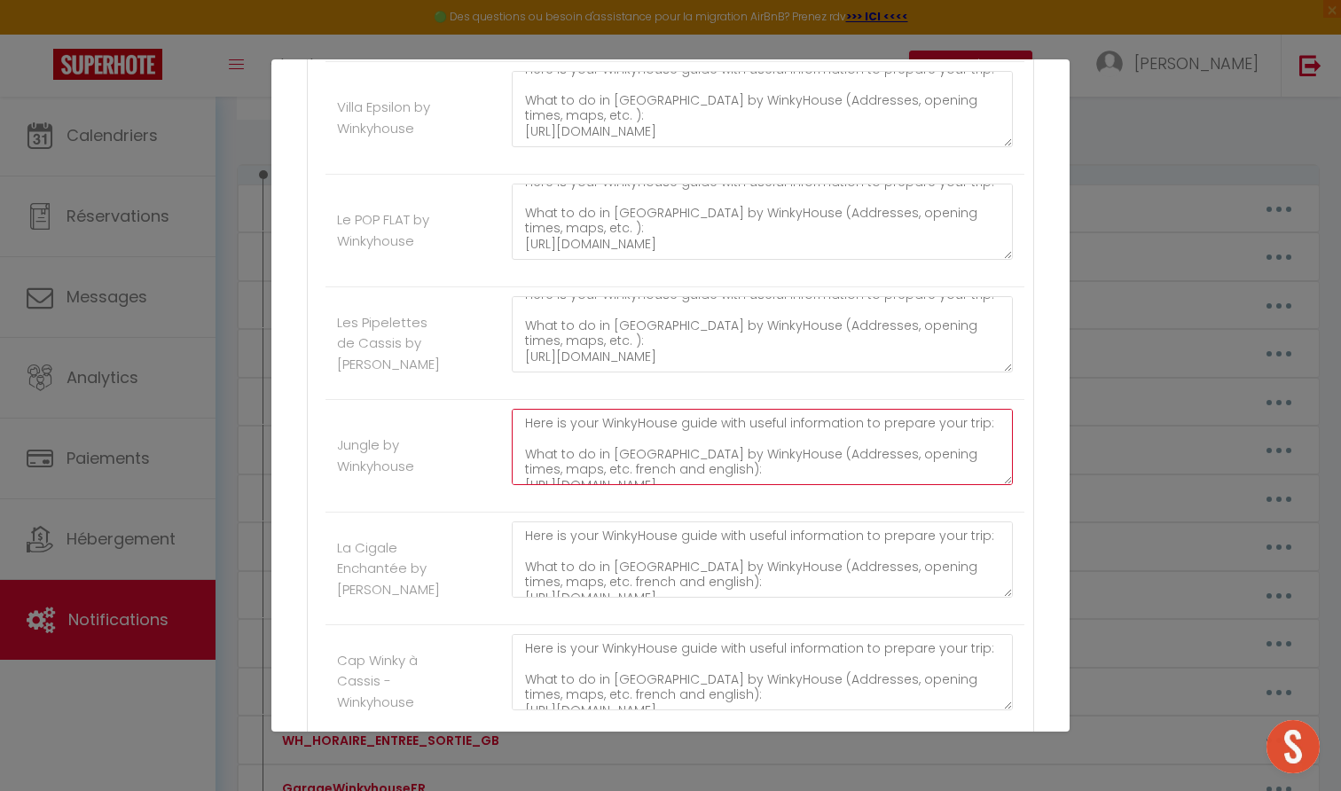
click at [572, 425] on textarea "Here is your WinkyHouse guide with useful information to prepare your trip: Wha…" at bounding box center [762, 447] width 501 height 76
paste textarea "): https://6ff2e4a2-cc34-4802-ae22-cc81feb20fa7.filesusr.com/ugd/b377c5_f6f604b…"
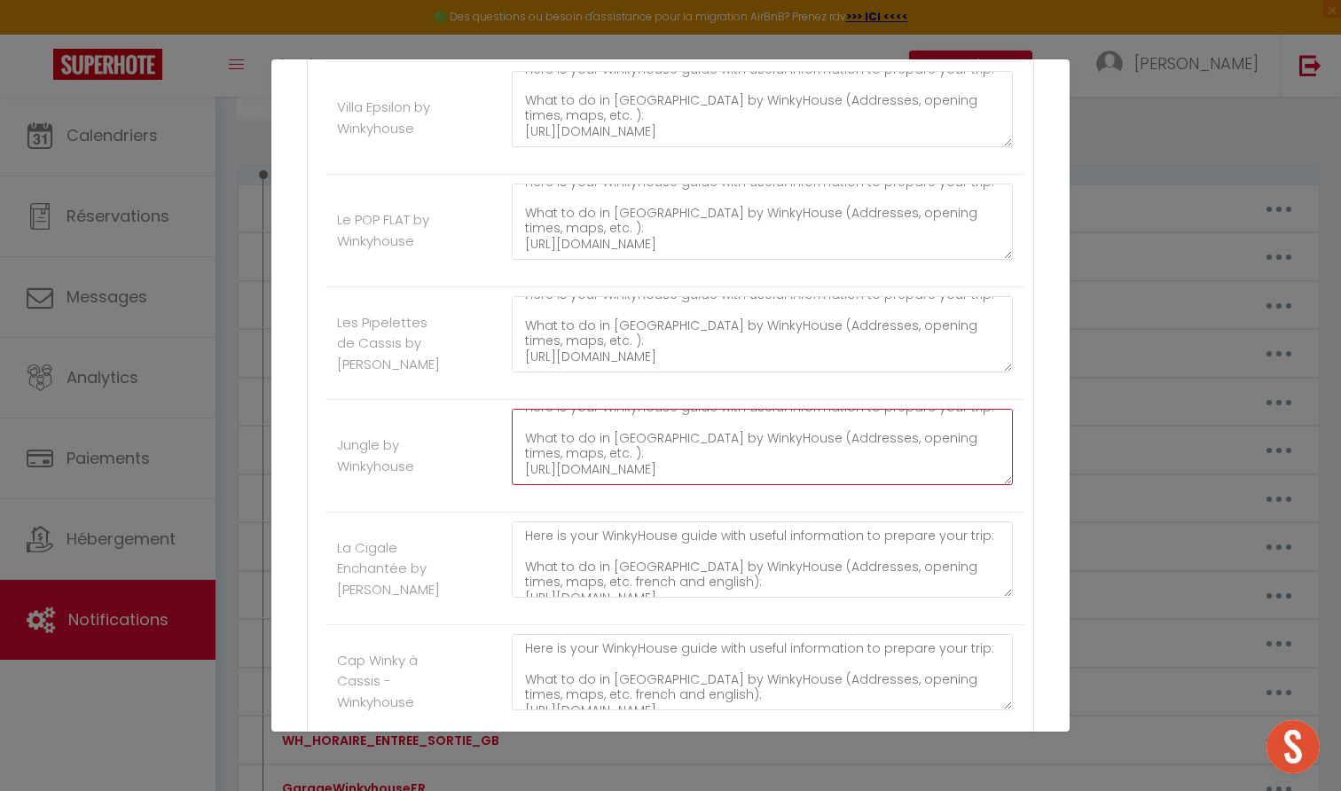
type textarea "Here is your WinkyHouse guide with useful information to prepare your trip: Wha…"
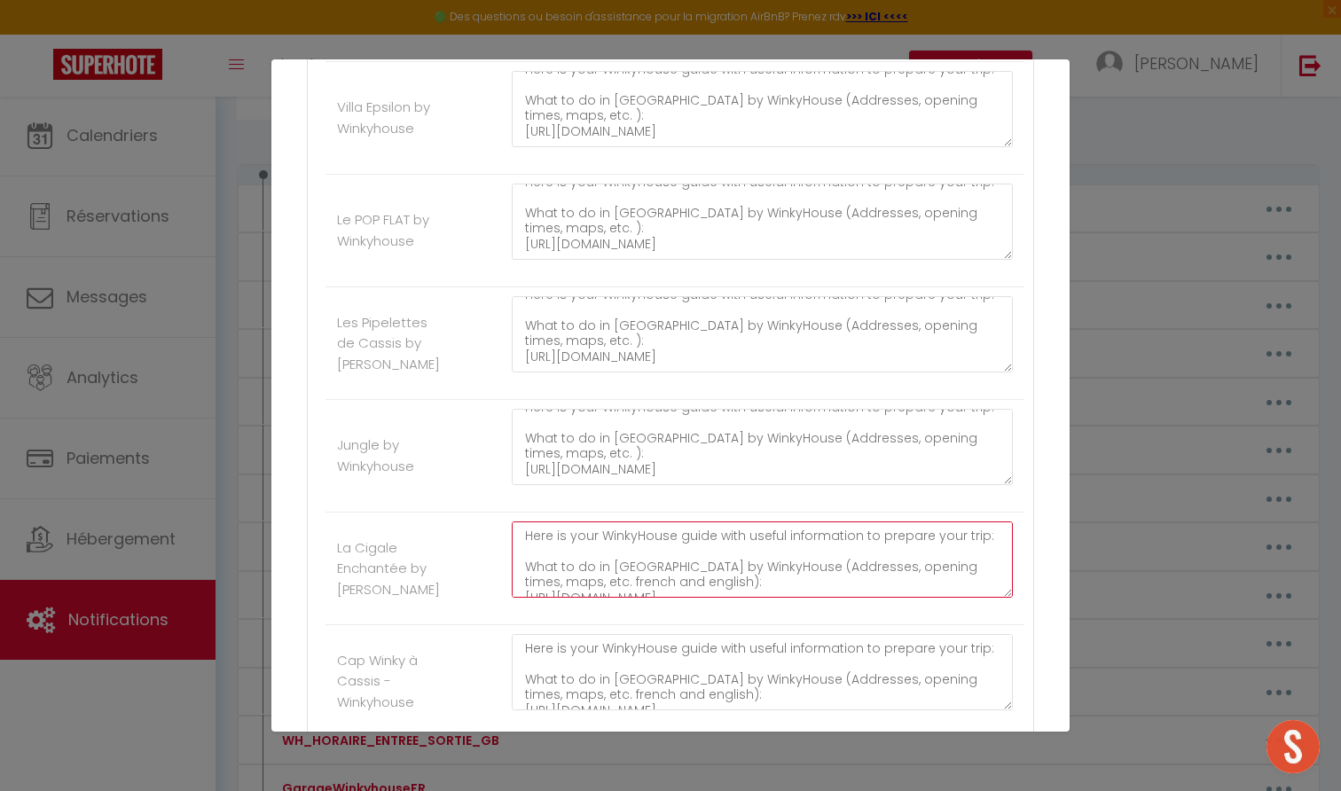
click at [587, 522] on textarea "Here is your WinkyHouse guide with useful information to prepare your trip: Wha…" at bounding box center [762, 560] width 501 height 76
paste textarea "): https://6ff2e4a2-cc34-4802-ae22-cc81feb20fa7.filesusr.com/ugd/b377c5_f6f604b…"
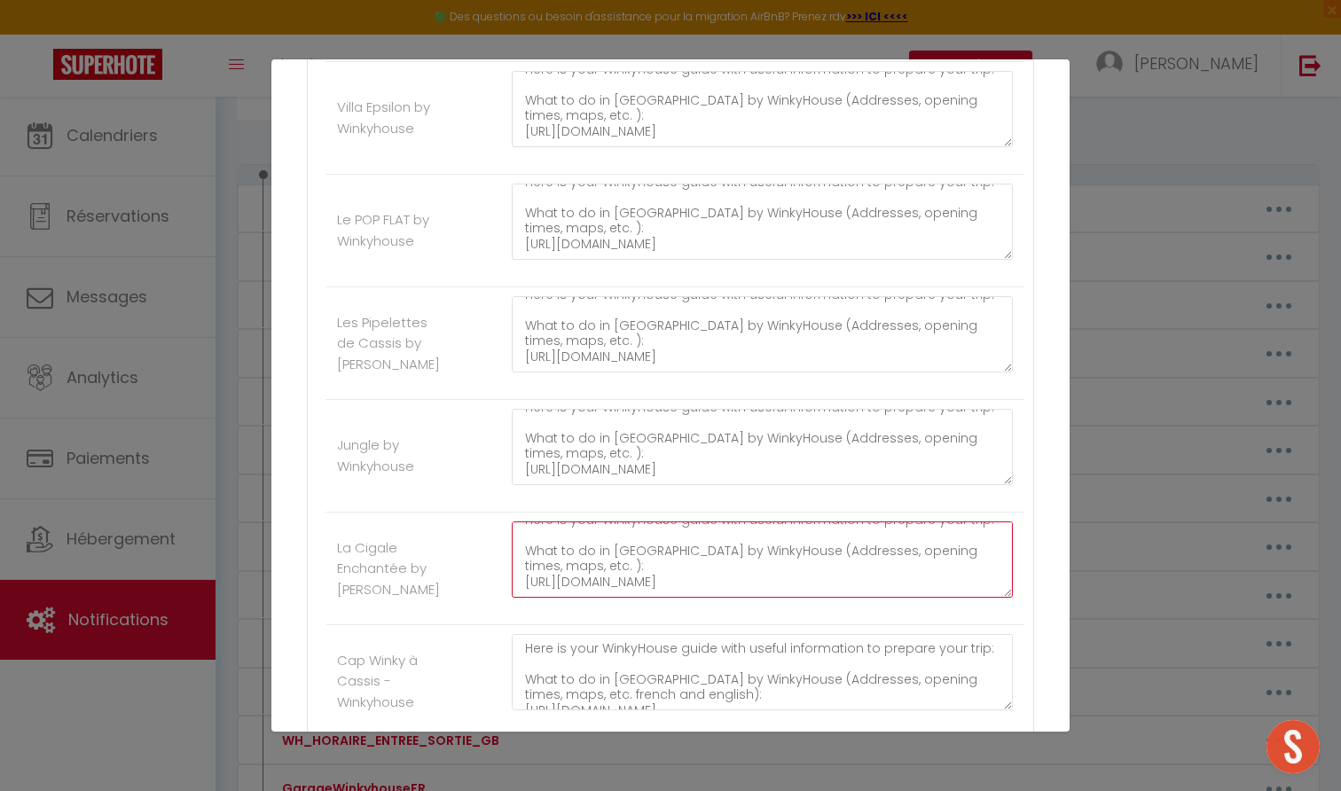
type textarea "Here is your WinkyHouse guide with useful information to prepare your trip: Wha…"
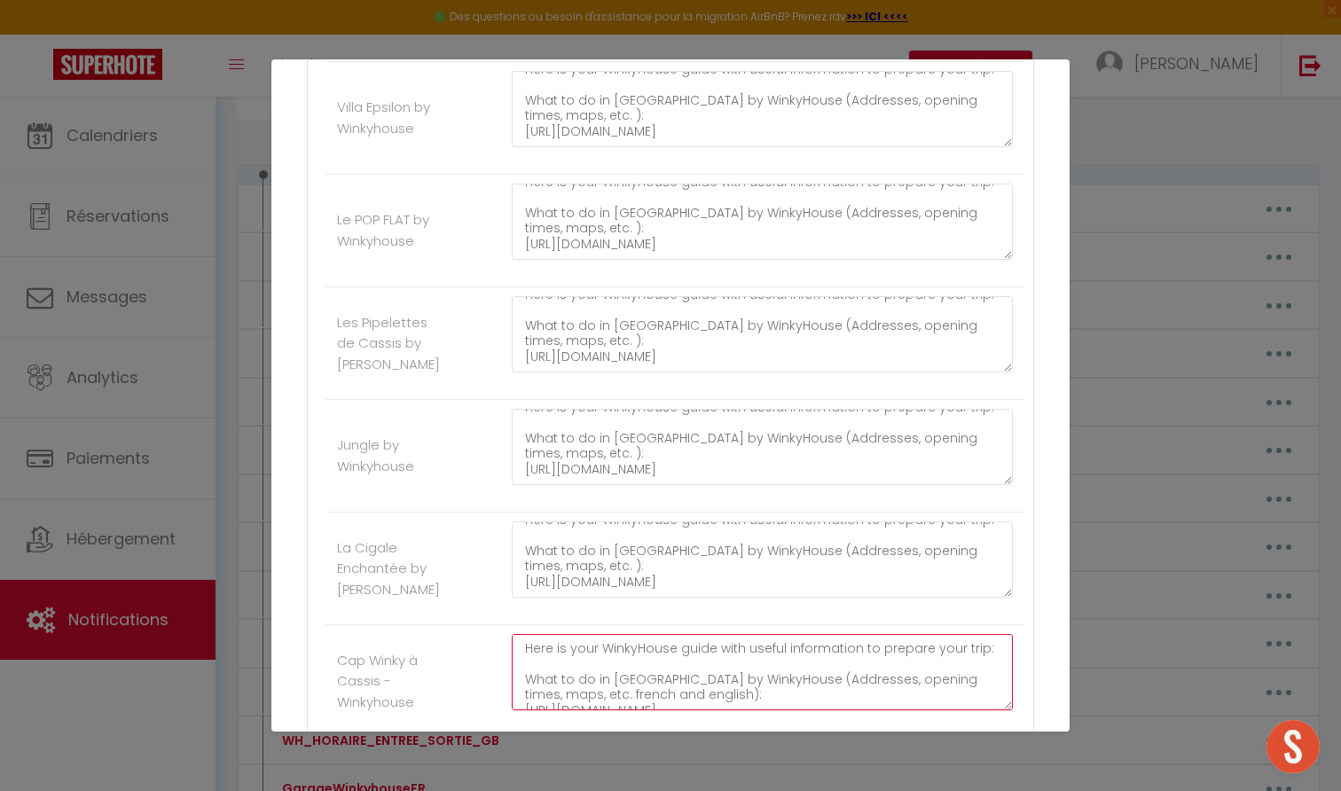
click at [594, 634] on textarea "Here is your WinkyHouse guide with useful information to prepare your trip: Wha…" at bounding box center [762, 672] width 501 height 76
paste textarea "): https://6ff2e4a2-cc34-4802-ae22-cc81feb20fa7.filesusr.com/ugd/b377c5_f6f604b…"
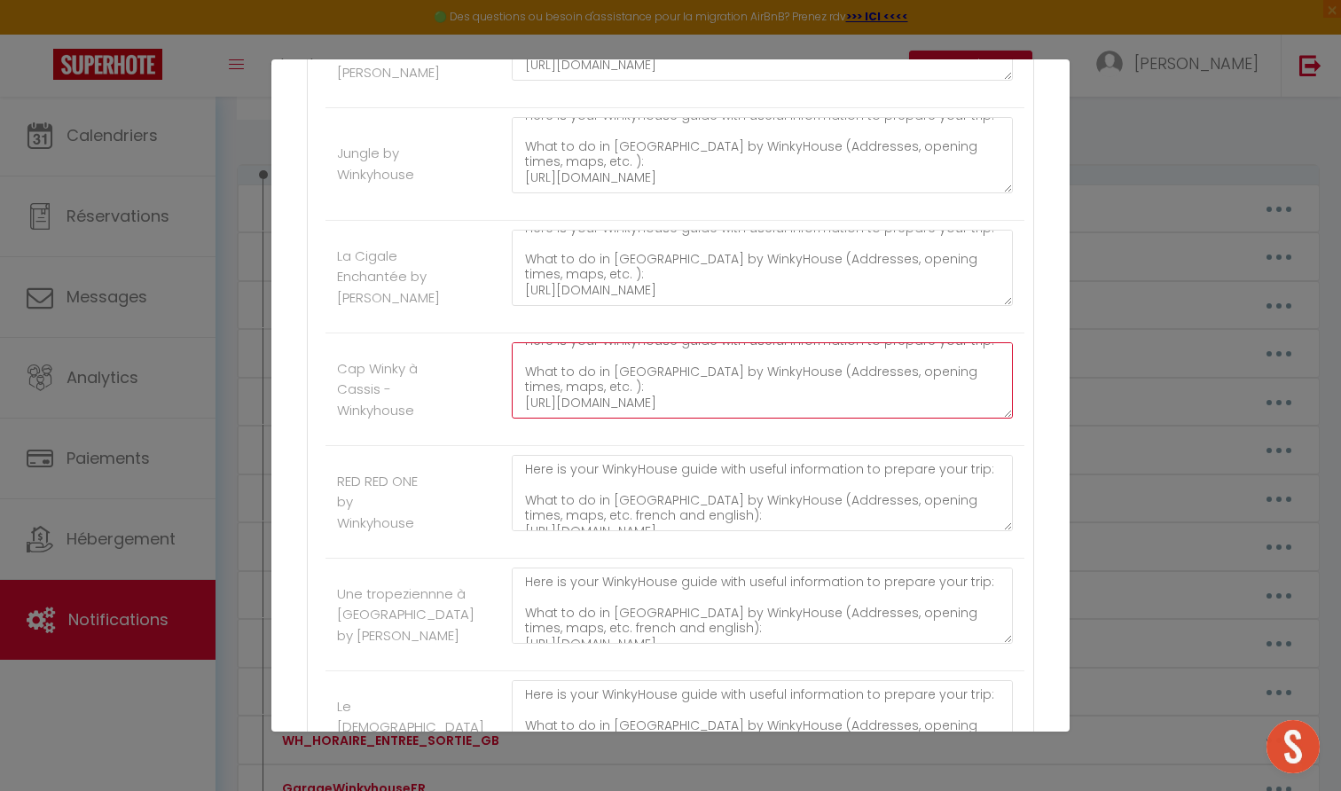
type textarea "Here is your WinkyHouse guide with useful information to prepare your trip: Wha…"
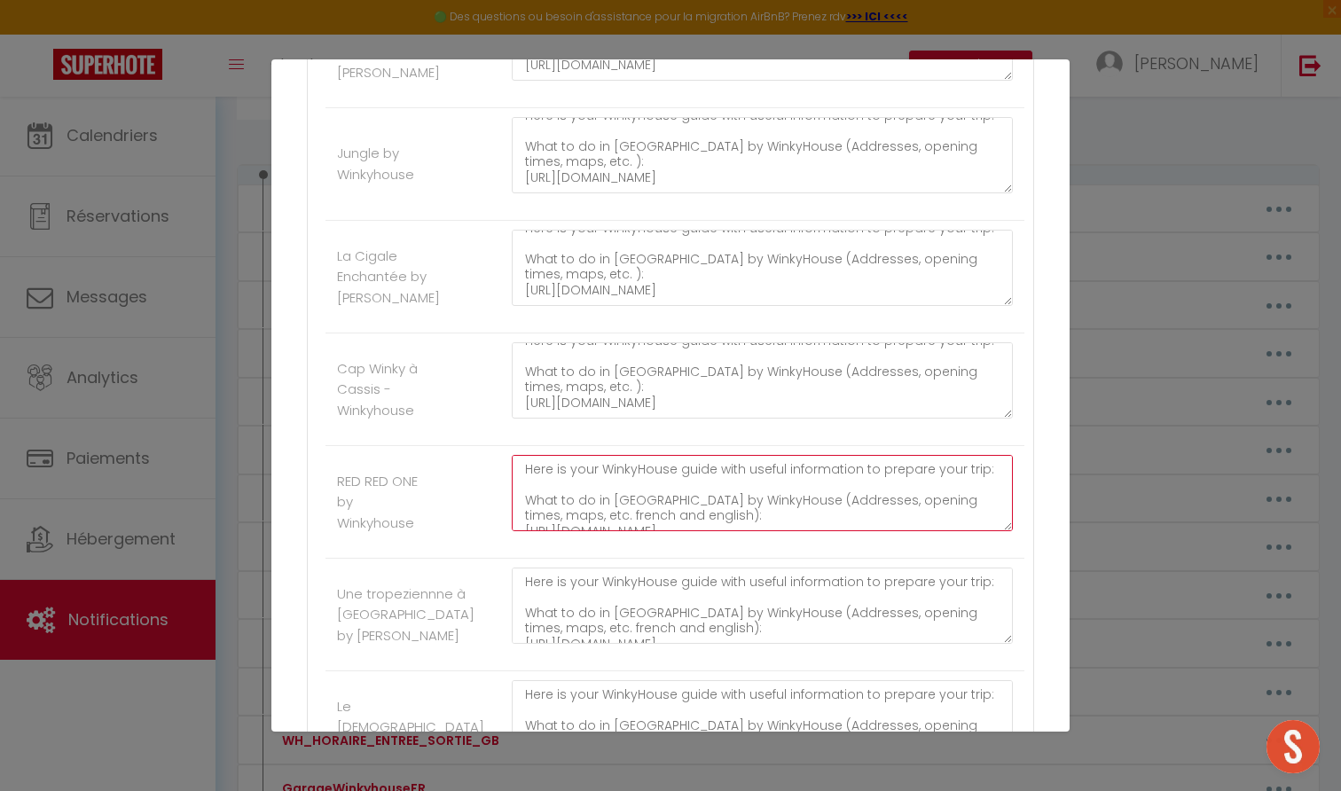
click at [598, 464] on textarea "Here is your WinkyHouse guide with useful information to prepare your trip: Wha…" at bounding box center [762, 493] width 501 height 76
paste textarea "): https://6ff2e4a2-cc34-4802-ae22-cc81feb20fa7.filesusr.com/ugd/b377c5_f6f604b…"
type textarea "Here is your WinkyHouse guide with useful information to prepare your trip: Wha…"
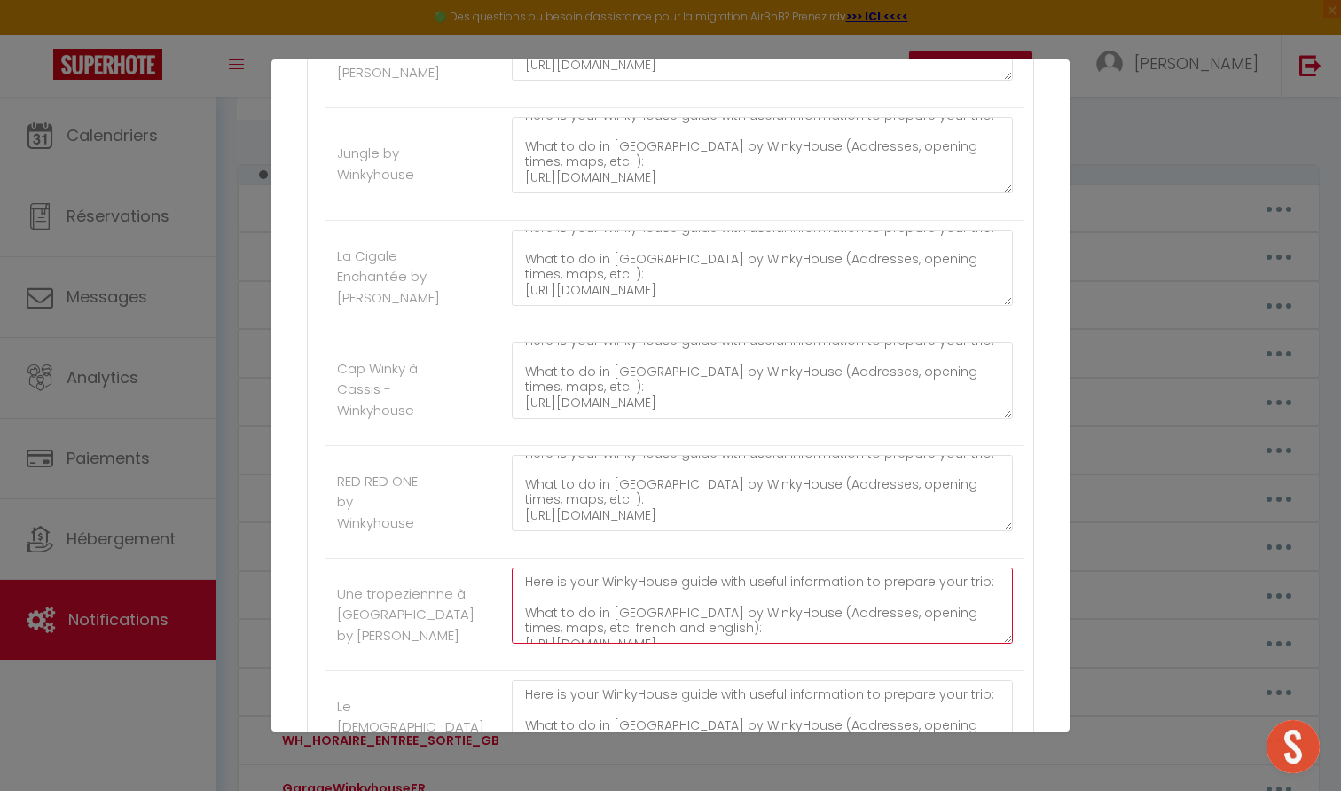
click at [590, 578] on textarea "Here is your WinkyHouse guide with useful information to prepare your trip: Wha…" at bounding box center [762, 606] width 501 height 76
paste textarea "): https://6ff2e4a2-cc34-4802-ae22-cc81feb20fa7.filesusr.com/ugd/b377c5_f6f604b…"
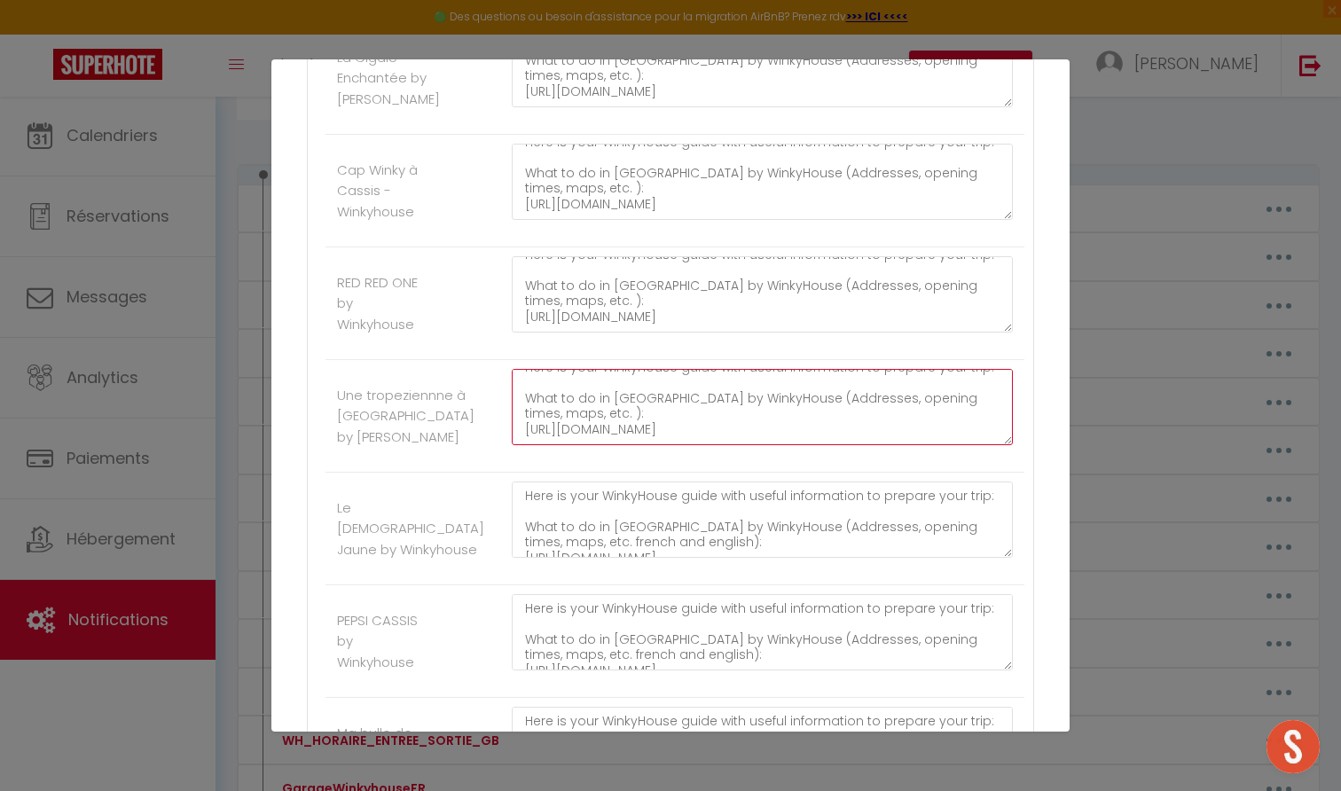
type textarea "Here is your WinkyHouse guide with useful information to prepare your trip: Wha…"
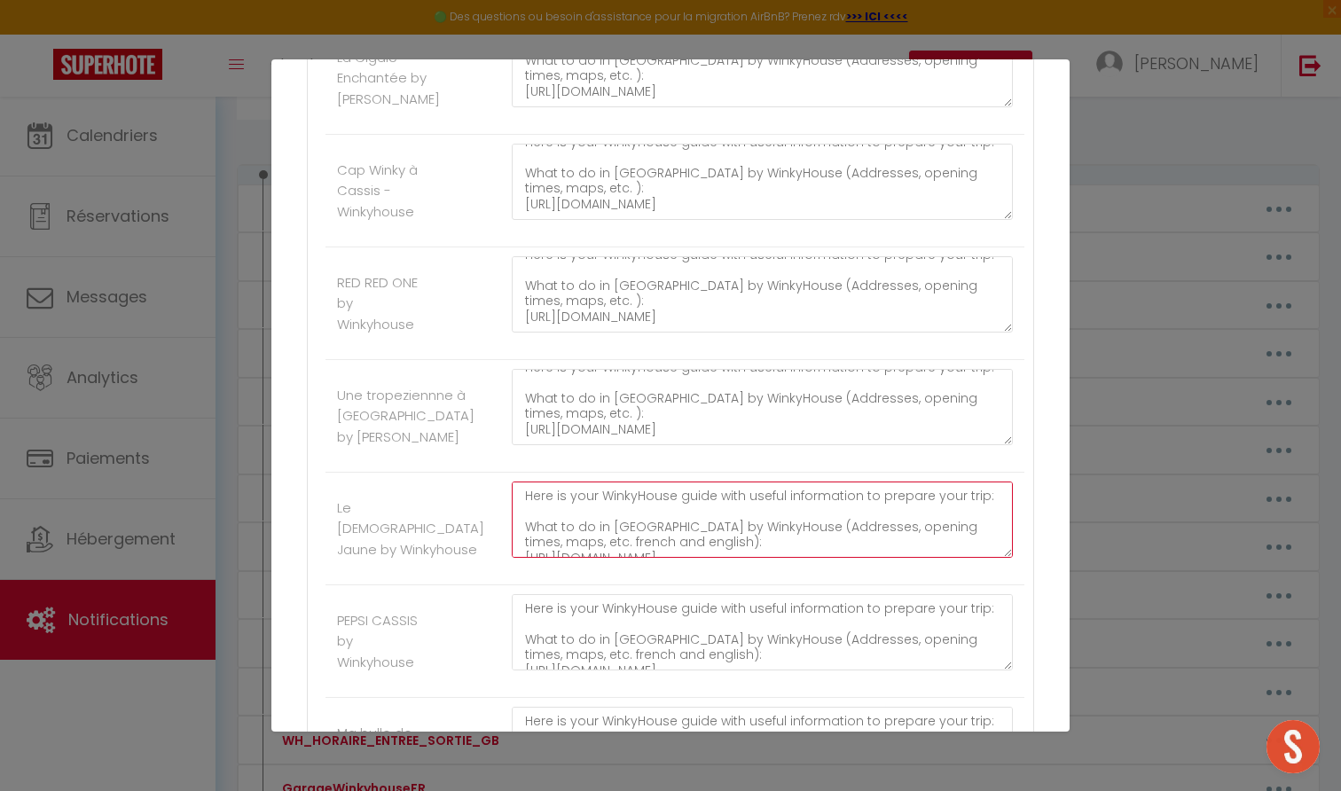
click at [596, 499] on textarea "Here is your WinkyHouse guide with useful information to prepare your trip: Wha…" at bounding box center [762, 520] width 501 height 76
paste textarea "): https://6ff2e4a2-cc34-4802-ae22-cc81feb20fa7.filesusr.com/ugd/b377c5_f6f604b…"
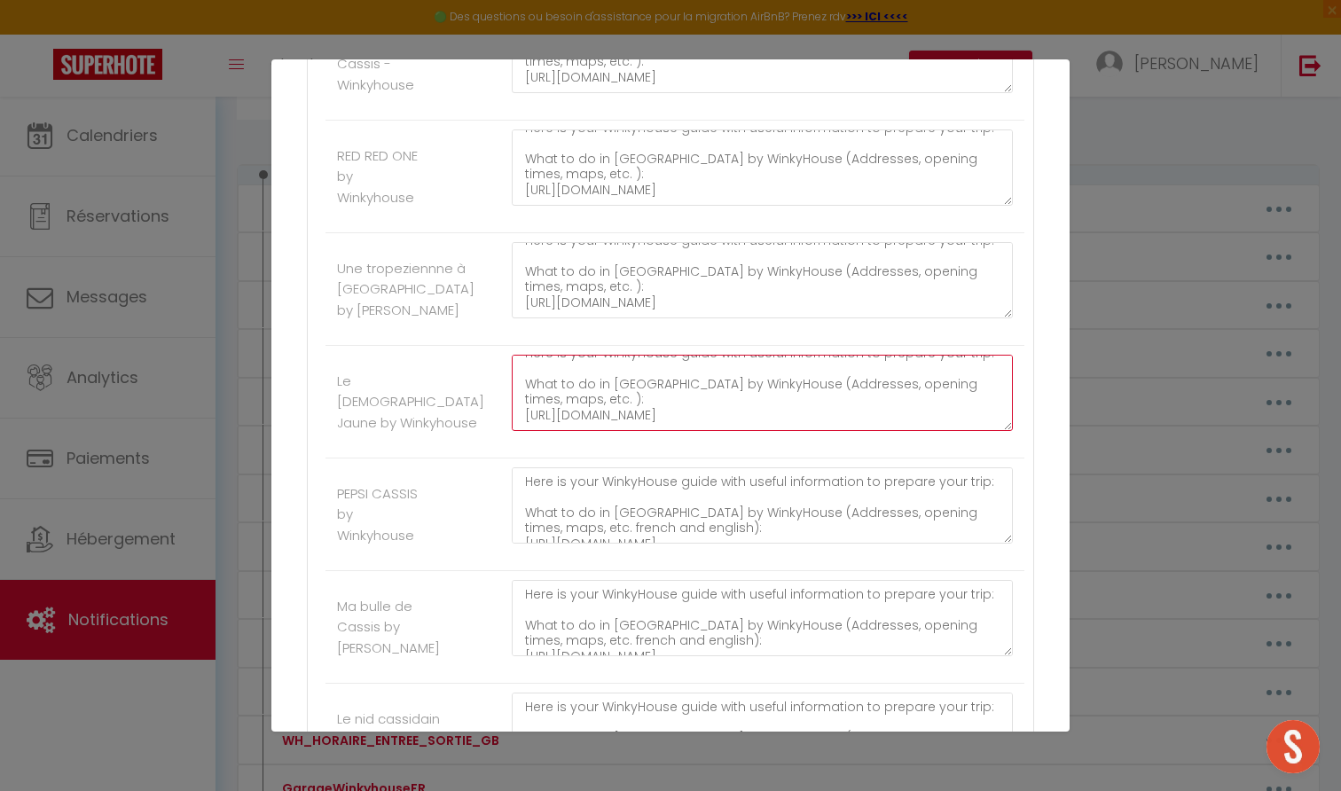
type textarea "Here is your WinkyHouse guide with useful information to prepare your trip: Wha…"
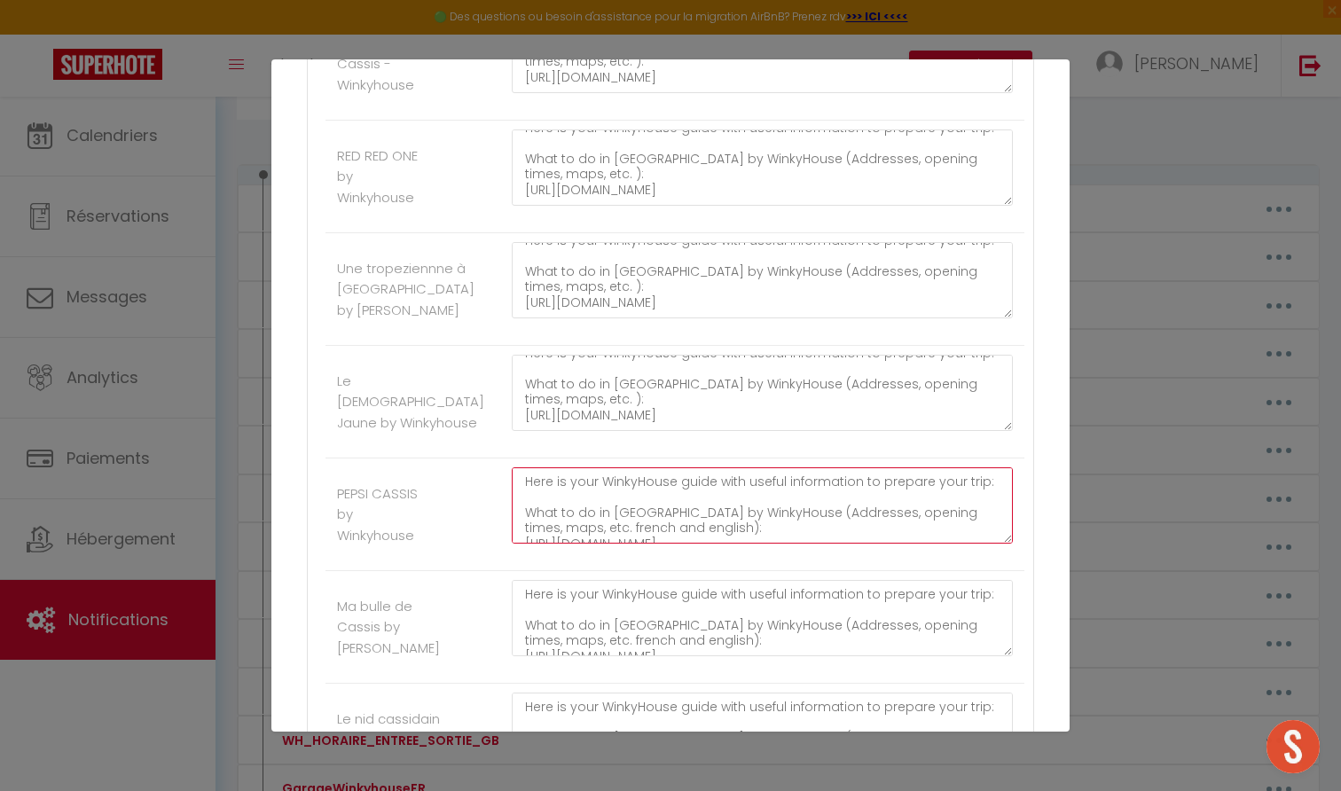
click at [597, 475] on textarea "Here is your WinkyHouse guide with useful information to prepare your trip: Wha…" at bounding box center [762, 505] width 501 height 76
paste textarea "): https://6ff2e4a2-cc34-4802-ae22-cc81feb20fa7.filesusr.com/ugd/b377c5_f6f604b…"
type textarea "Here is your WinkyHouse guide with useful information to prepare your trip: Wha…"
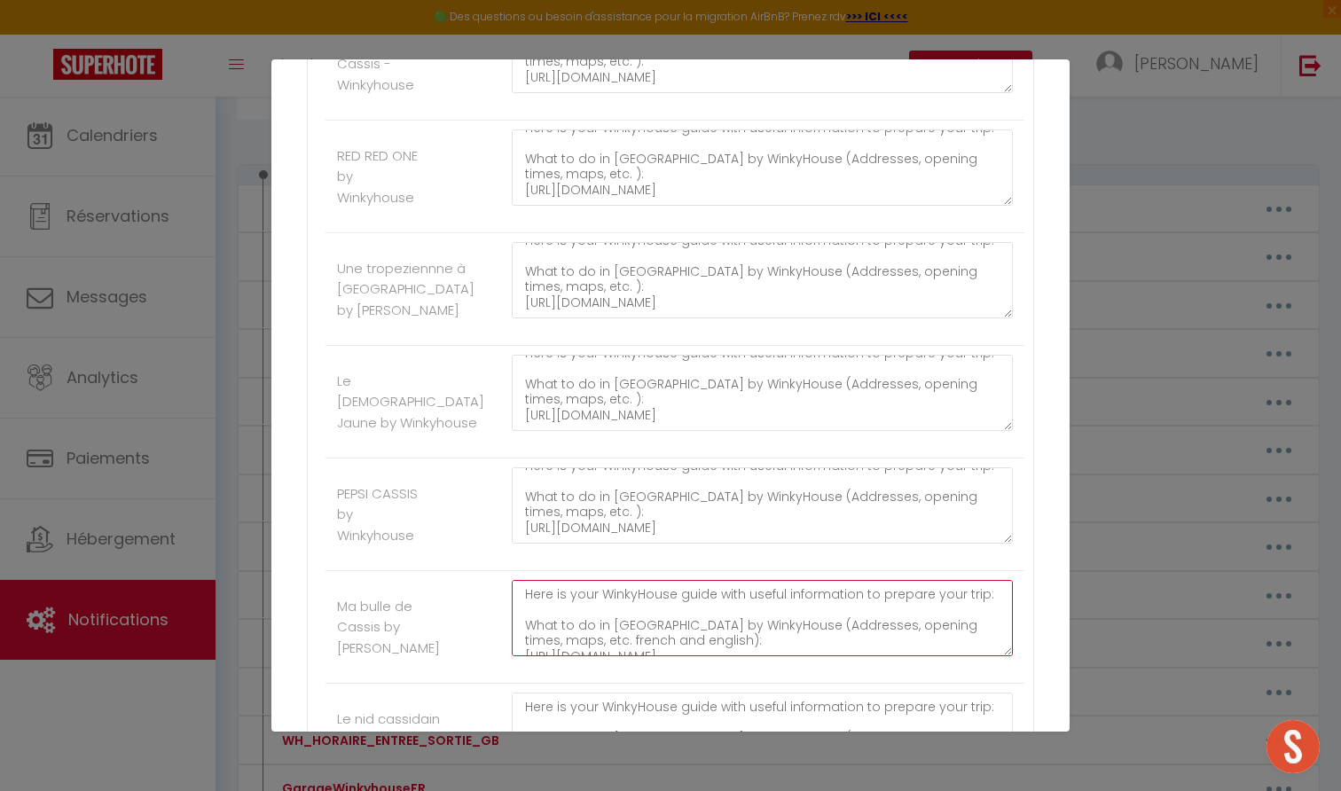
click at [594, 580] on textarea "Here is your WinkyHouse guide with useful information to prepare your trip: Wha…" at bounding box center [762, 618] width 501 height 76
paste textarea "): https://6ff2e4a2-cc34-4802-ae22-cc81feb20fa7.filesusr.com/ugd/b377c5_f6f604b…"
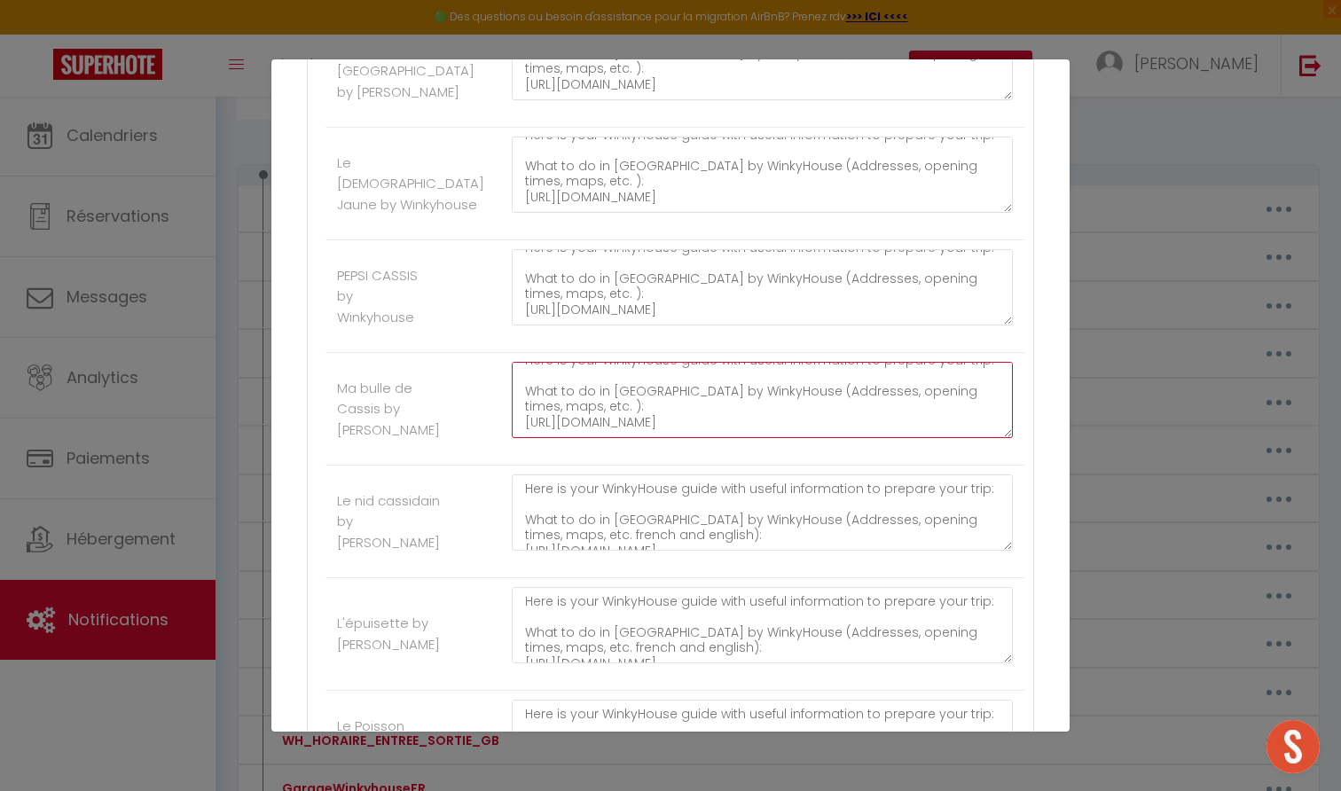
type textarea "Here is your WinkyHouse guide with useful information to prepare your trip: Wha…"
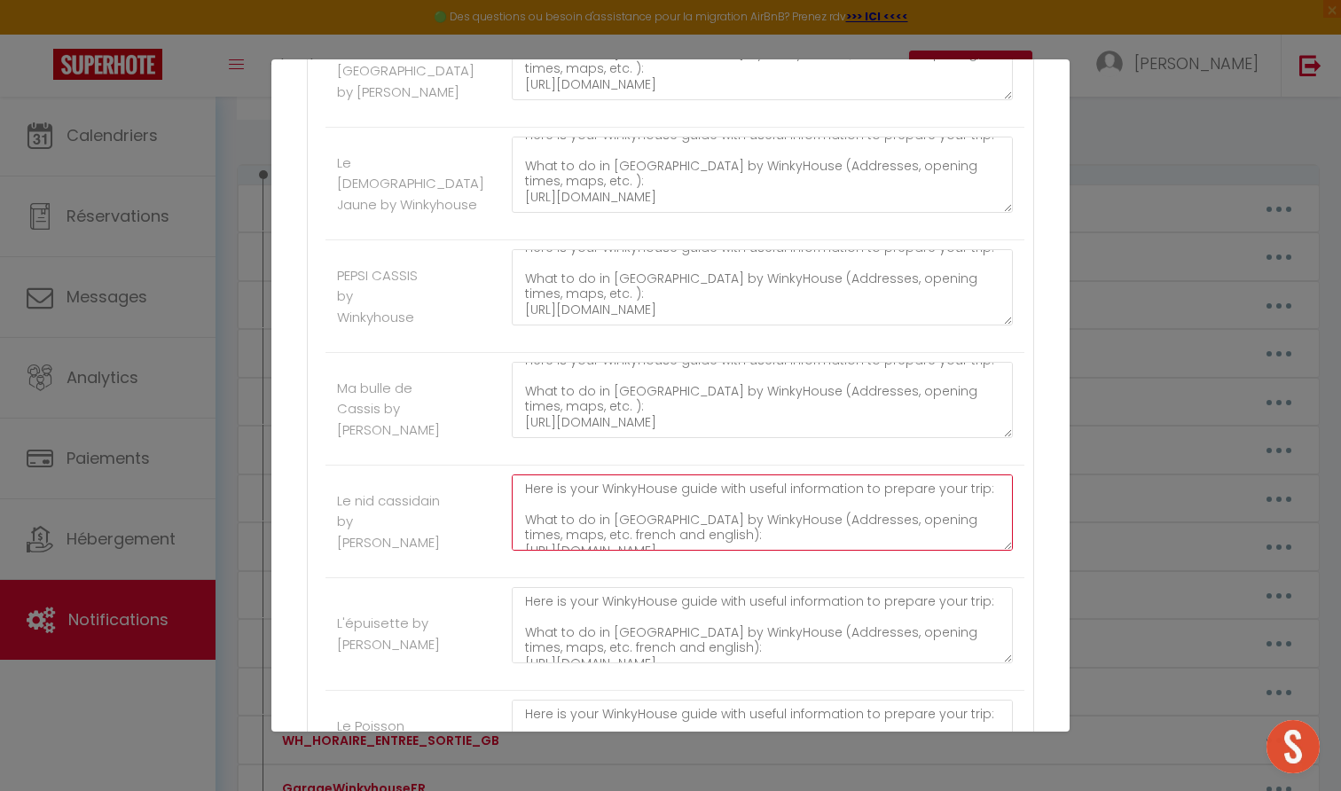
click at [594, 494] on textarea "Here is your WinkyHouse guide with useful information to prepare your trip: Wha…" at bounding box center [762, 513] width 501 height 76
paste textarea "): https://6ff2e4a2-cc34-4802-ae22-cc81feb20fa7.filesusr.com/ugd/b377c5_f6f604b…"
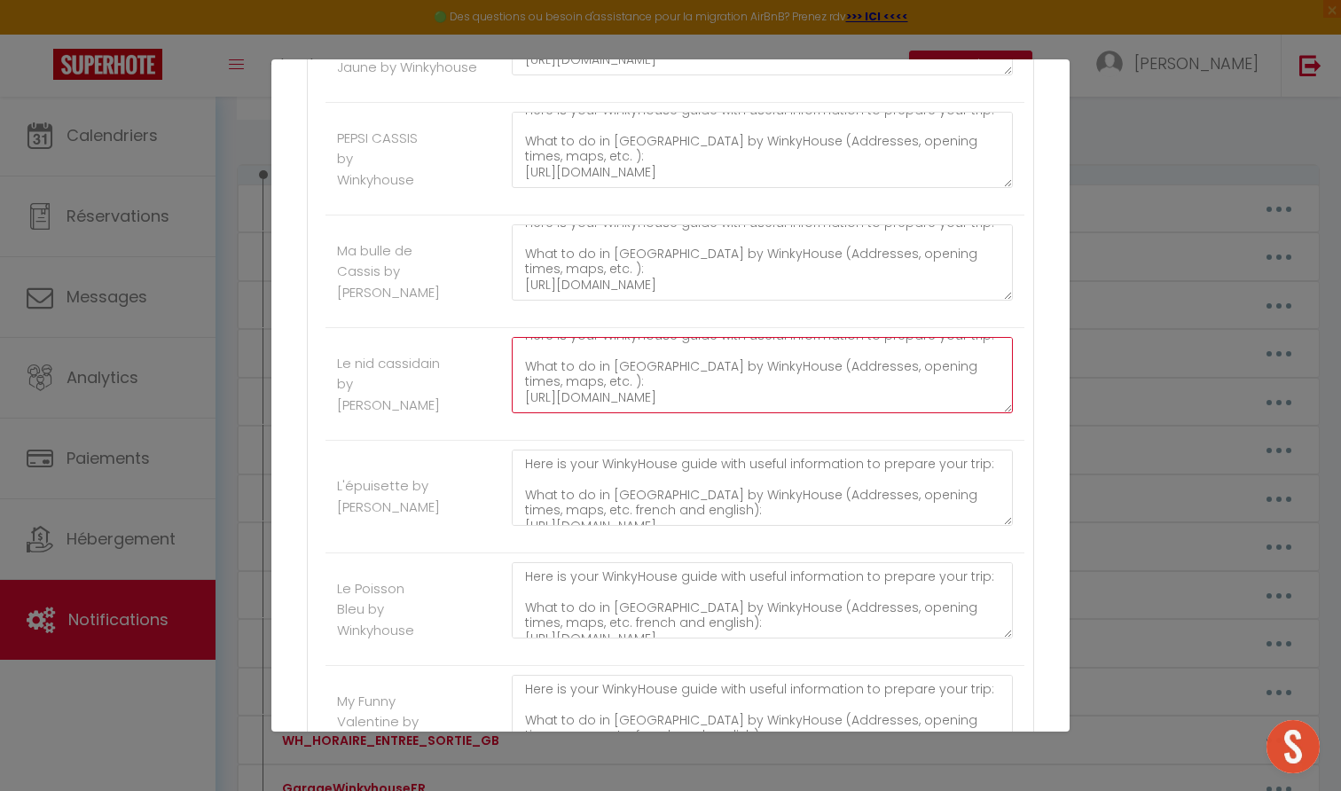
type textarea "Here is your WinkyHouse guide with useful information to prepare your trip: Wha…"
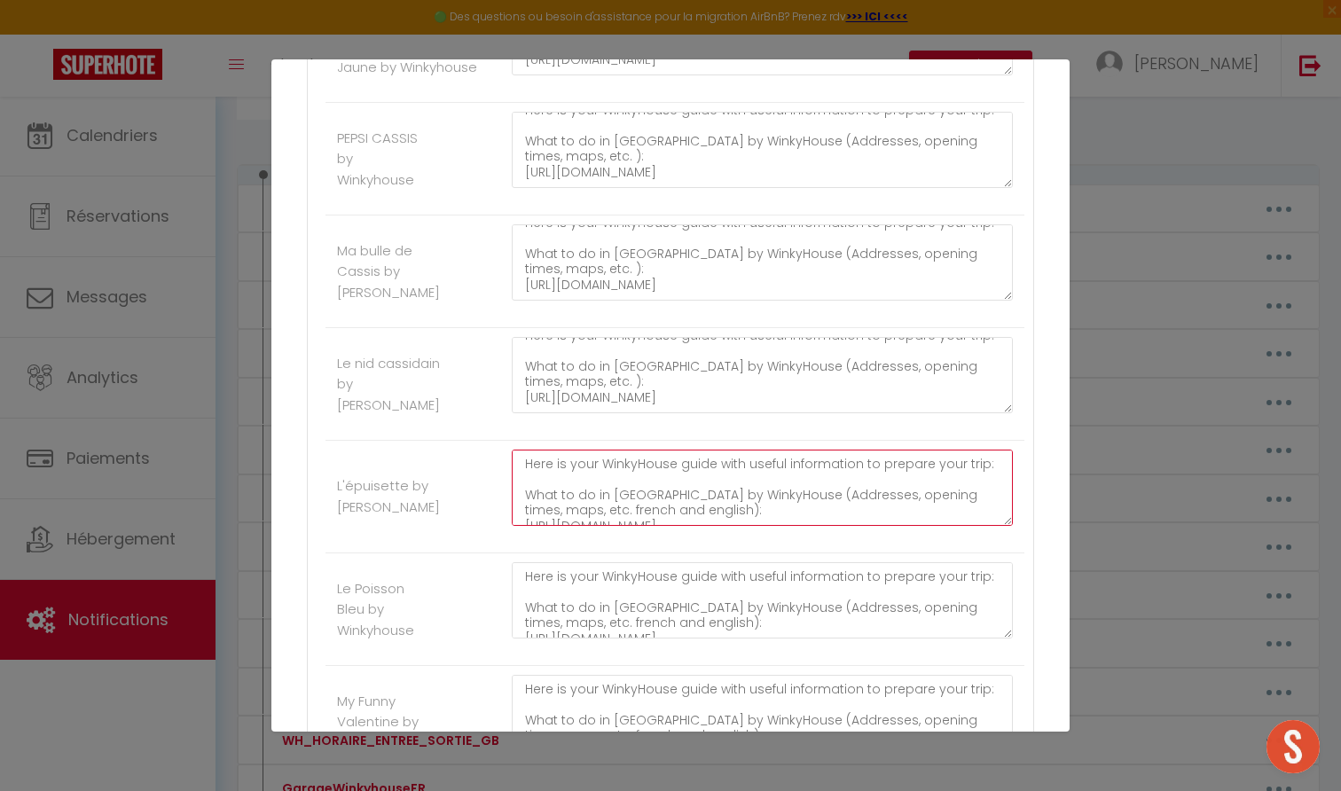
click at [596, 450] on textarea "Here is your WinkyHouse guide with useful information to prepare your trip: Wha…" at bounding box center [762, 488] width 501 height 76
paste textarea "): https://6ff2e4a2-cc34-4802-ae22-cc81feb20fa7.filesusr.com/ugd/b377c5_f6f604b…"
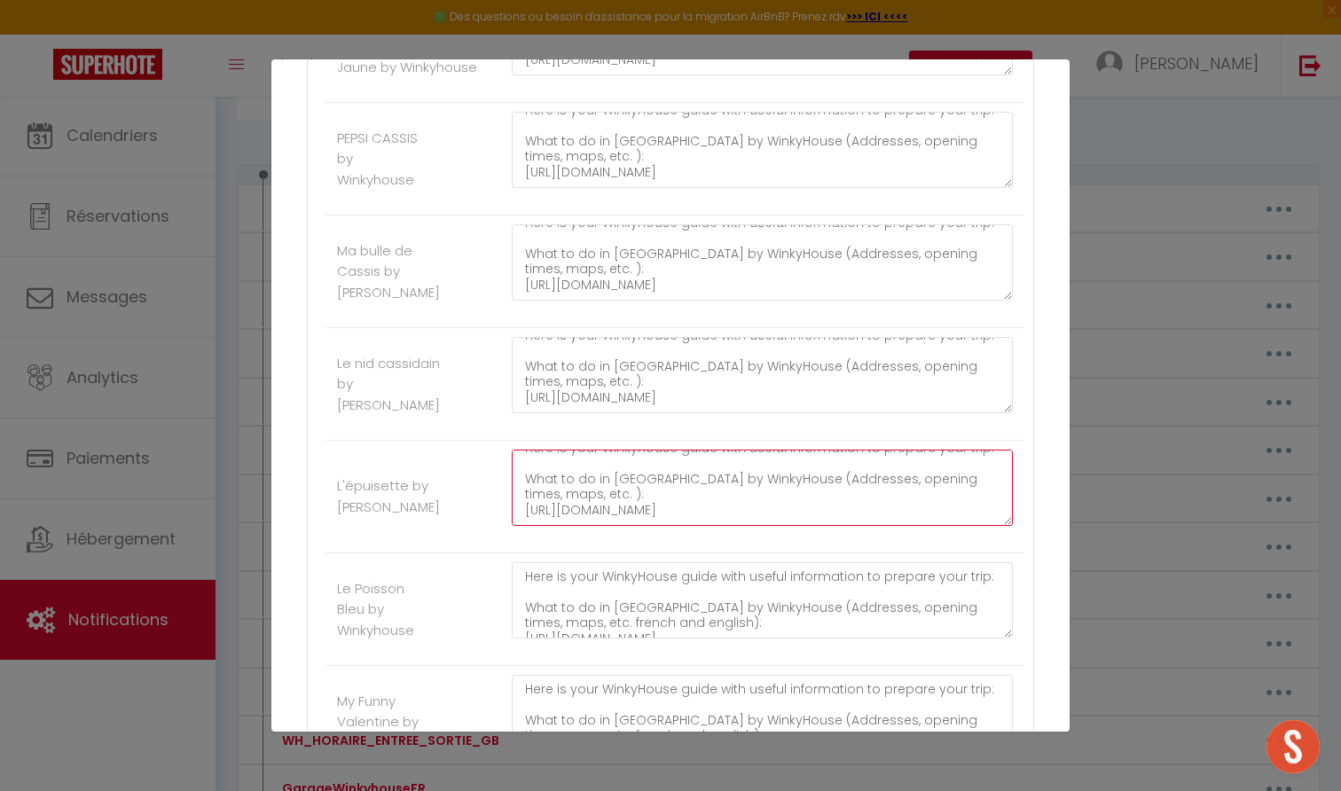
type textarea "Here is your WinkyHouse guide with useful information to prepare your trip: Wha…"
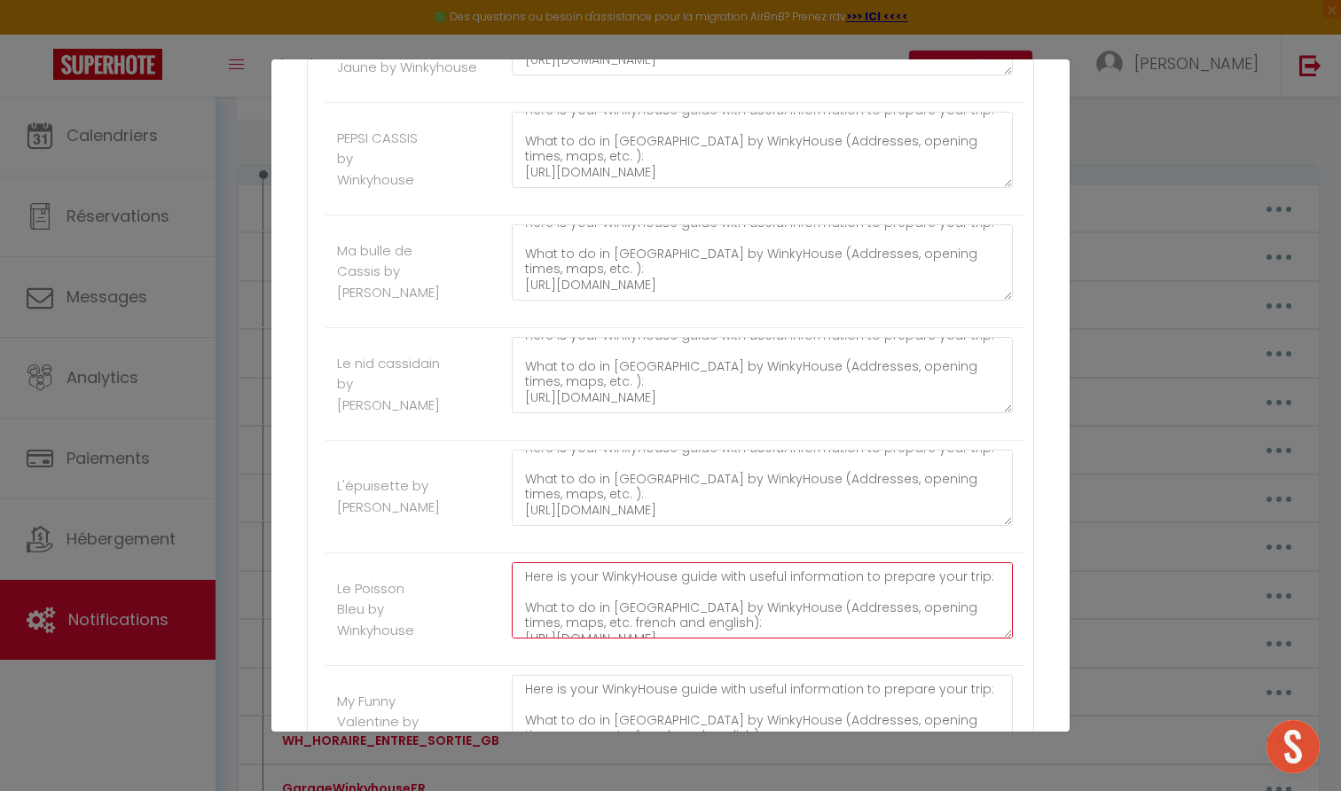
click at [587, 562] on textarea "Here is your WinkyHouse guide with useful information to prepare your trip: Wha…" at bounding box center [762, 600] width 501 height 76
paste textarea "): https://6ff2e4a2-cc34-4802-ae22-cc81feb20fa7.filesusr.com/ugd/b377c5_f6f604b…"
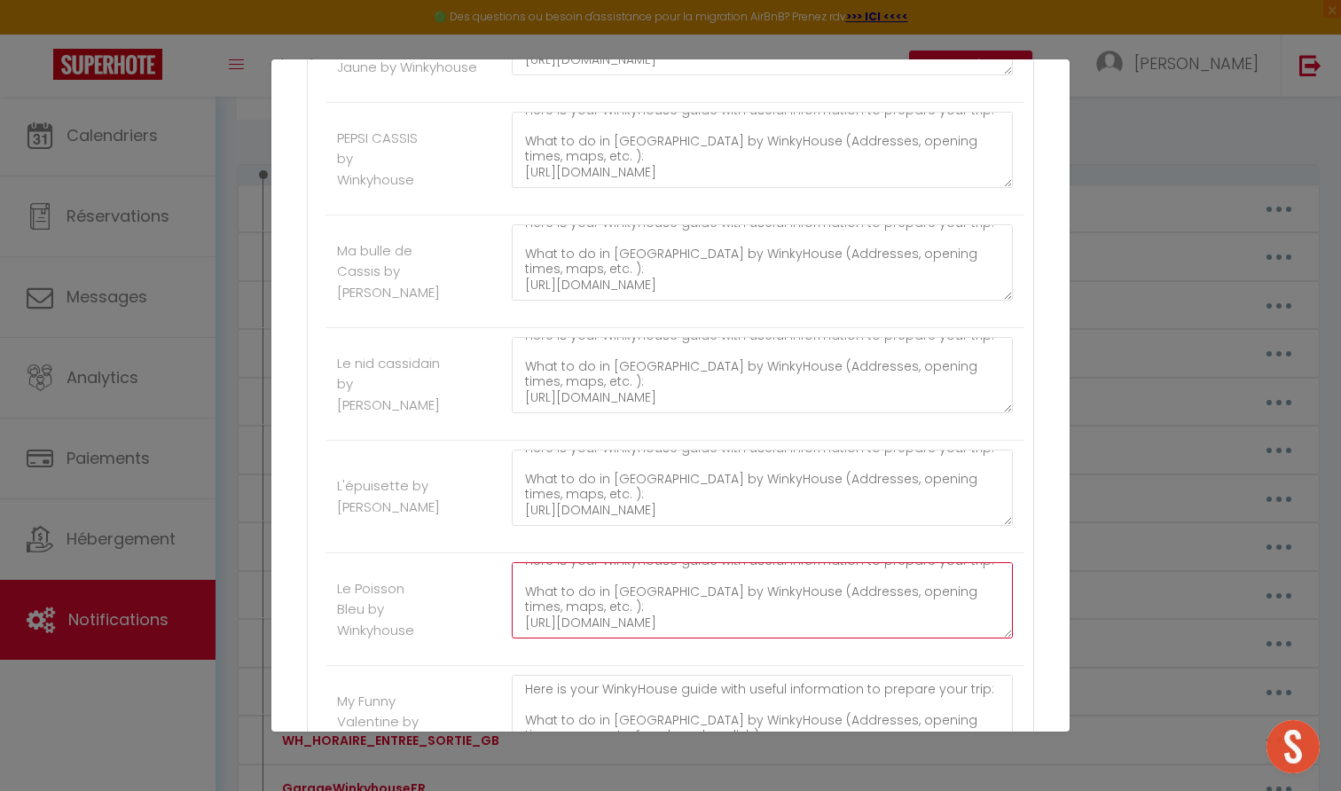
type textarea "Here is your WinkyHouse guide with useful information to prepare your trip: Wha…"
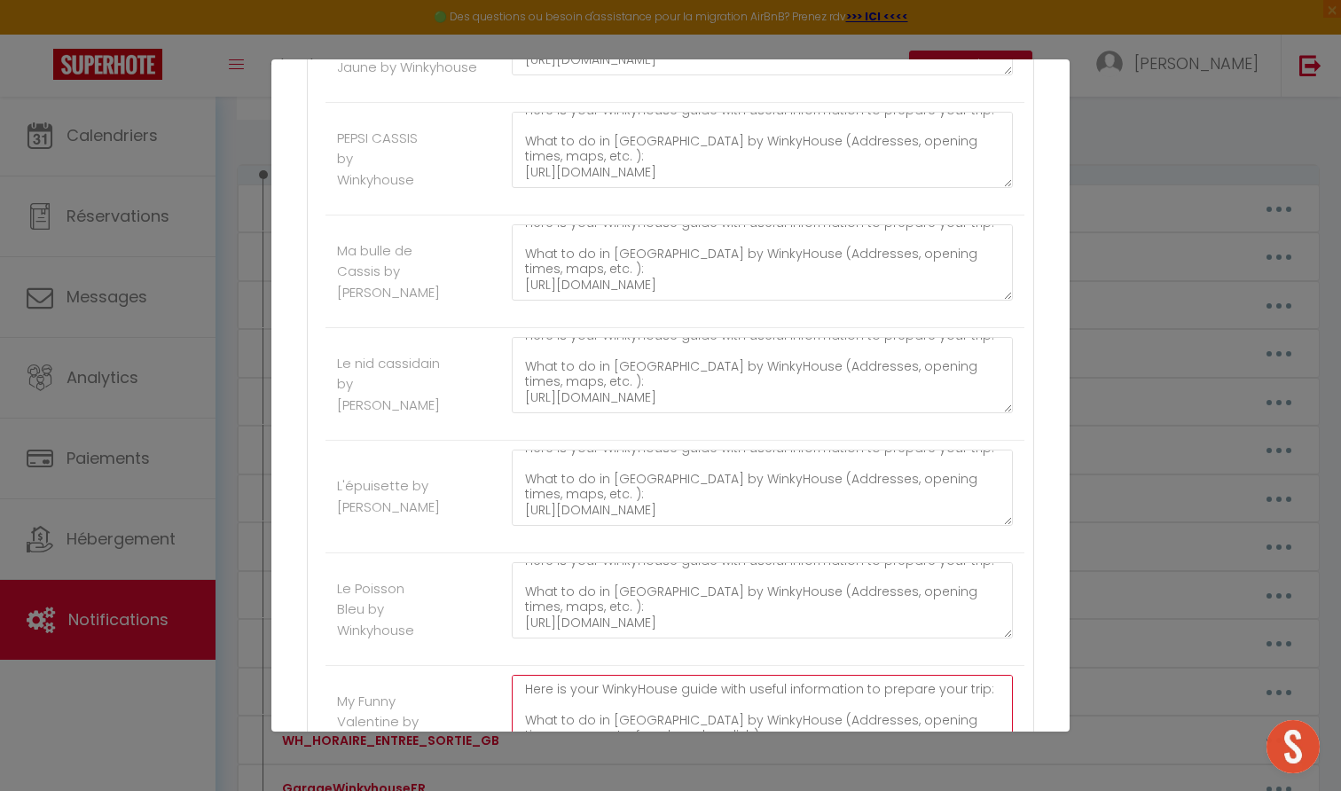
click at [586, 675] on textarea "Here is your WinkyHouse guide with useful information to prepare your trip: Wha…" at bounding box center [762, 713] width 501 height 76
paste textarea "): https://6ff2e4a2-cc34-4802-ae22-cc81feb20fa7.filesusr.com/ugd/b377c5_f6f604b…"
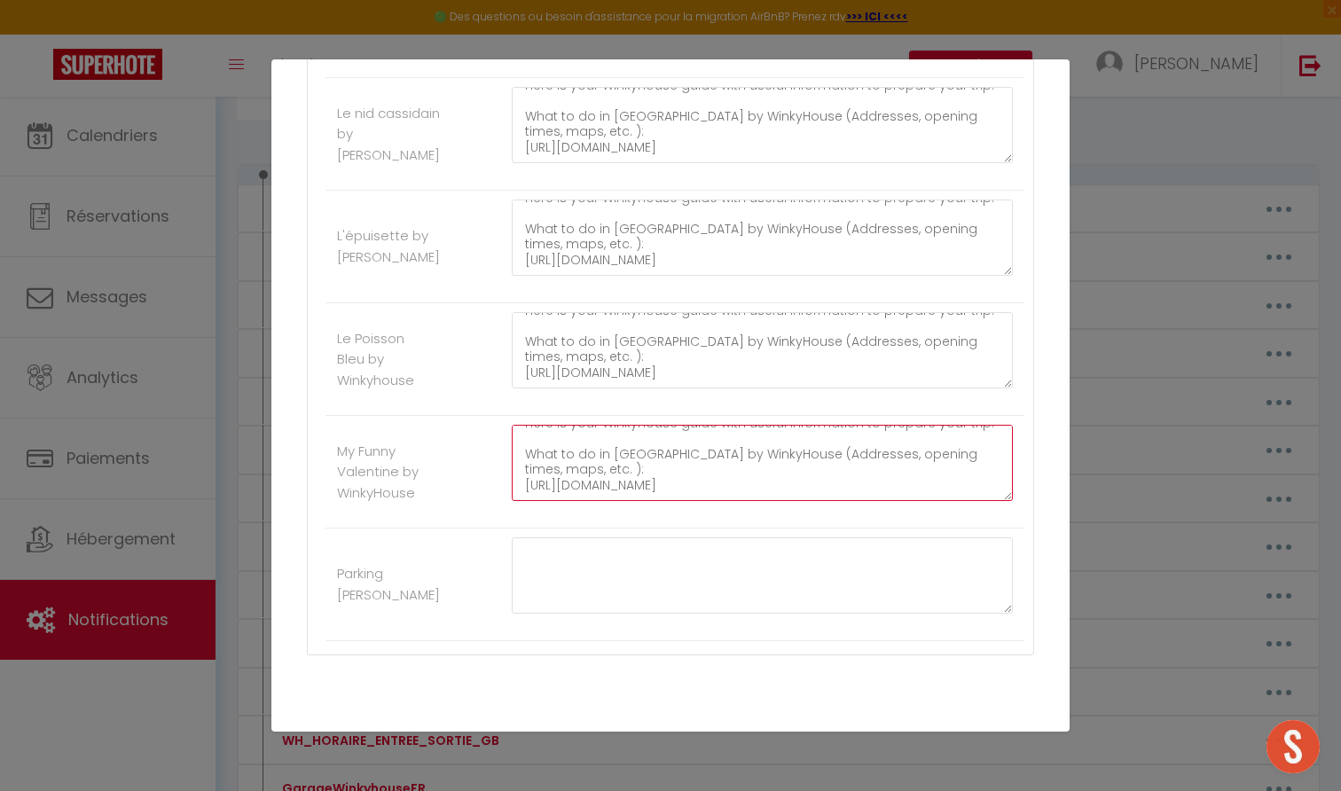
type textarea "Here is your WinkyHouse guide with useful information to prepare your trip: Wha…"
click at [718, 741] on button "Mettre à jour" at bounding box center [709, 756] width 106 height 30
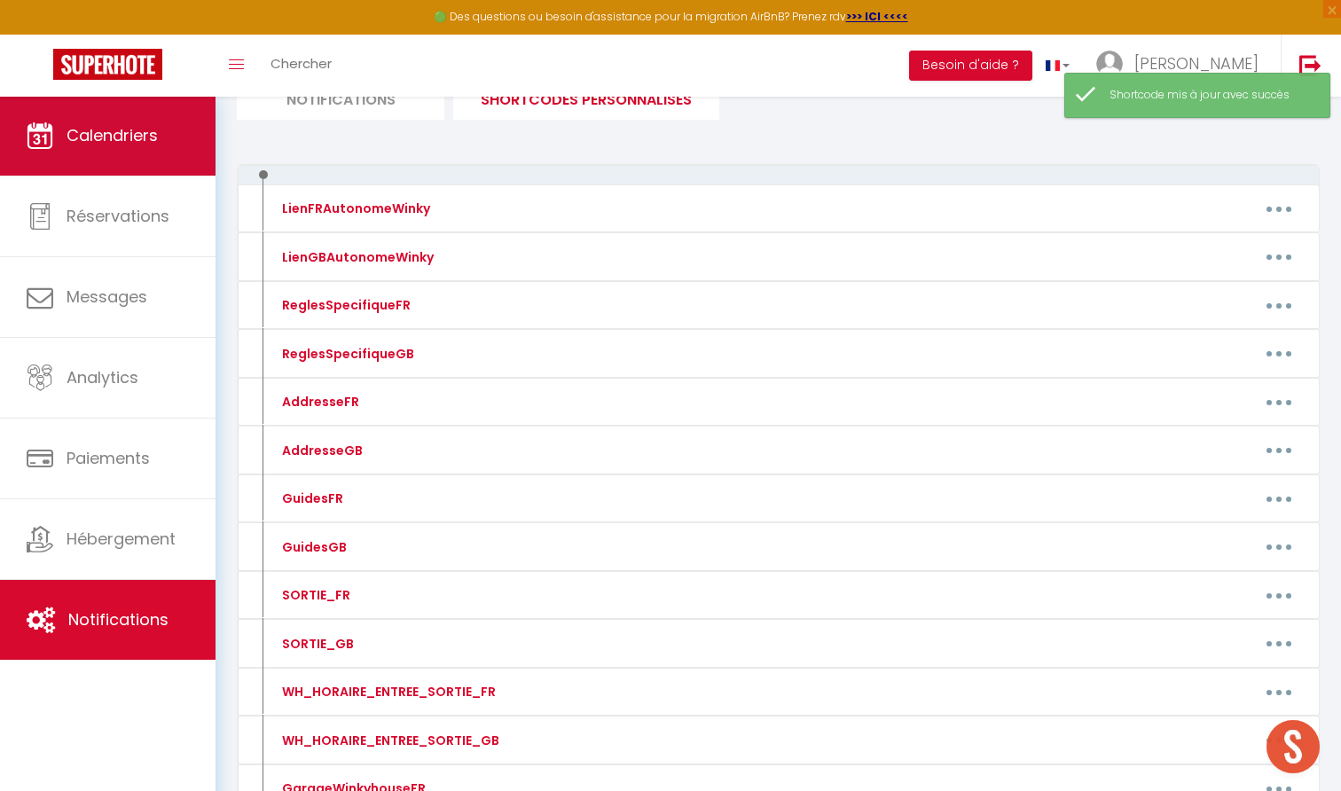
click at [135, 137] on span "Calendriers" at bounding box center [112, 135] width 91 height 22
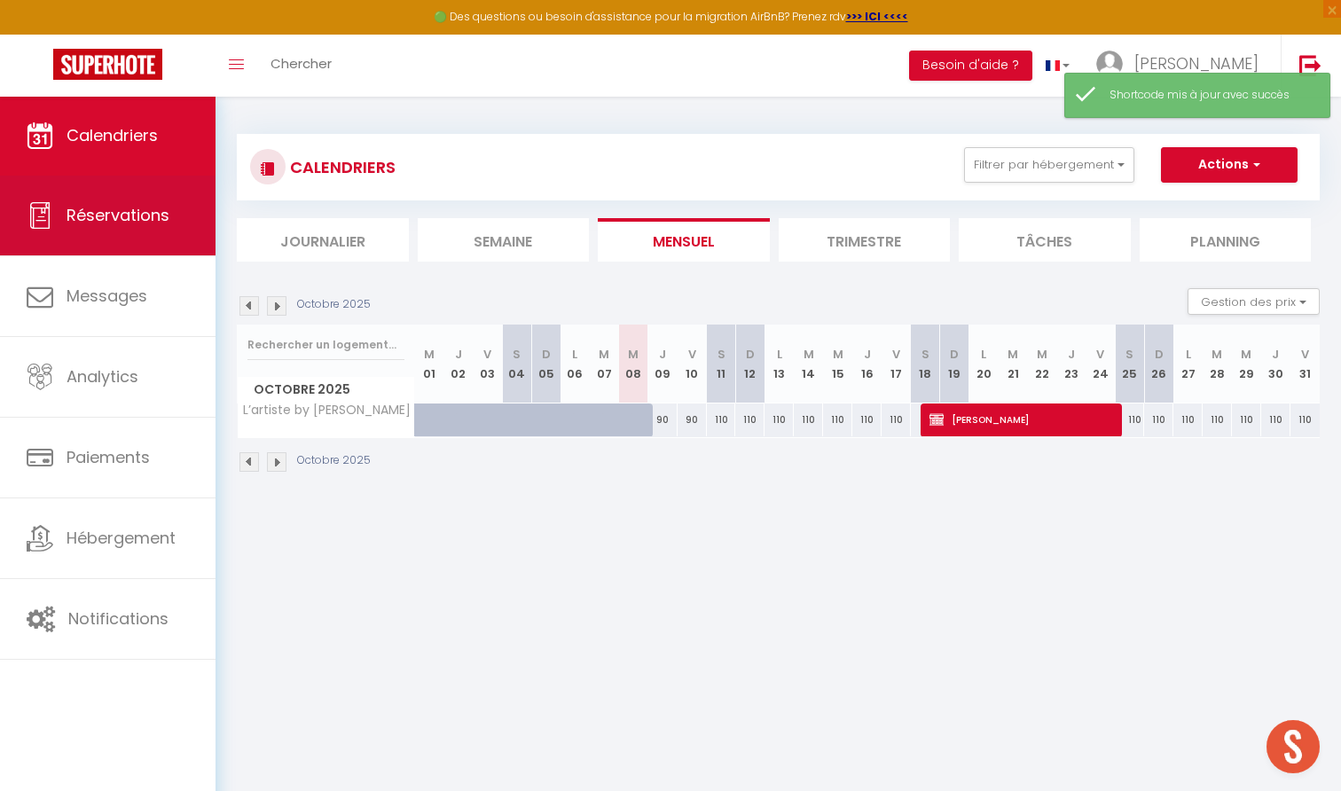
click at [129, 220] on span "Réservations" at bounding box center [118, 215] width 103 height 22
select select "not_cancelled"
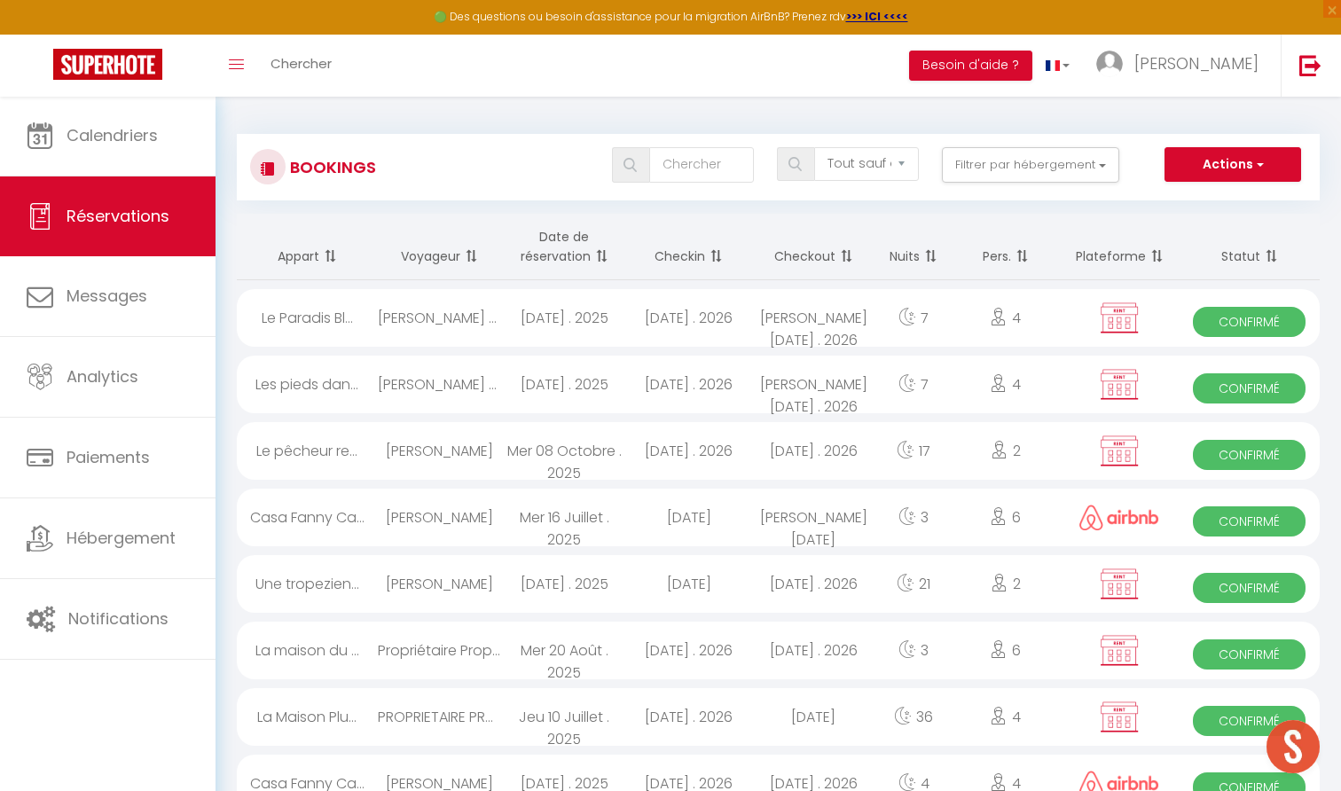
click at [461, 450] on div "[PERSON_NAME]" at bounding box center [440, 451] width 124 height 58
select select "OK"
select select "KO"
select select "0"
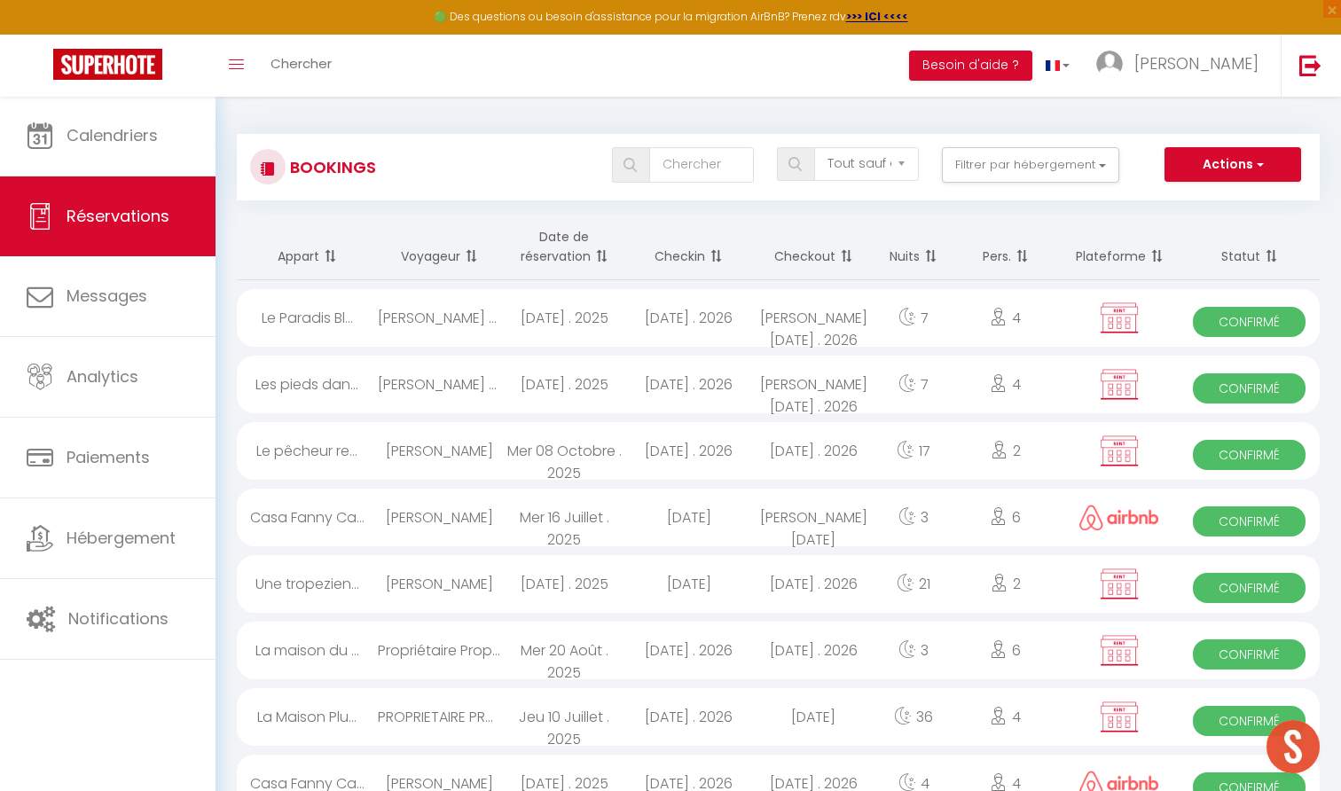
select select "1"
select select
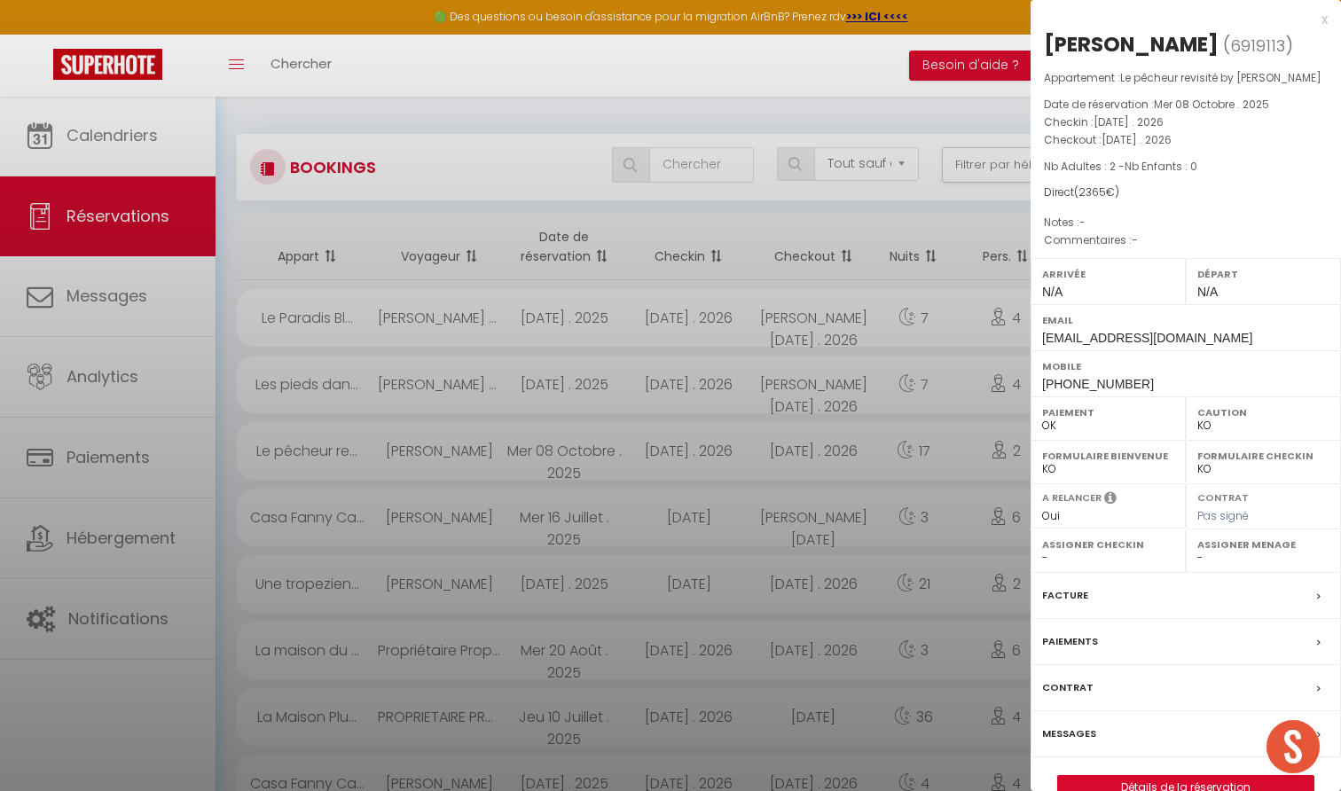
select select "29175"
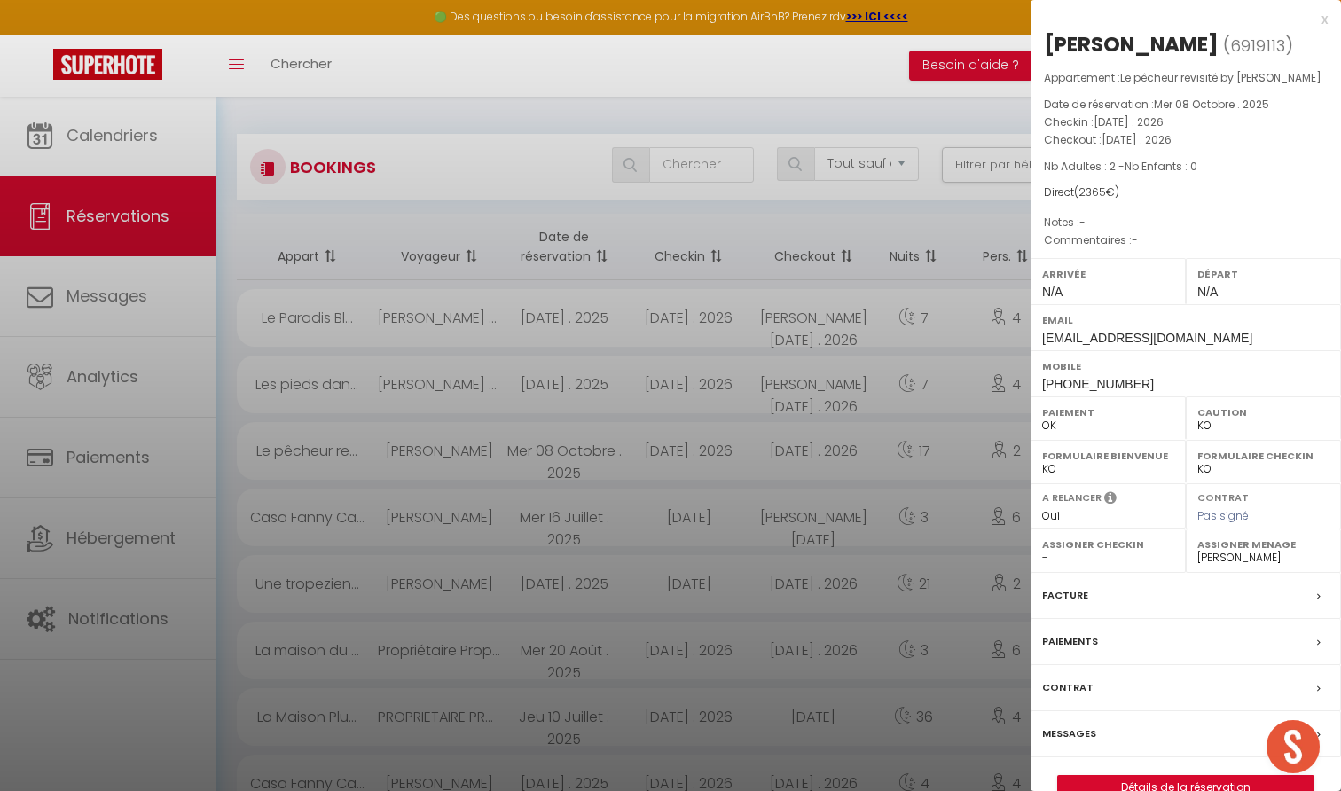
click at [1275, 46] on span "6919113" at bounding box center [1257, 46] width 55 height 22
copy span "6919113"
click at [106, 610] on div at bounding box center [670, 395] width 1341 height 791
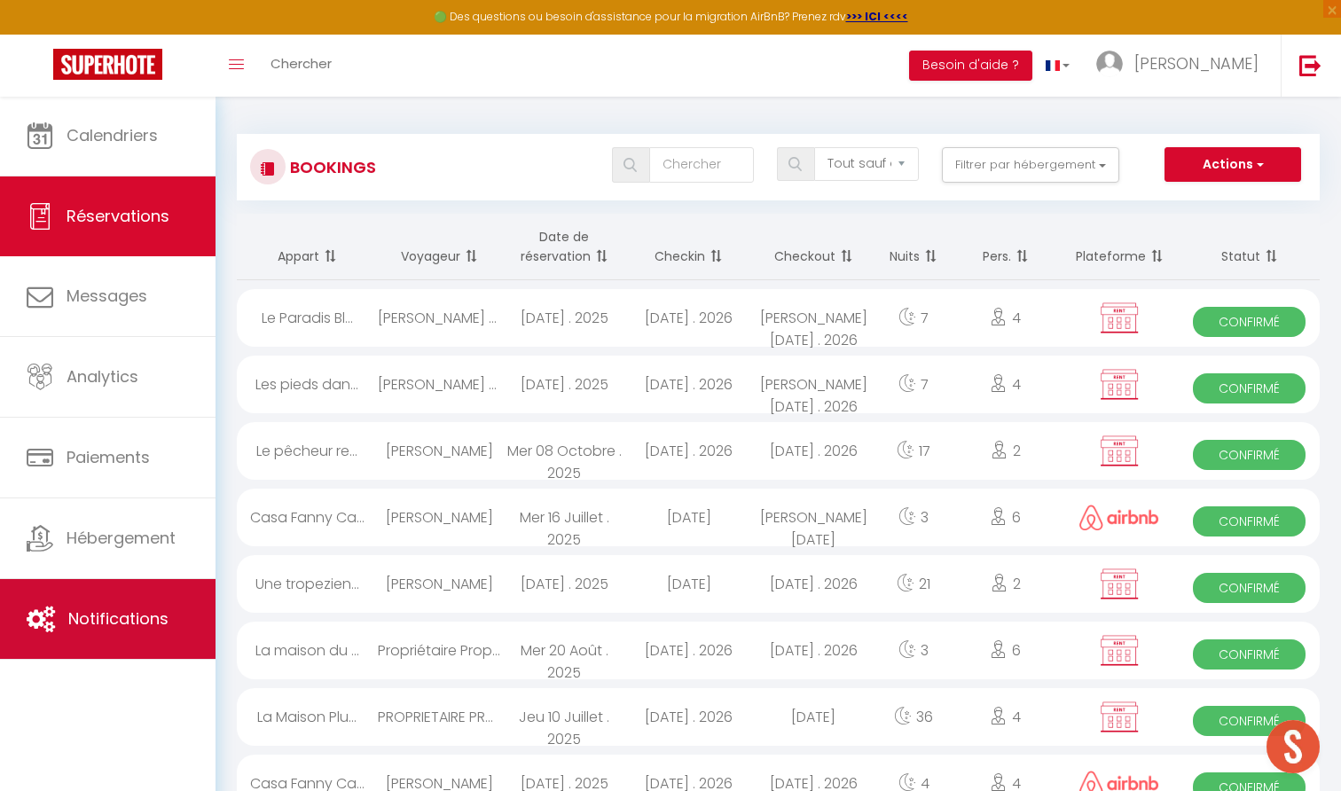
click at [110, 618] on span "Notifications" at bounding box center [118, 619] width 100 height 22
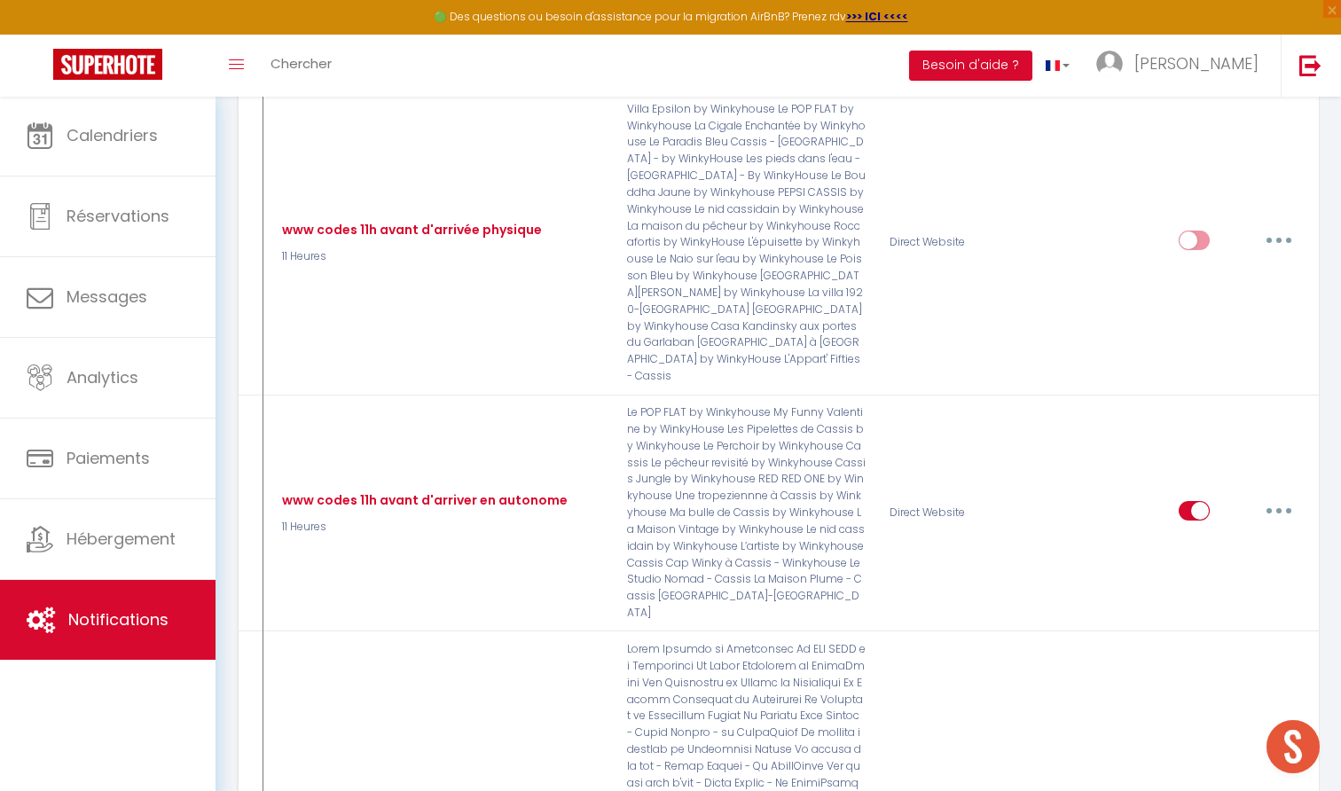
scroll to position [5383, 0]
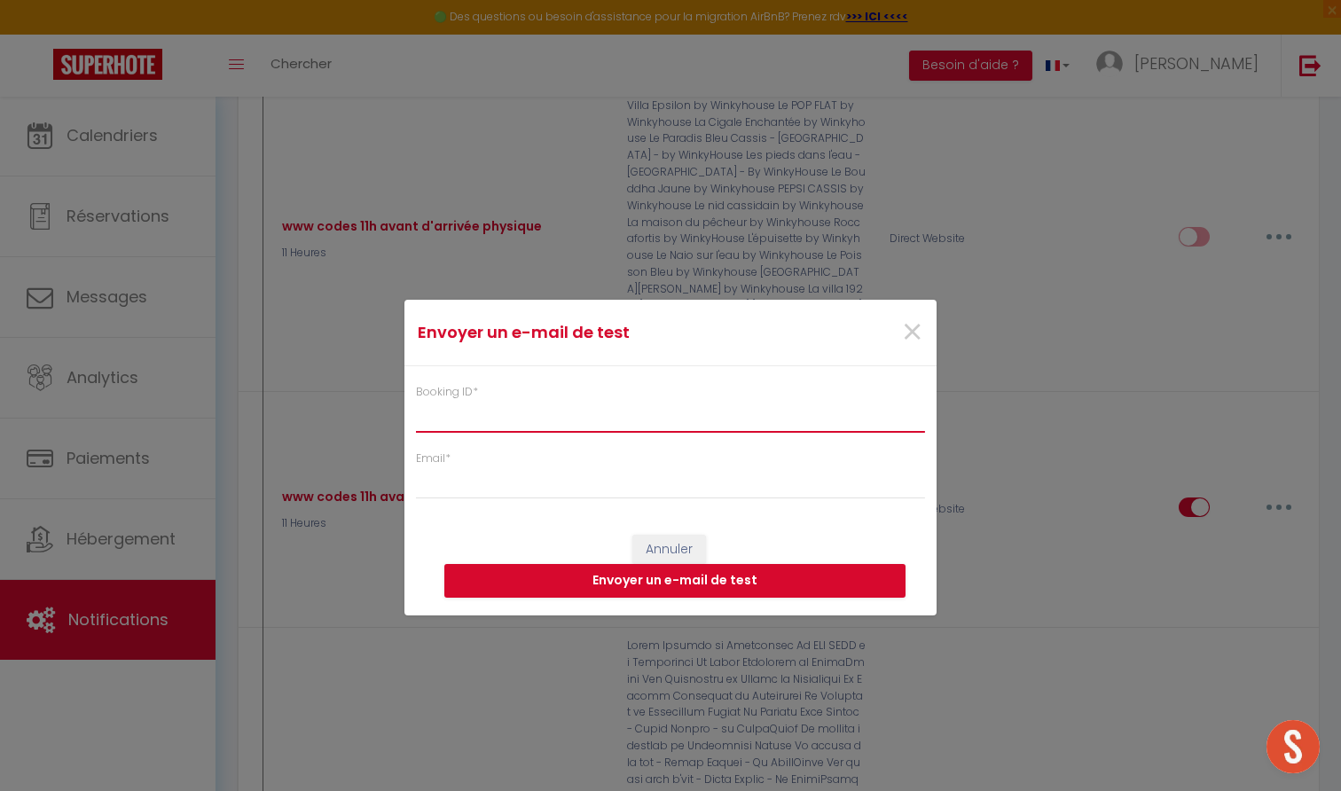
click at [735, 426] on input "Booking ID *" at bounding box center [670, 417] width 509 height 32
paste input "6919113"
type input "6919113"
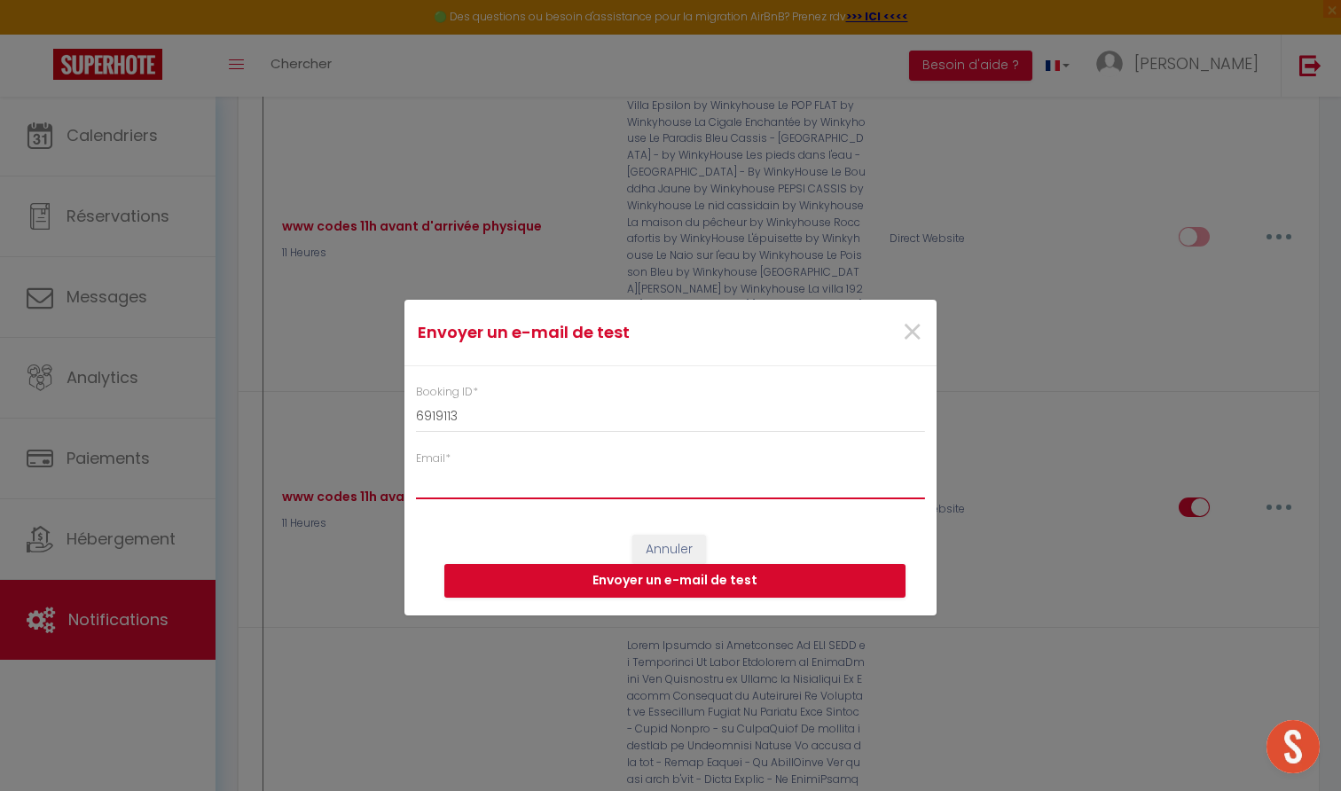
click at [673, 477] on input "Email *" at bounding box center [670, 483] width 509 height 32
type input "[EMAIL_ADDRESS][DOMAIN_NAME]"
click at [741, 578] on button "Envoyer un e-mail de test" at bounding box center [674, 581] width 461 height 34
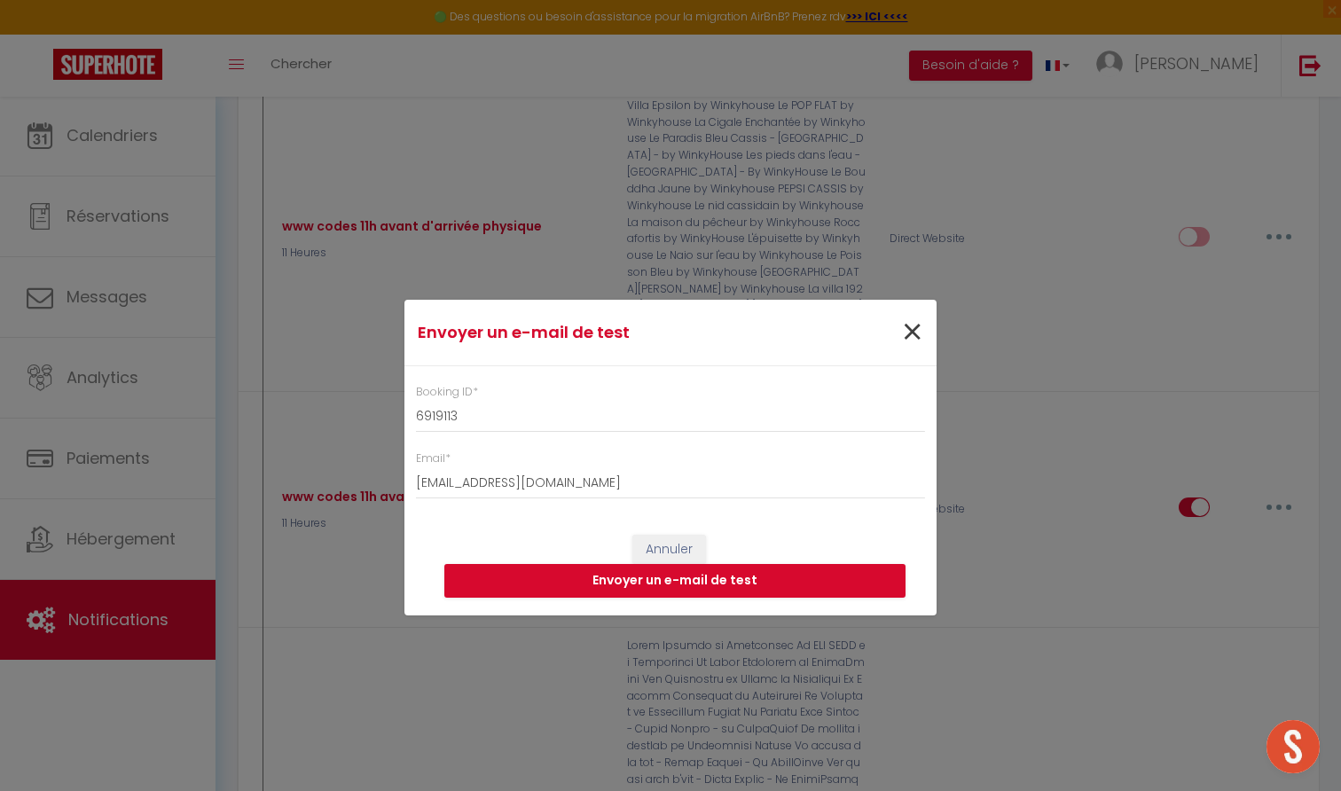
click at [911, 332] on span "×" at bounding box center [912, 332] width 22 height 53
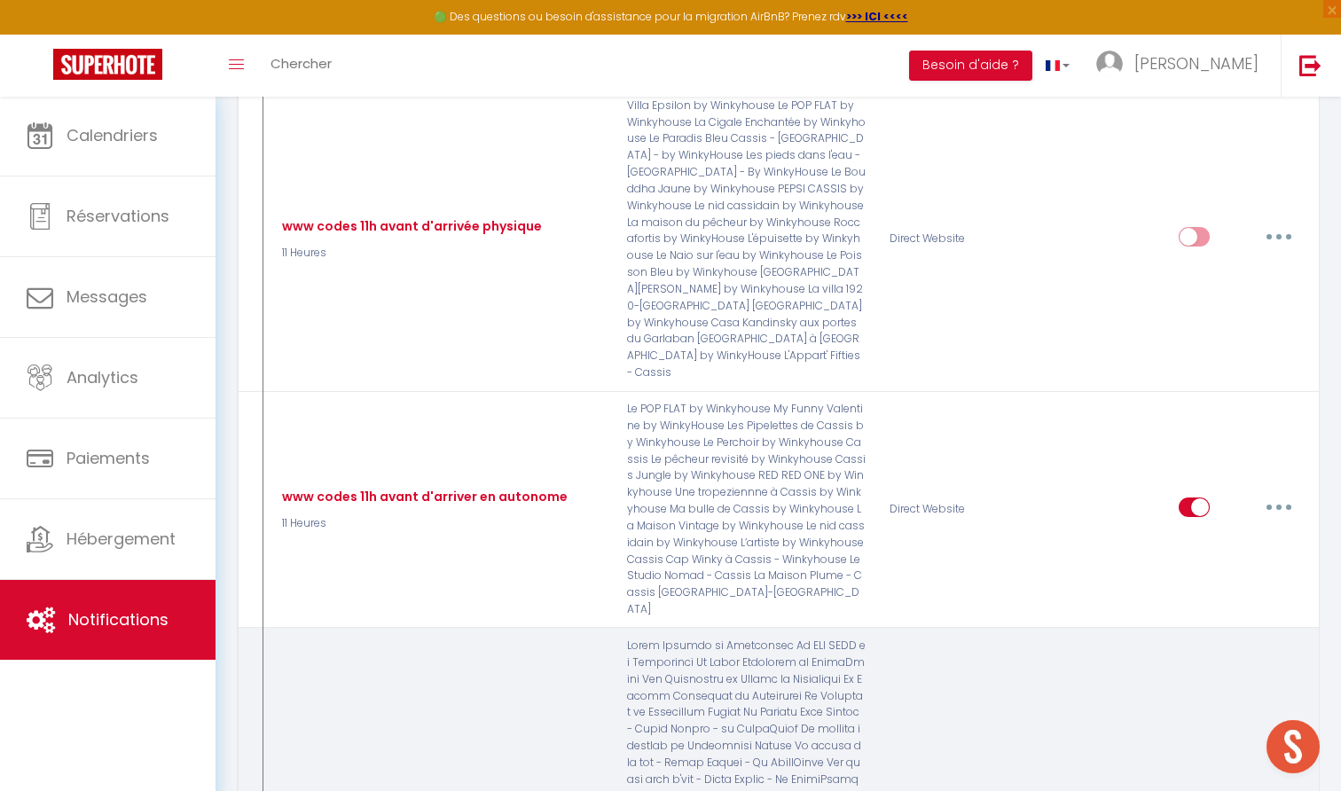
type input "www direct 1 semaine avant"
select select "7 Jours"
select select "if_booking_is_paid"
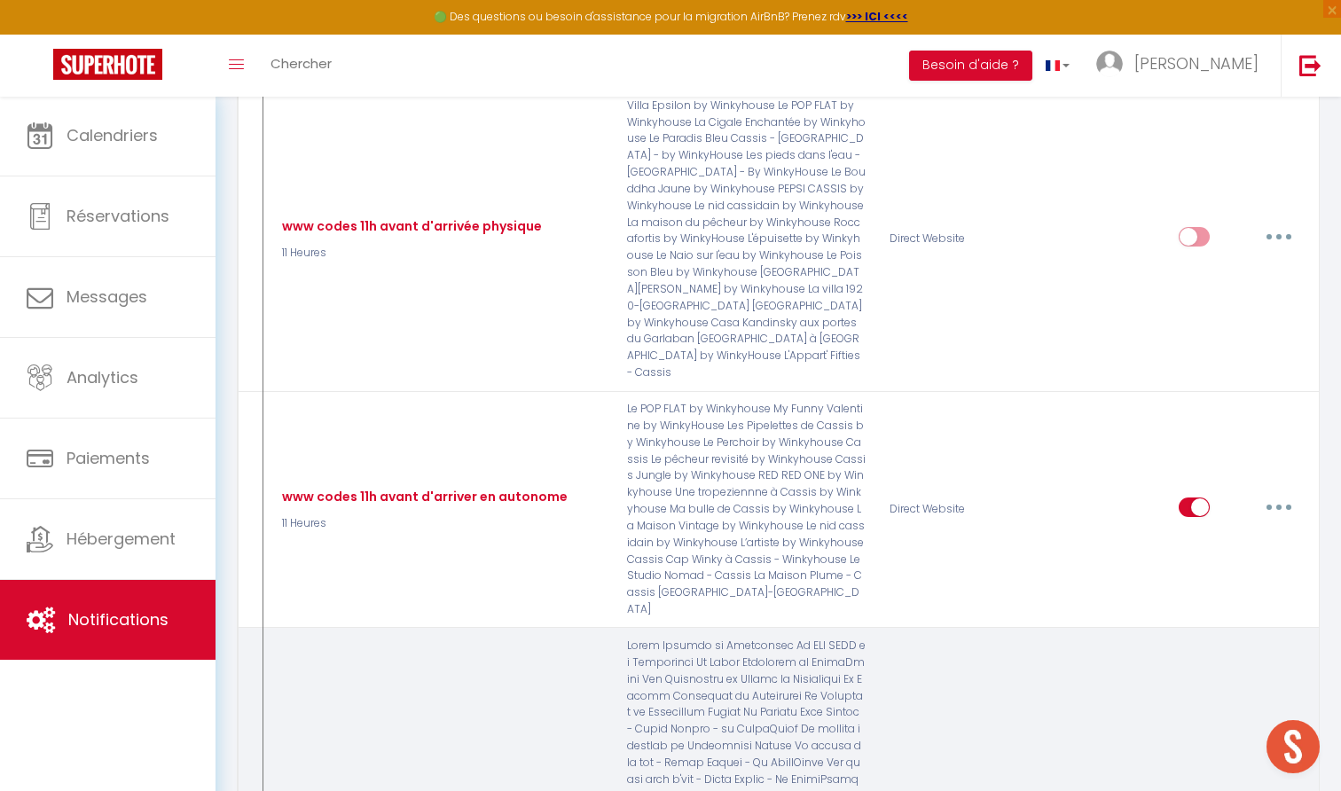
checkbox input "true"
checkbox input "false"
radio input "true"
type input "Procédure pour le checkin - [RENTAL:NAME] du [CHECKING:DD-MM-YYYY] au [CHECKOUT…"
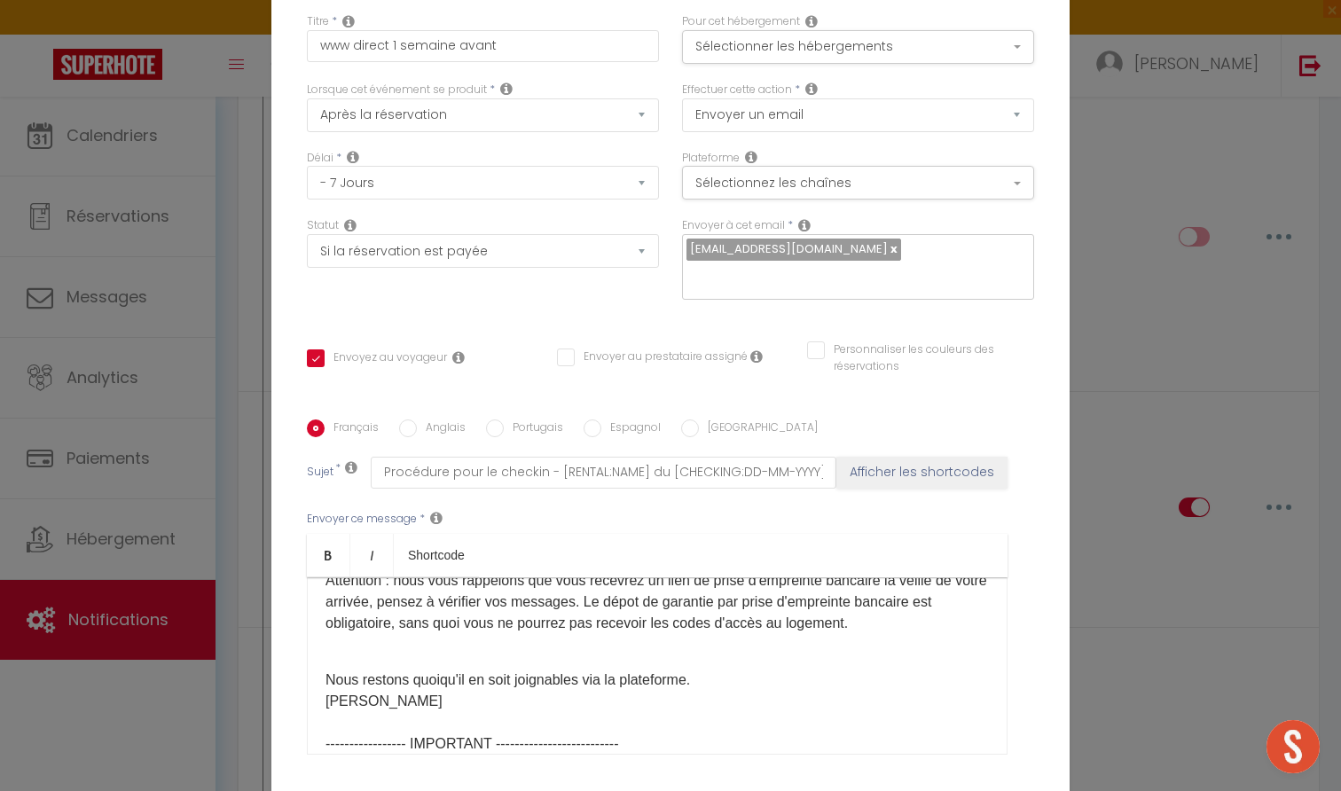
scroll to position [149, 0]
click at [431, 431] on label "Anglais" at bounding box center [441, 430] width 49 height 20
click at [417, 431] on input "Anglais" at bounding box center [408, 429] width 18 height 18
radio input "true"
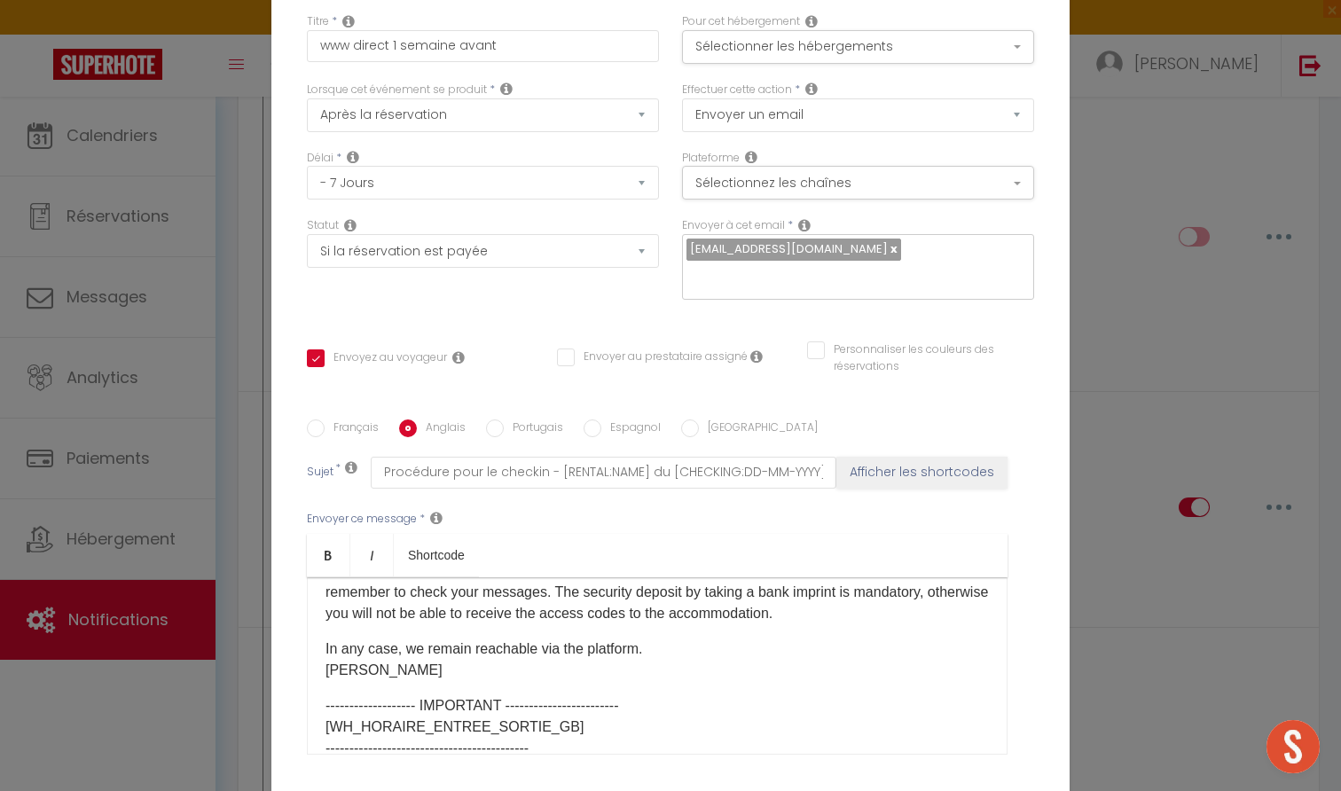
checkbox input "true"
checkbox input "false"
type input "Check-in procedure - [RENTAL:NAME] du [CHECKING:DD-MM-YYYY] au [CHECKOUT:DD-MM-…"
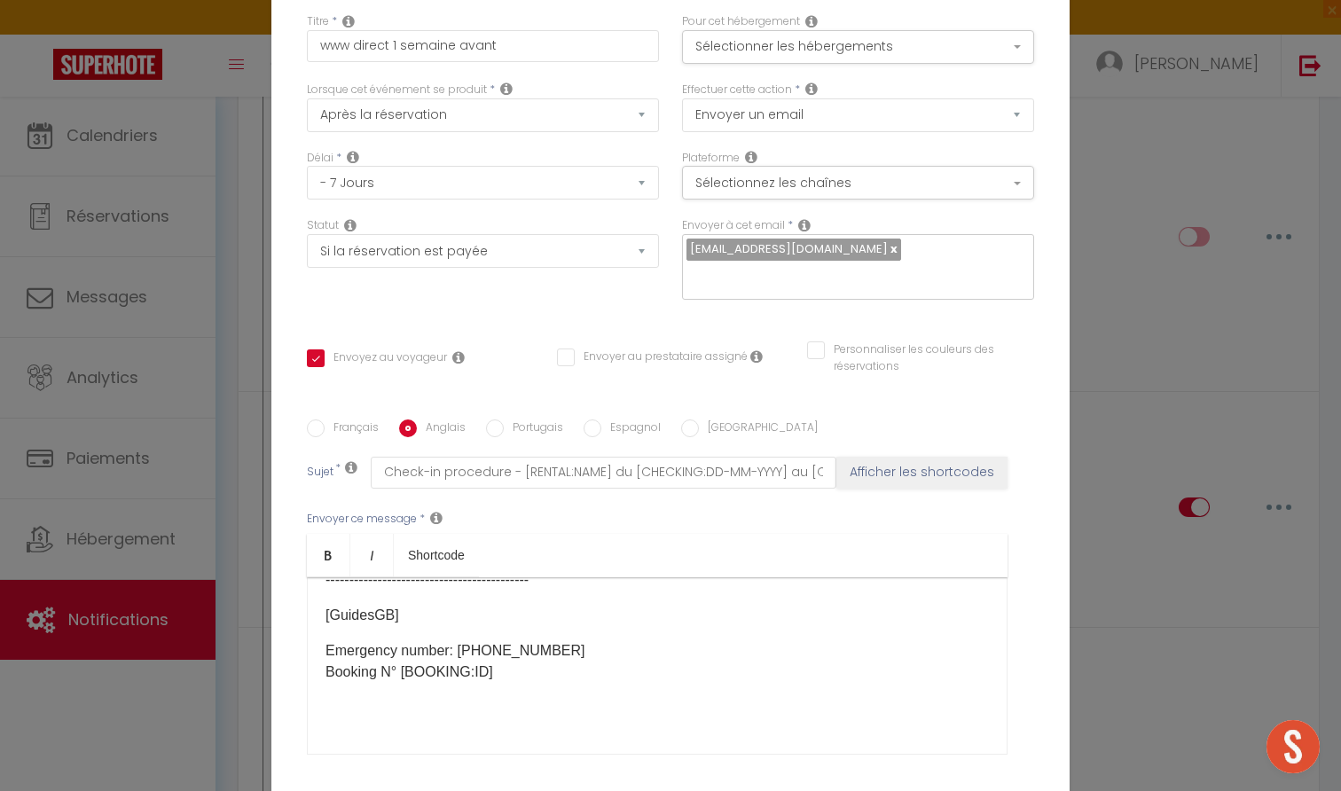
scroll to position [318, 0]
click at [355, 432] on label "Français" at bounding box center [352, 430] width 54 height 20
click at [325, 432] on input "Français" at bounding box center [316, 429] width 18 height 18
radio input "true"
checkbox input "true"
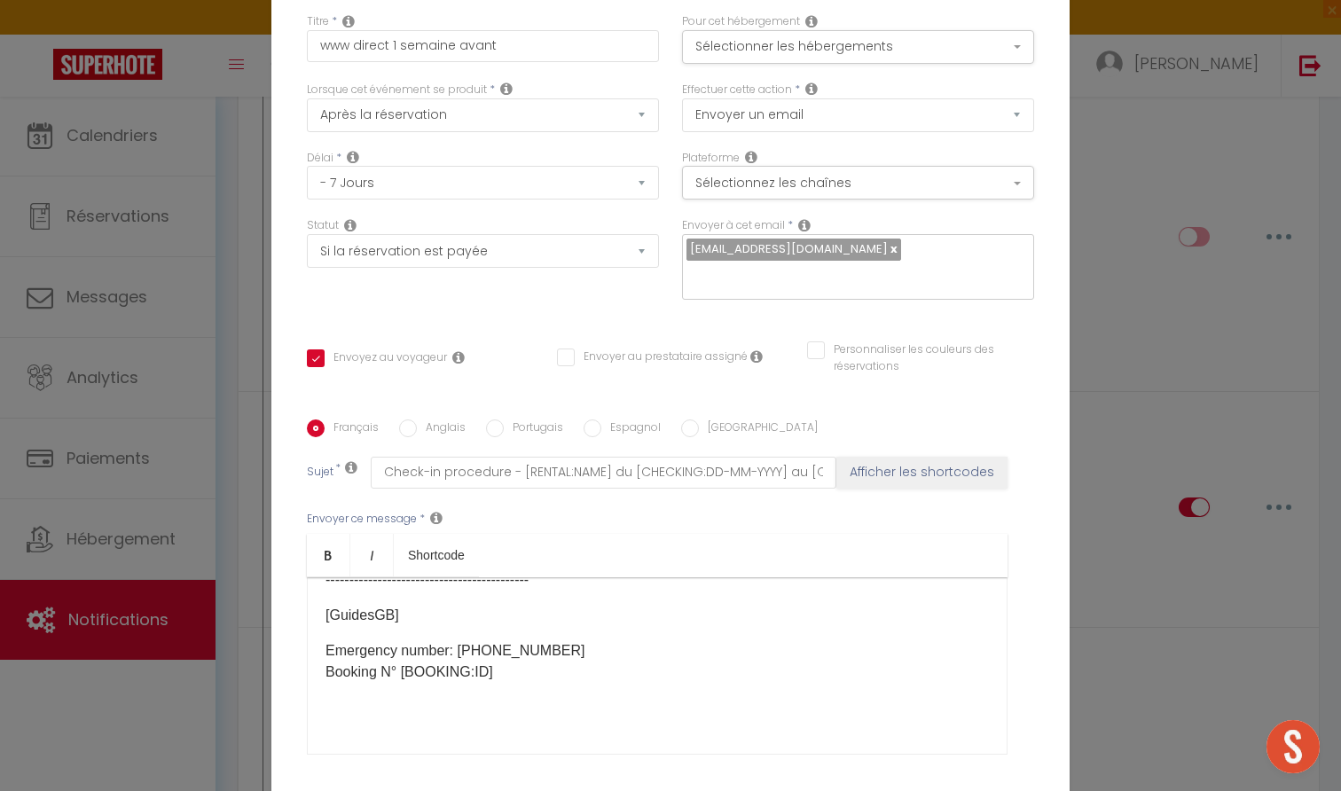
checkbox input "false"
type input "Procédure pour le checkin - [RENTAL:NAME] du [CHECKING:DD-MM-YYYY] au [CHECKOUT…"
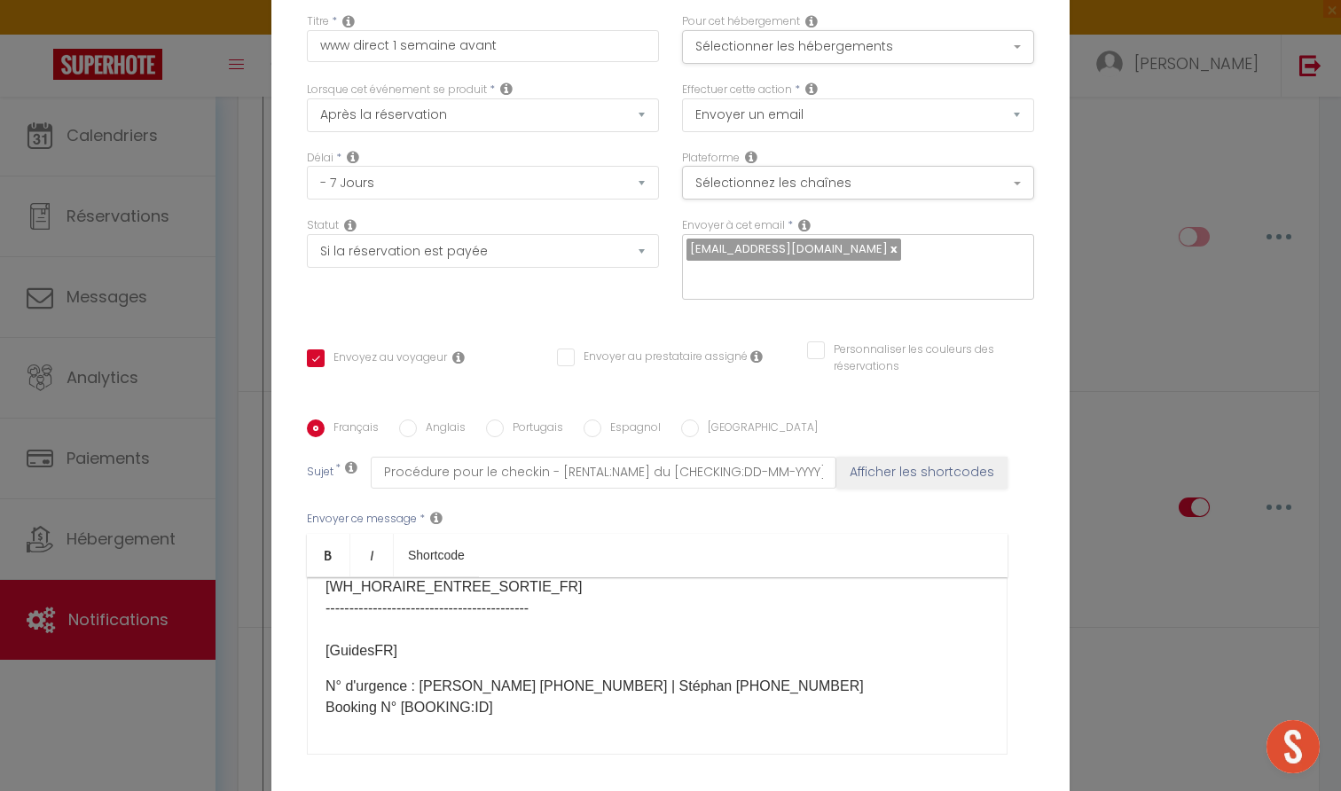
scroll to position [325, 0]
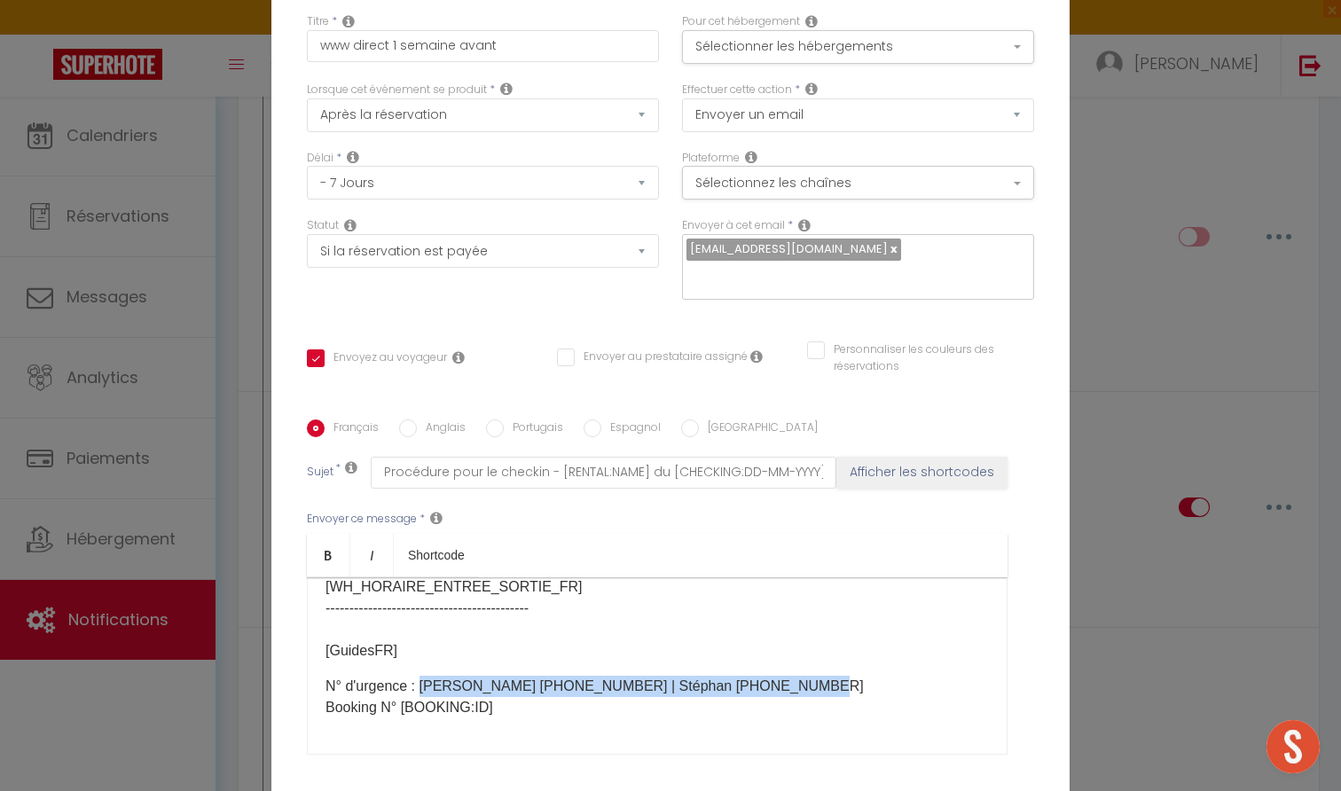
drag, startPoint x: 769, startPoint y: 688, endPoint x: 422, endPoint y: 687, distance: 346.8
click at [422, 687] on p "N° d'urgence : Audrey +33 6 63 51 69 69​ | Stéphan +33 6 322 122 03 Booking N° …" at bounding box center [657, 697] width 663 height 43
copy p "Audrey +33 6 63 51 69 69​ | Stéphan +33 6 322 122 03"
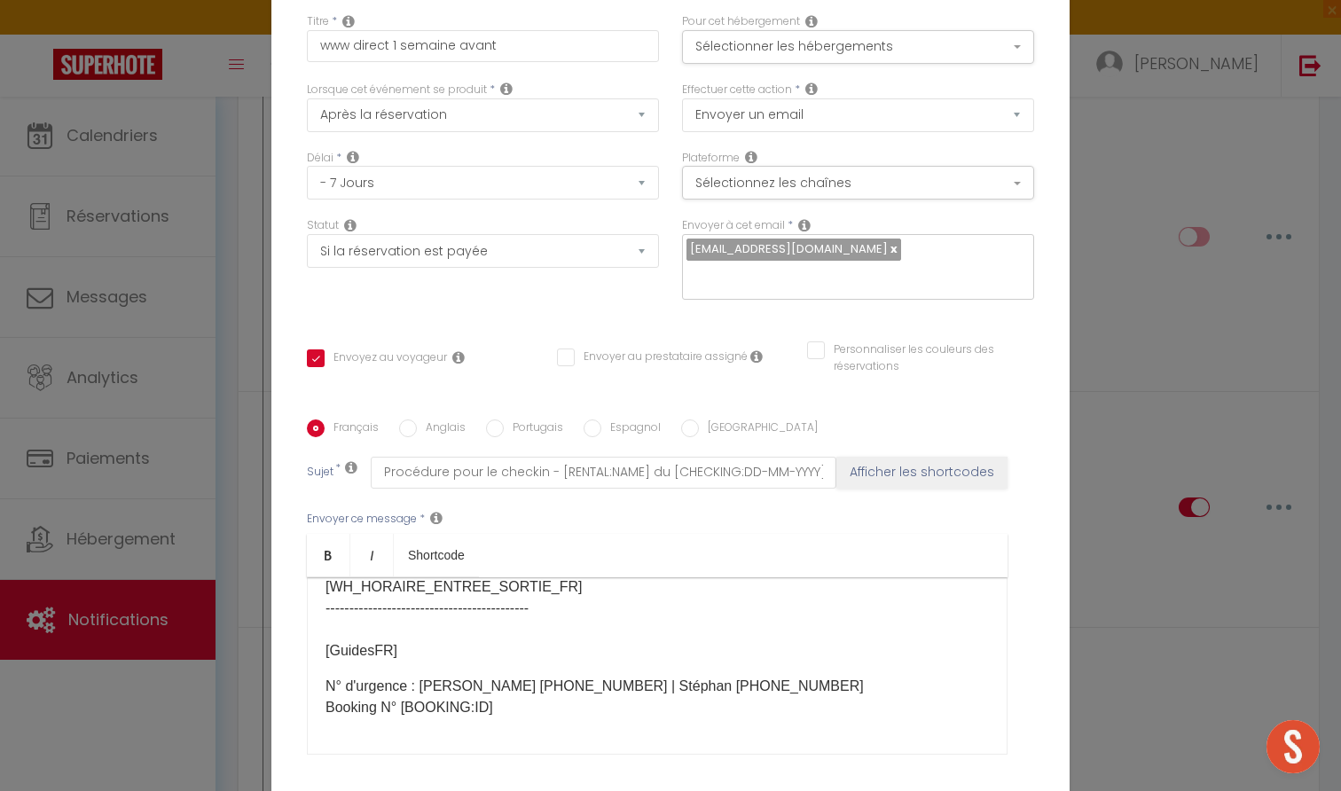
click at [431, 429] on label "Anglais" at bounding box center [441, 430] width 49 height 20
click at [417, 429] on input "Anglais" at bounding box center [408, 429] width 18 height 18
radio input "true"
checkbox input "true"
checkbox input "false"
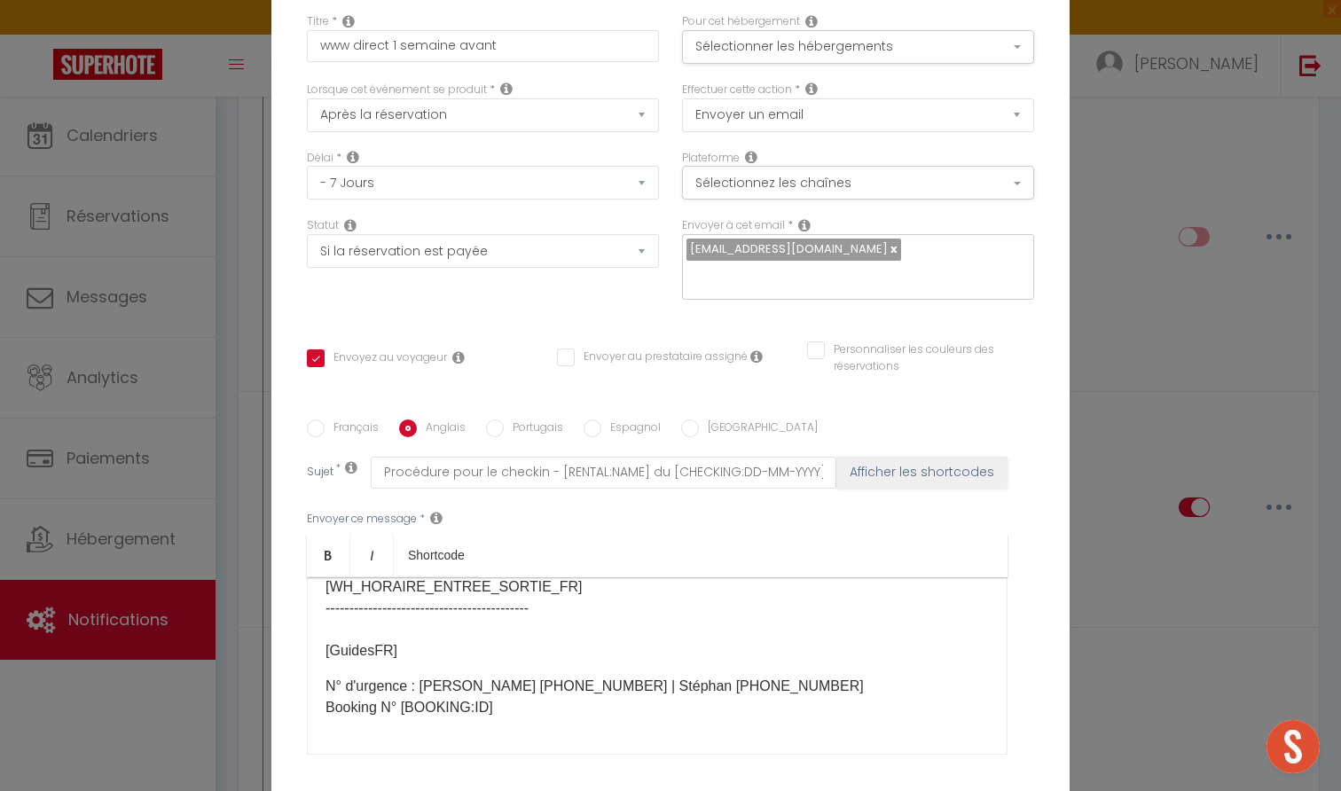
checkbox input "false"
type input "Check-in procedure - [RENTAL:NAME] du [CHECKING:DD-MM-YYYY] au [CHECKOUT:DD-MM-…"
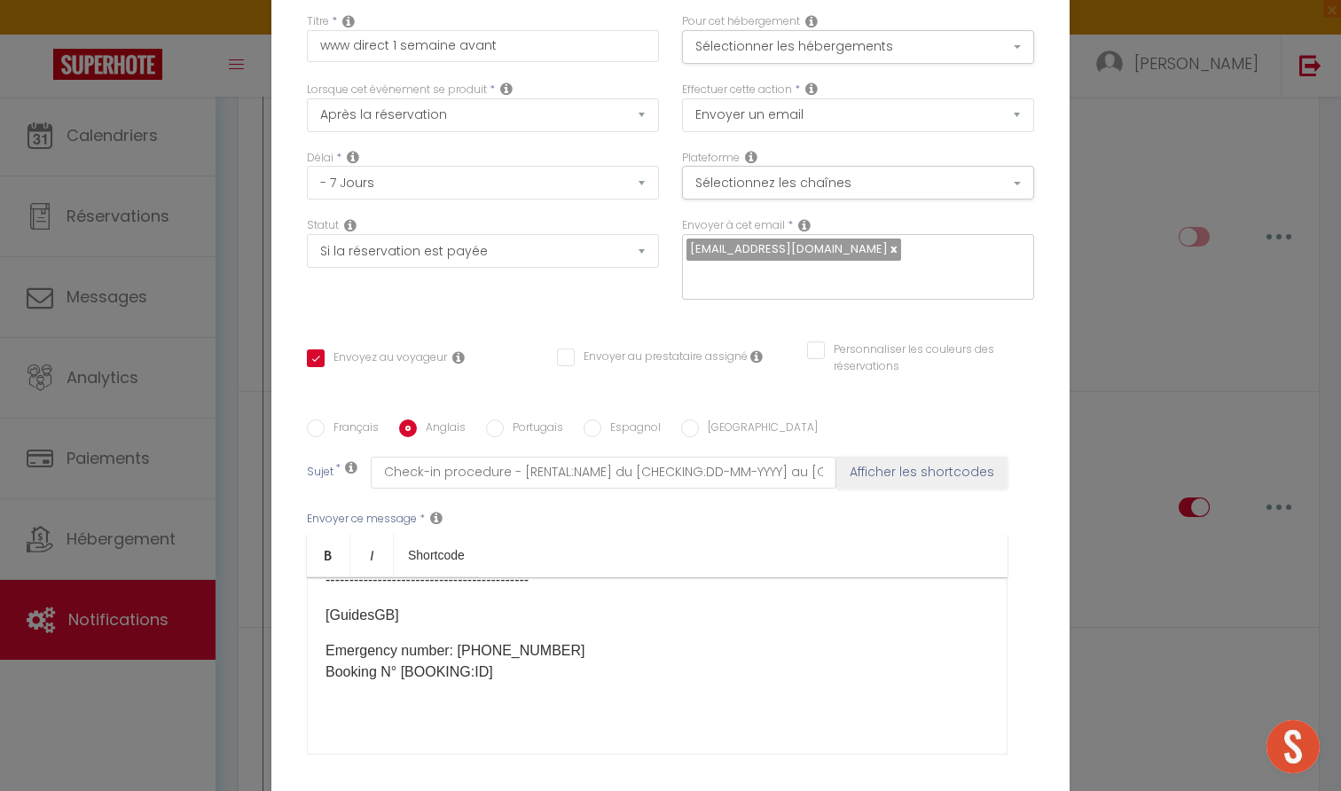
drag, startPoint x: 585, startPoint y: 654, endPoint x: 457, endPoint y: 647, distance: 128.8
click at [457, 647] on p "Emergency number: +33 6 63 51 69 69​ Booking N° [BOOKING:ID] ​​​" at bounding box center [657, 661] width 663 height 43
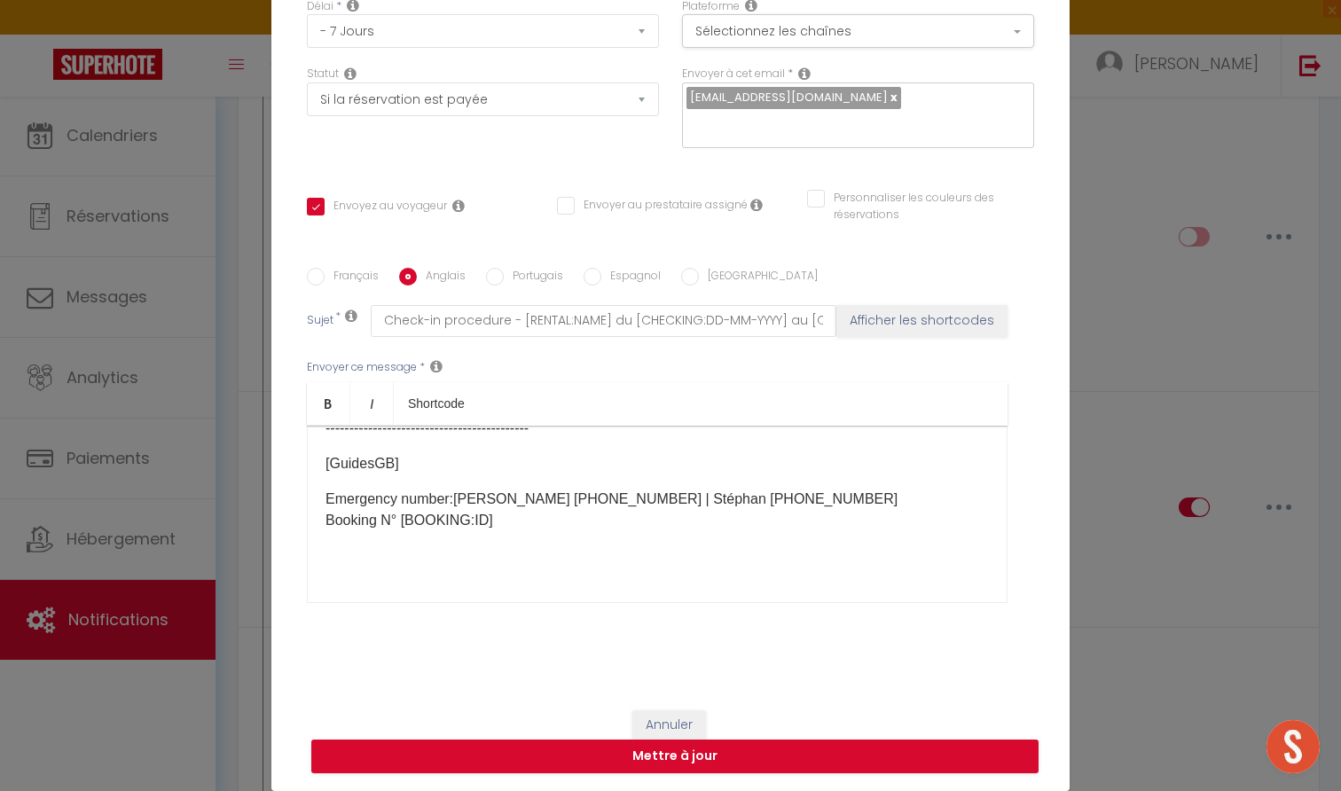
scroll to position [151, 0]
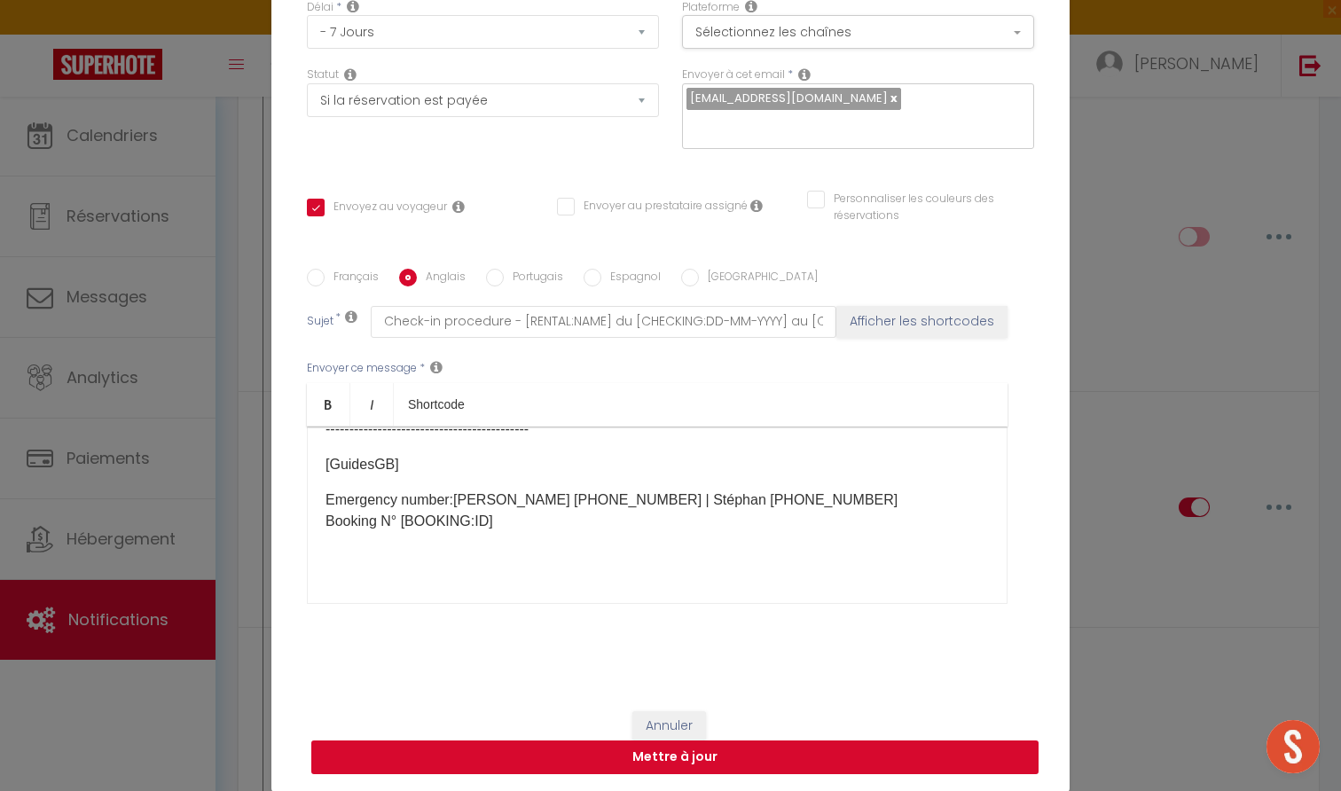
click at [773, 760] on button "Mettre à jour" at bounding box center [674, 758] width 727 height 34
checkbox input "true"
checkbox input "false"
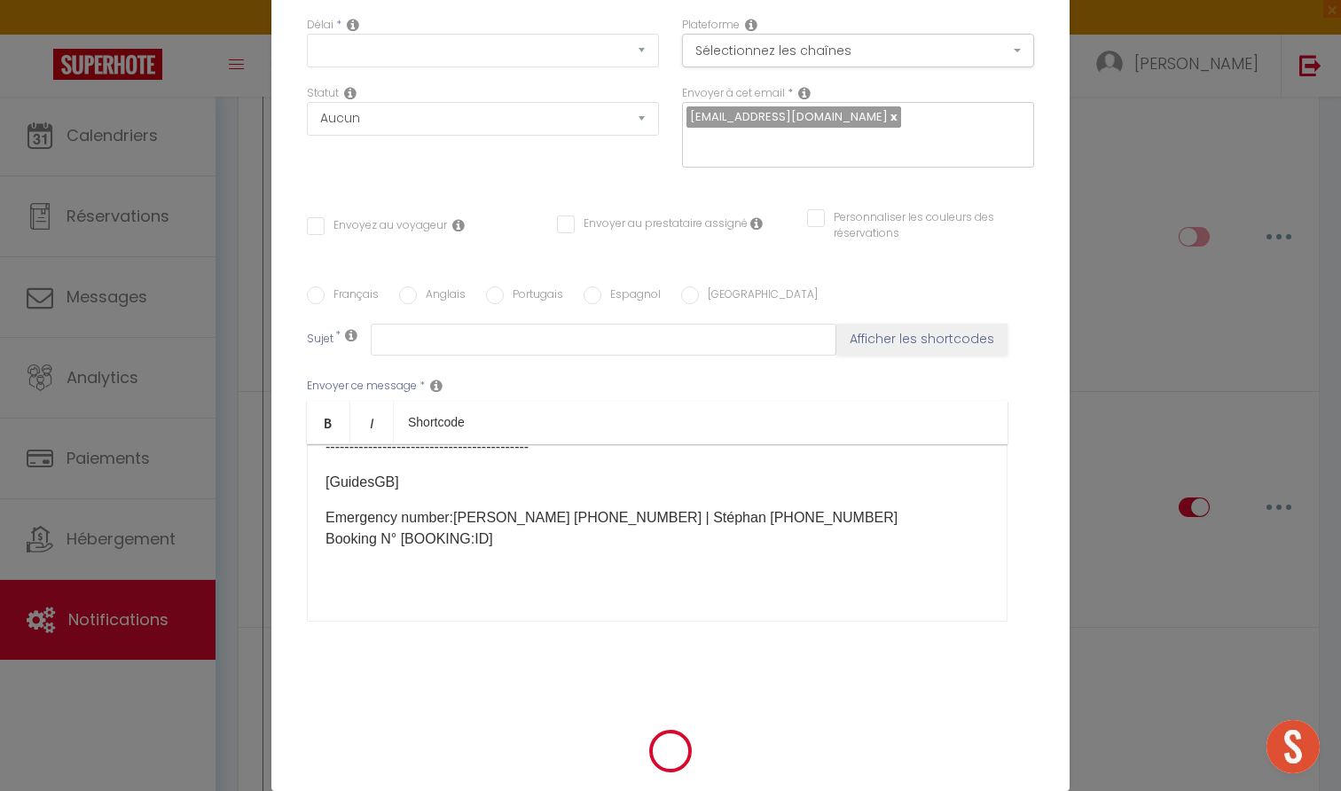
scroll to position [0, 0]
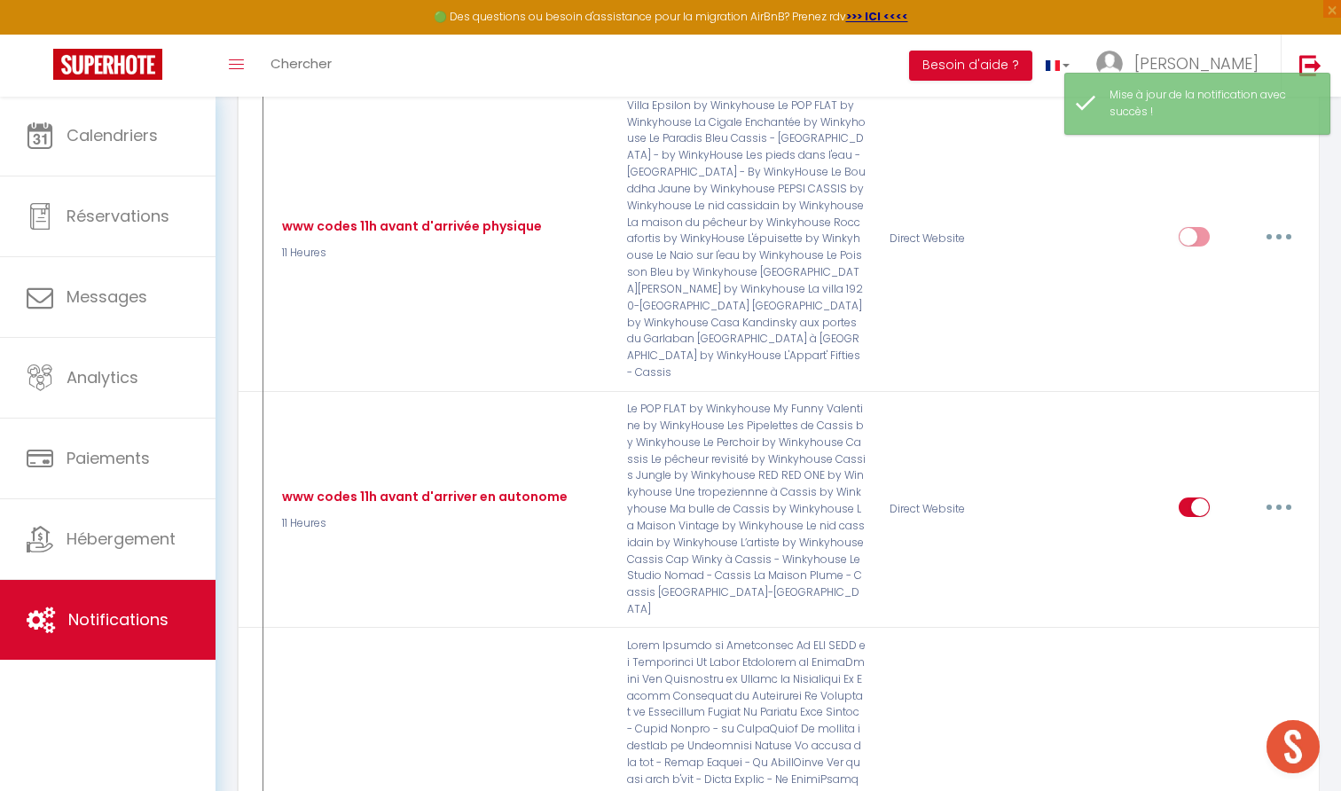
select select
checkbox input "false"
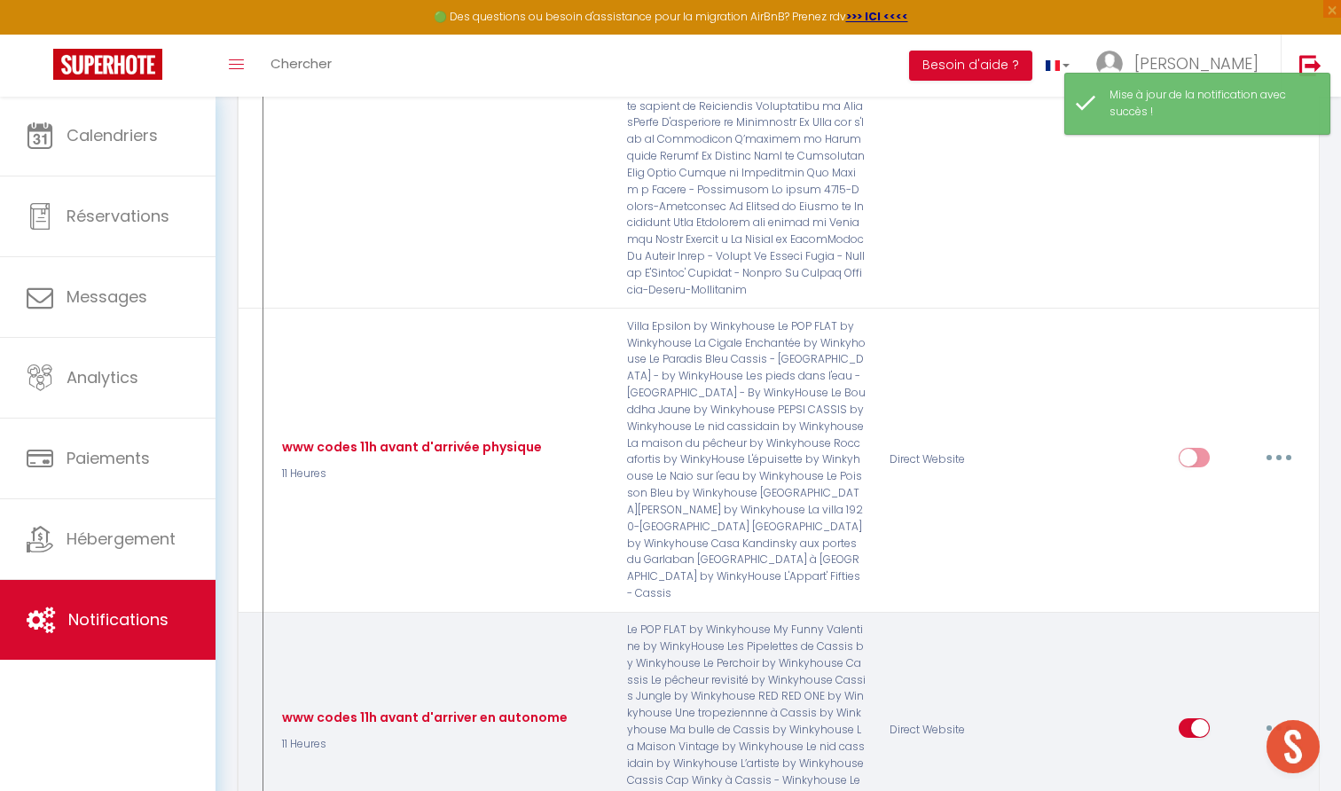
scroll to position [5153, 0]
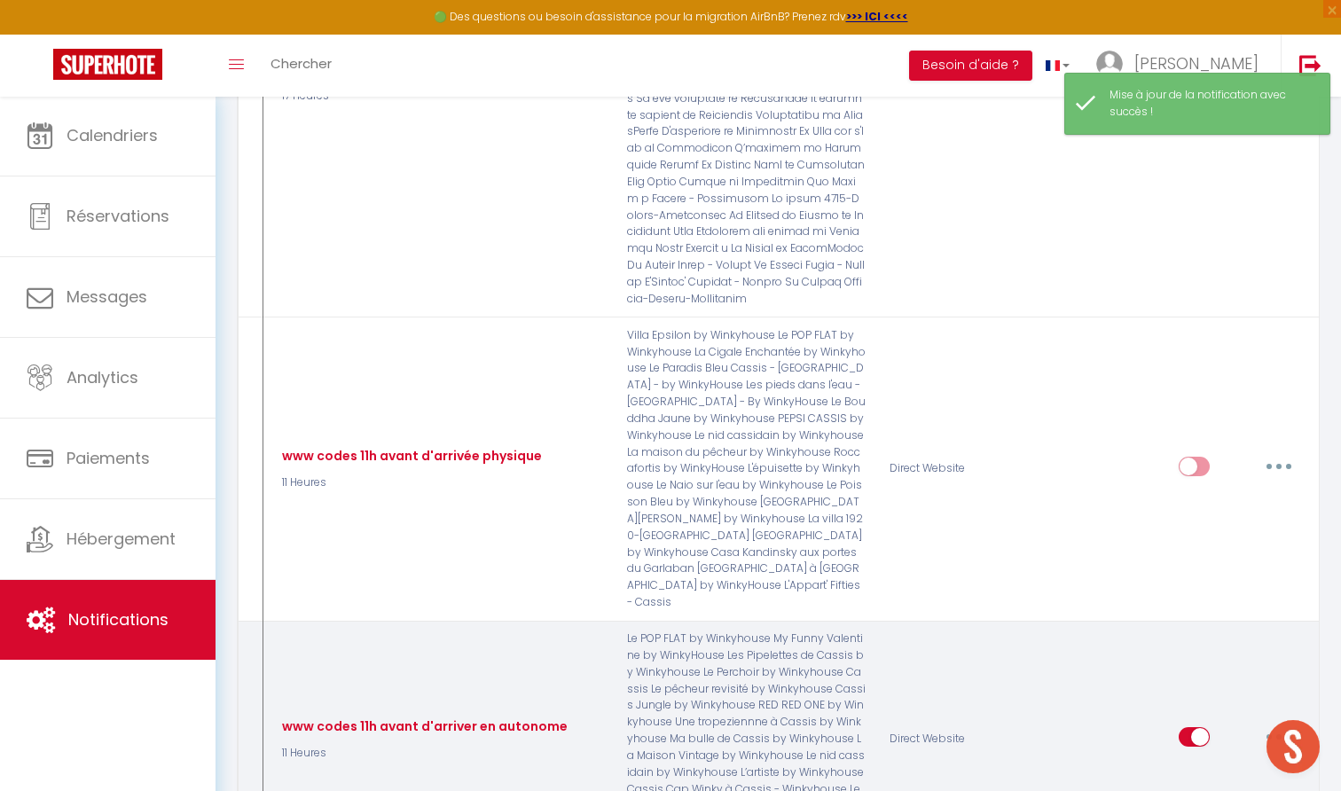
click at [1283, 723] on button "button" at bounding box center [1279, 737] width 50 height 28
click at [1194, 762] on link "Editer" at bounding box center [1232, 777] width 131 height 30
type input "www codes 11h avant d'arriver en autonome"
select select "11 Heures"
select select "if_deposit_is_paid"
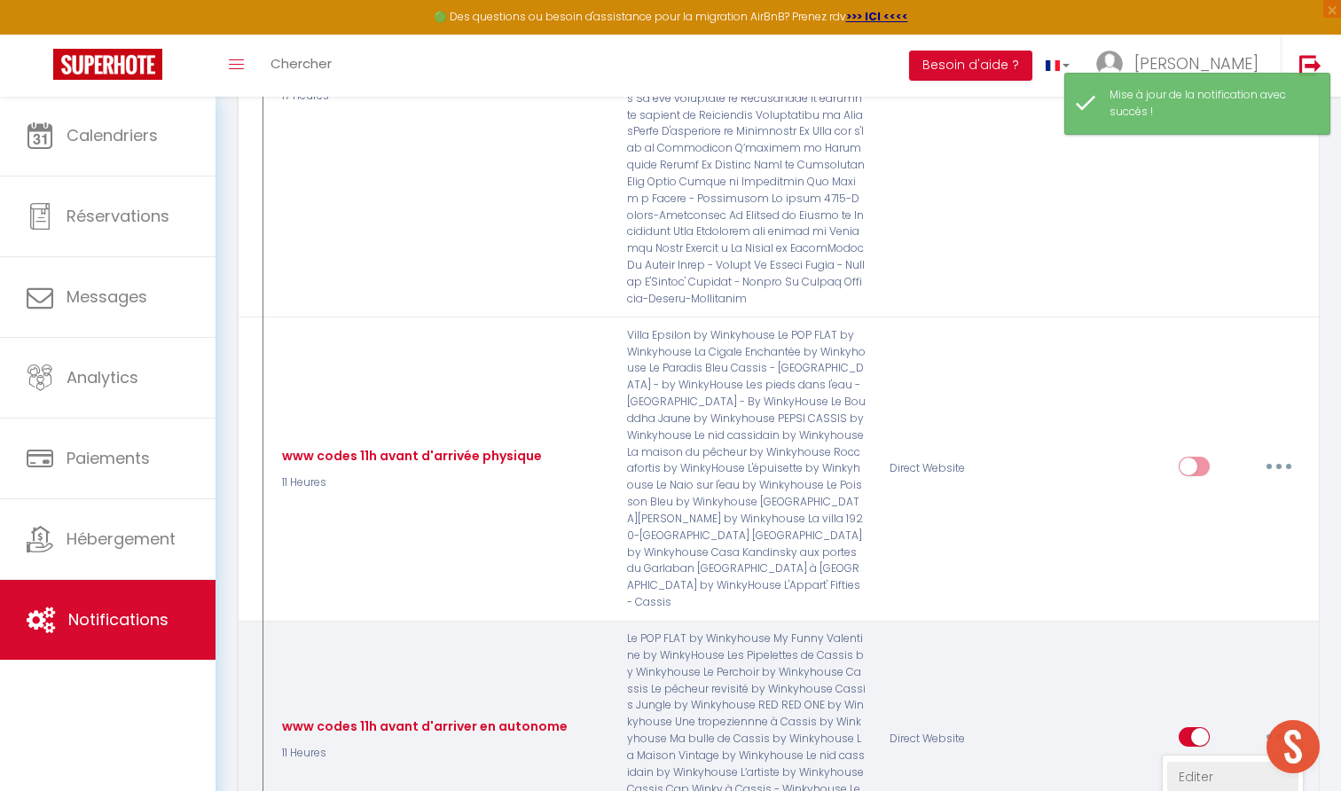
checkbox input "true"
checkbox input "false"
radio input "true"
type input "Vos codes d'accès - [RENTAL:NAME] du [CHECKING:DD-MM-YYYY] au [CHECKOUT:DD-MM-Y…"
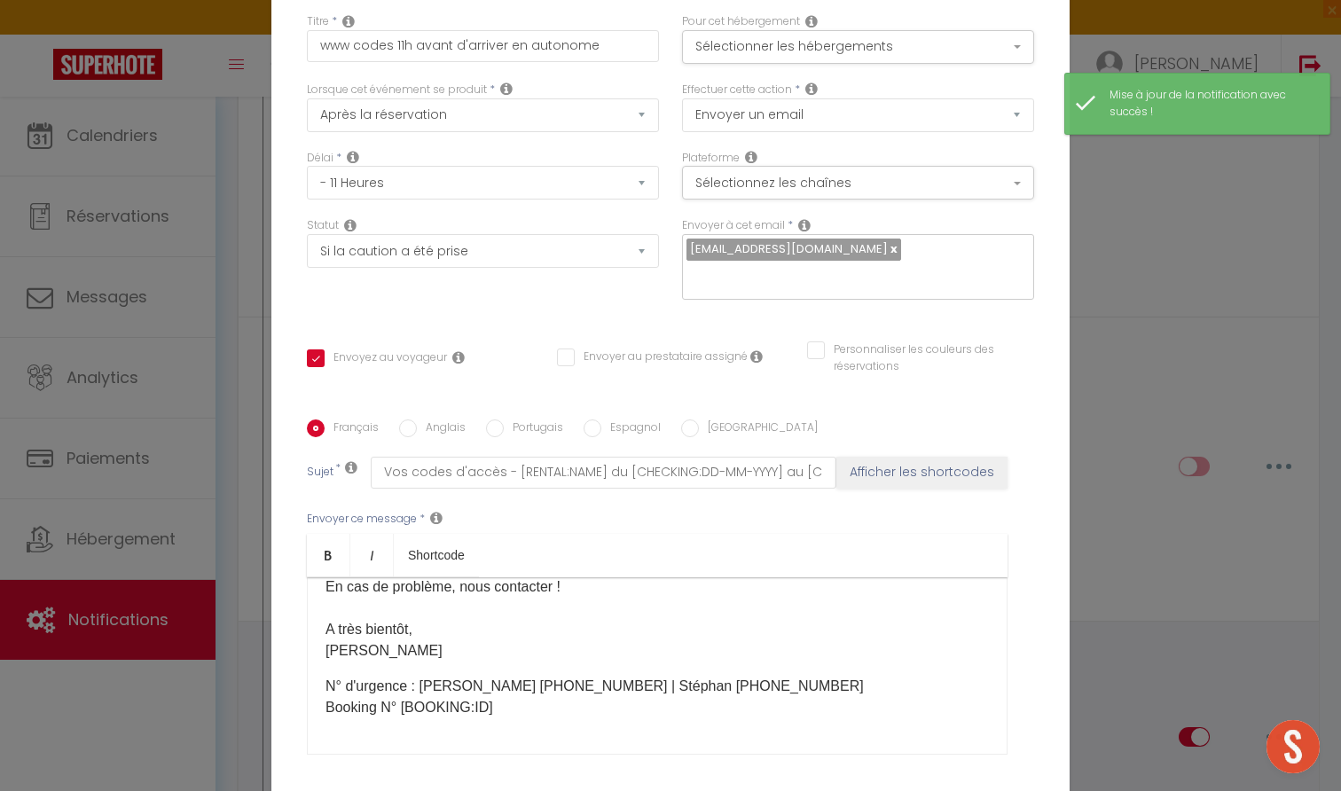
scroll to position [232, 0]
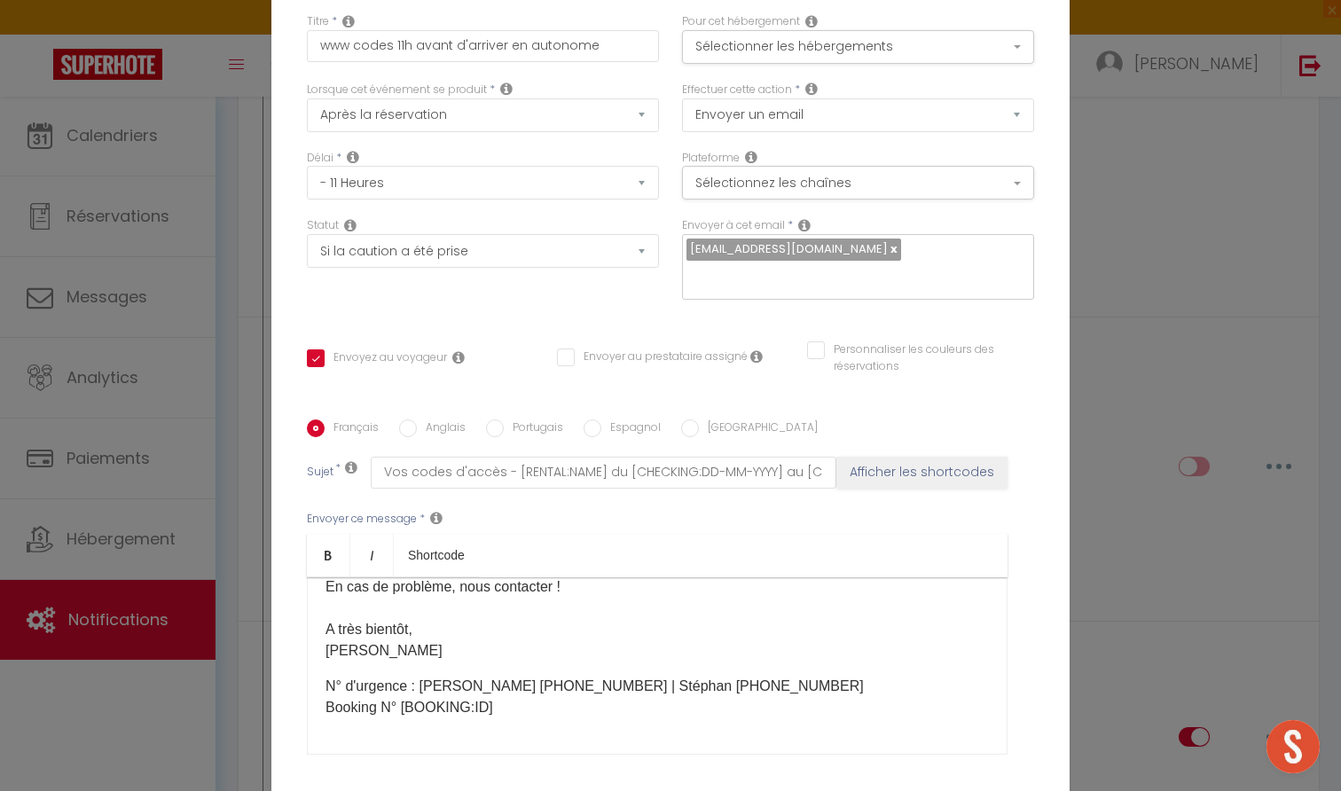
click at [442, 420] on label "Anglais" at bounding box center [441, 430] width 49 height 20
click at [417, 420] on input "Anglais" at bounding box center [408, 429] width 18 height 18
radio input "true"
checkbox input "true"
checkbox input "false"
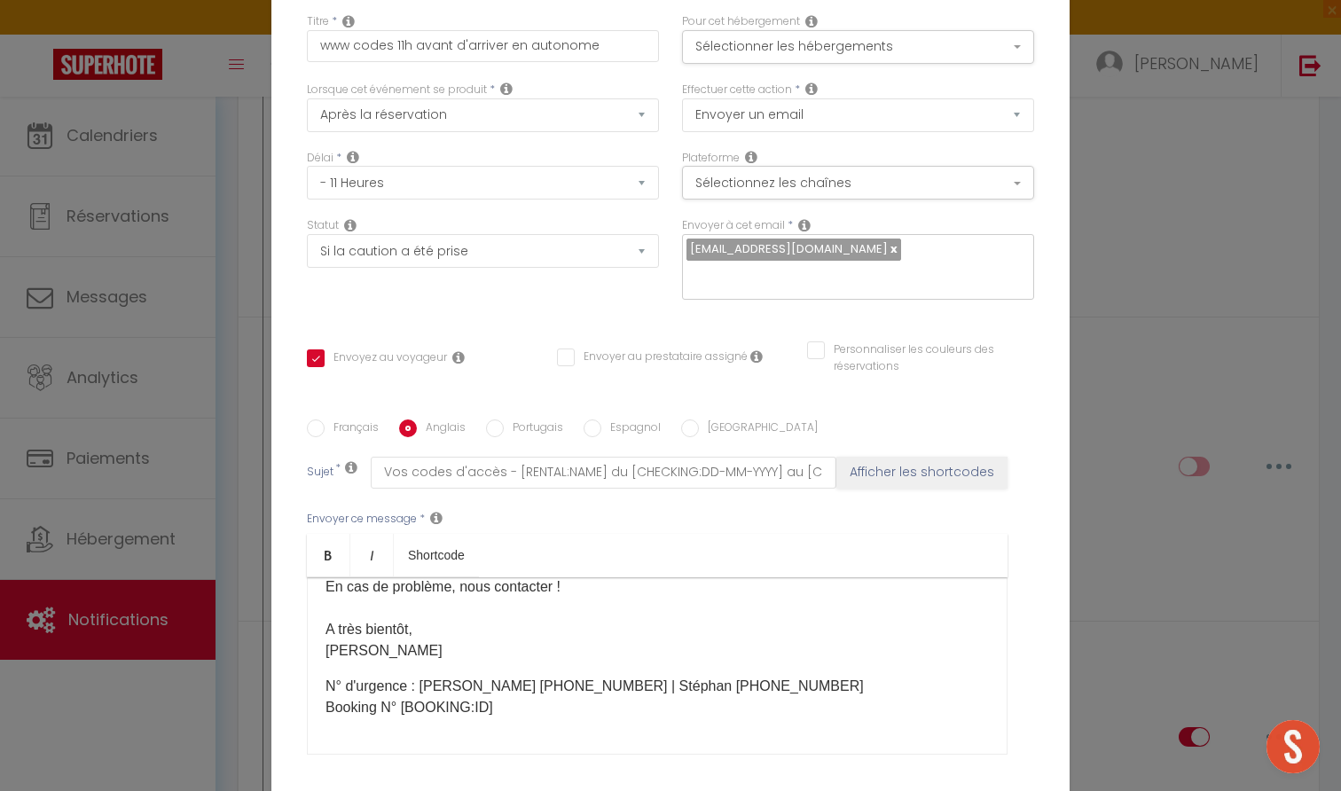
checkbox input "false"
type input "Your access codes - [RENTAL:NAME] du [CHECKING:DD-MM-YYYY] au [CHECKOUT:DD-MM-Y…"
drag, startPoint x: 574, startPoint y: 537, endPoint x: 458, endPoint y: 537, distance: 116.2
click at [458, 676] on p "Emergency number: +33 6 63 51 69 69 Booking N° [BOOKING:ID] ​​​" at bounding box center [657, 697] width 663 height 43
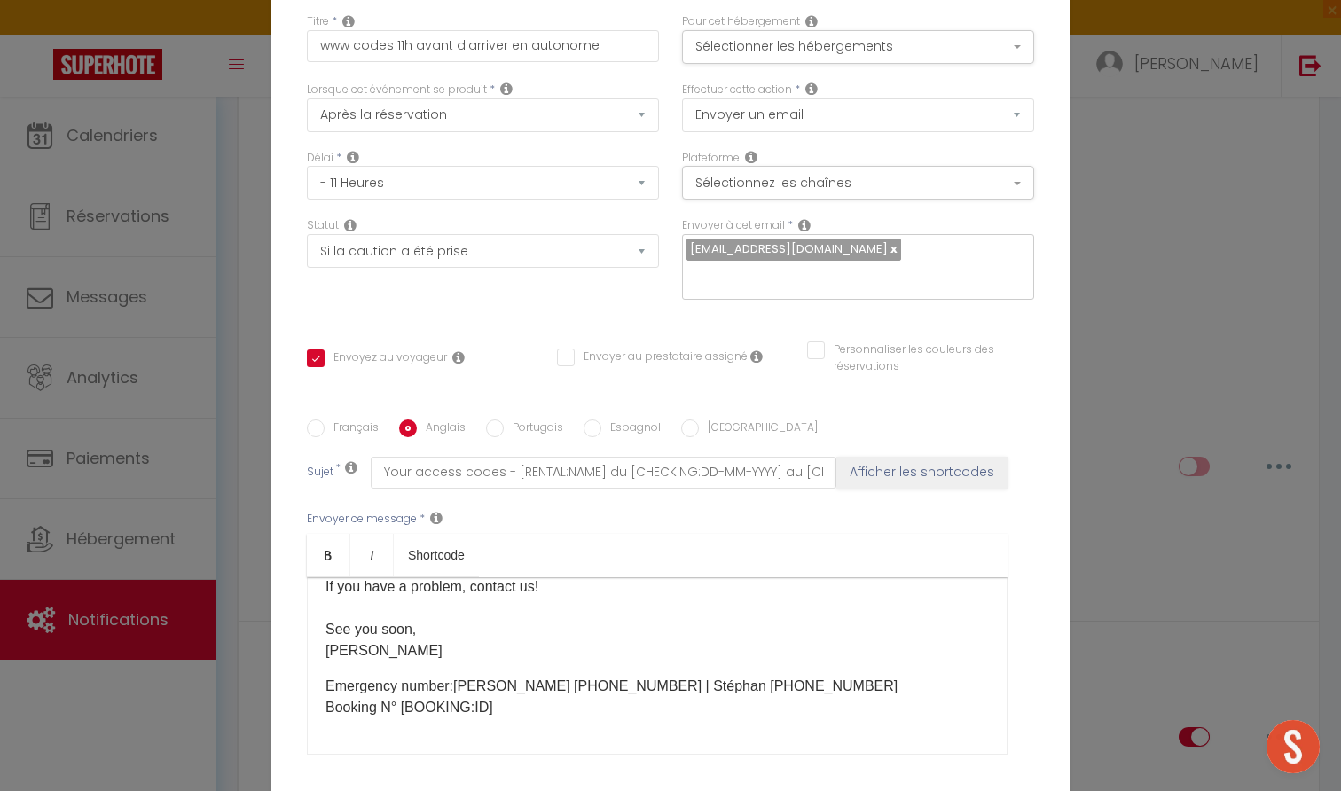
checkbox input "true"
checkbox input "false"
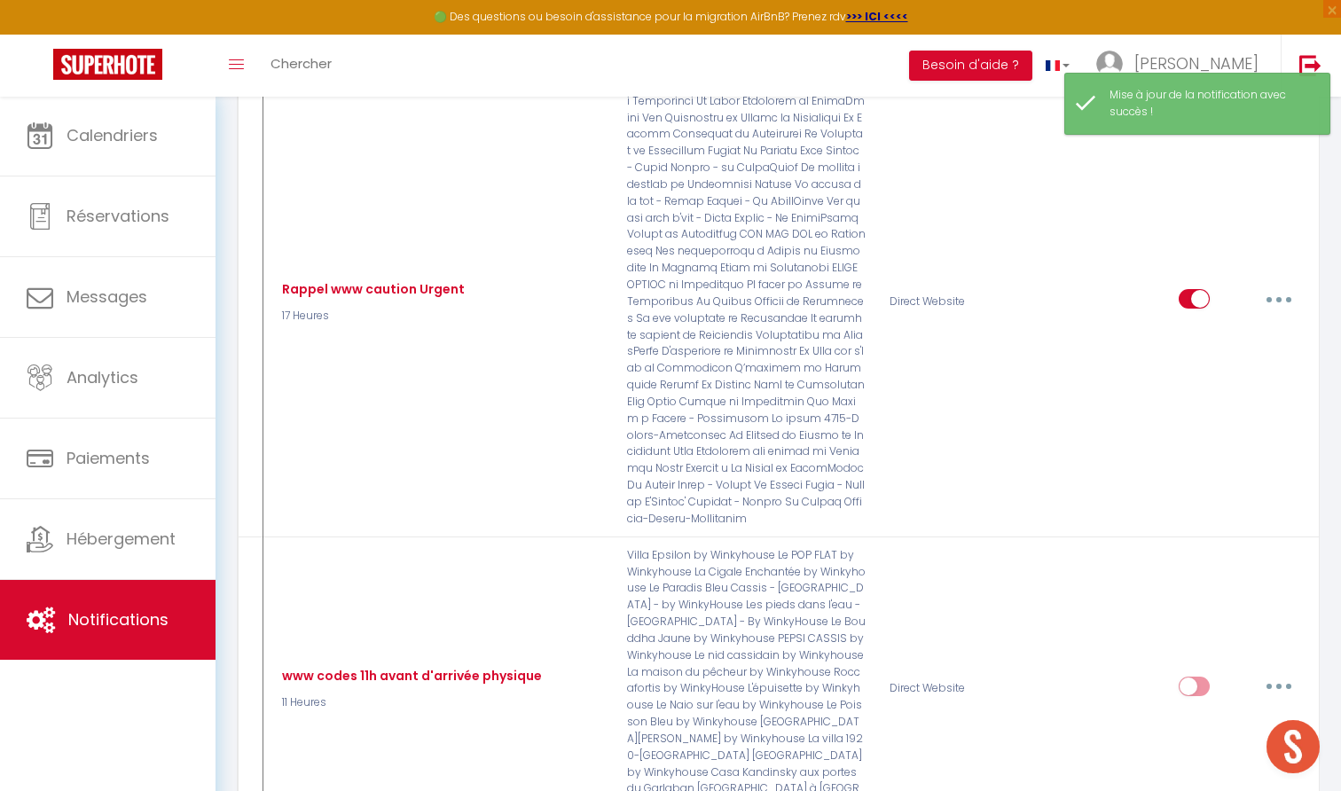
scroll to position [4916, 0]
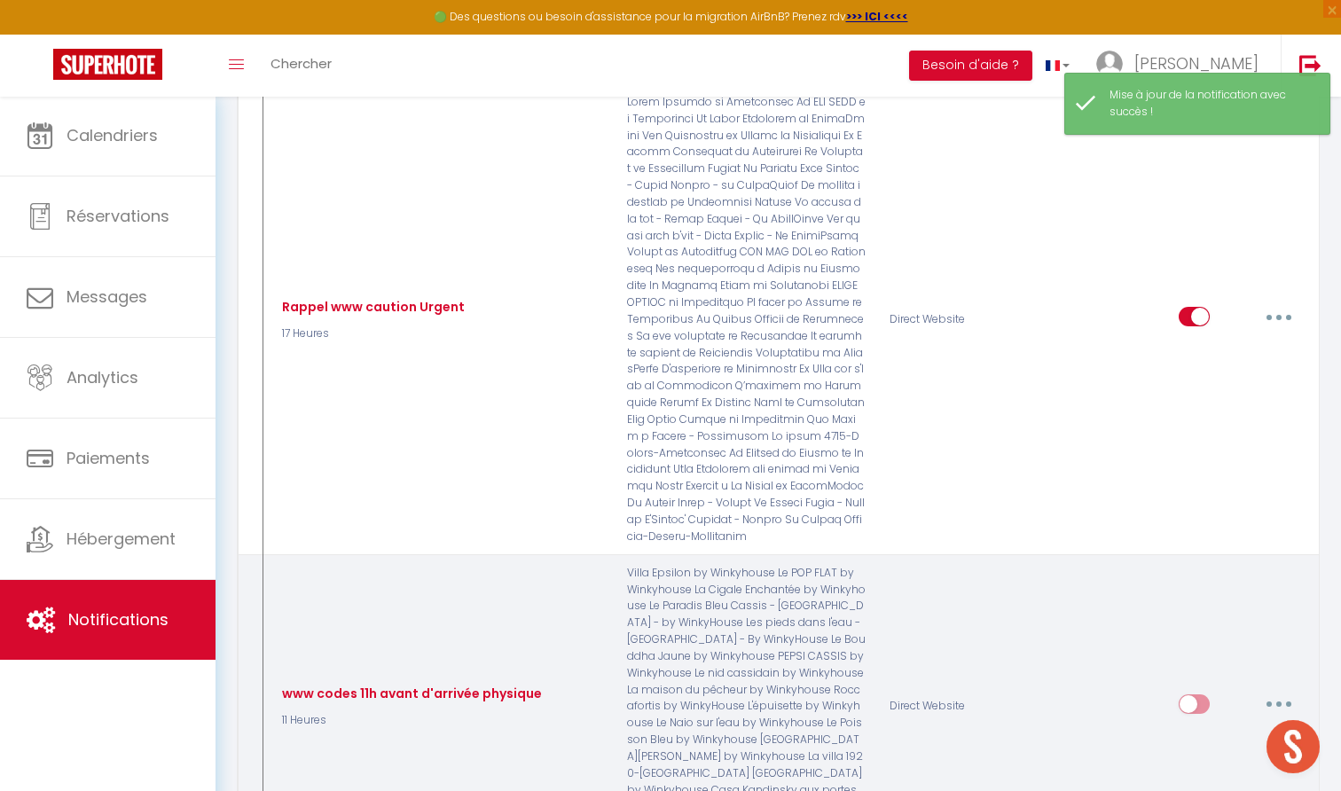
click at [1285, 690] on button "button" at bounding box center [1279, 704] width 50 height 28
click at [1041, 565] on div "Direct Website" at bounding box center [965, 707] width 175 height 284
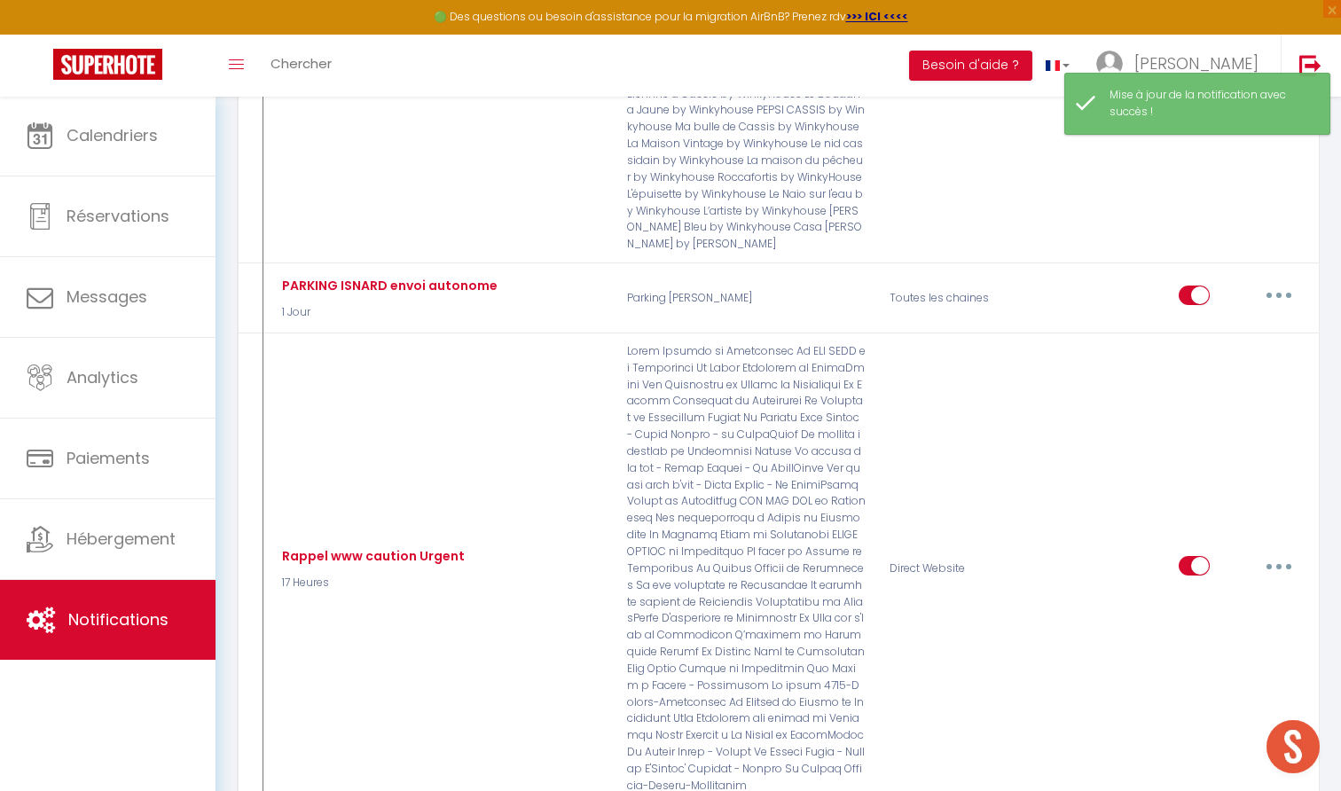
scroll to position [4619, 0]
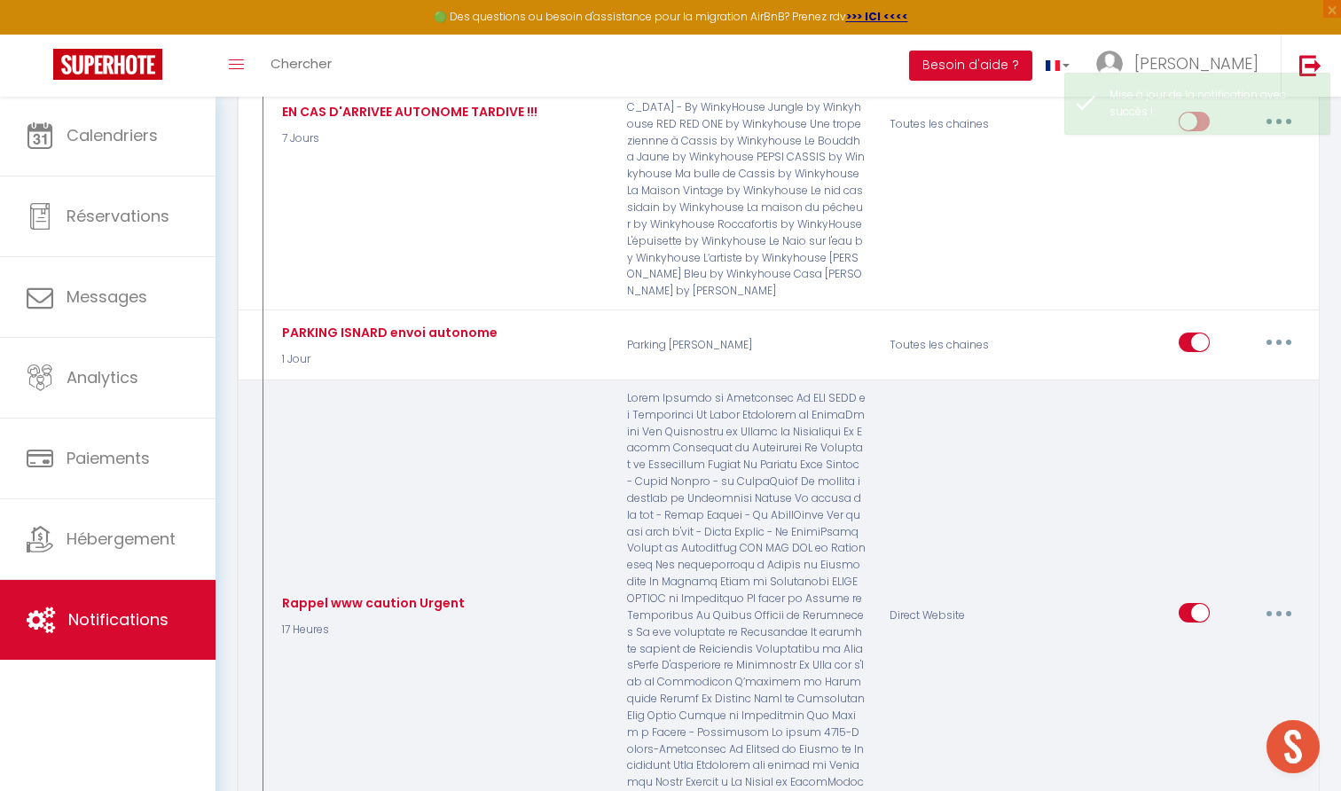
click at [1284, 599] on button "button" at bounding box center [1279, 613] width 50 height 28
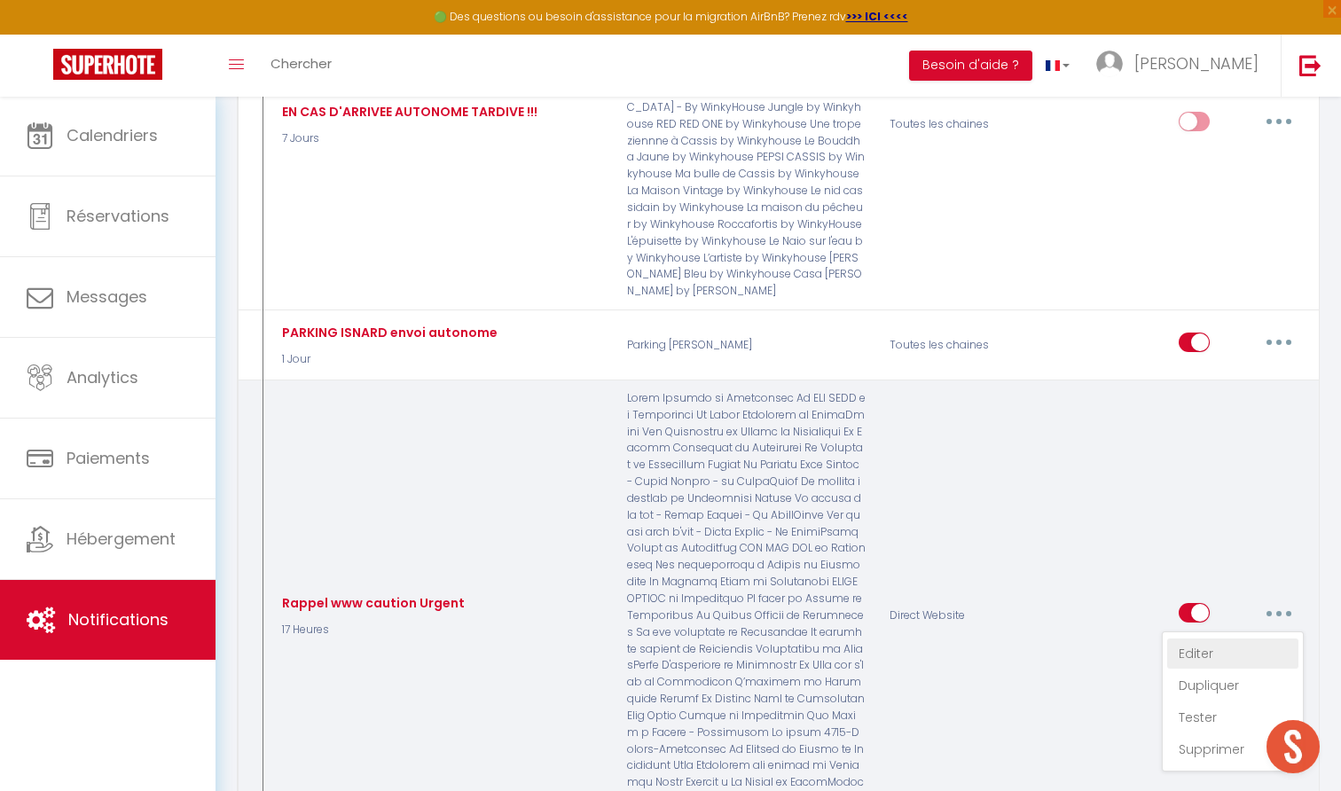
click at [1196, 639] on link "Editer" at bounding box center [1232, 654] width 131 height 30
type input "Rappel www caution Urgent"
select select "17 Heures"
select select "if_deposit_not_paid"
checkbox input "true"
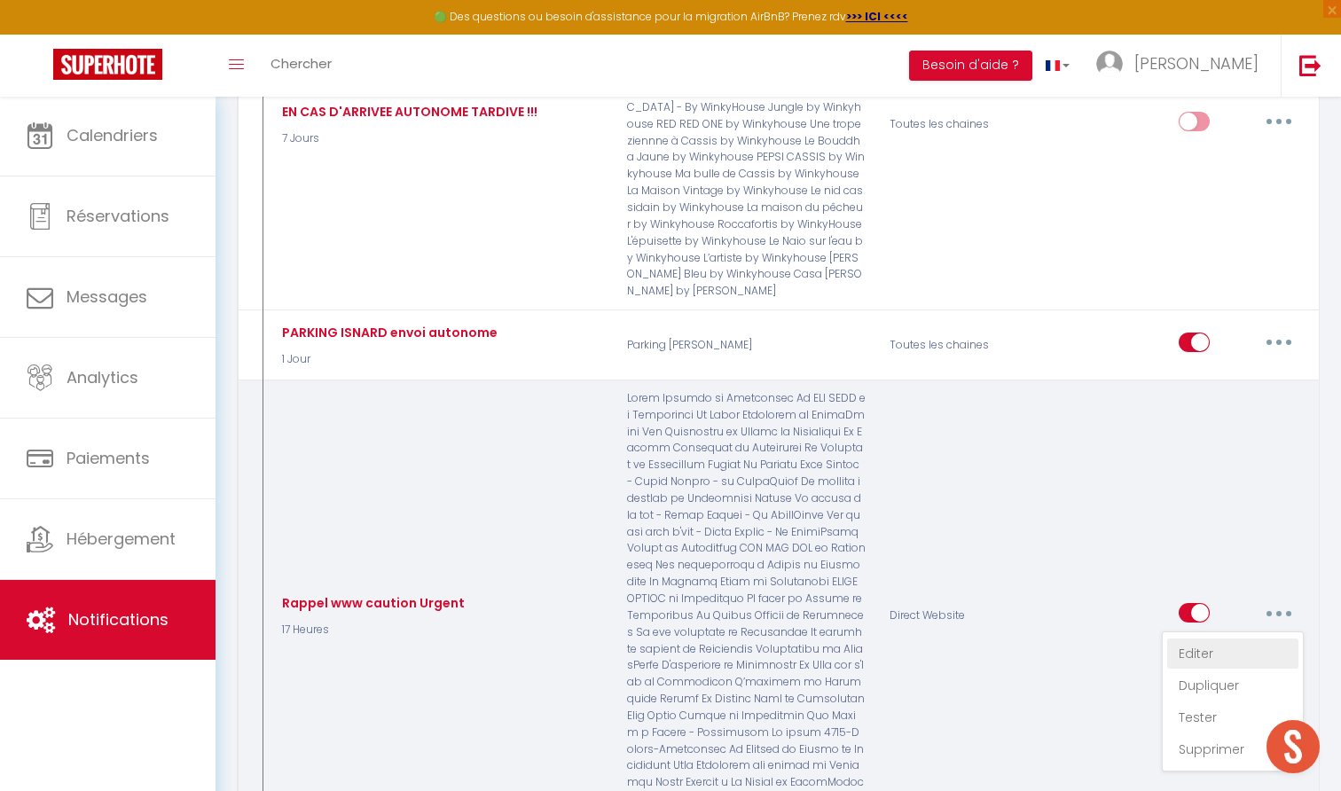
checkbox input "false"
radio input "true"
type input "RAPPEL - Votre caution à réaliser - [RENTAL:NAME] du [CHECKING:DD-MM-YYYY] au […"
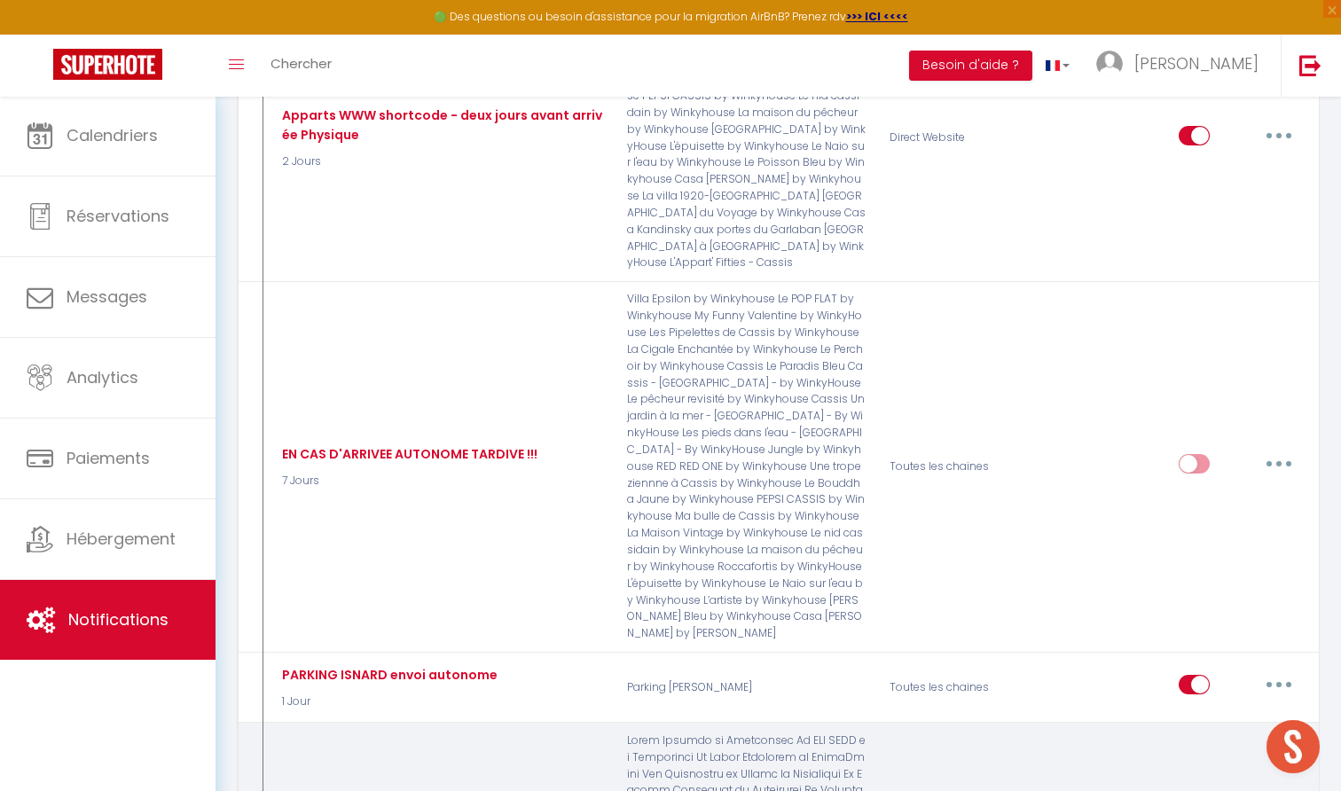
scroll to position [4271, 0]
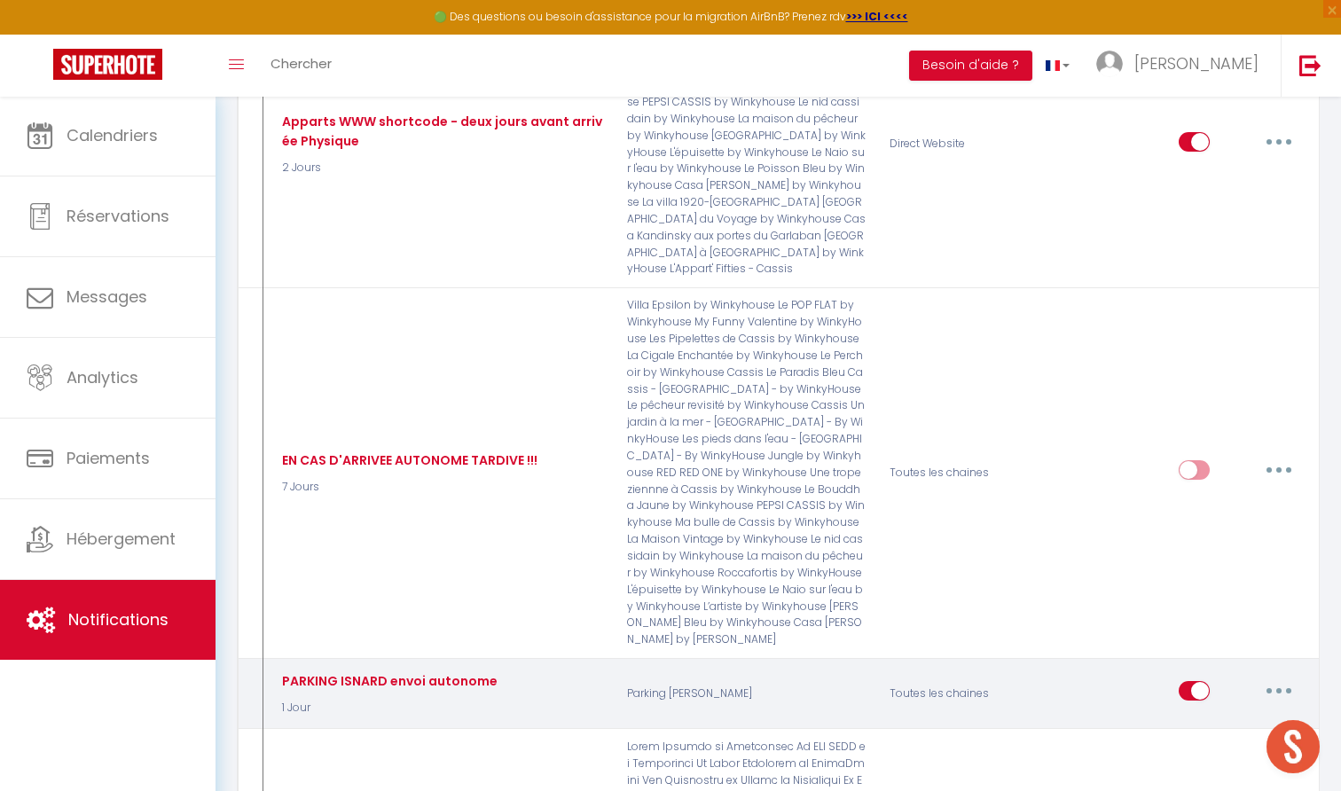
click at [1279, 677] on button "button" at bounding box center [1279, 691] width 50 height 28
click at [1207, 717] on link "Editer" at bounding box center [1232, 732] width 131 height 30
type input "PARKING ISNARD envoi autonome"
select select "1 Jour"
select select "if_booking_is_paid"
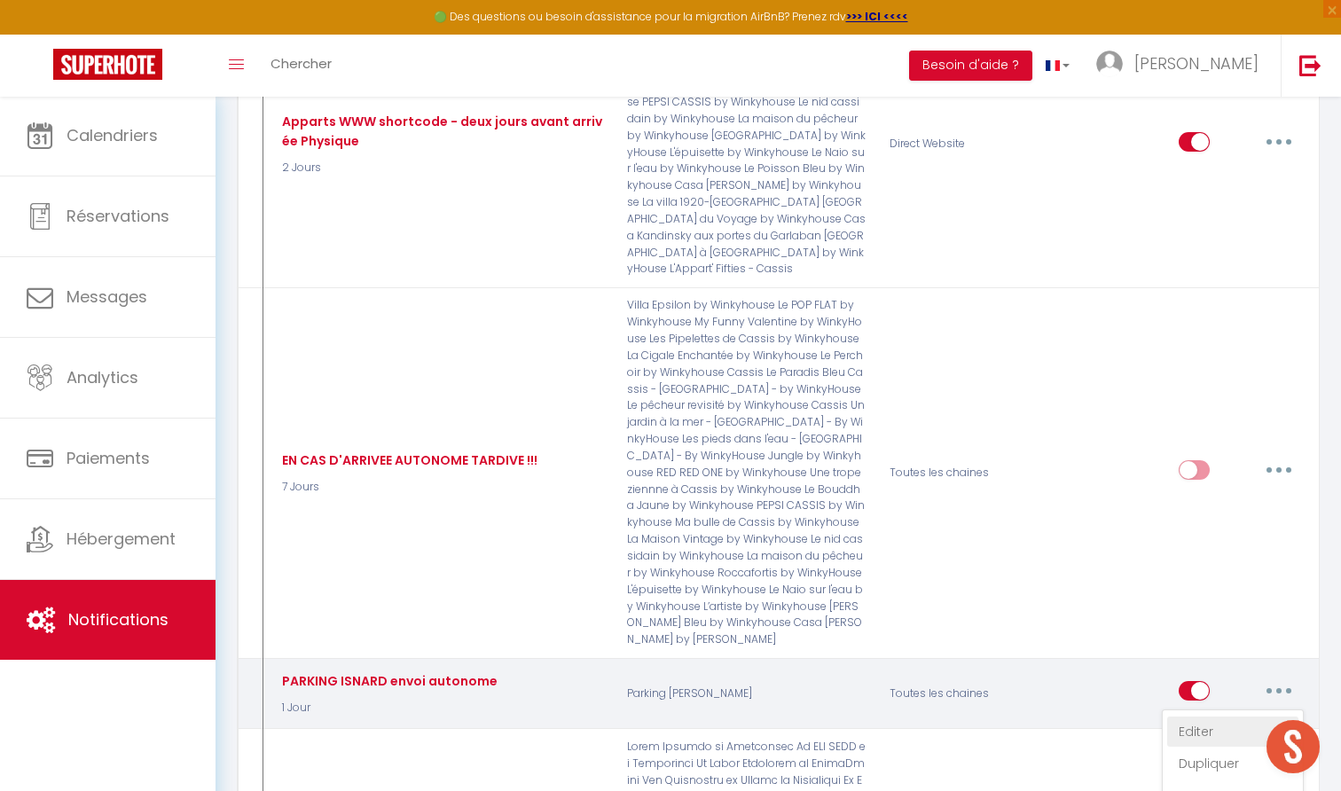
checkbox input "true"
checkbox input "false"
type input "Vos codes d'accès - [RENTAL:NAME] du [CHECKING:DD-MM-YYYY] au [CHECKOUT:DD-MM-Y…"
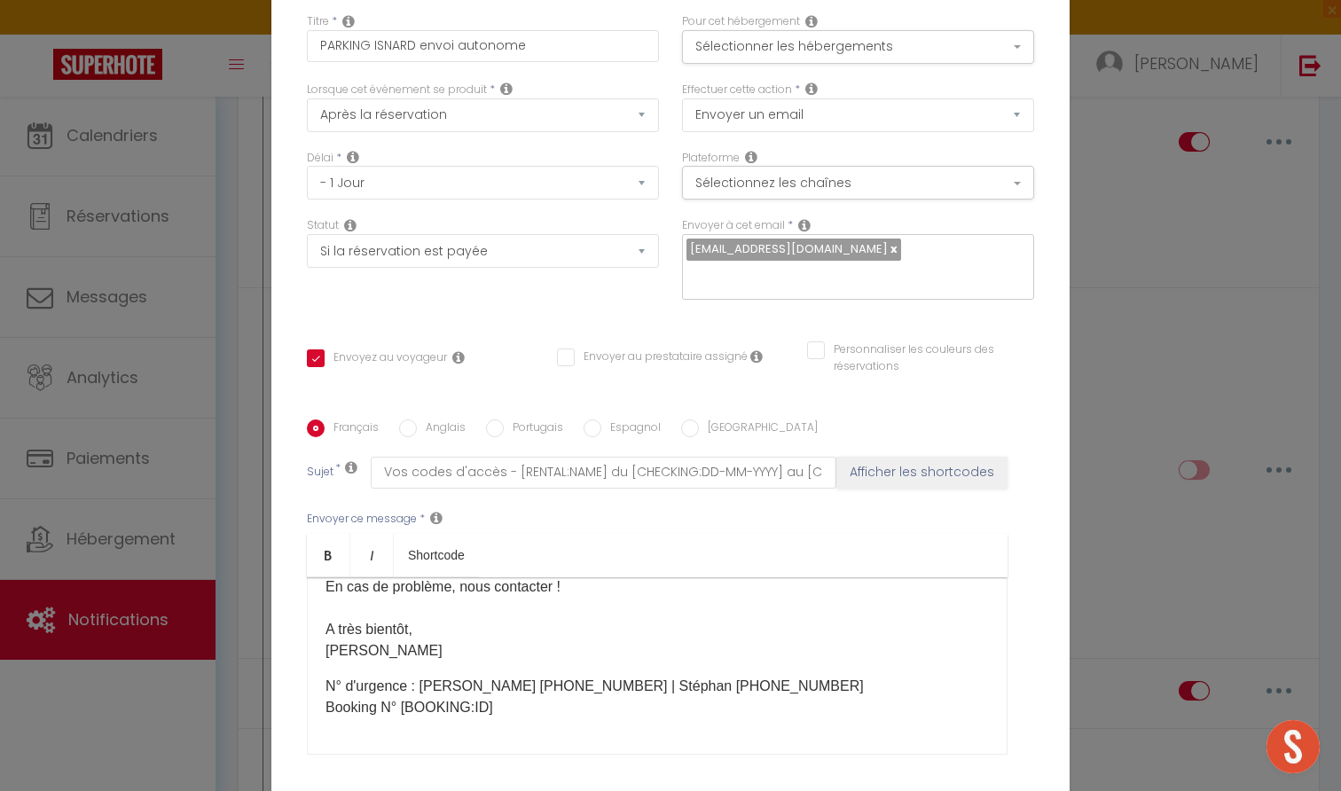
checkbox input "true"
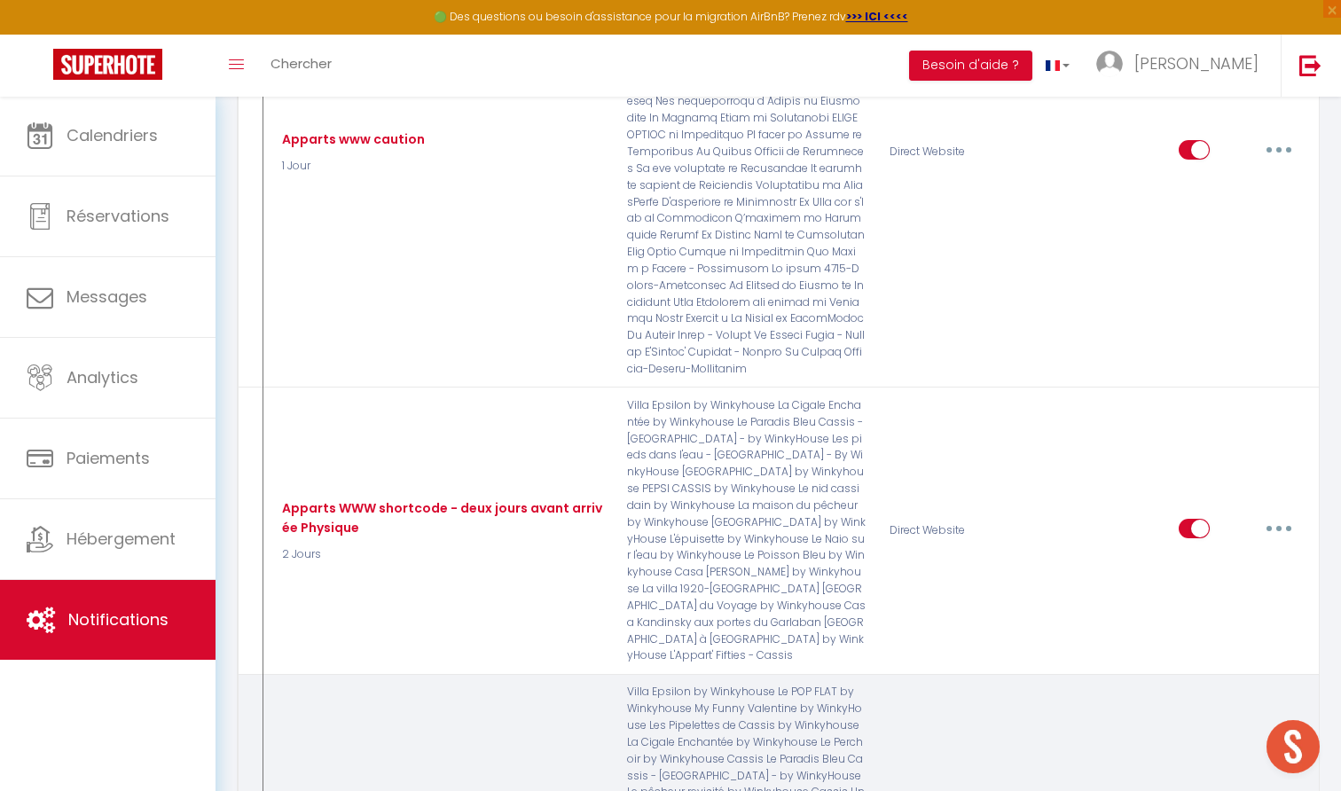
scroll to position [3833, 0]
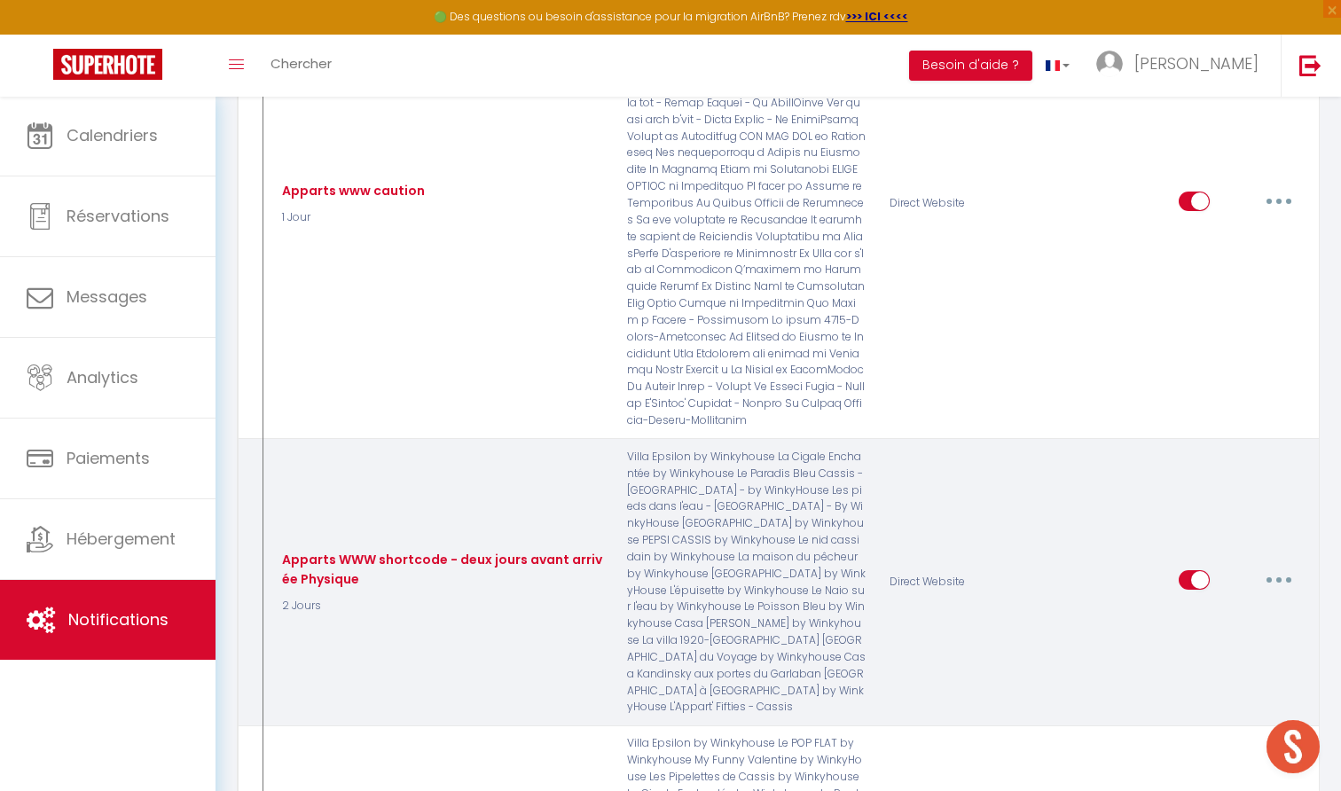
click at [1284, 566] on button "button" at bounding box center [1279, 580] width 50 height 28
click at [1196, 605] on link "Editer" at bounding box center [1232, 620] width 131 height 30
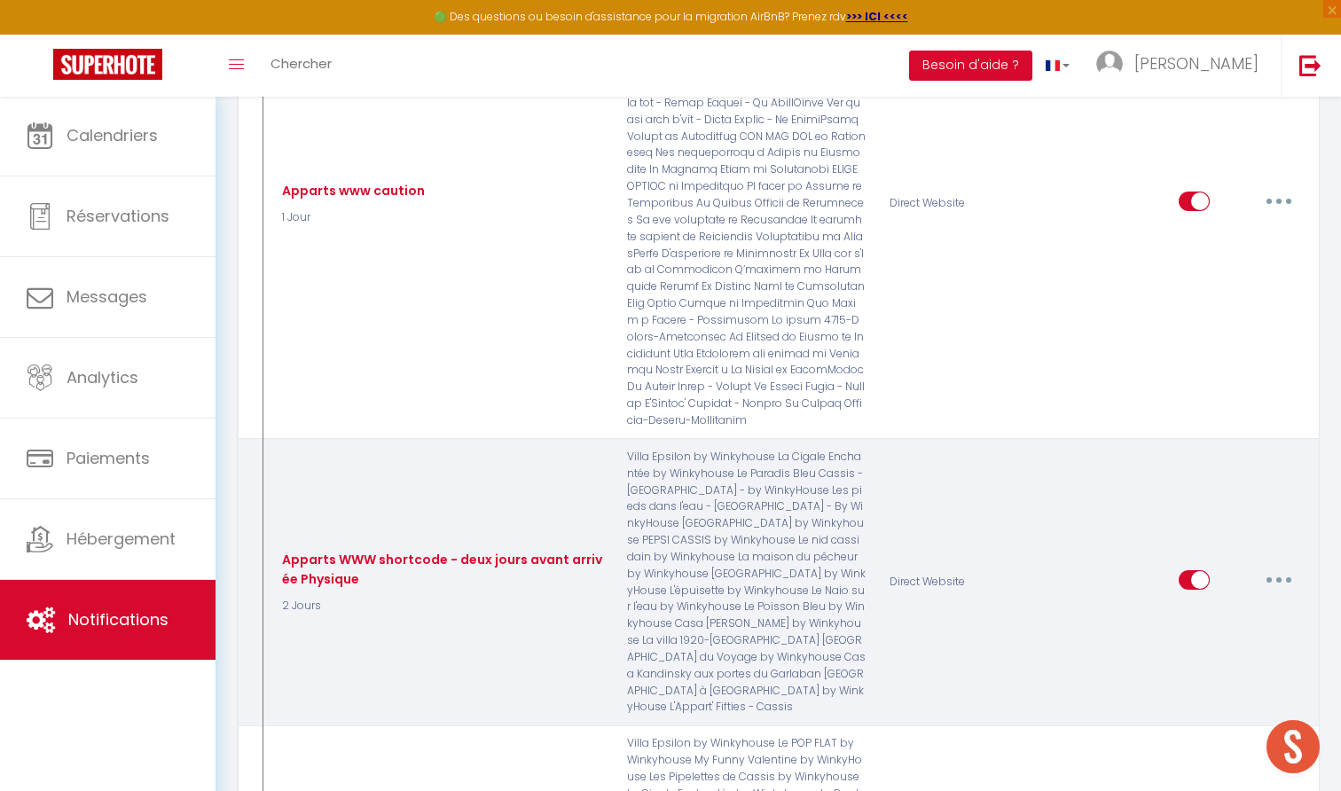
click at [1282, 566] on button "button" at bounding box center [1279, 580] width 50 height 28
click at [1204, 605] on link "Editer" at bounding box center [1232, 620] width 131 height 30
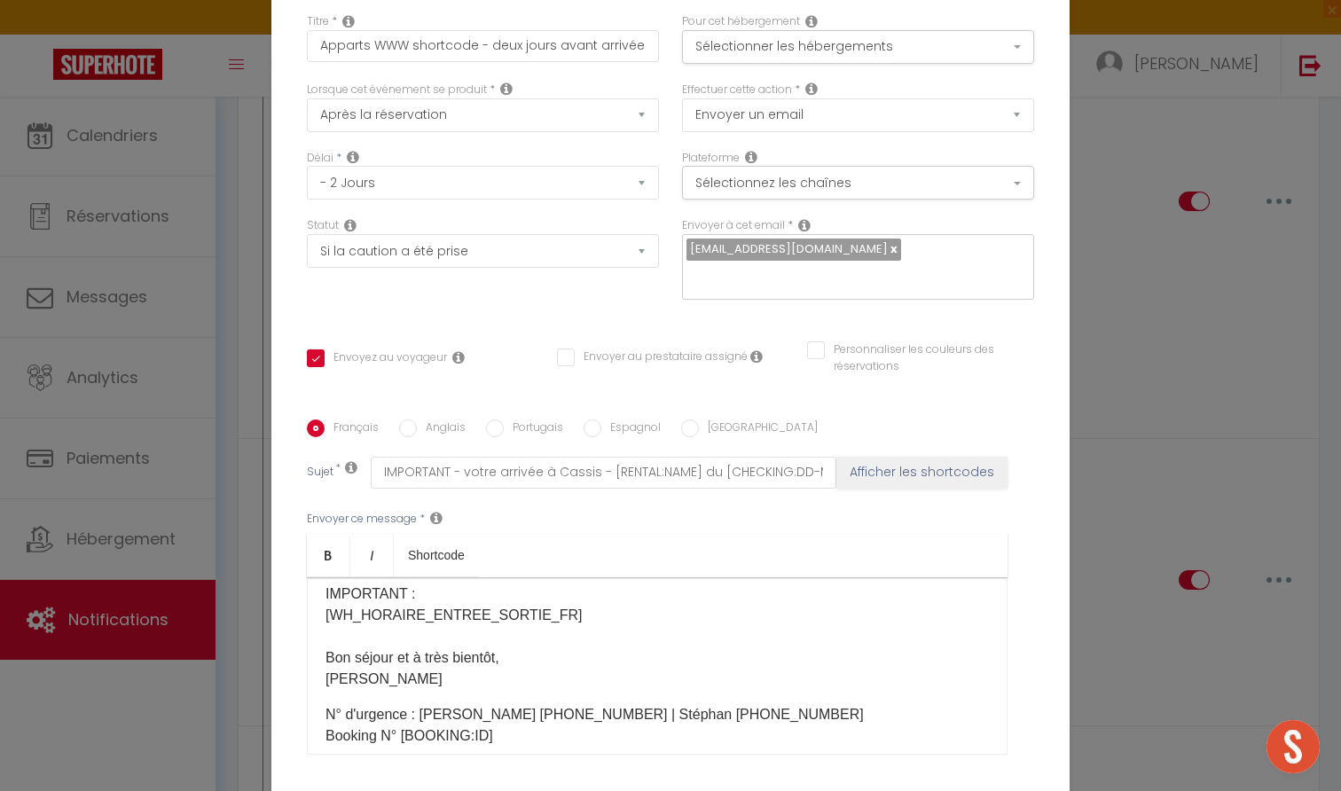
click at [402, 420] on input "Anglais" at bounding box center [408, 429] width 18 height 18
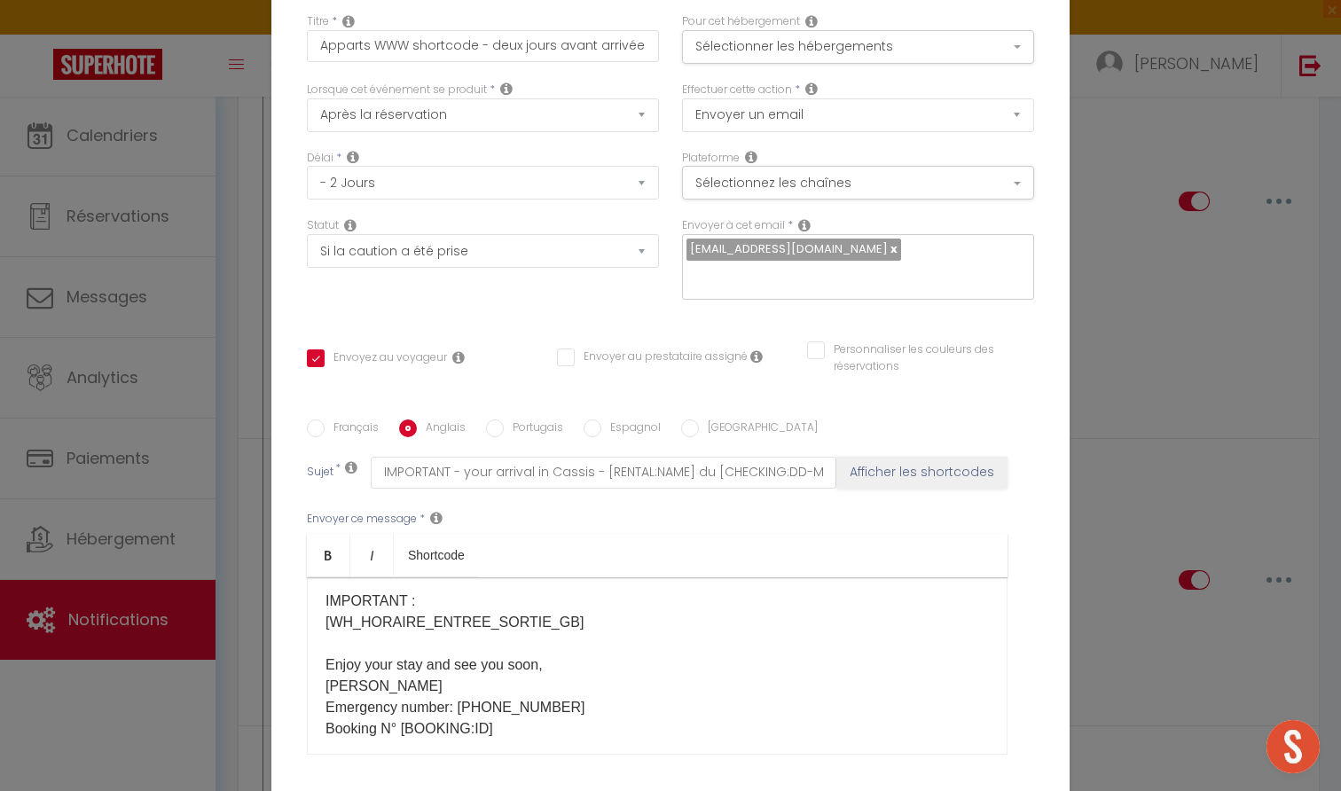
drag, startPoint x: 577, startPoint y: 569, endPoint x: 468, endPoint y: 569, distance: 109.1
click at [468, 569] on p "Hello [GUEST:FIRST_NAME], Your arrival is imminent! [AddresseGB]​​ [​ReglesSpec…" at bounding box center [657, 591] width 663 height 298
click at [663, 559] on p "Hello [GUEST:FIRST_NAME], Your arrival is imminent! [AddresseGB]​​ [​ReglesSpec…" at bounding box center [657, 591] width 663 height 298
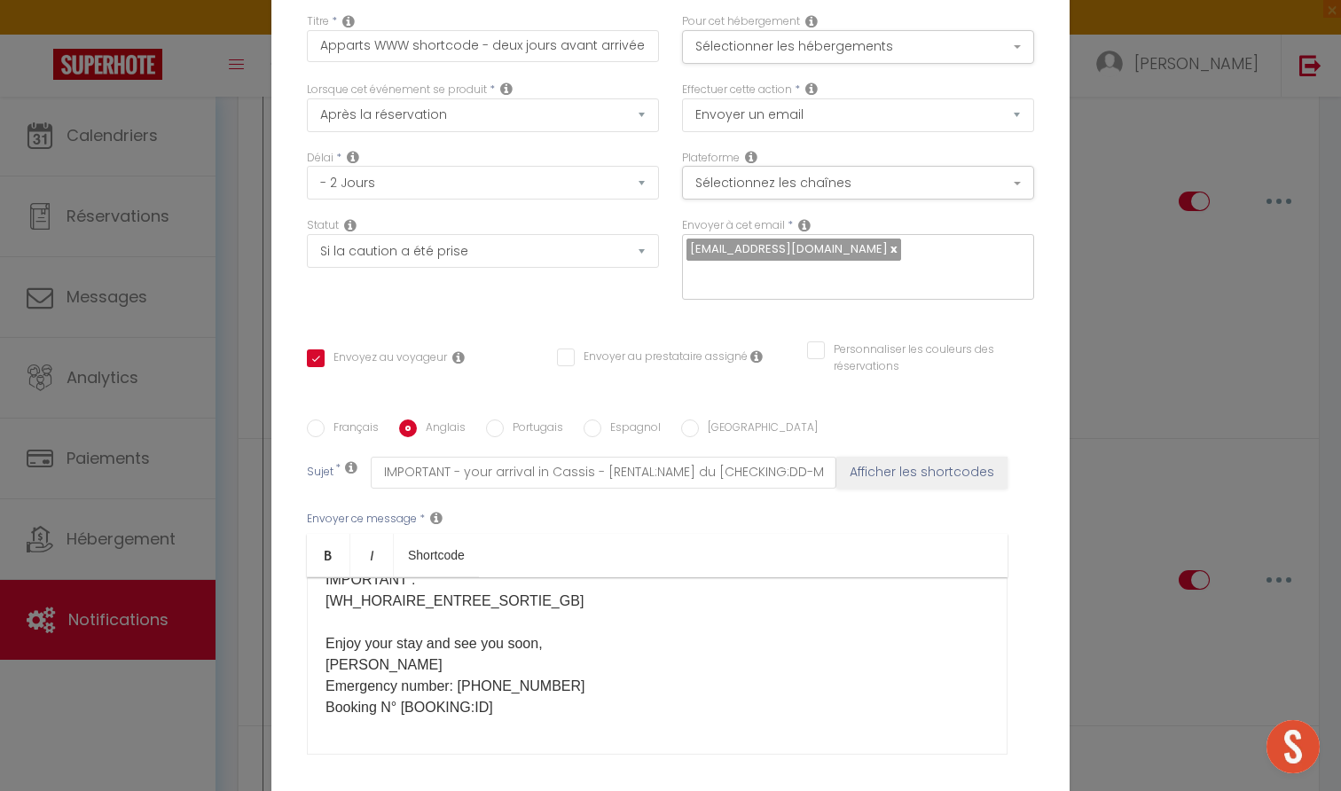
scroll to position [176, 0]
drag, startPoint x: 577, startPoint y: 540, endPoint x: 460, endPoint y: 540, distance: 116.2
click at [460, 540] on p "Hello [GUEST:FIRST_NAME], Your arrival is imminent! [AddresseGB]​​ [​ReglesSpec…" at bounding box center [657, 569] width 663 height 298
click at [341, 420] on label "Français" at bounding box center [352, 430] width 54 height 20
click at [325, 420] on input "Français" at bounding box center [316, 429] width 18 height 18
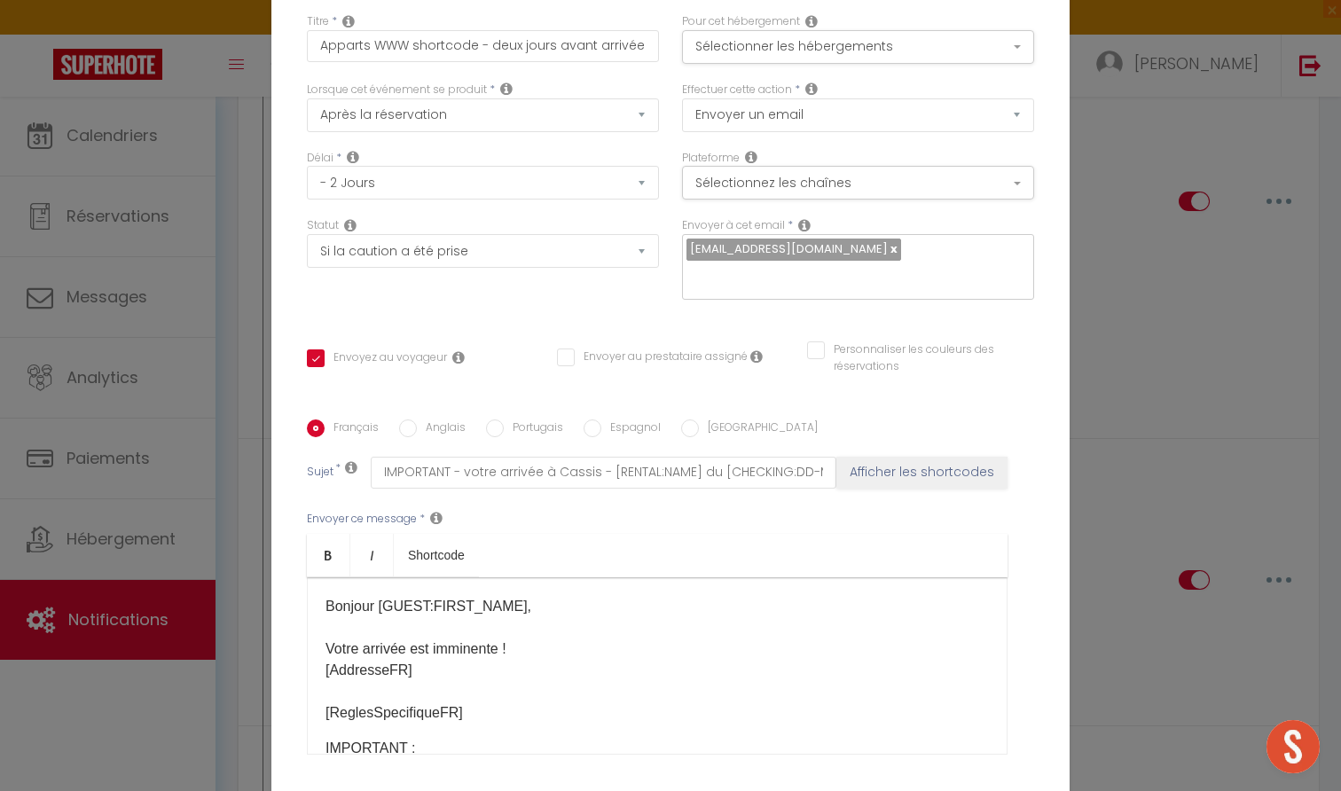
scroll to position [0, 0]
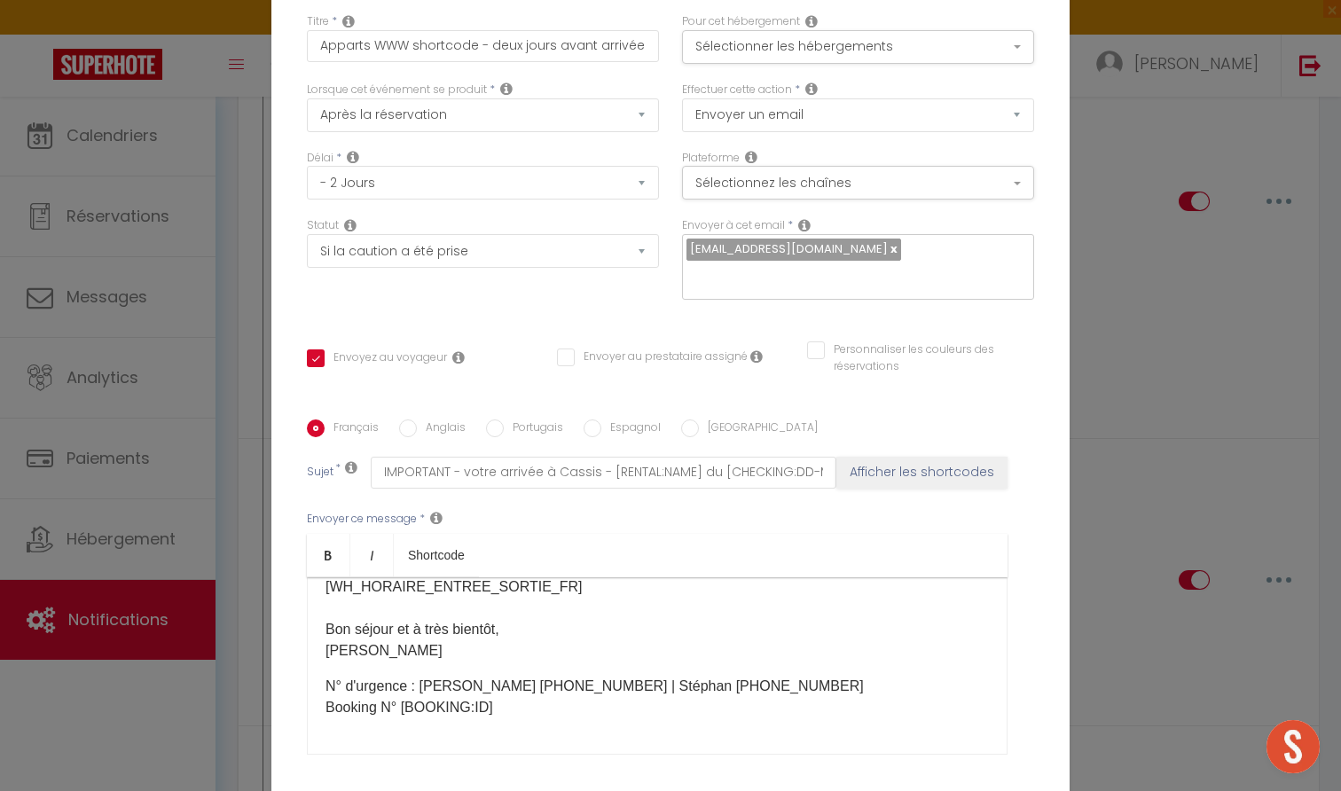
click at [411, 420] on input "Anglais" at bounding box center [408, 429] width 18 height 18
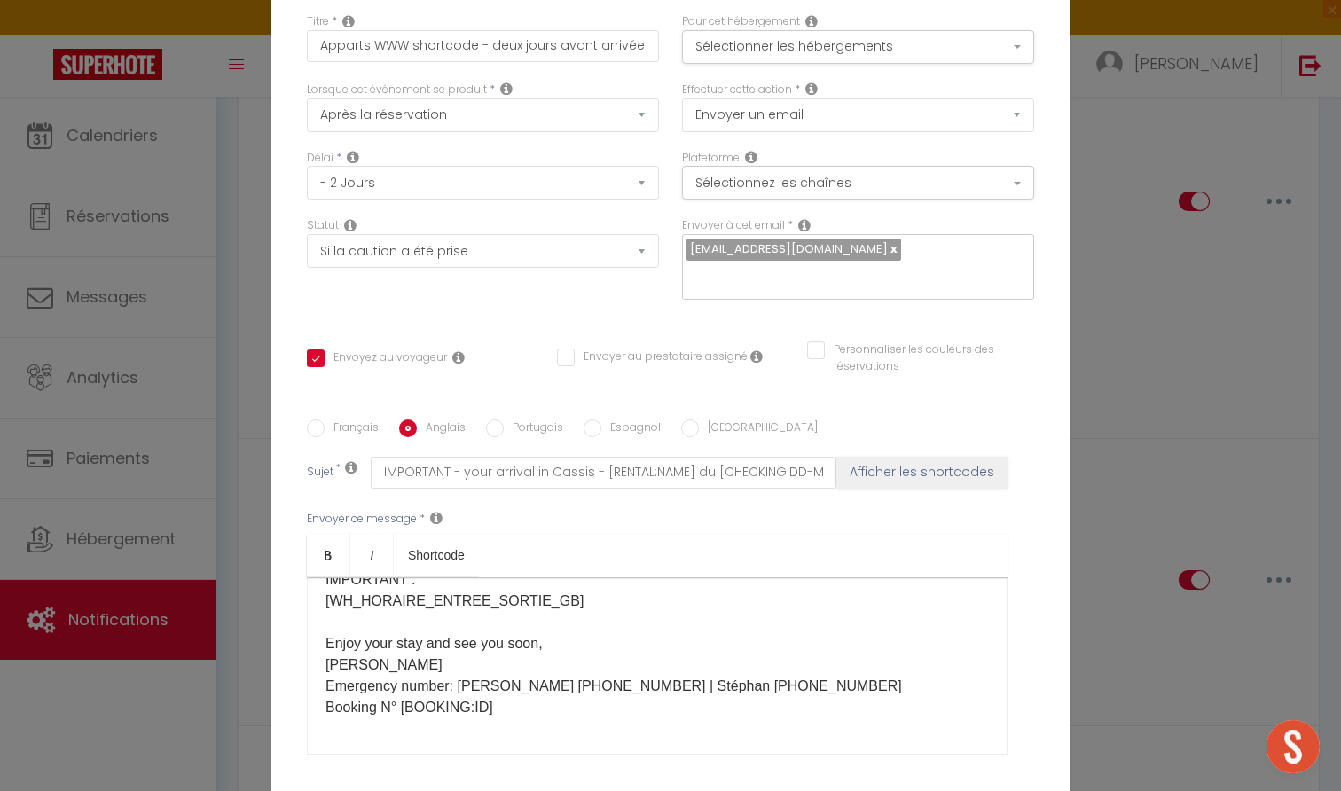
scroll to position [176, 0]
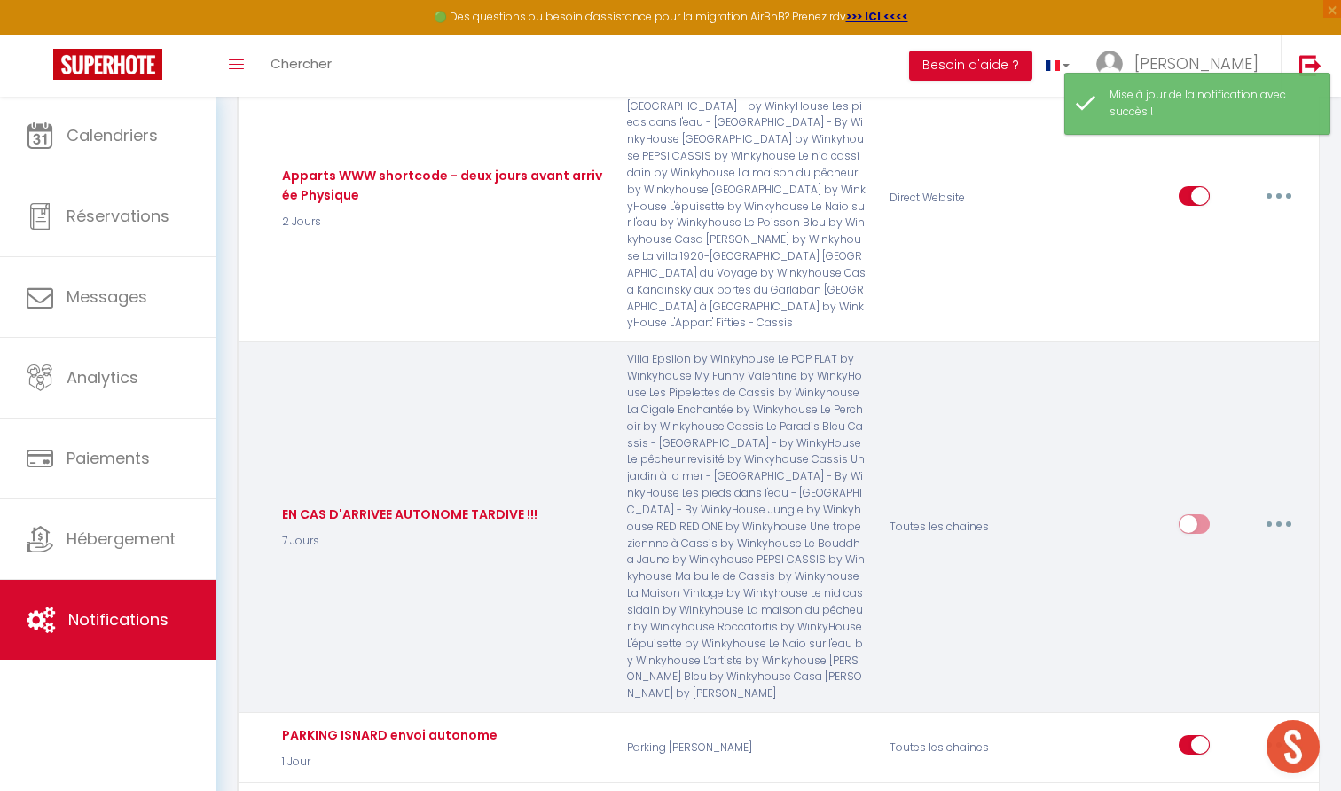
scroll to position [4241, 0]
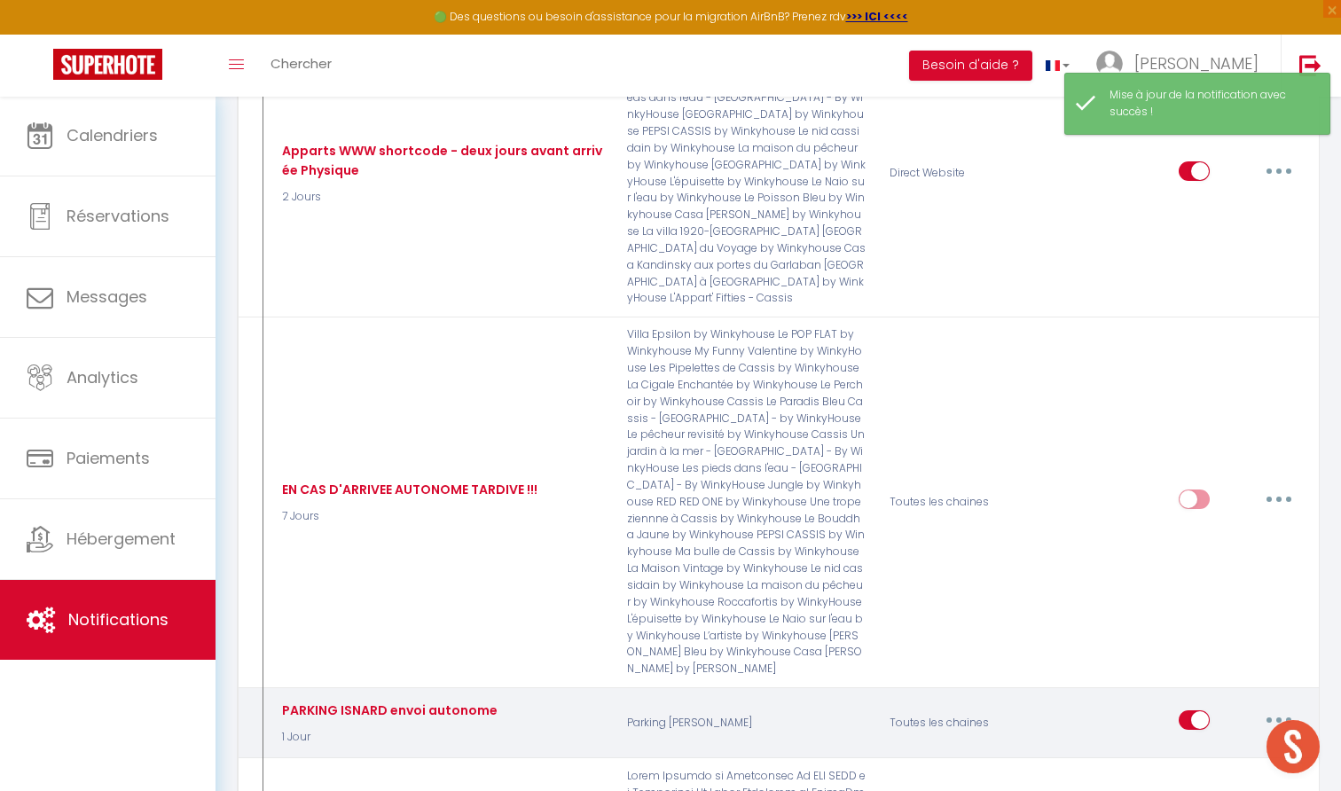
click at [1285, 706] on button "button" at bounding box center [1279, 720] width 50 height 28
click at [1219, 746] on link "Editer" at bounding box center [1232, 761] width 131 height 30
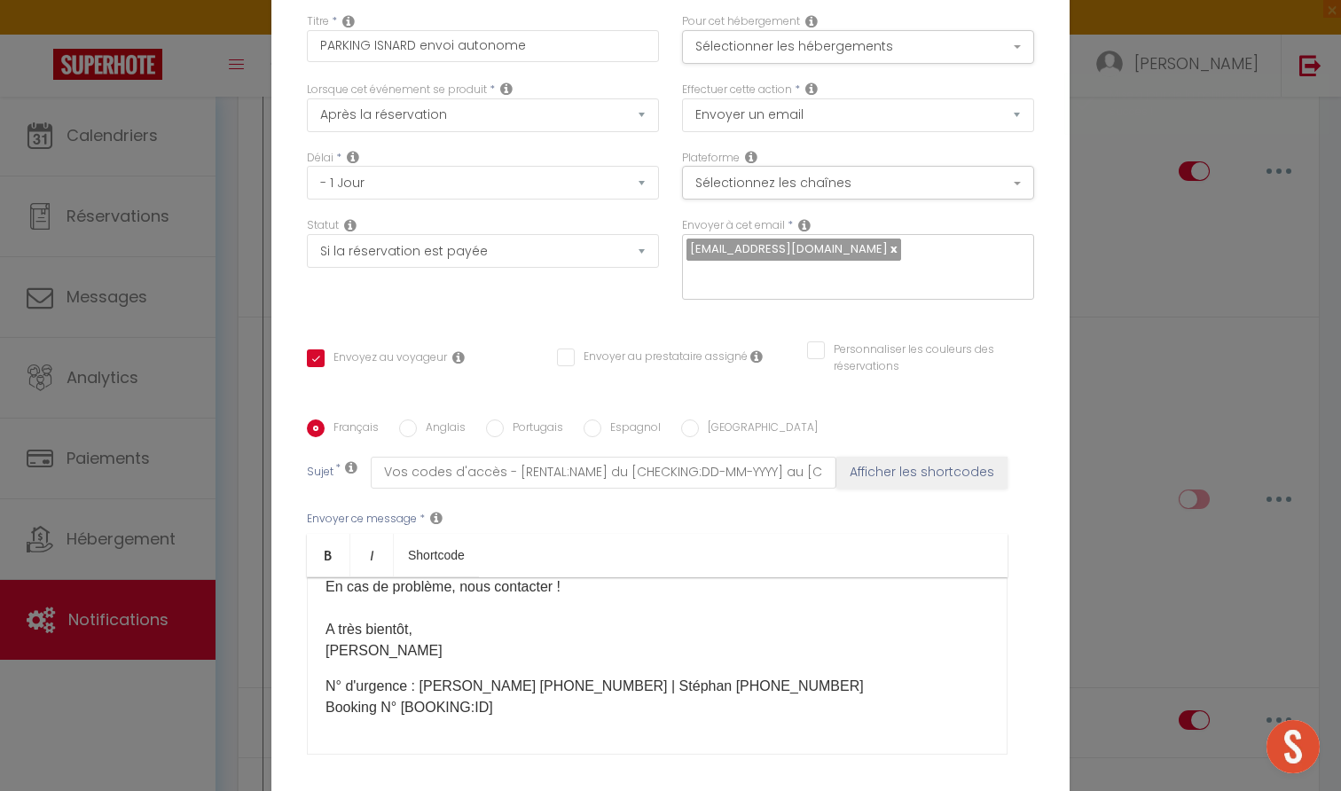
click at [409, 420] on input "Anglais" at bounding box center [408, 429] width 18 height 18
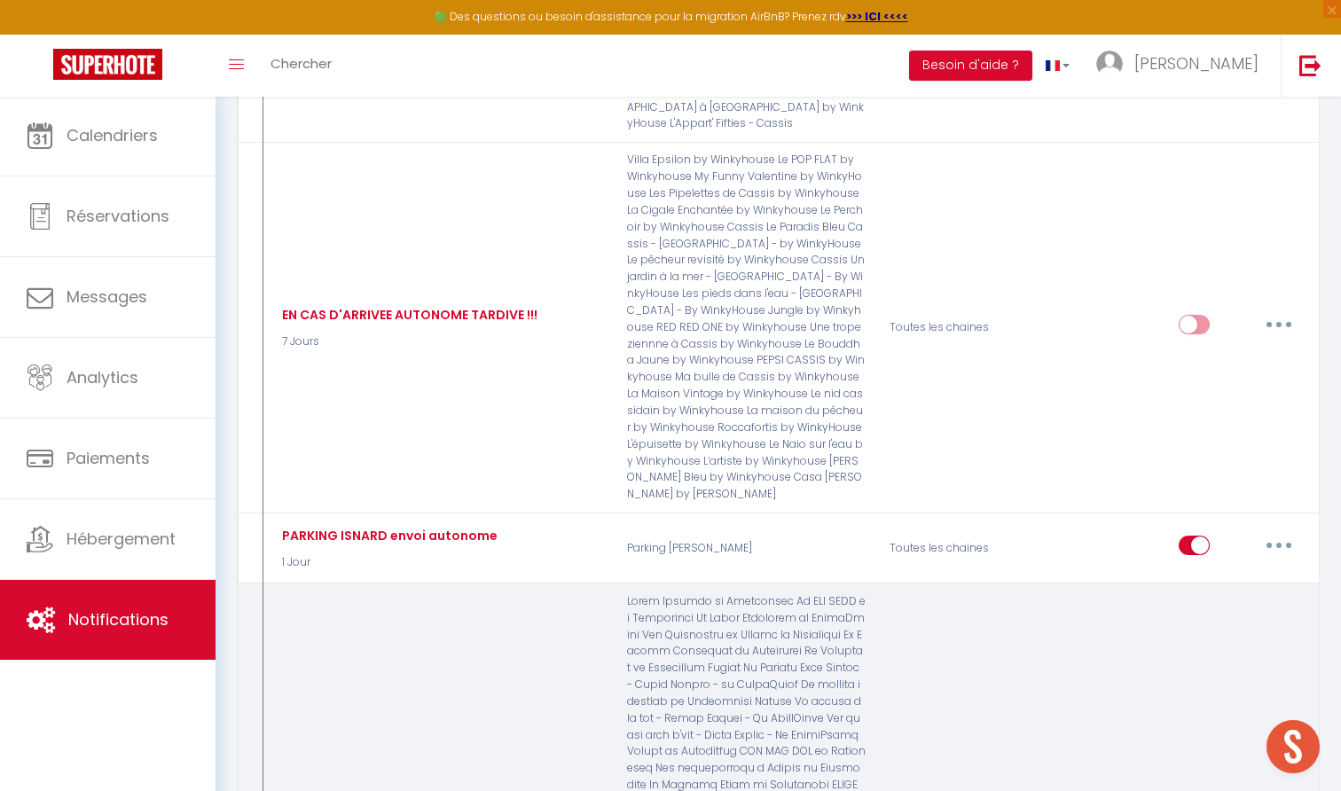
scroll to position [4467, 0]
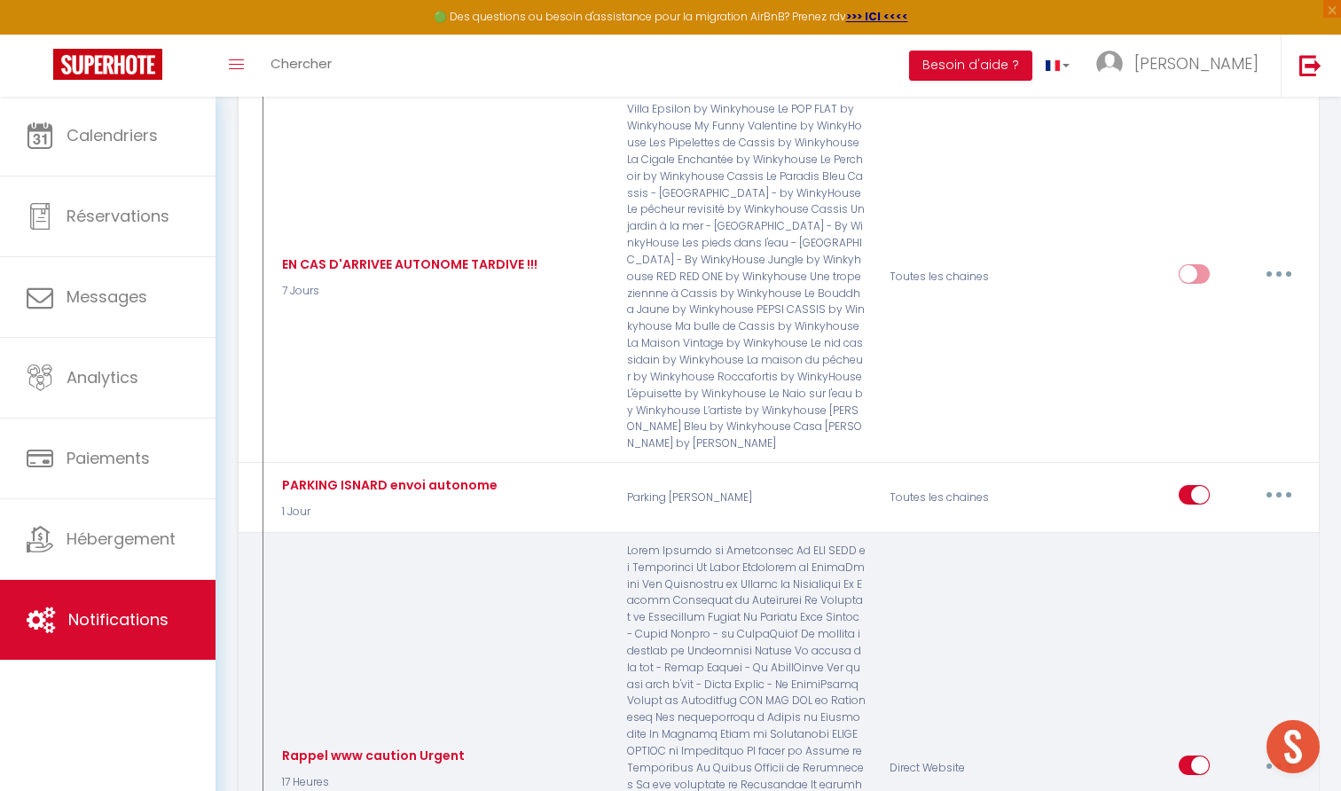
click at [1275, 751] on button "button" at bounding box center [1279, 765] width 50 height 28
click at [1206, 790] on link "Editer" at bounding box center [1232, 806] width 131 height 30
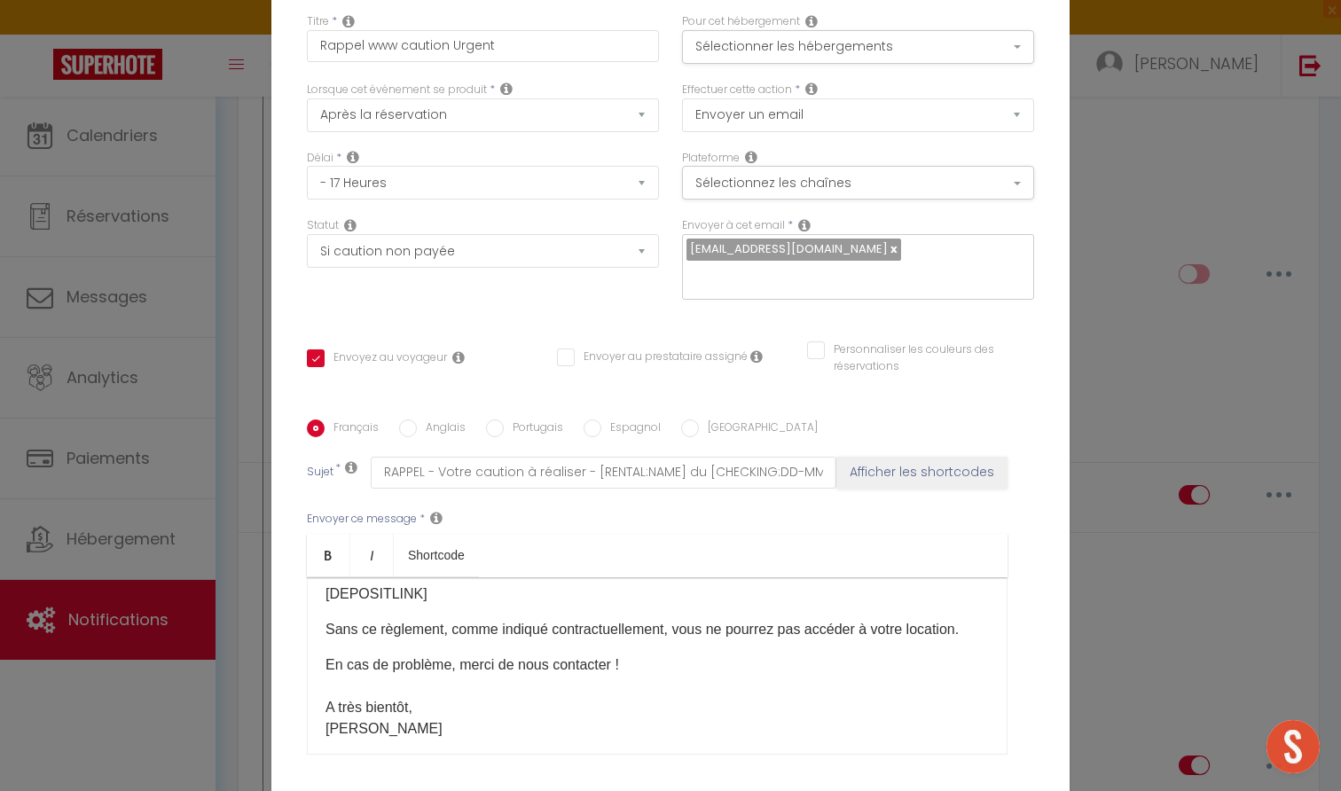
click at [411, 420] on input "Anglais" at bounding box center [408, 429] width 18 height 18
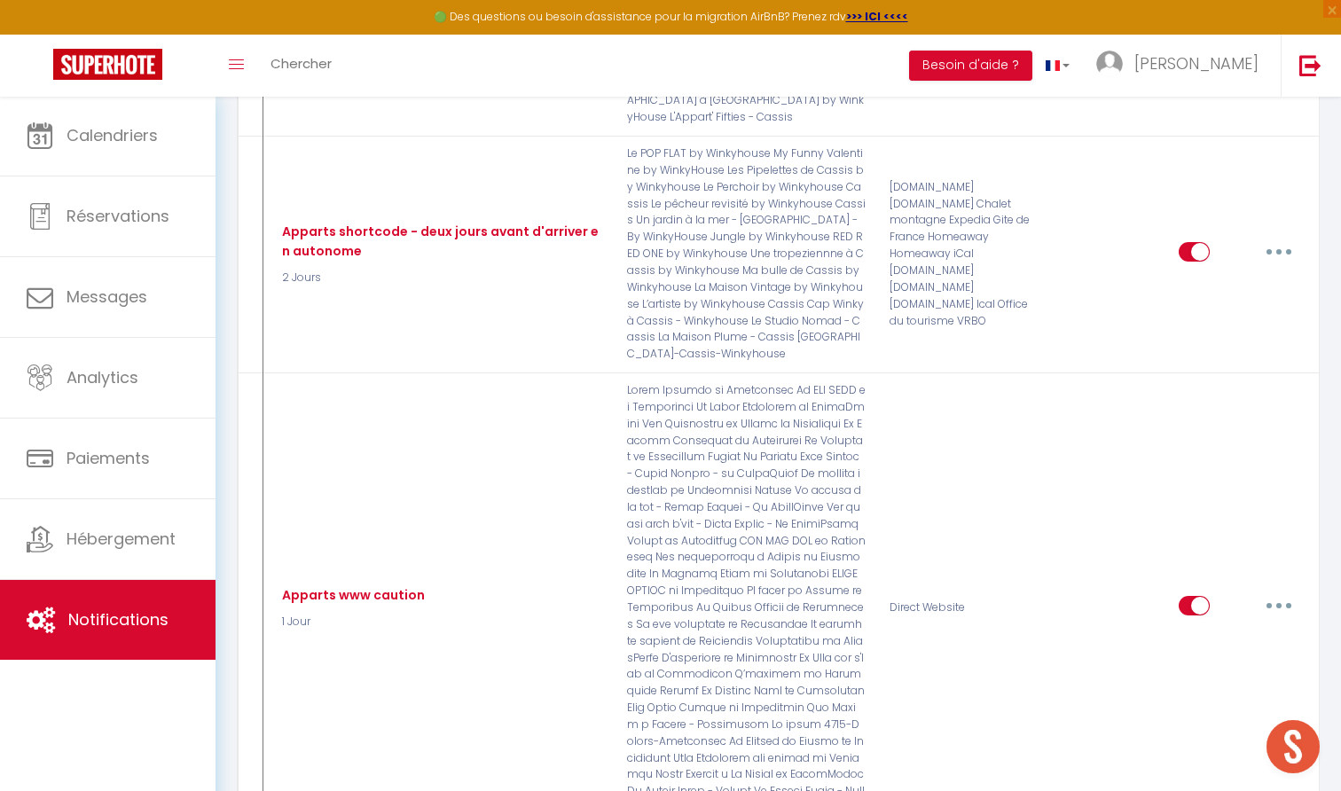
scroll to position [3417, 0]
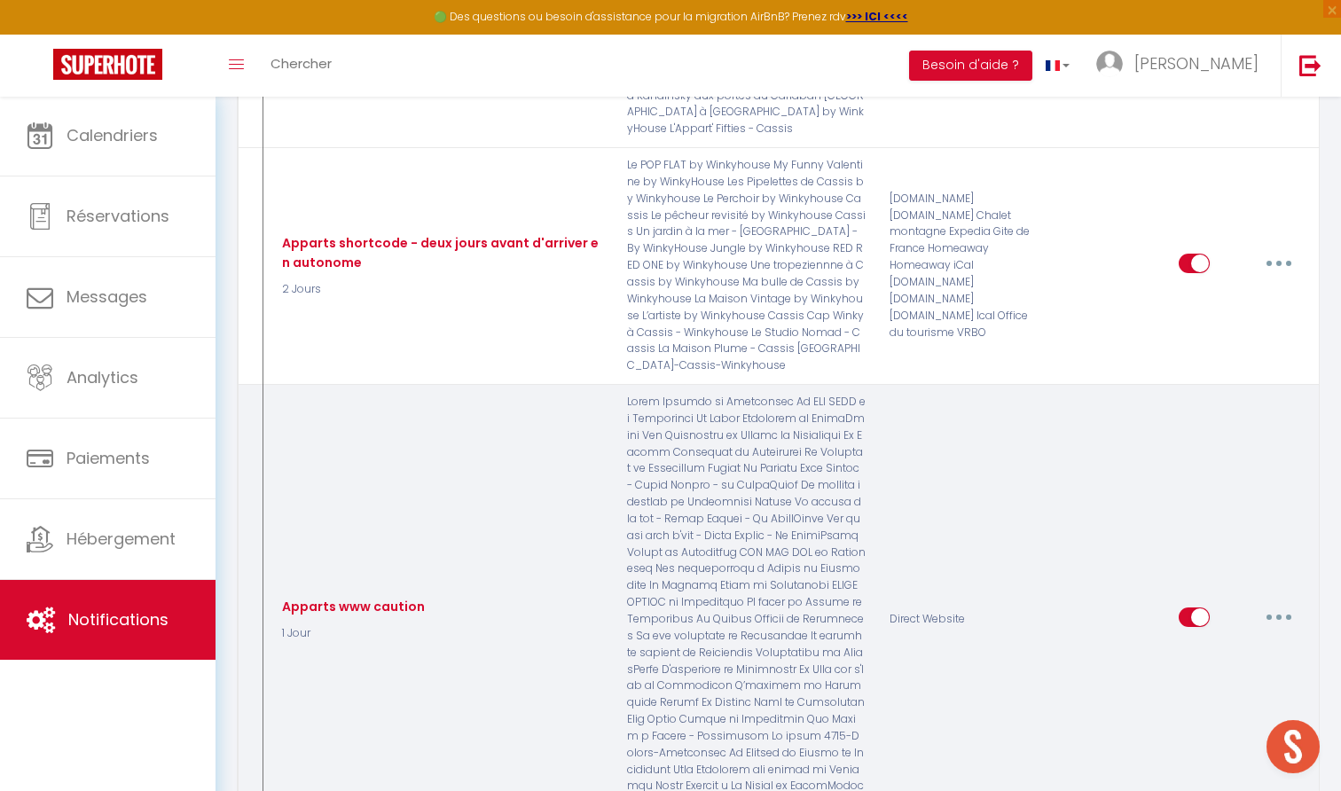
click at [1282, 603] on button "button" at bounding box center [1279, 617] width 50 height 28
click at [1237, 642] on link "Editer" at bounding box center [1232, 657] width 131 height 30
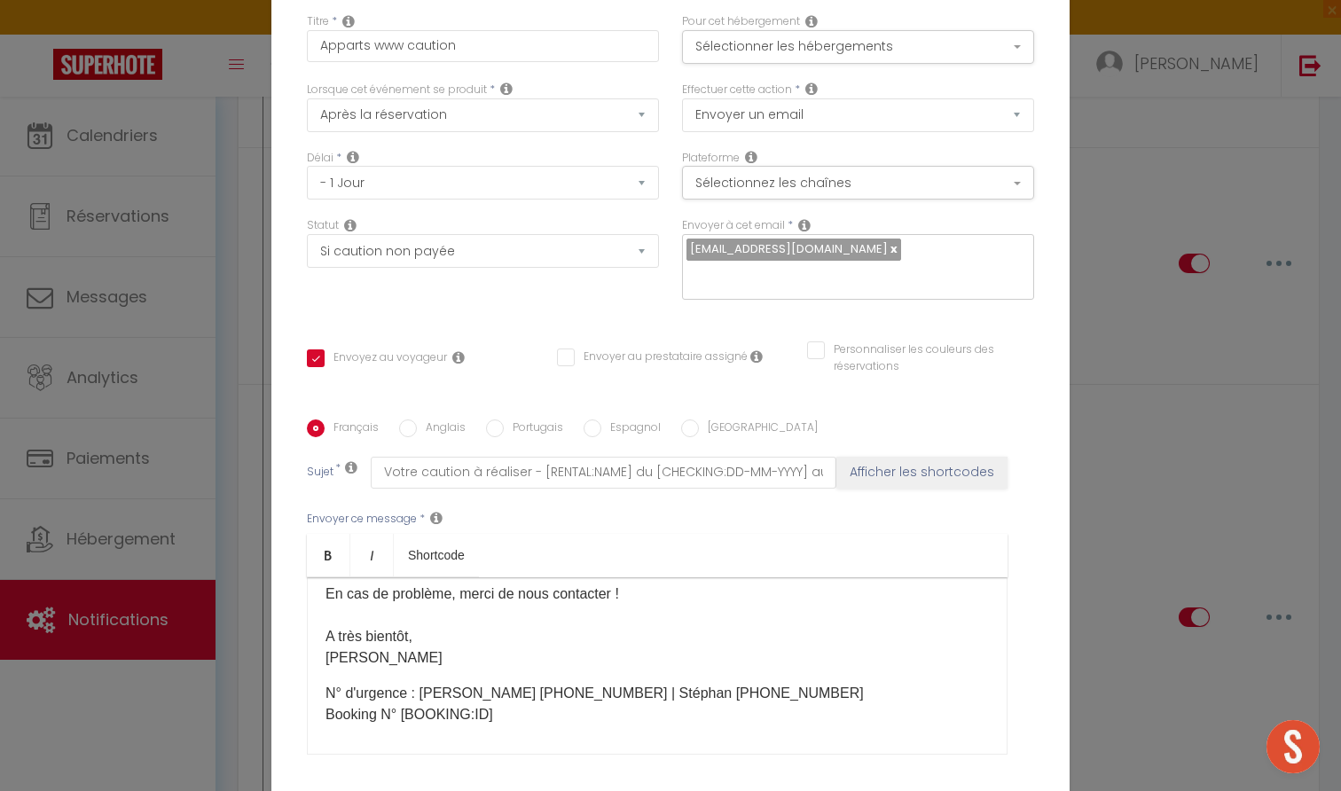
click at [424, 420] on label "Anglais" at bounding box center [441, 430] width 49 height 20
click at [417, 420] on input "Anglais" at bounding box center [408, 429] width 18 height 18
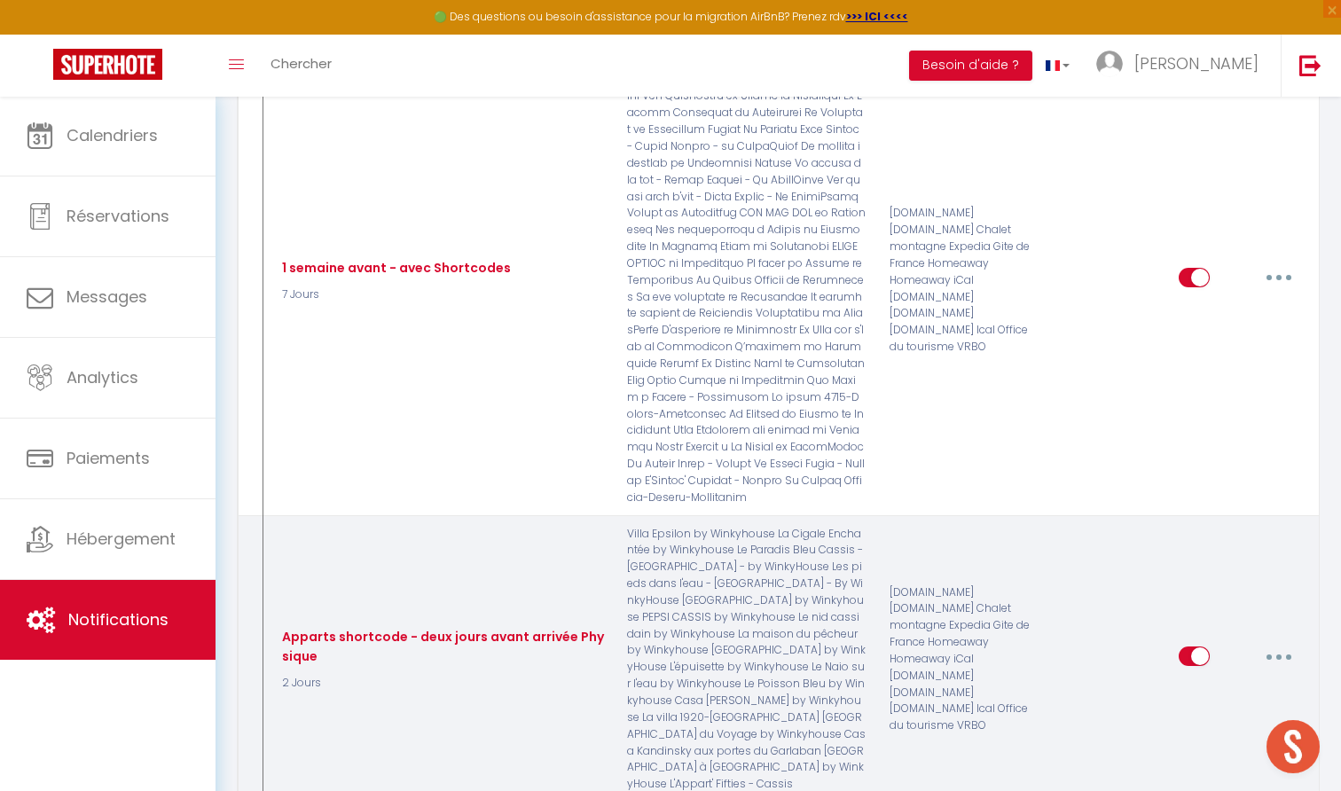
scroll to position [2757, 0]
click at [1284, 647] on button "button" at bounding box center [1279, 661] width 50 height 28
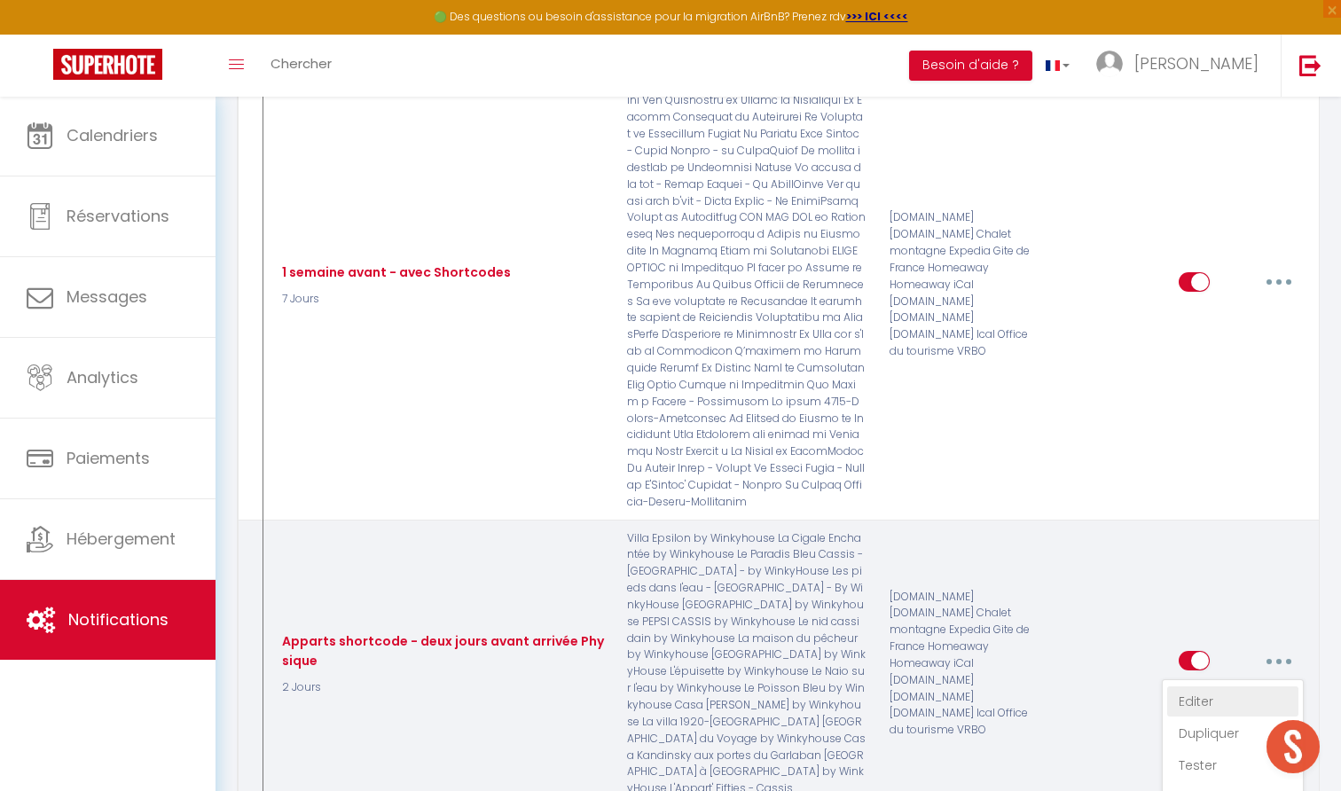
click at [1204, 687] on link "Editer" at bounding box center [1232, 702] width 131 height 30
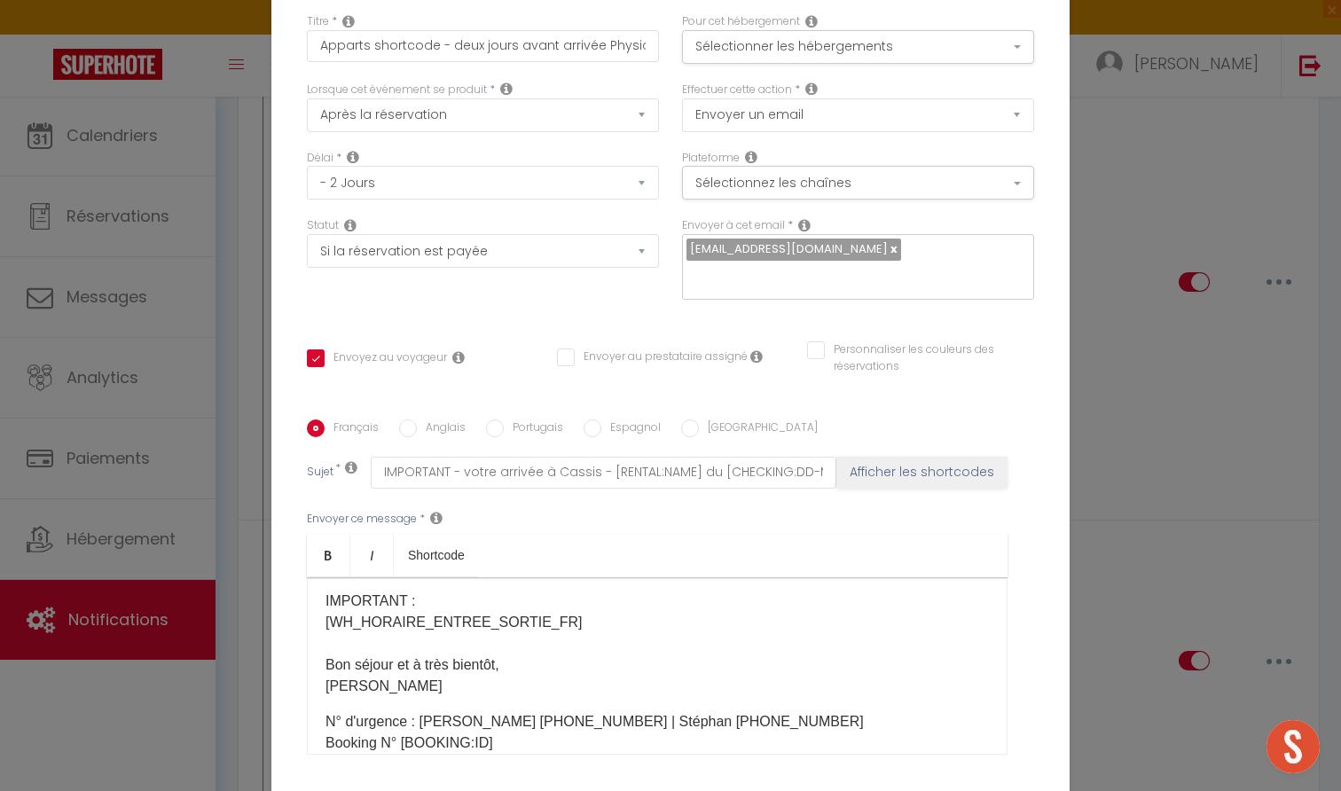
click at [405, 420] on input "Anglais" at bounding box center [408, 429] width 18 height 18
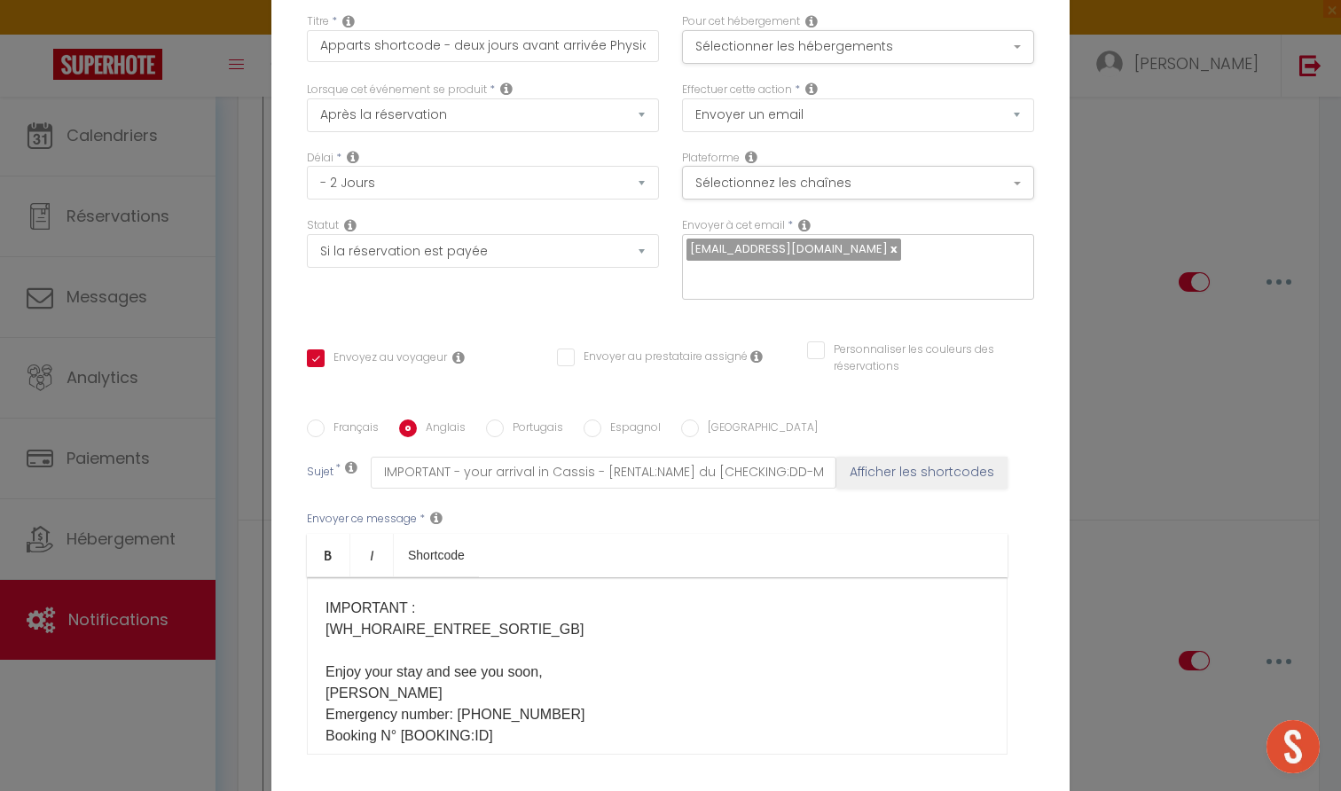
drag, startPoint x: 578, startPoint y: 567, endPoint x: 459, endPoint y: 569, distance: 118.9
click at [459, 569] on p "Hello [GUEST:FIRST_NAME], Your arrival is imminent! [AddresseGB]​​ [​ReglesSpec…" at bounding box center [657, 598] width 663 height 298
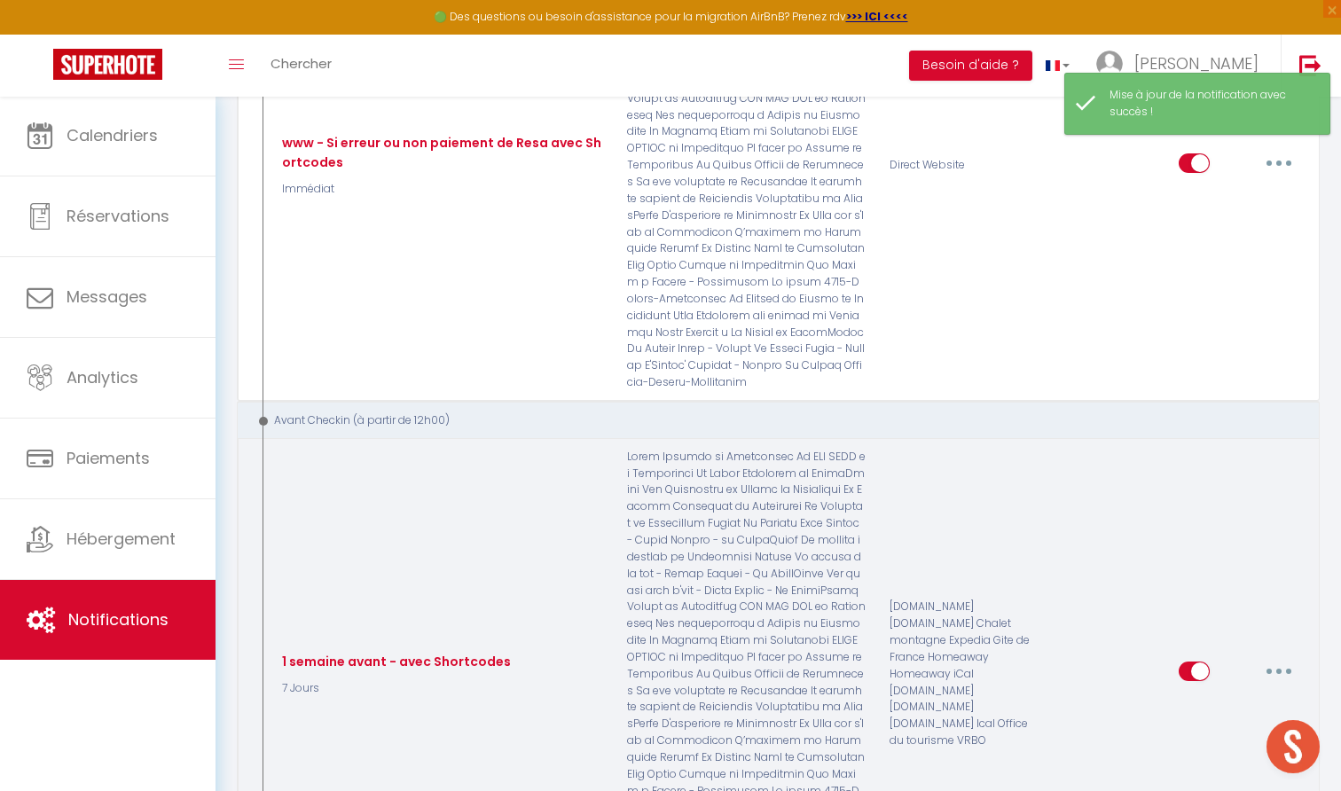
scroll to position [2362, 0]
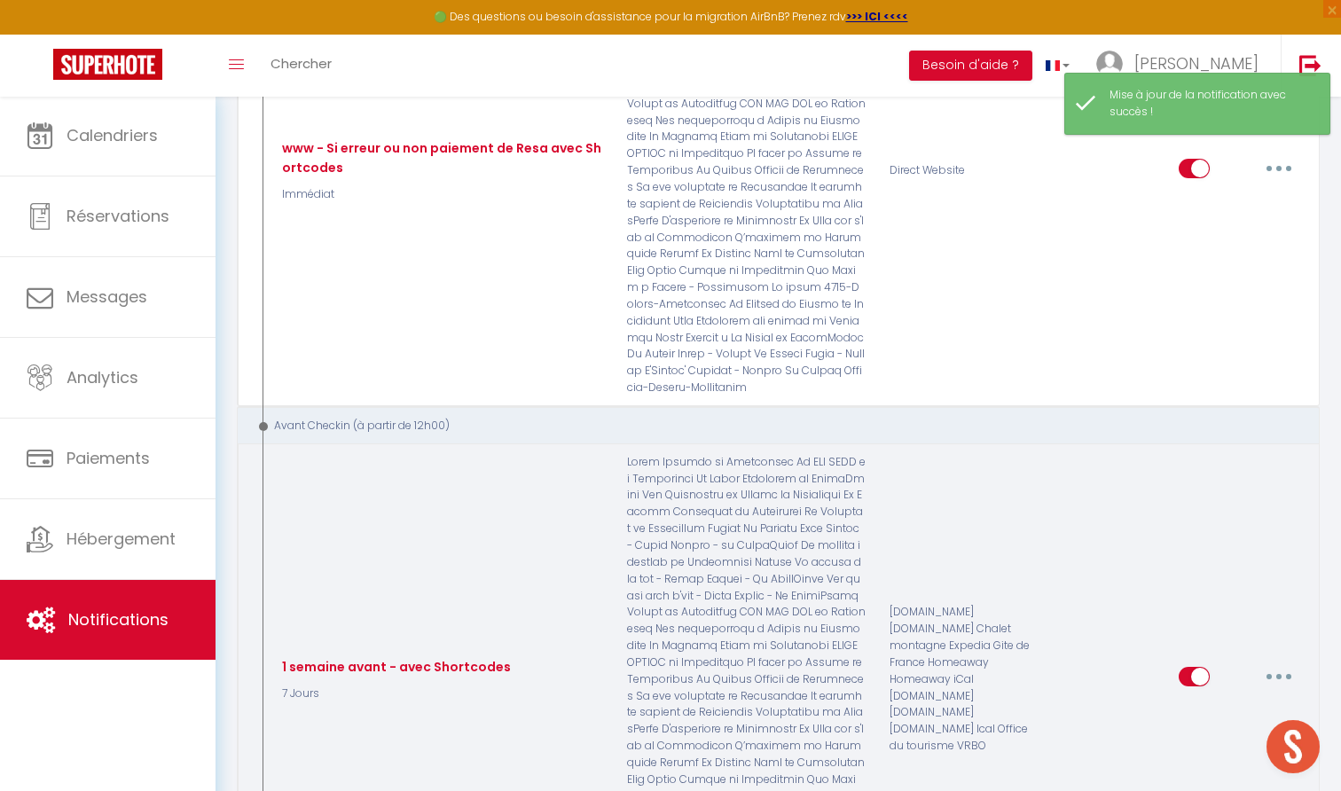
click at [1281, 663] on button "button" at bounding box center [1279, 677] width 50 height 28
click at [1203, 702] on link "Editer" at bounding box center [1232, 717] width 131 height 30
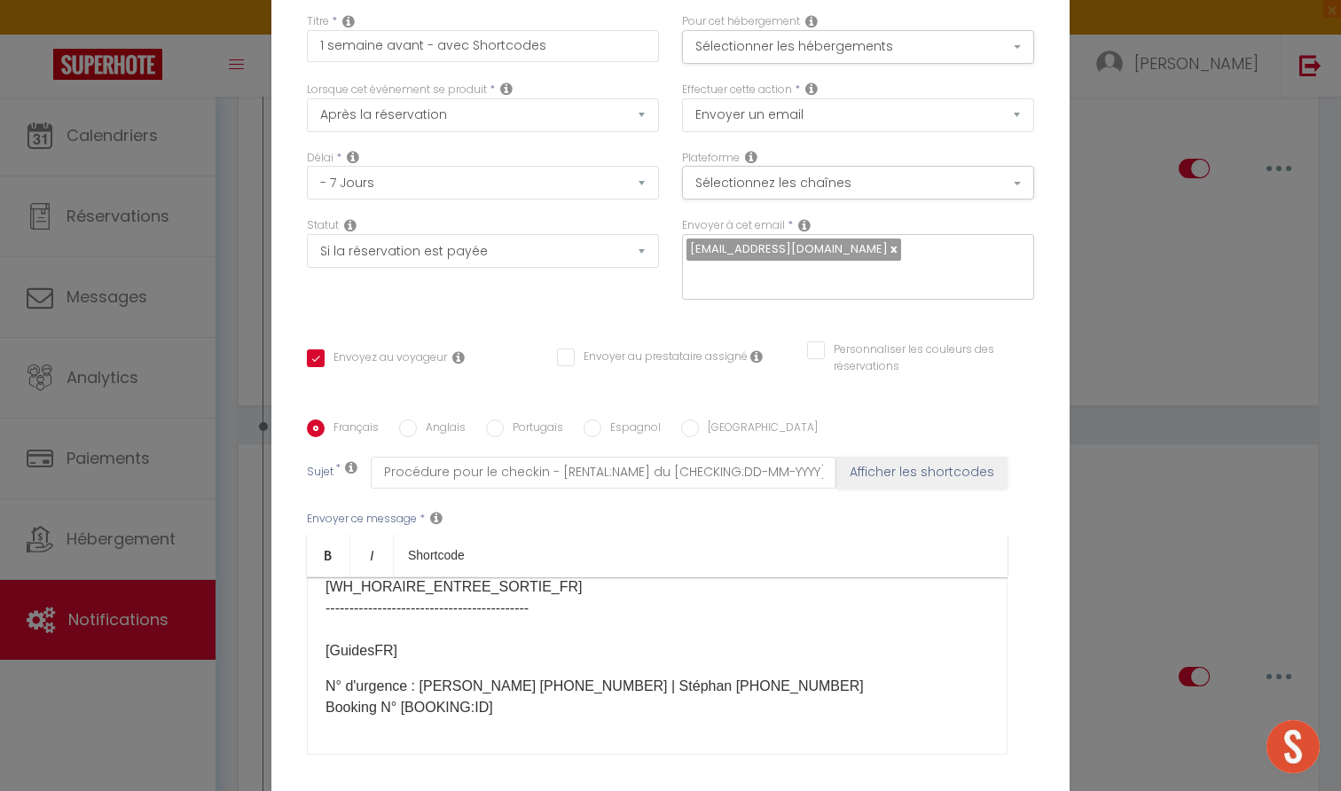
scroll to position [232, 0]
click at [402, 420] on input "Anglais" at bounding box center [408, 429] width 18 height 18
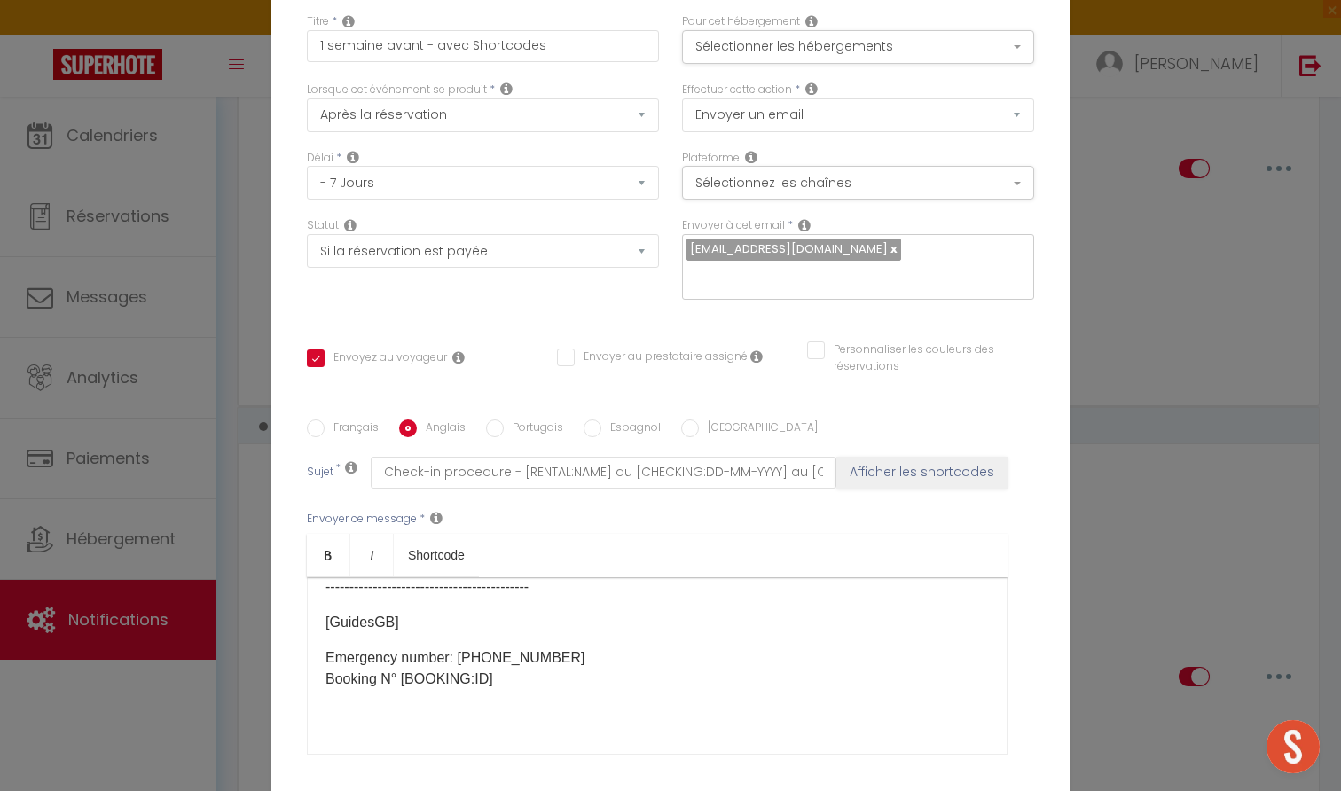
drag, startPoint x: 575, startPoint y: 518, endPoint x: 459, endPoint y: 513, distance: 116.3
click at [459, 647] on p "Emergency number: +33 6 63 51 69 69​ Booking N° [BOOKING:ID] ​​​" at bounding box center [657, 668] width 663 height 43
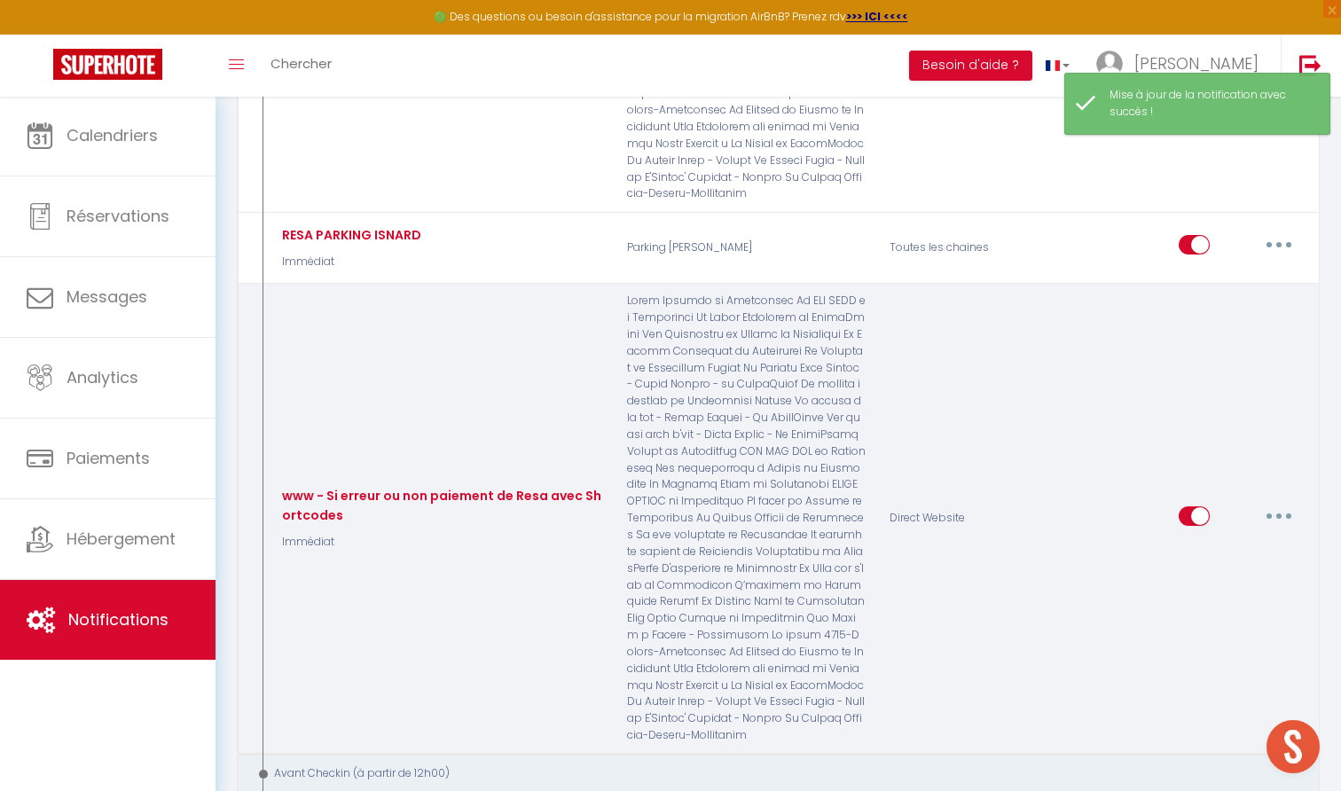
scroll to position [2005, 0]
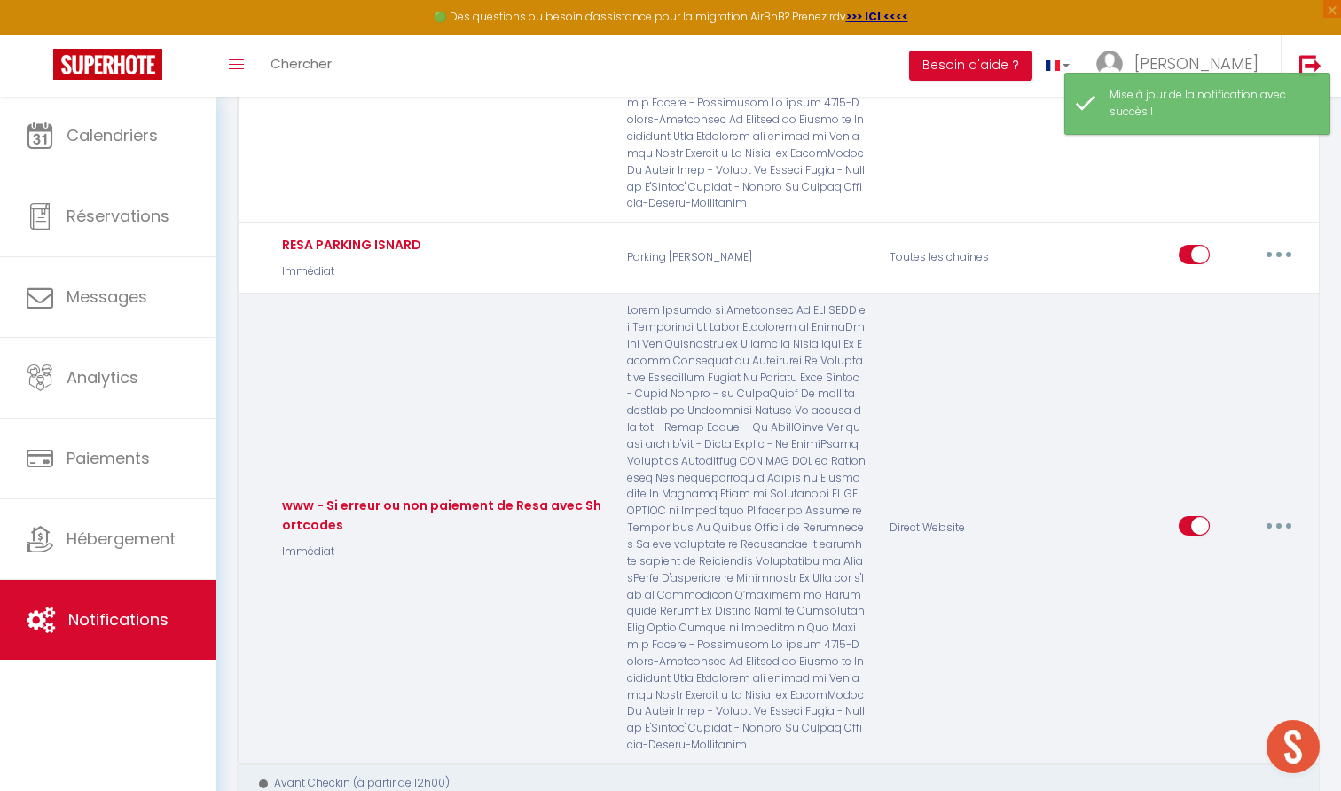
click at [1288, 512] on button "button" at bounding box center [1279, 526] width 50 height 28
click at [1203, 551] on link "Editer" at bounding box center [1232, 566] width 131 height 30
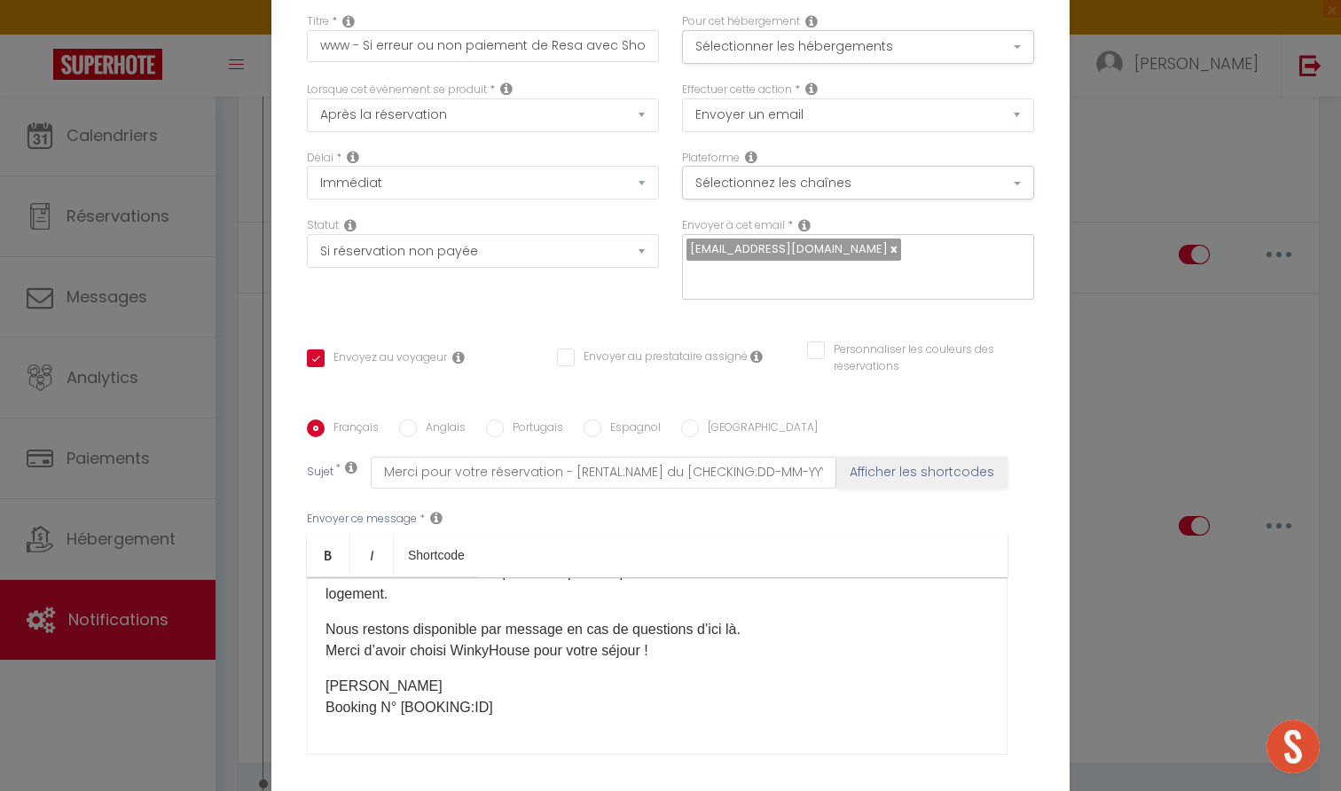
scroll to position [225, 0]
click at [403, 420] on input "Anglais" at bounding box center [408, 429] width 18 height 18
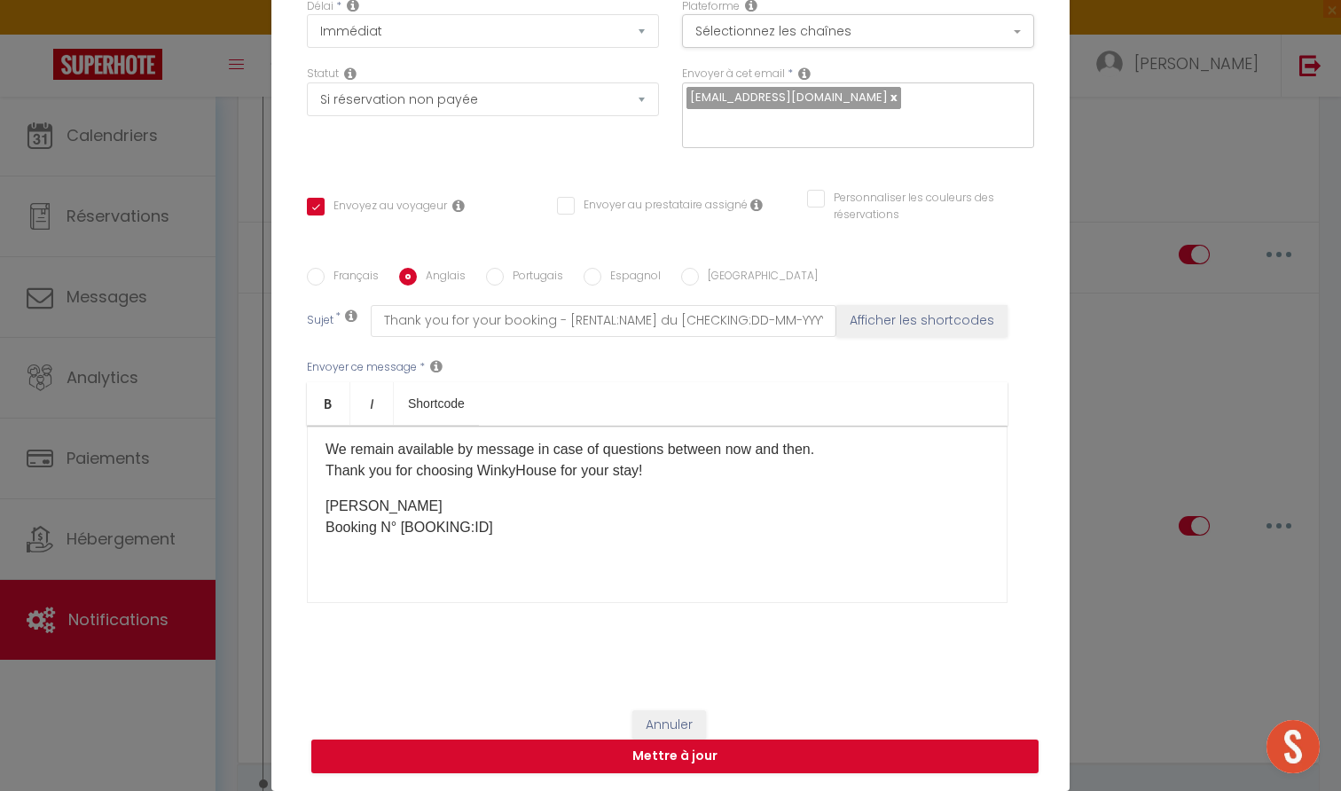
scroll to position [151, 0]
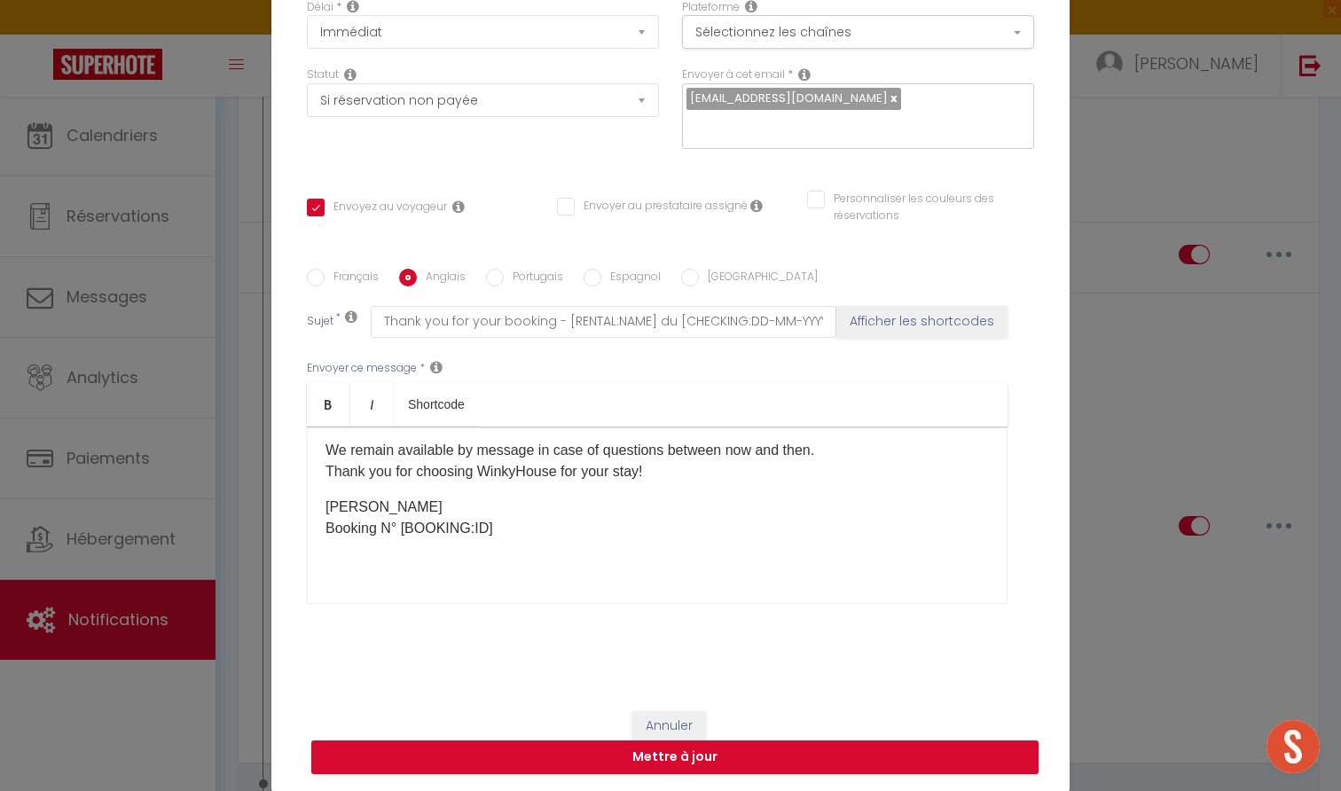
click at [660, 717] on button "Annuler" at bounding box center [669, 726] width 74 height 30
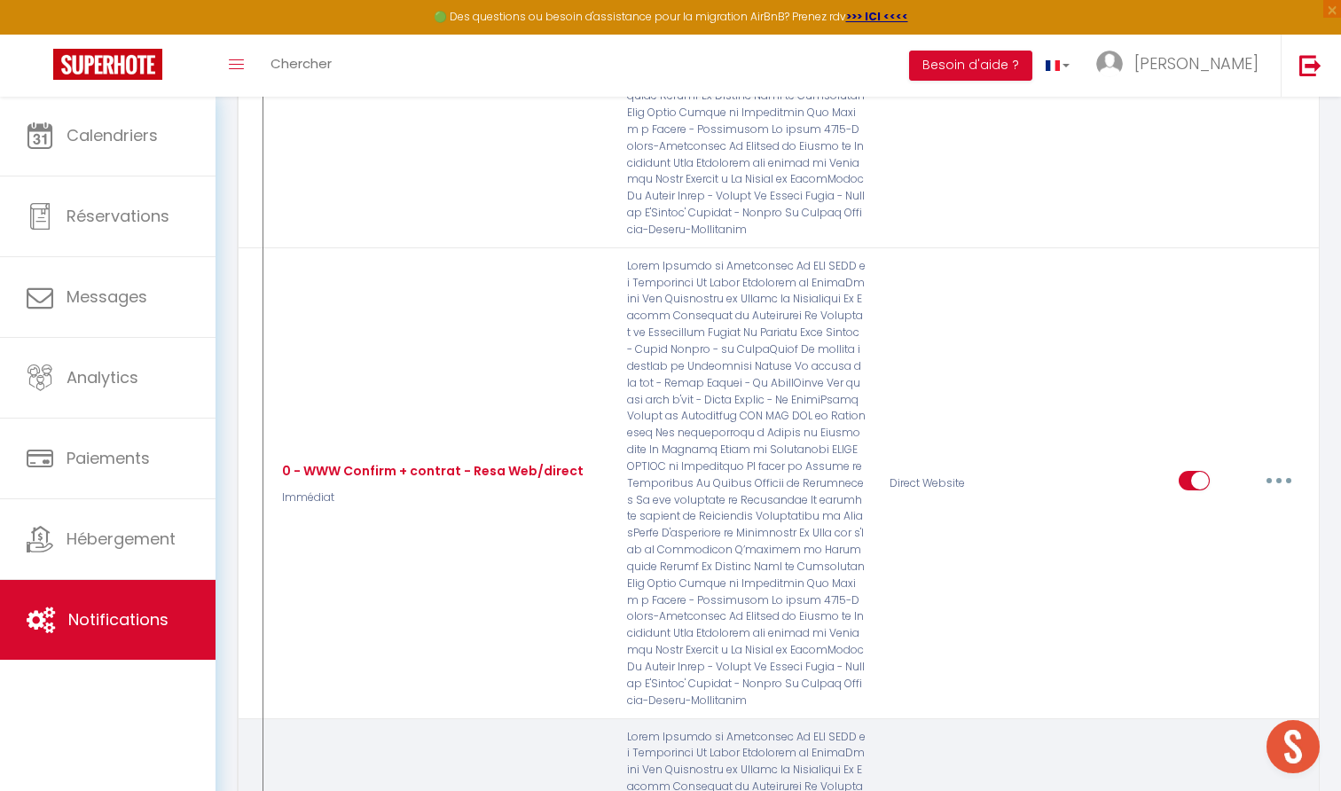
scroll to position [1032, 0]
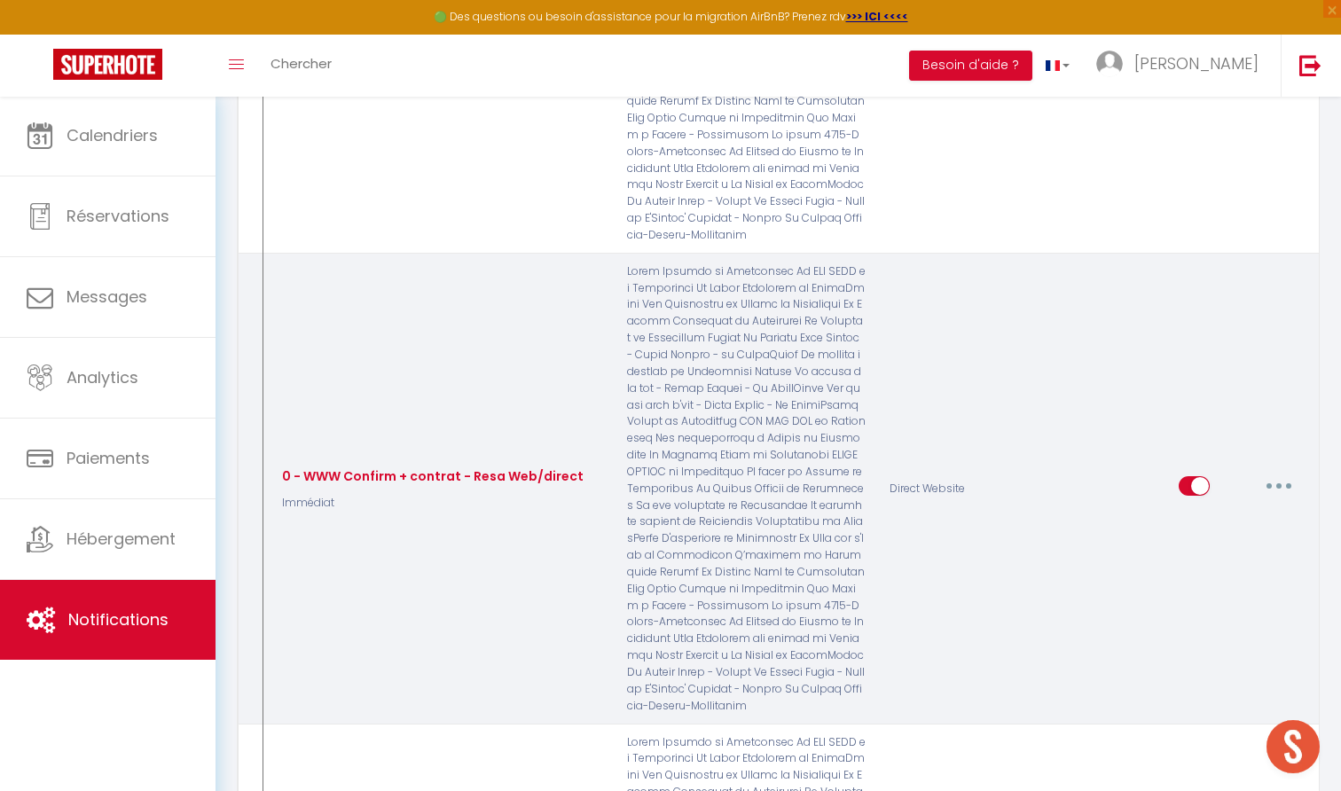
click at [1283, 472] on button "button" at bounding box center [1279, 486] width 50 height 28
click at [1220, 512] on link "Editer" at bounding box center [1232, 527] width 131 height 30
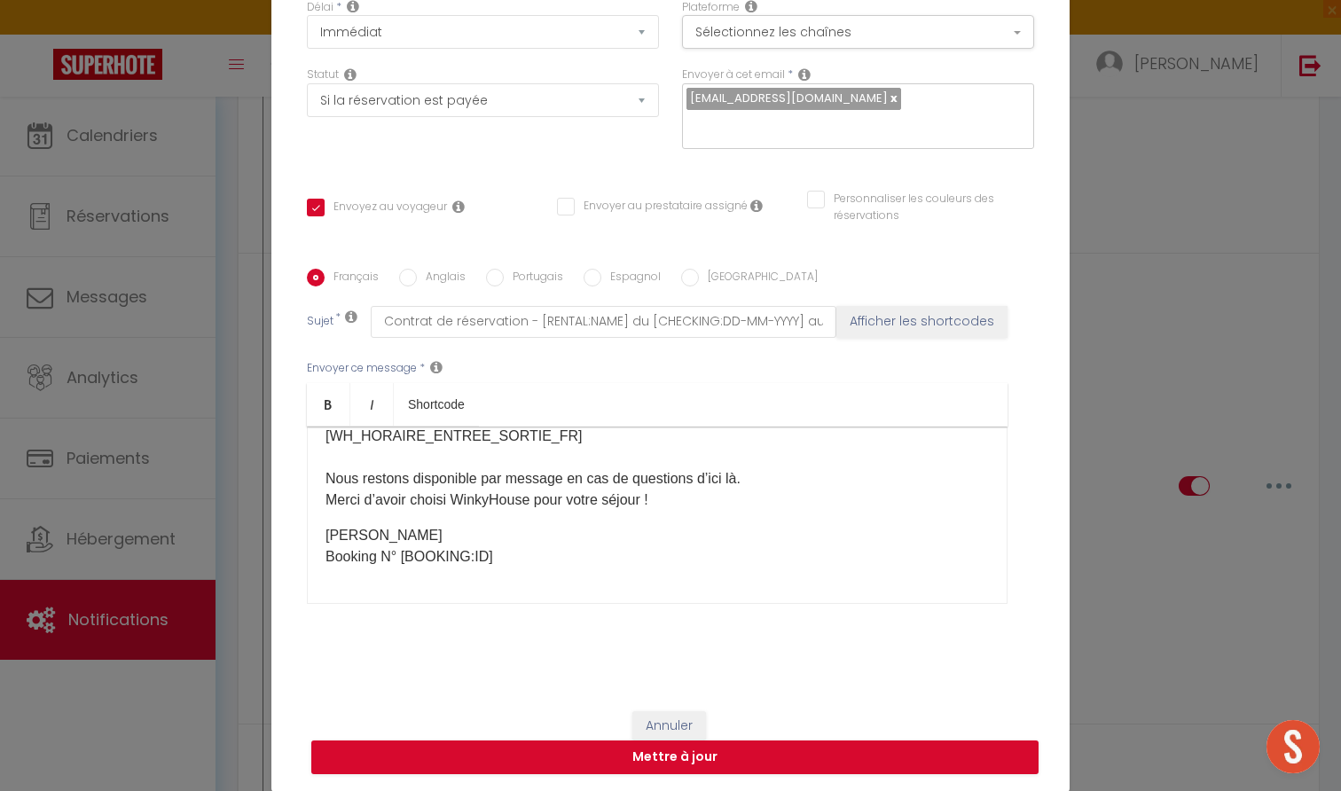
scroll to position [530, 0]
click at [663, 724] on button "Annuler" at bounding box center [669, 726] width 74 height 30
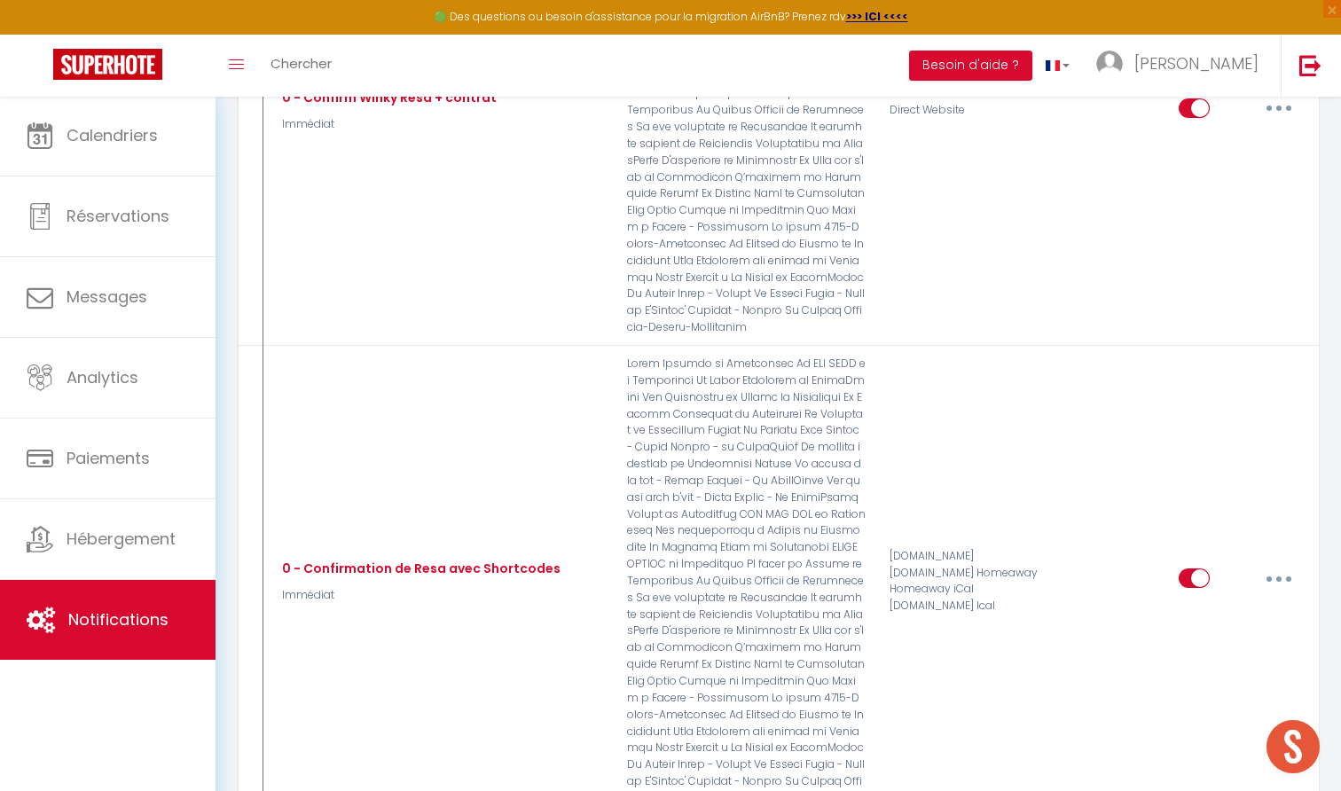
scroll to position [467, 0]
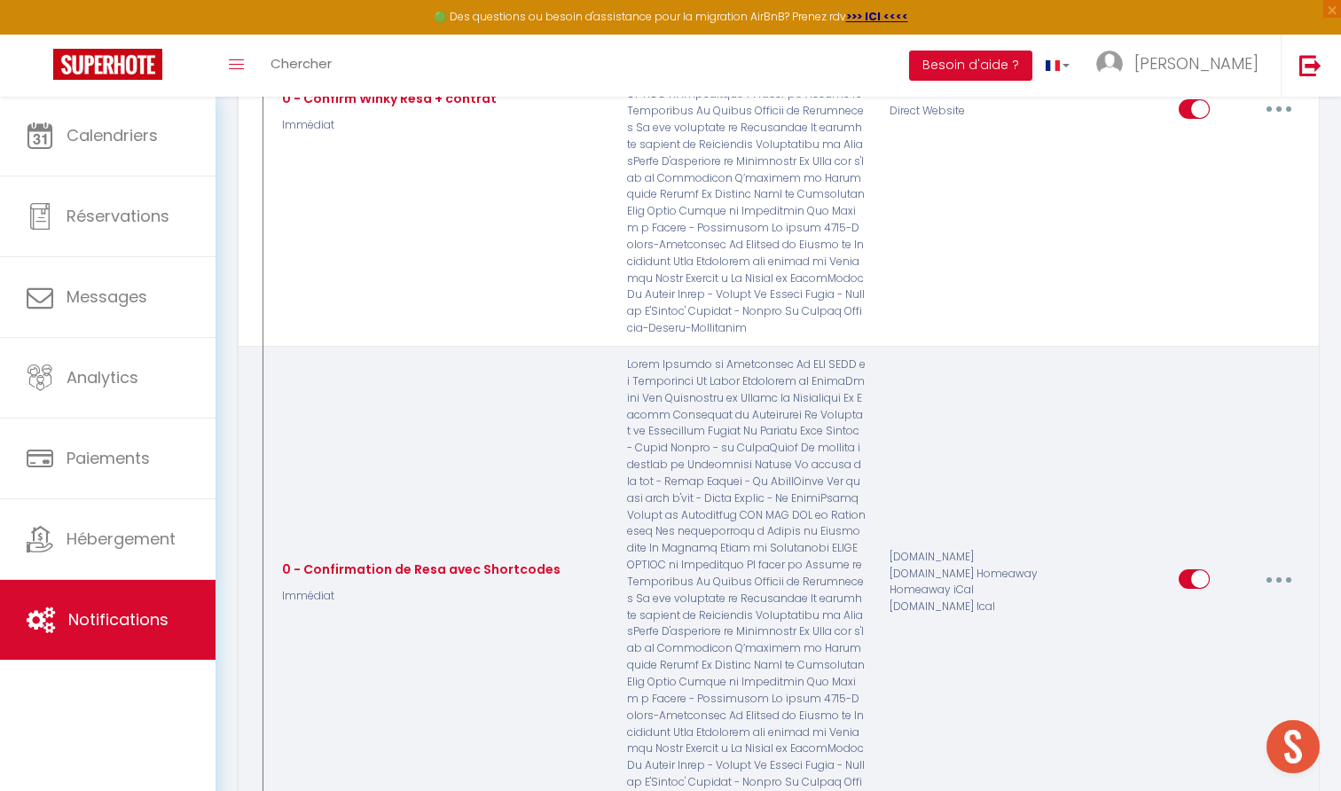
click at [1274, 565] on button "button" at bounding box center [1279, 579] width 50 height 28
click at [1232, 605] on link "Editer" at bounding box center [1232, 620] width 131 height 30
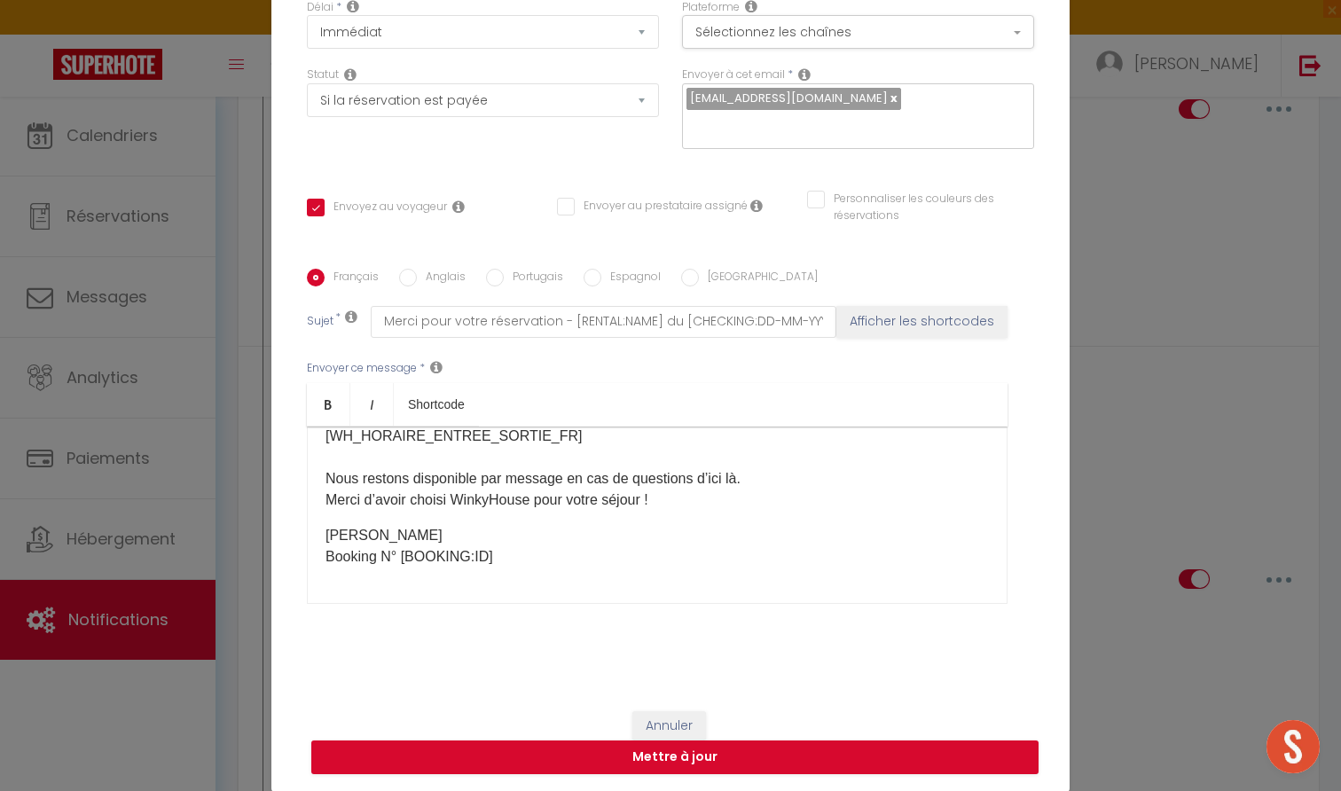
click at [663, 727] on button "Annuler" at bounding box center [669, 726] width 74 height 30
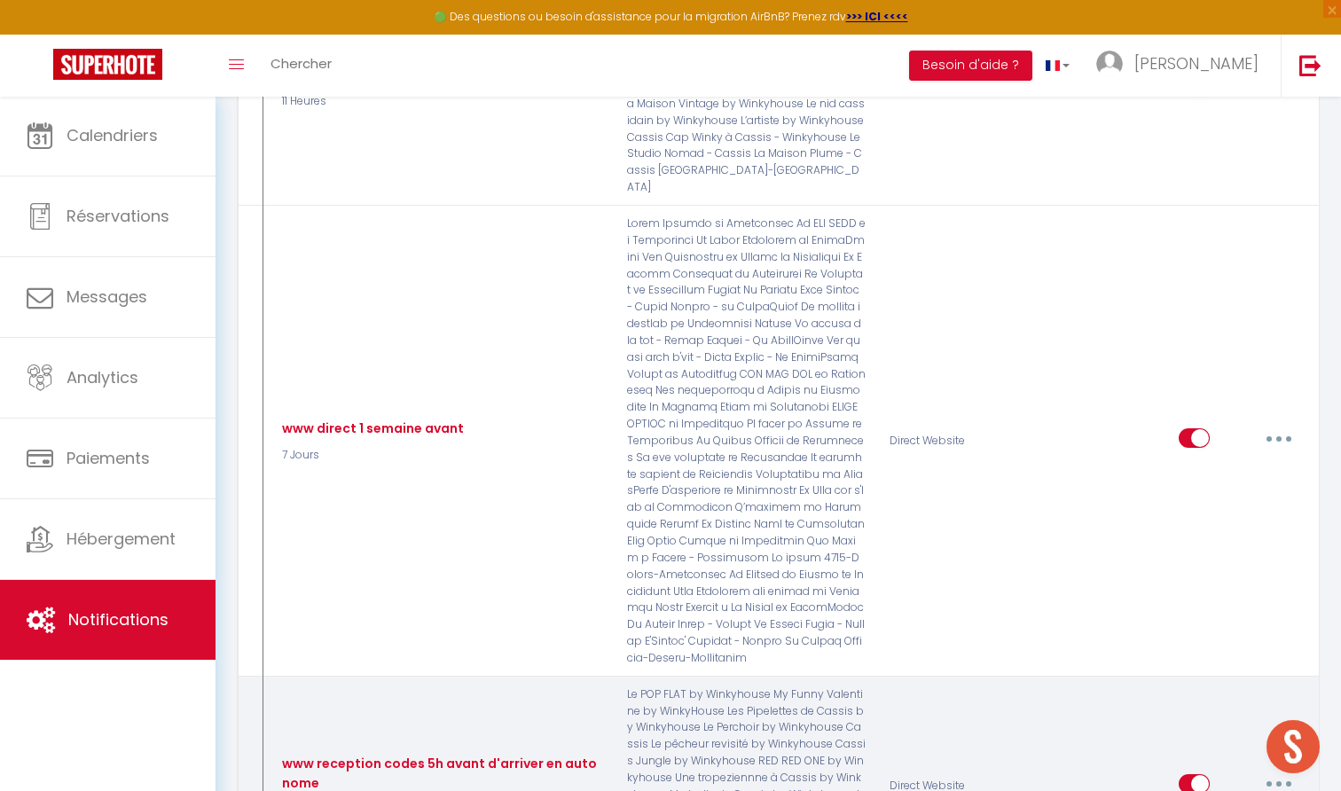
scroll to position [5811, 0]
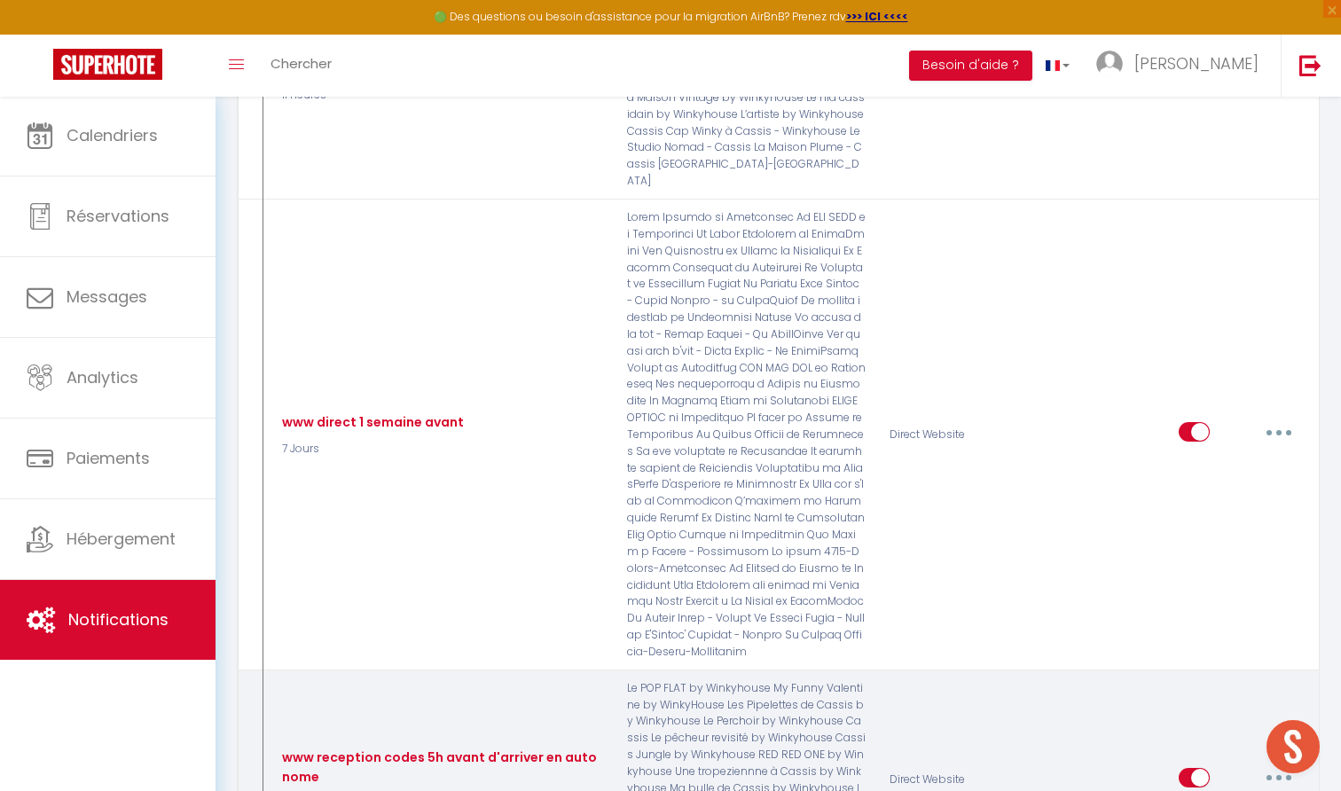
click at [1283, 764] on button "button" at bounding box center [1279, 778] width 50 height 28
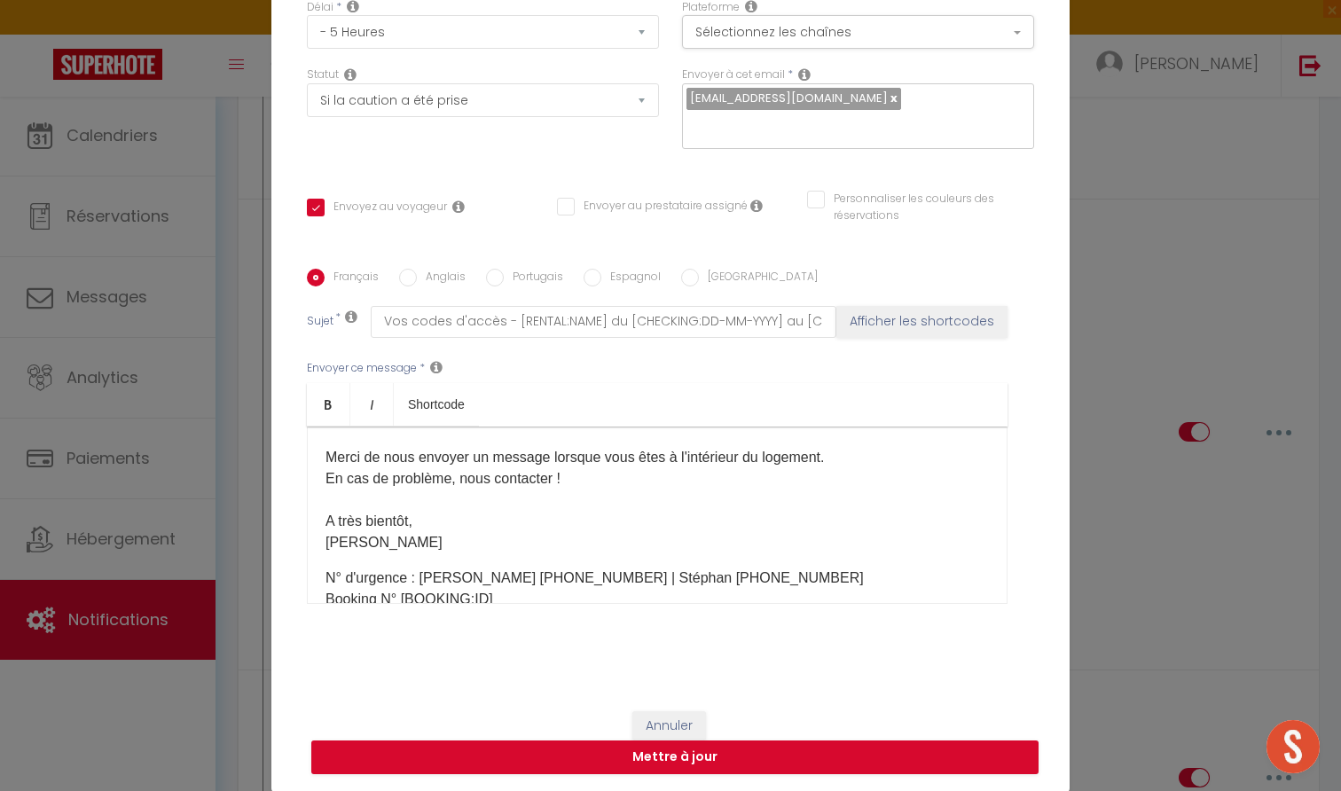
click at [425, 266] on div "Français Anglais Portugais Espagnol Italien Sujet * Vos codes d'accès - [RENTAL…" at bounding box center [670, 447] width 727 height 411
click at [420, 276] on label "Anglais" at bounding box center [441, 279] width 49 height 20
click at [417, 276] on input "Anglais" at bounding box center [408, 278] width 18 height 18
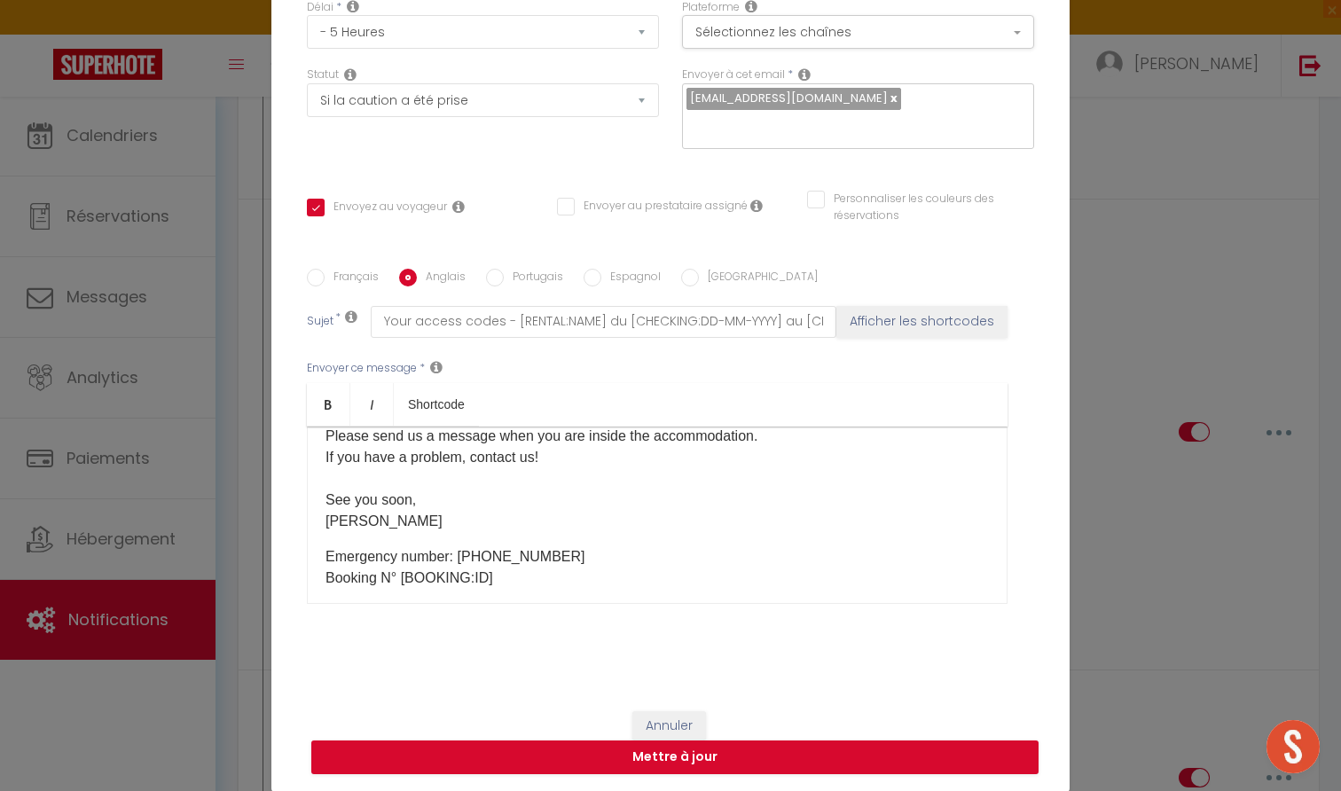
drag, startPoint x: 582, startPoint y: 559, endPoint x: 461, endPoint y: 559, distance: 120.6
click at [461, 559] on p "Emergency number: +33 6 63 51 69 69 Booking N° [BOOKING:ID] ​​​" at bounding box center [657, 567] width 663 height 43
click at [685, 760] on button "Mettre à jour" at bounding box center [674, 758] width 727 height 34
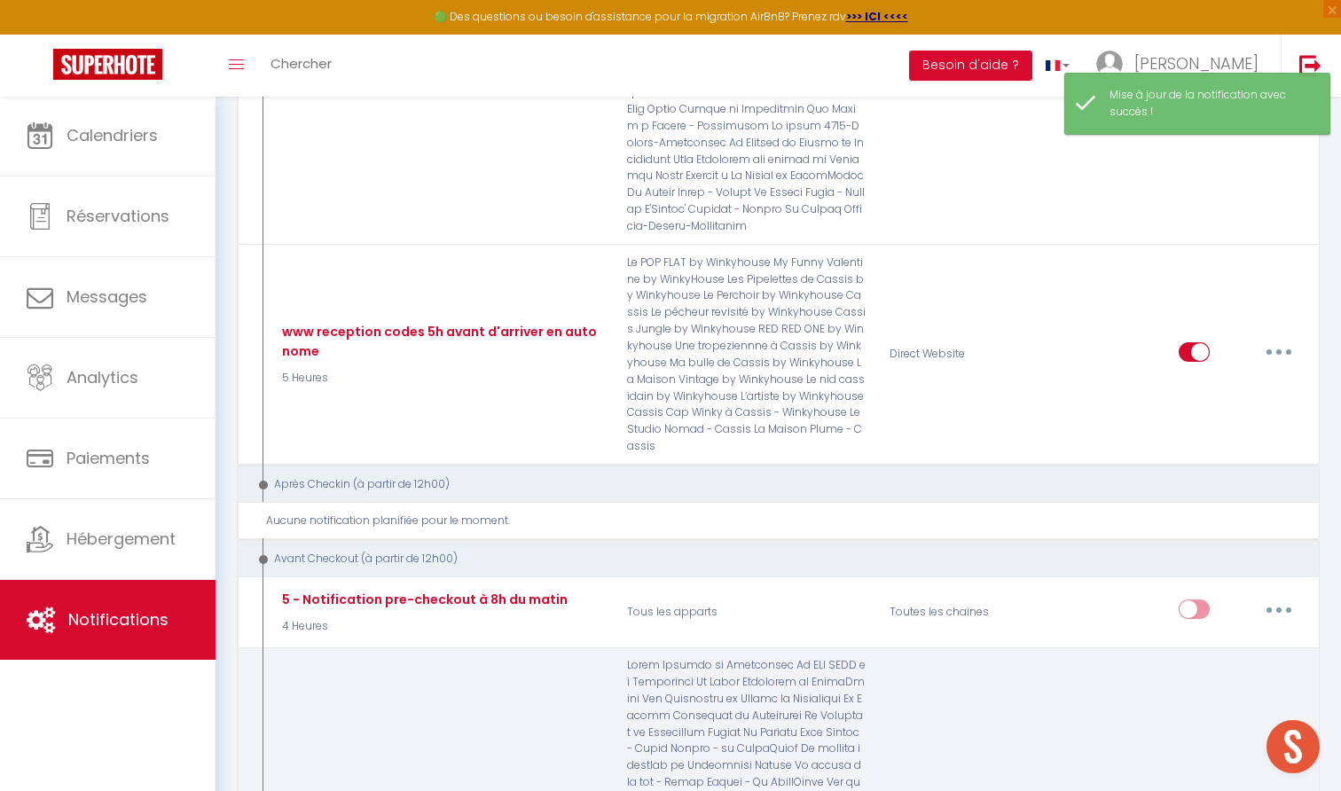
scroll to position [6240, 0]
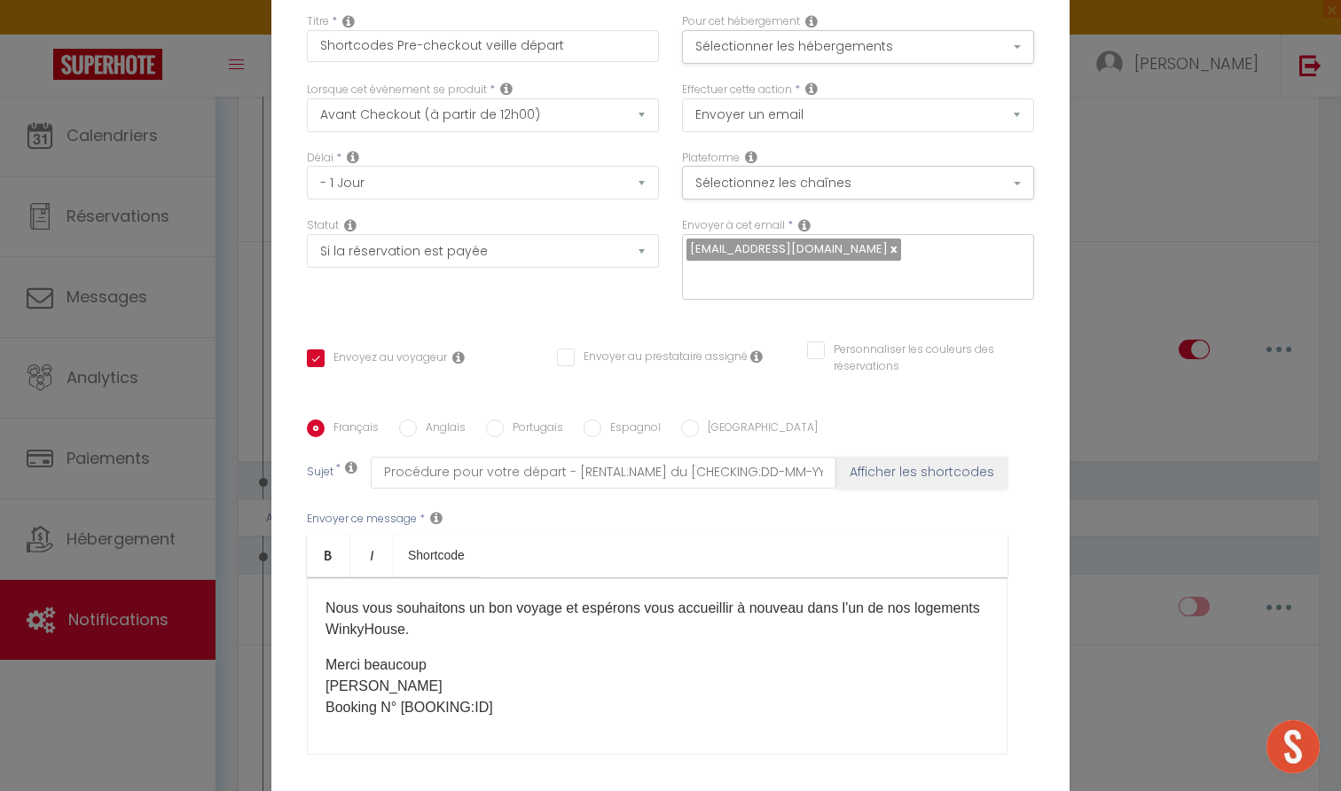
scroll to position [332, 0]
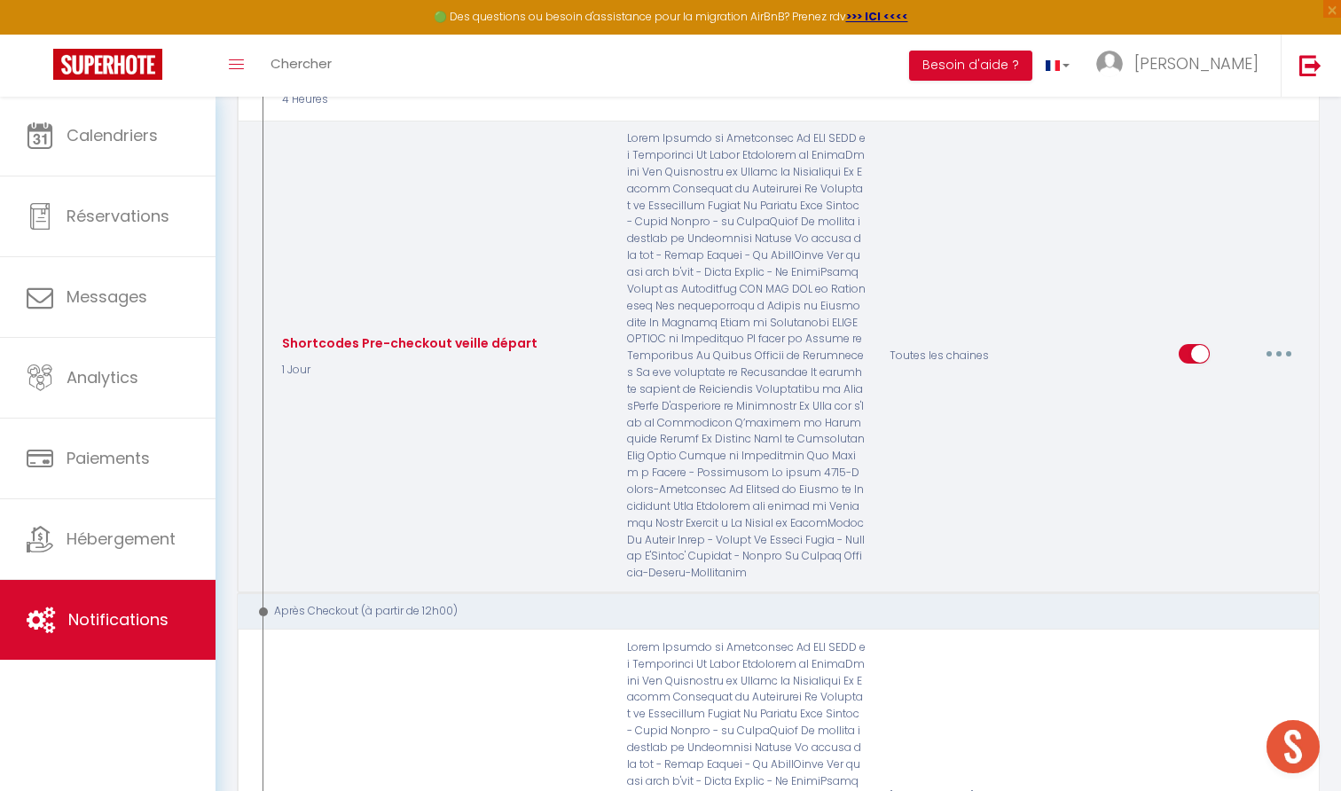
scroll to position [6765, 0]
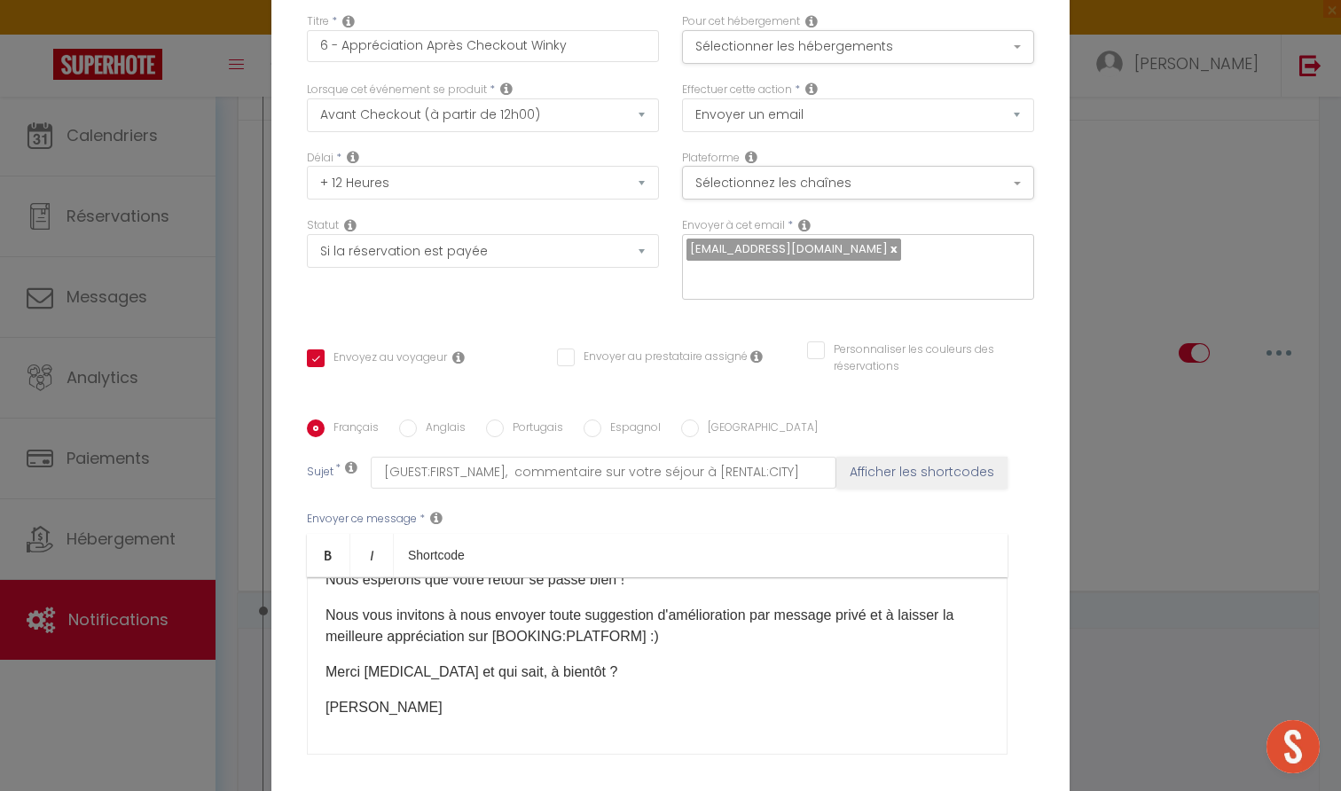
scroll to position [62, 0]
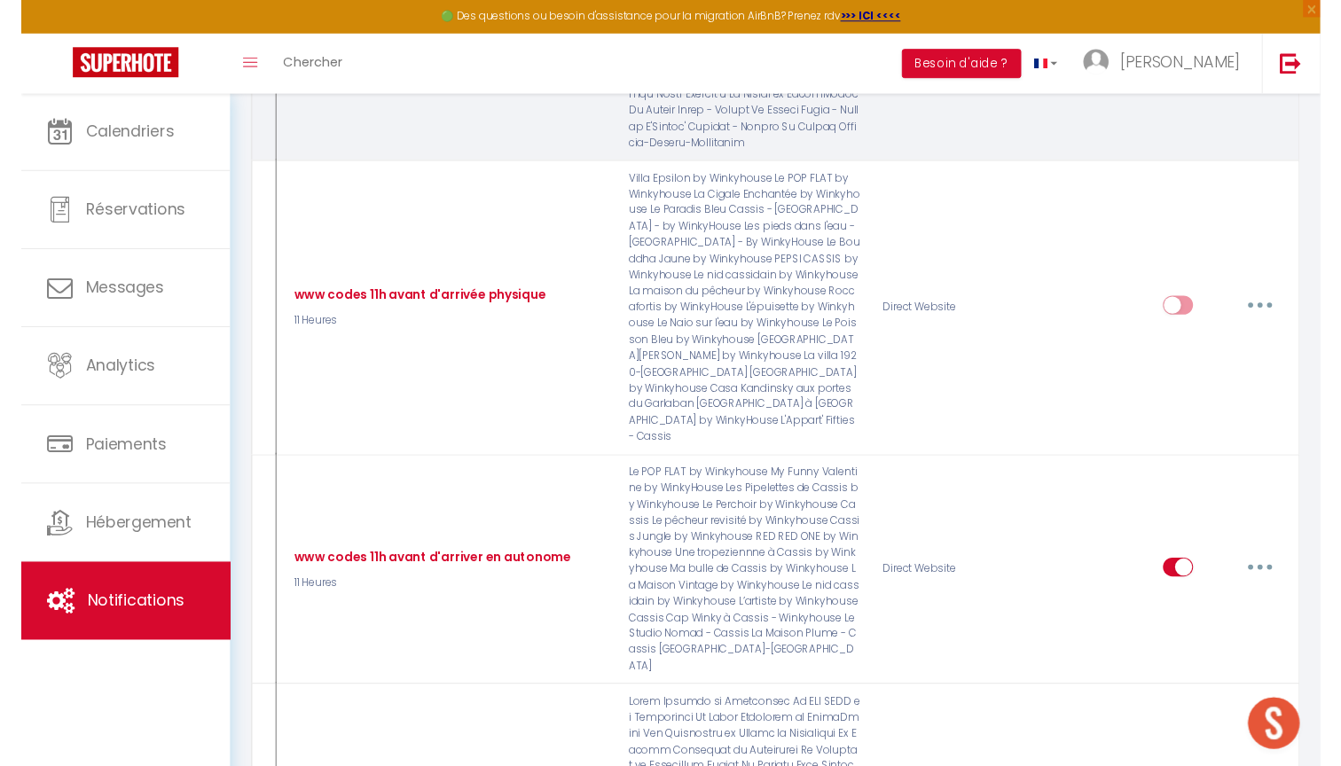
scroll to position [5445, 0]
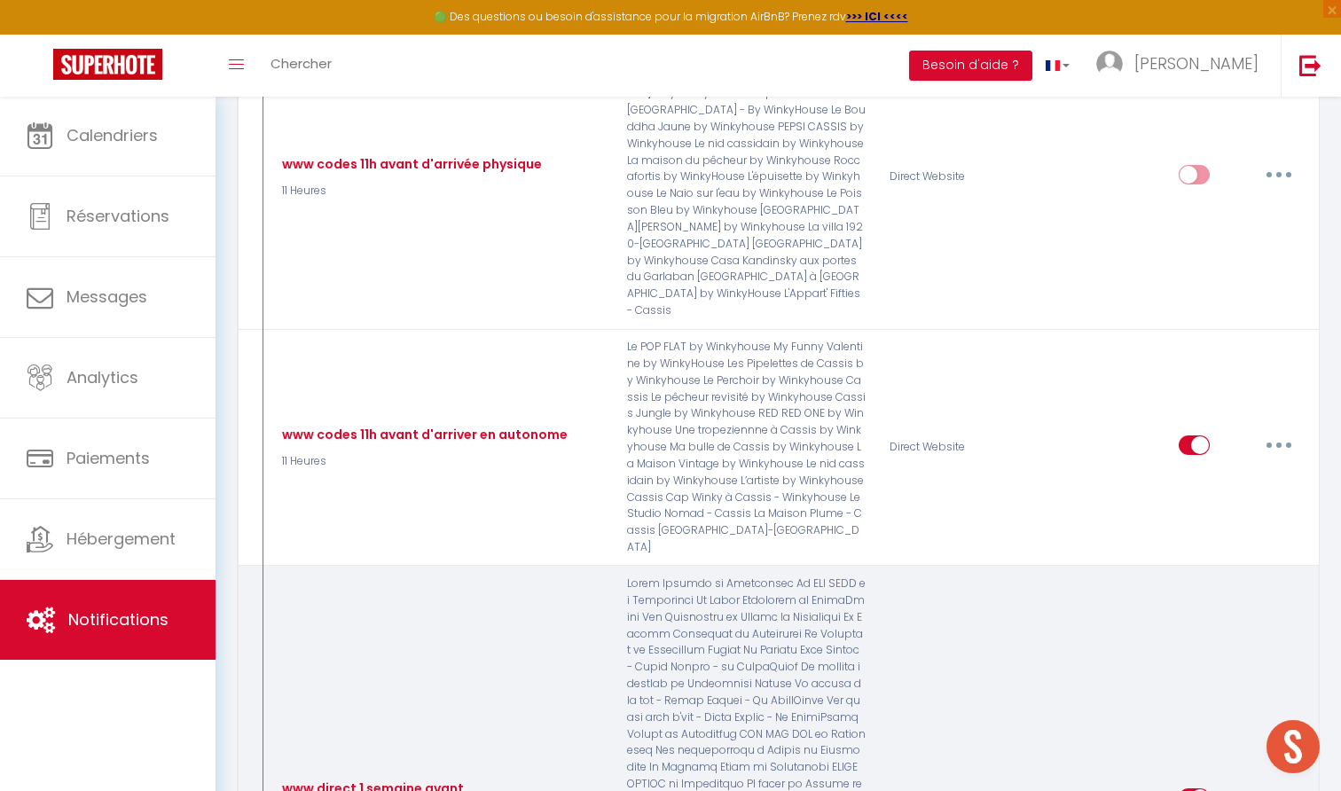
click at [1278, 784] on button "button" at bounding box center [1279, 798] width 50 height 28
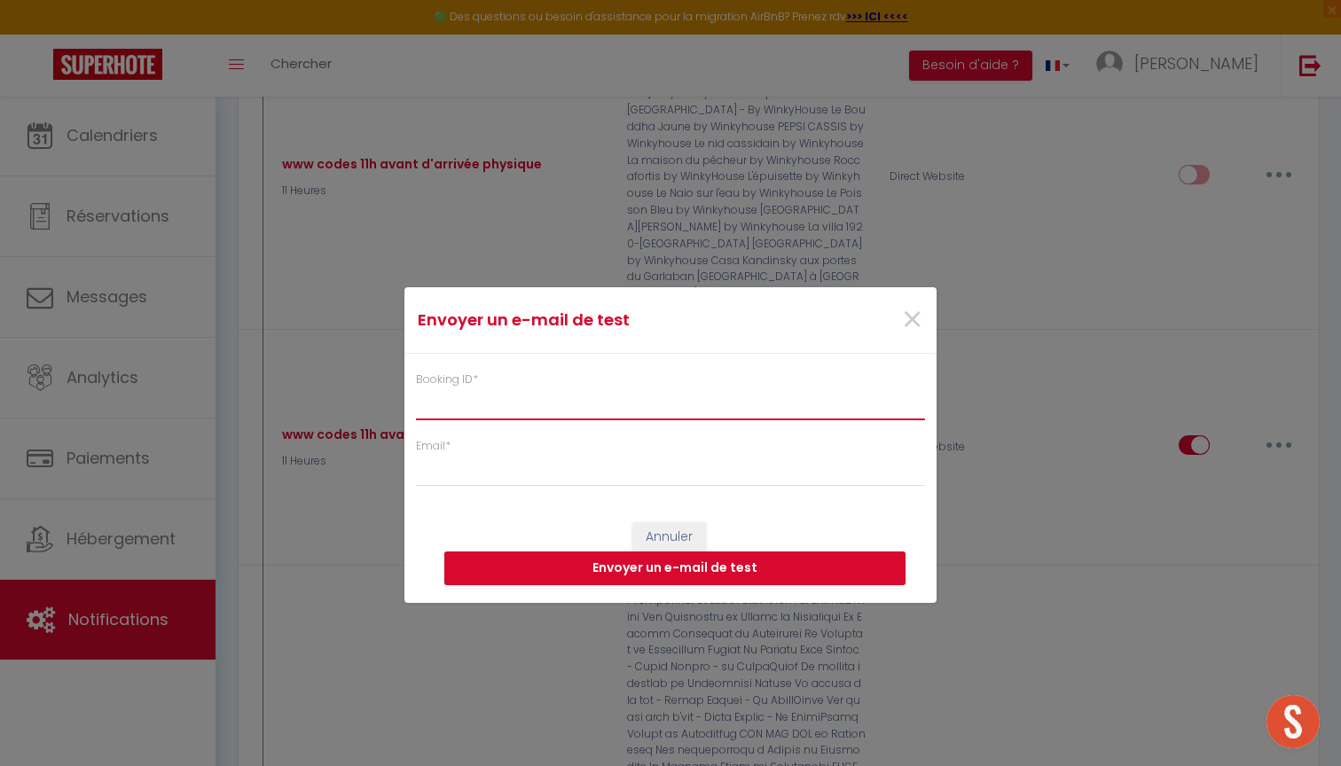
click at [692, 409] on input "Booking ID *" at bounding box center [670, 404] width 509 height 32
paste input "6919113"
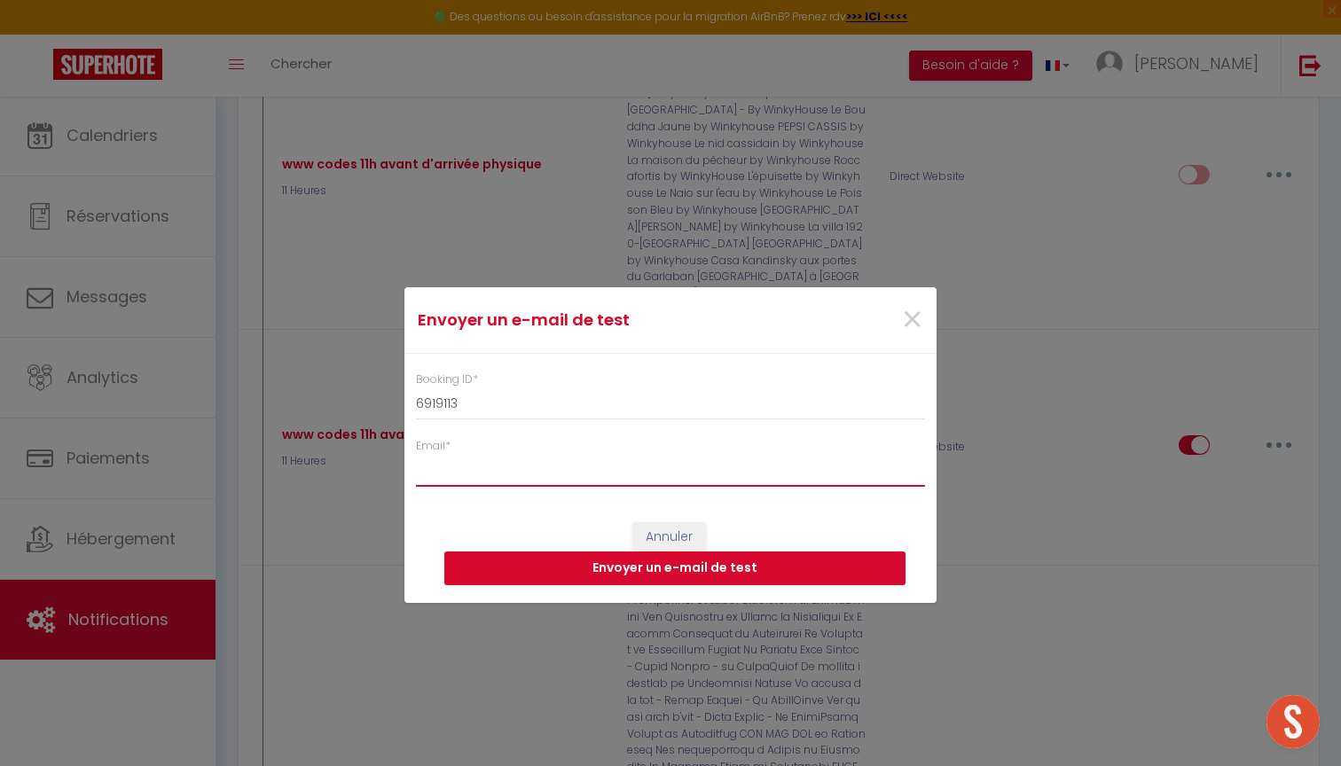
click at [647, 471] on input "Email *" at bounding box center [670, 471] width 509 height 32
click at [811, 569] on button "Envoyer un e-mail de test" at bounding box center [674, 569] width 461 height 34
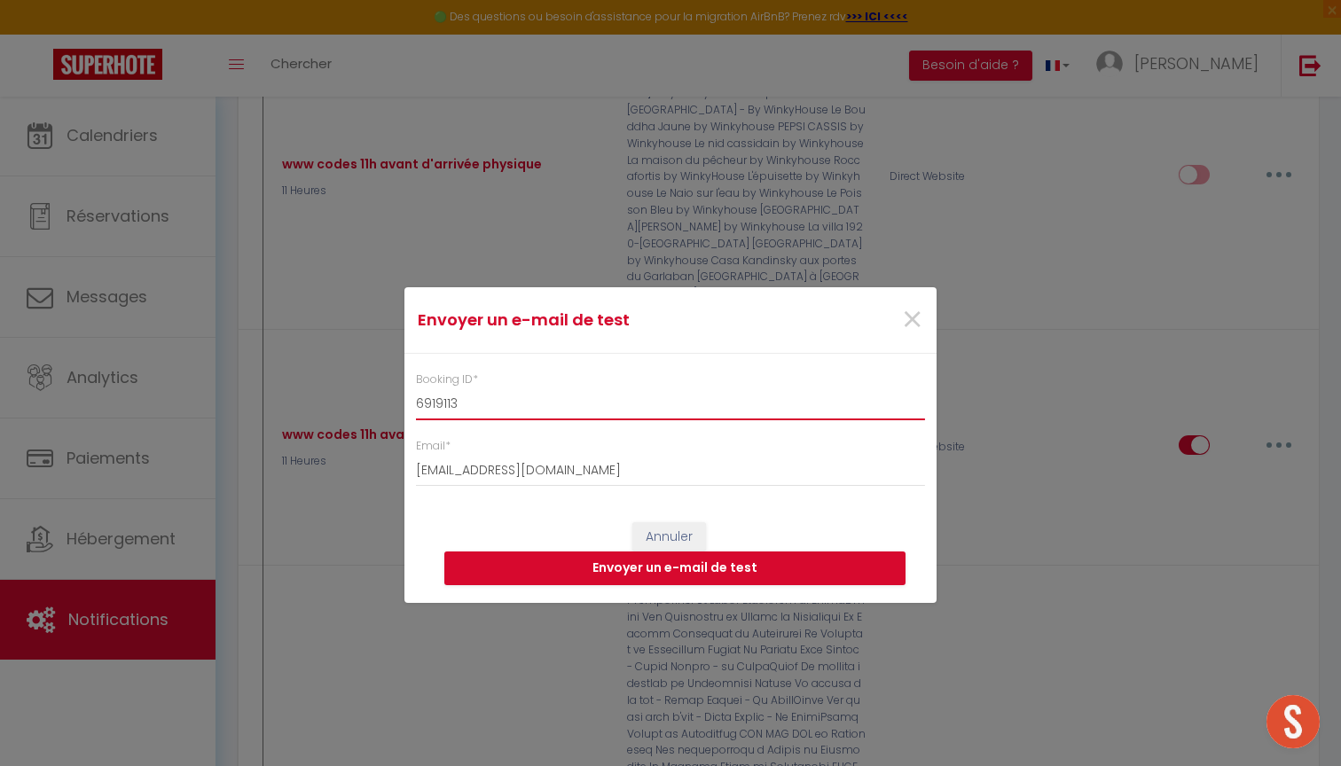
click at [544, 412] on input "6919113" at bounding box center [670, 404] width 509 height 32
paste input "09661"
click at [625, 573] on button "Envoyer un e-mail de test" at bounding box center [674, 569] width 461 height 34
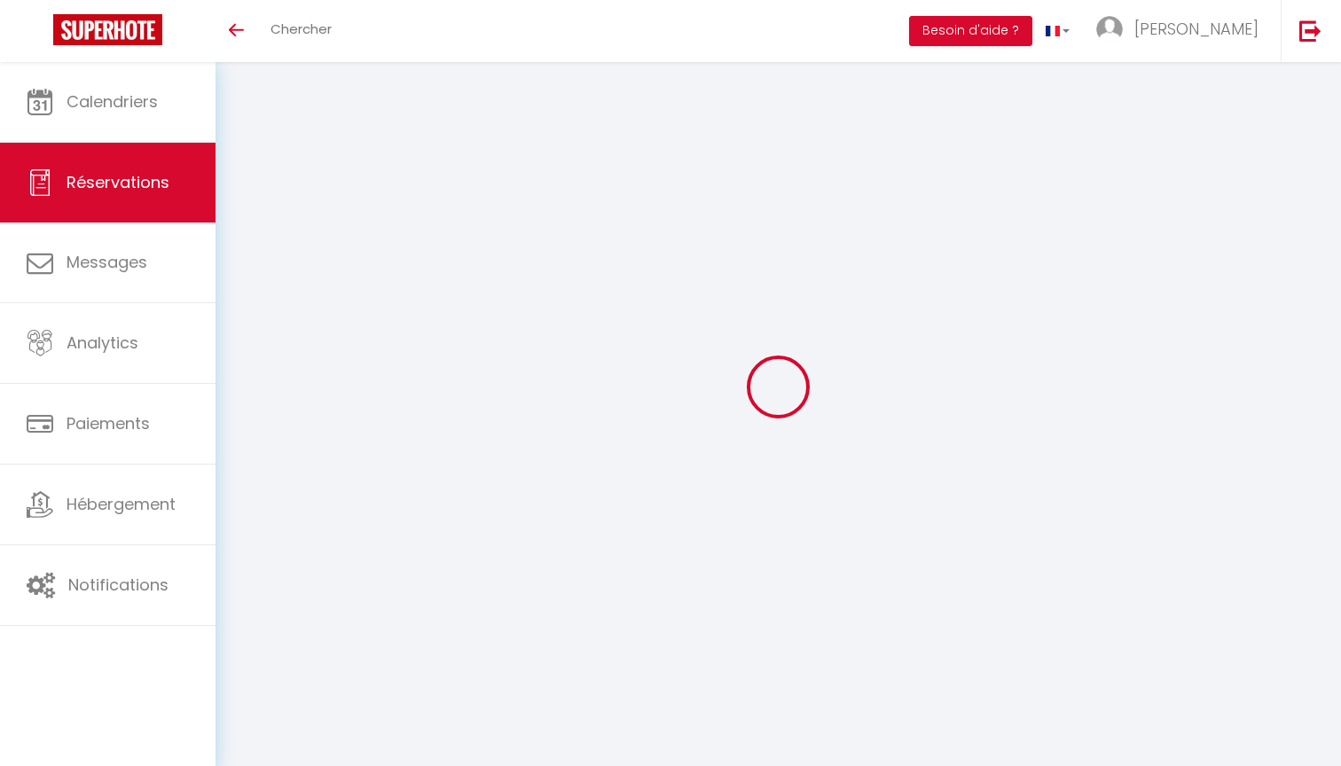
select select "not_cancelled"
select select
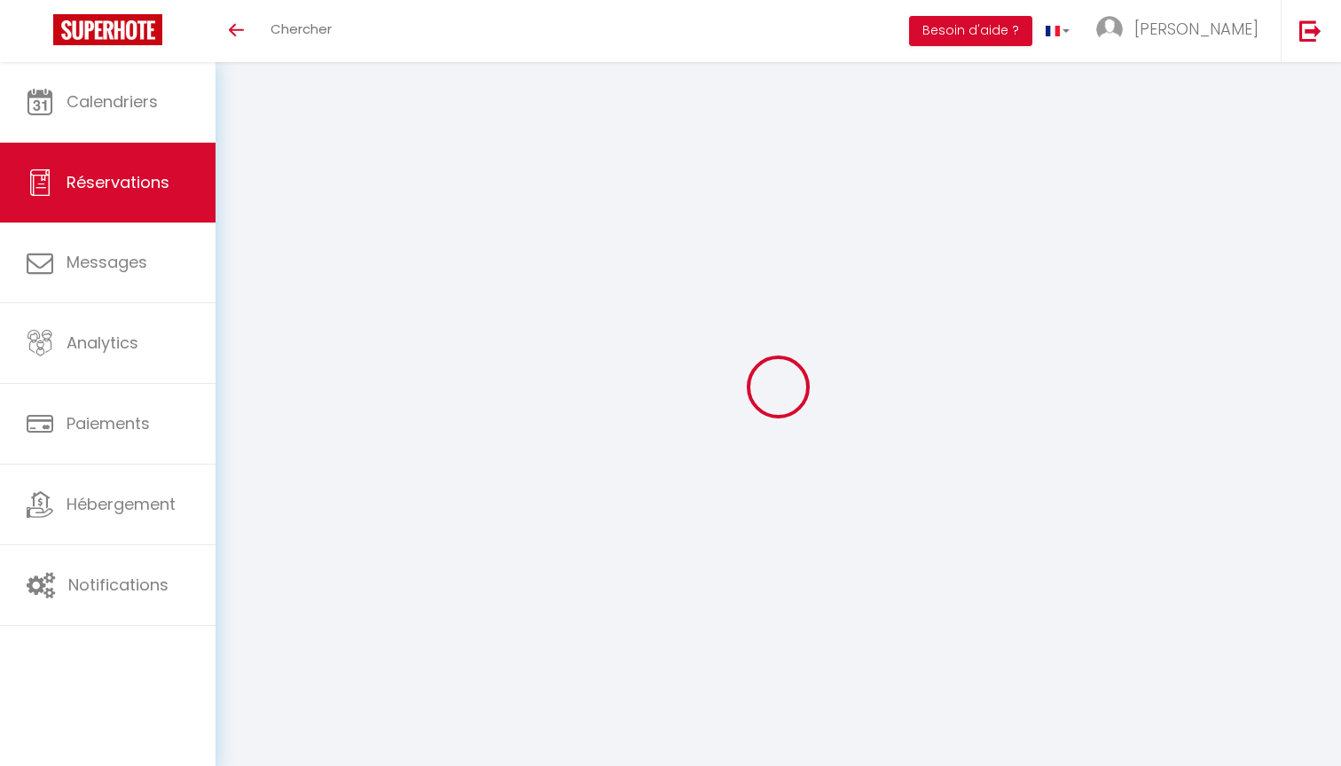
select select
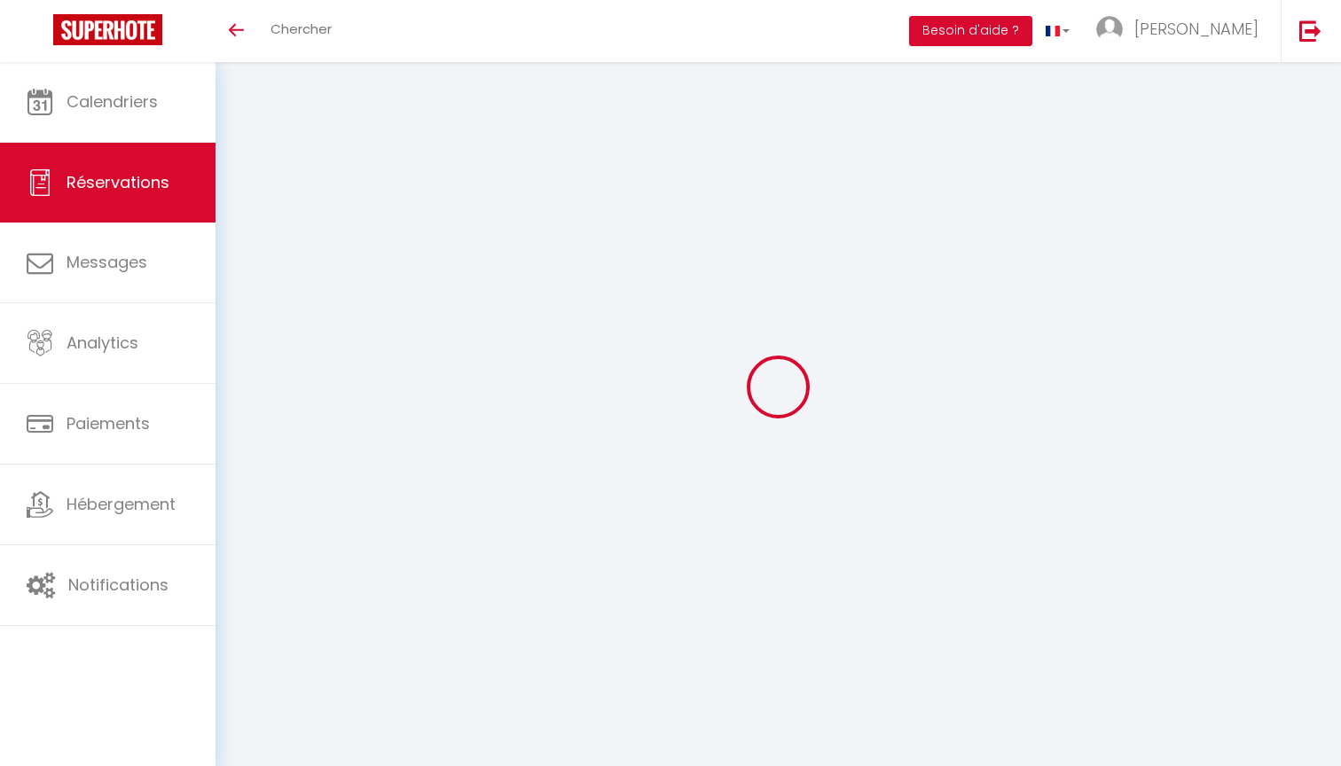
select select
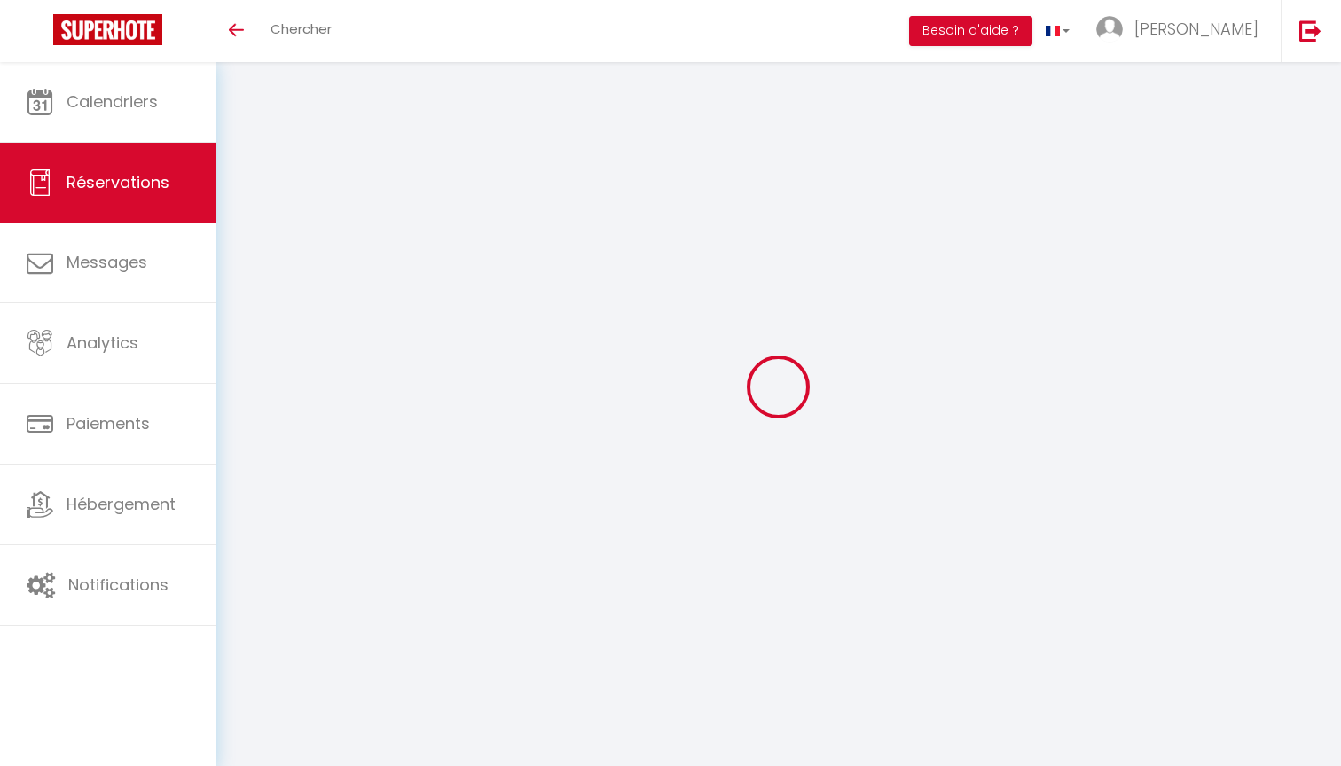
select select
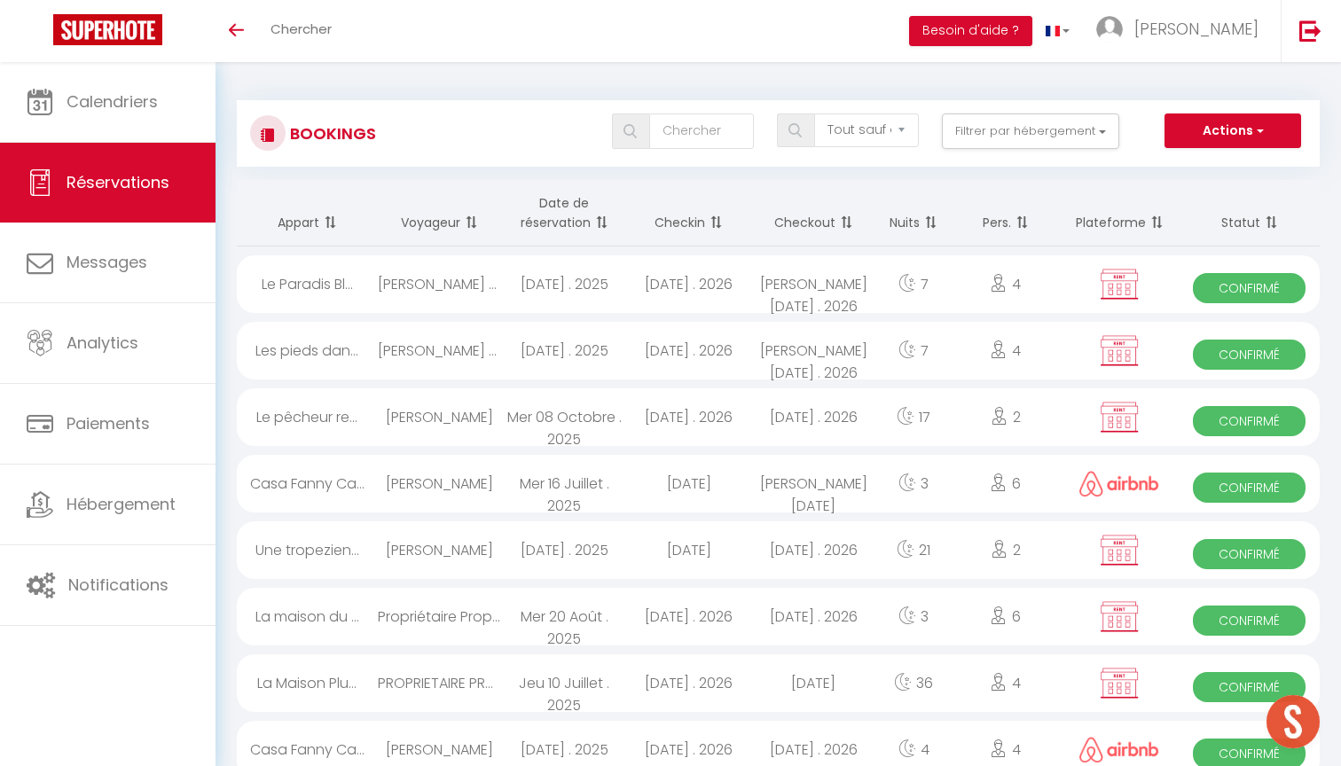
click at [555, 429] on div "Mer 08 Octobre . 2025" at bounding box center [564, 417] width 124 height 58
select select "OK"
select select "KO"
select select "0"
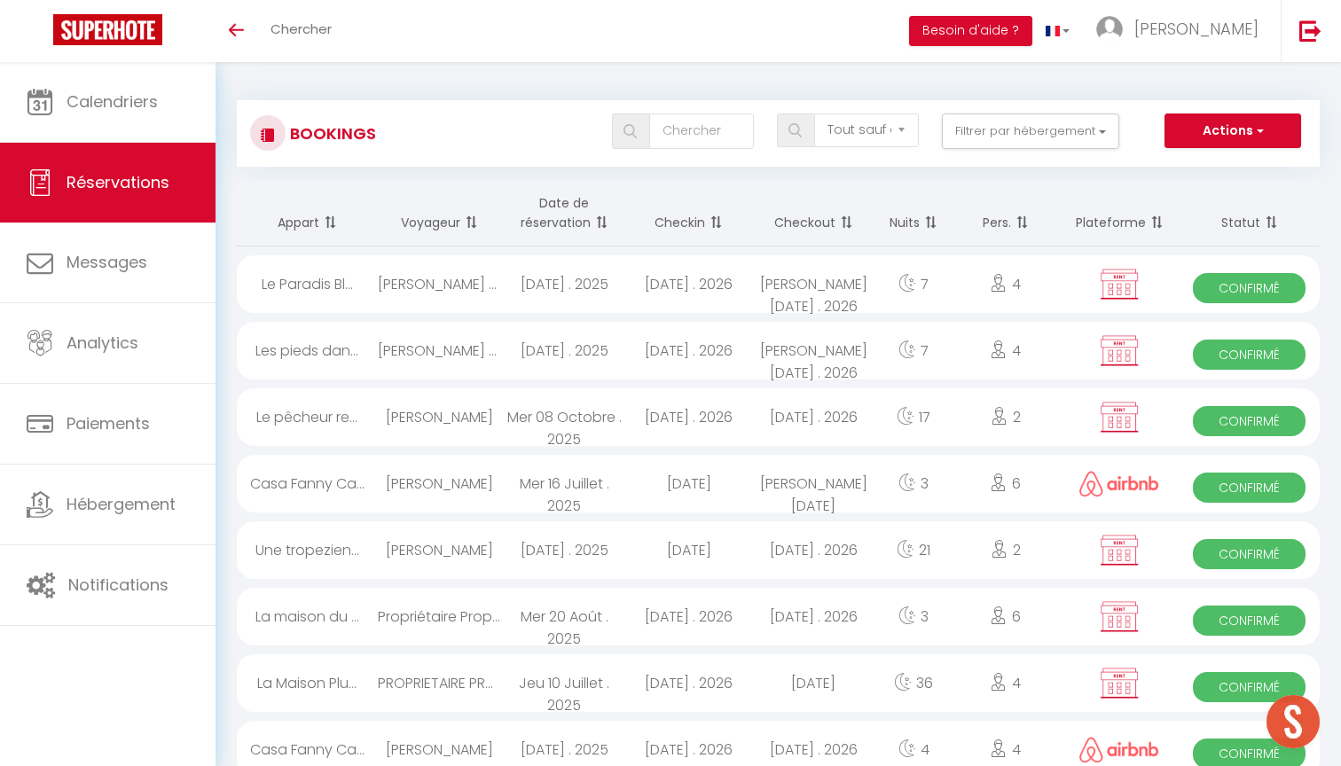
select select "1"
select select
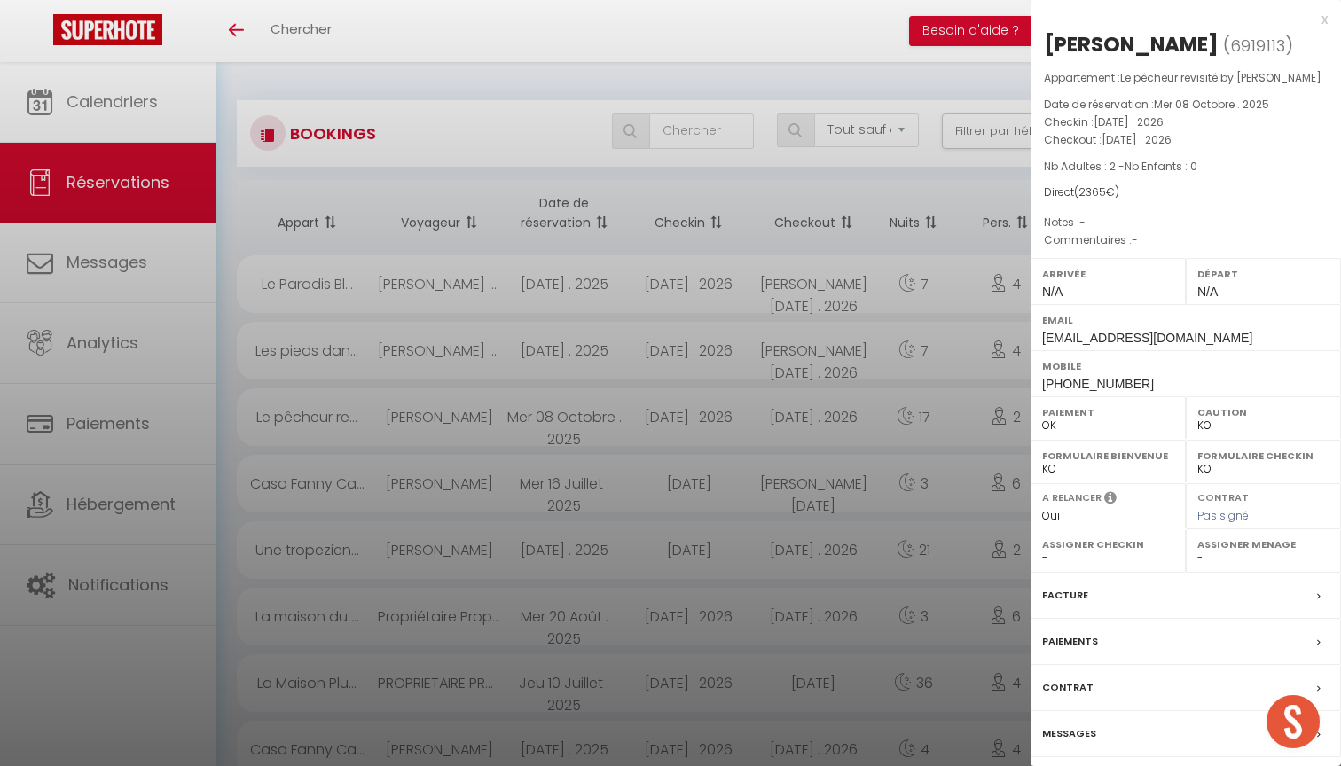
select select "29175"
click at [1267, 42] on span "6919113" at bounding box center [1257, 46] width 55 height 22
copy span "6919113"
click at [1324, 20] on div "x" at bounding box center [1179, 19] width 297 height 21
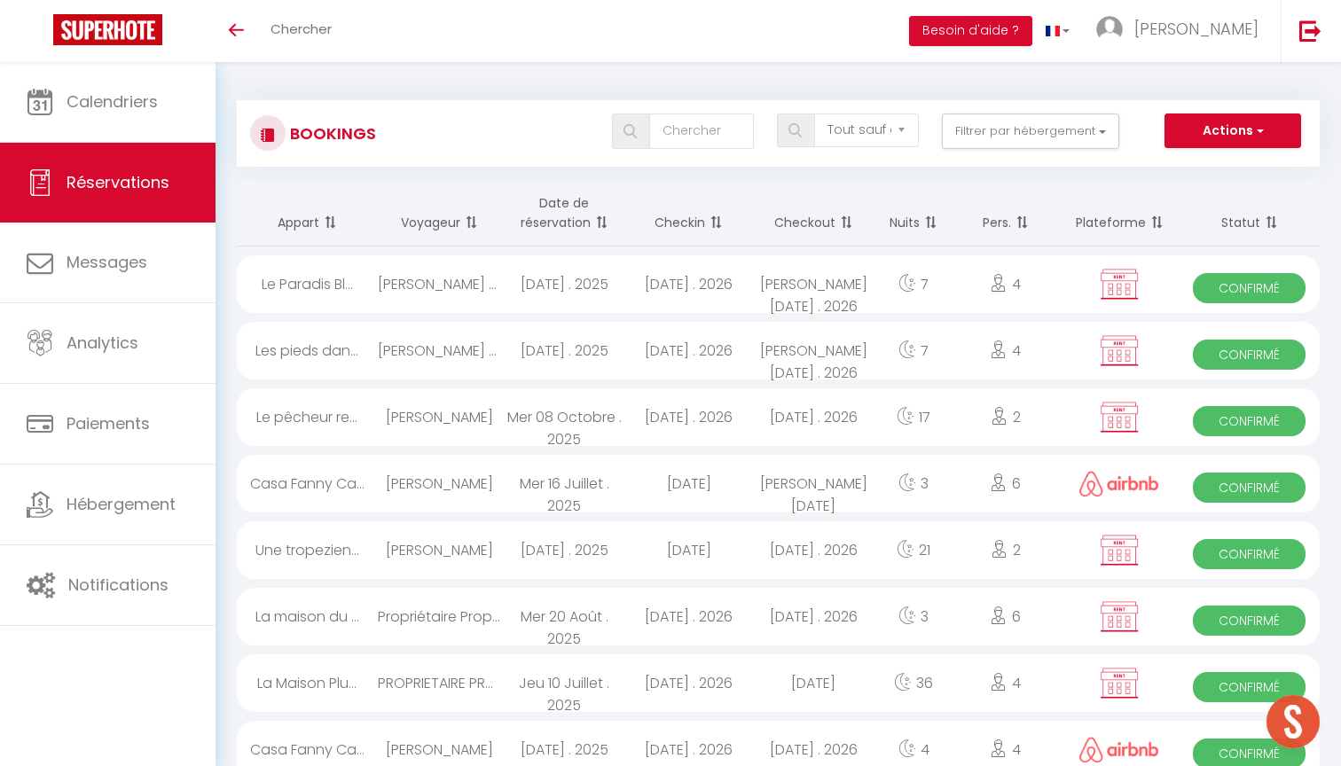
click at [440, 545] on div "[PERSON_NAME]" at bounding box center [440, 551] width 124 height 58
select select "OK"
select select "23182"
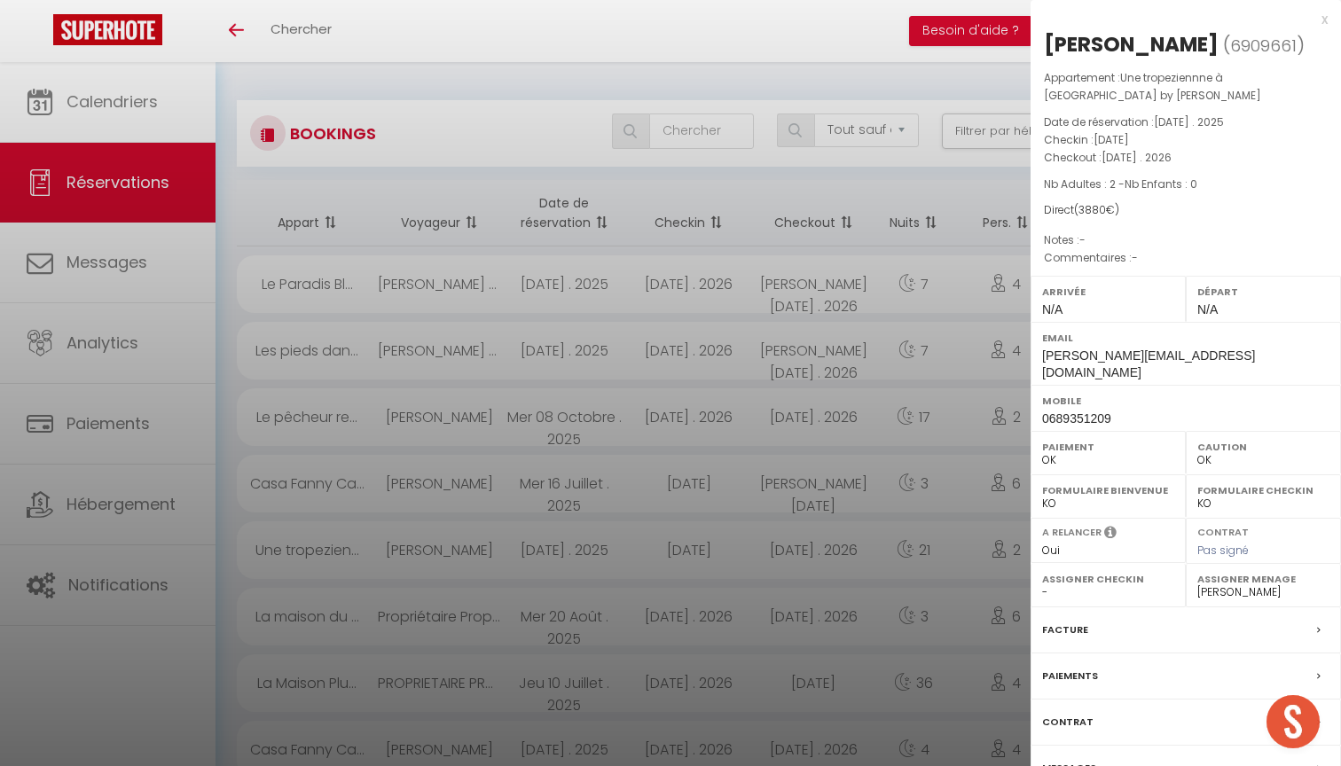
click at [1252, 52] on span "6909661" at bounding box center [1263, 46] width 67 height 22
copy span "6909661"
